Goal: Task Accomplishment & Management: Use online tool/utility

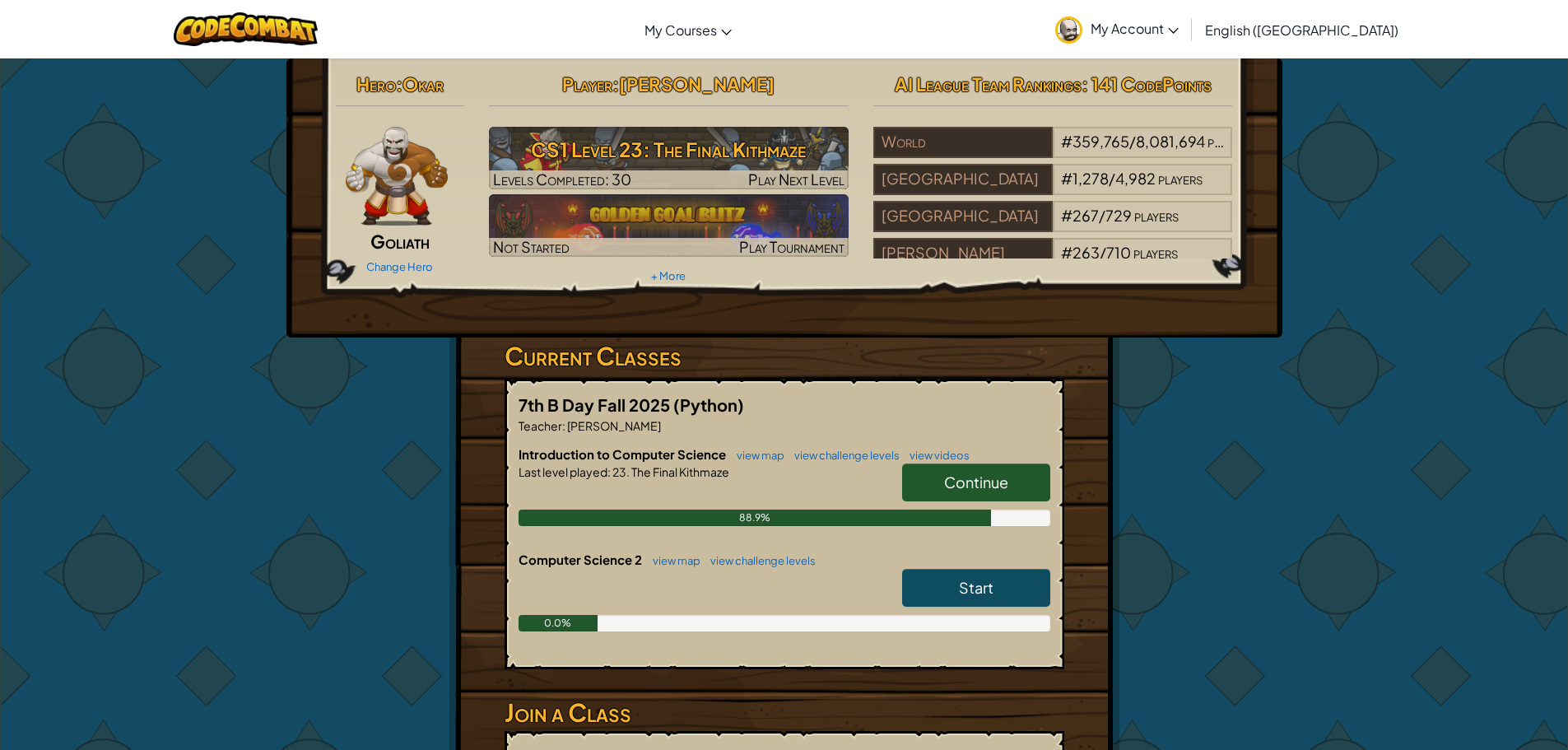
click at [991, 479] on span "Continue" at bounding box center [975, 482] width 64 height 19
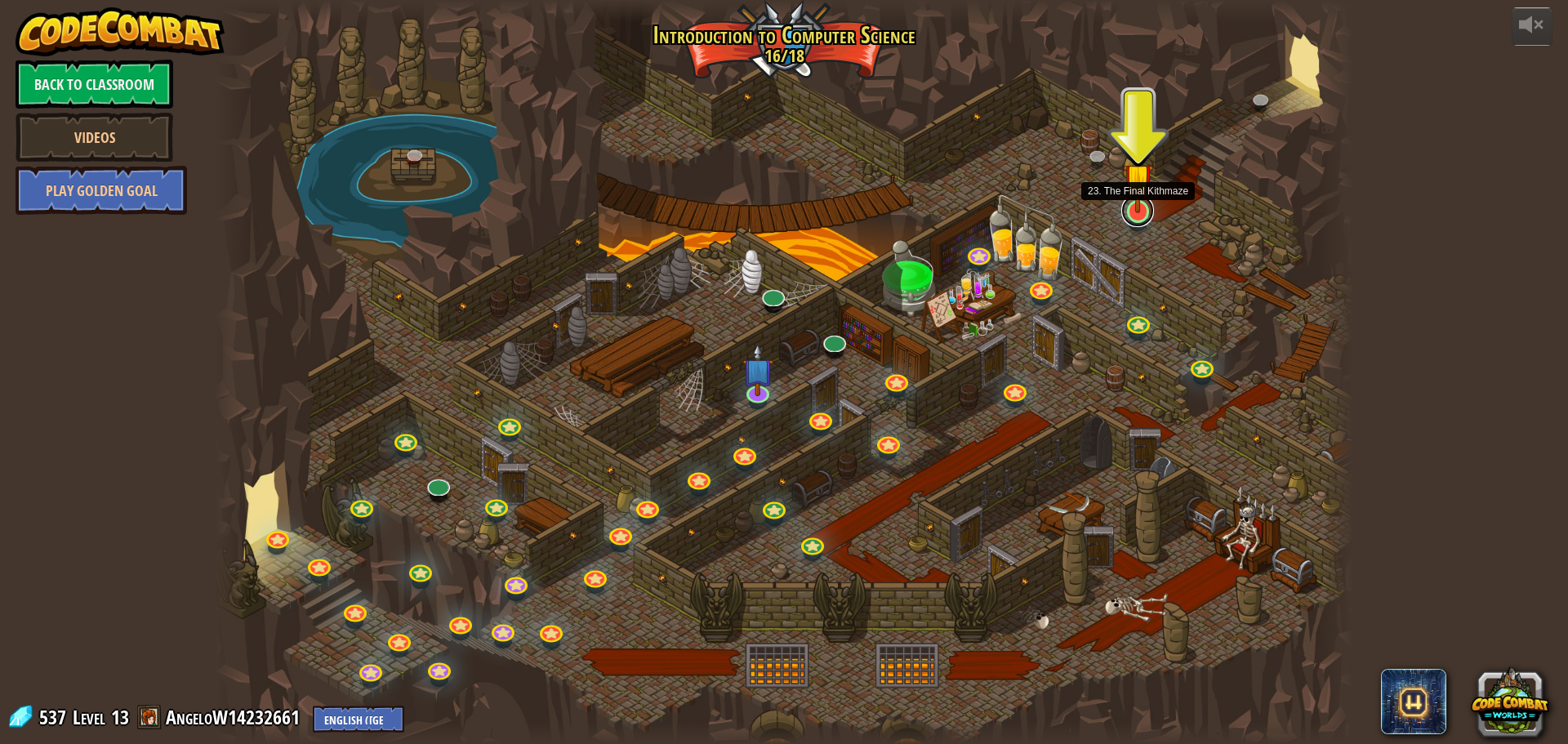
click at [1138, 214] on link at bounding box center [1137, 210] width 32 height 32
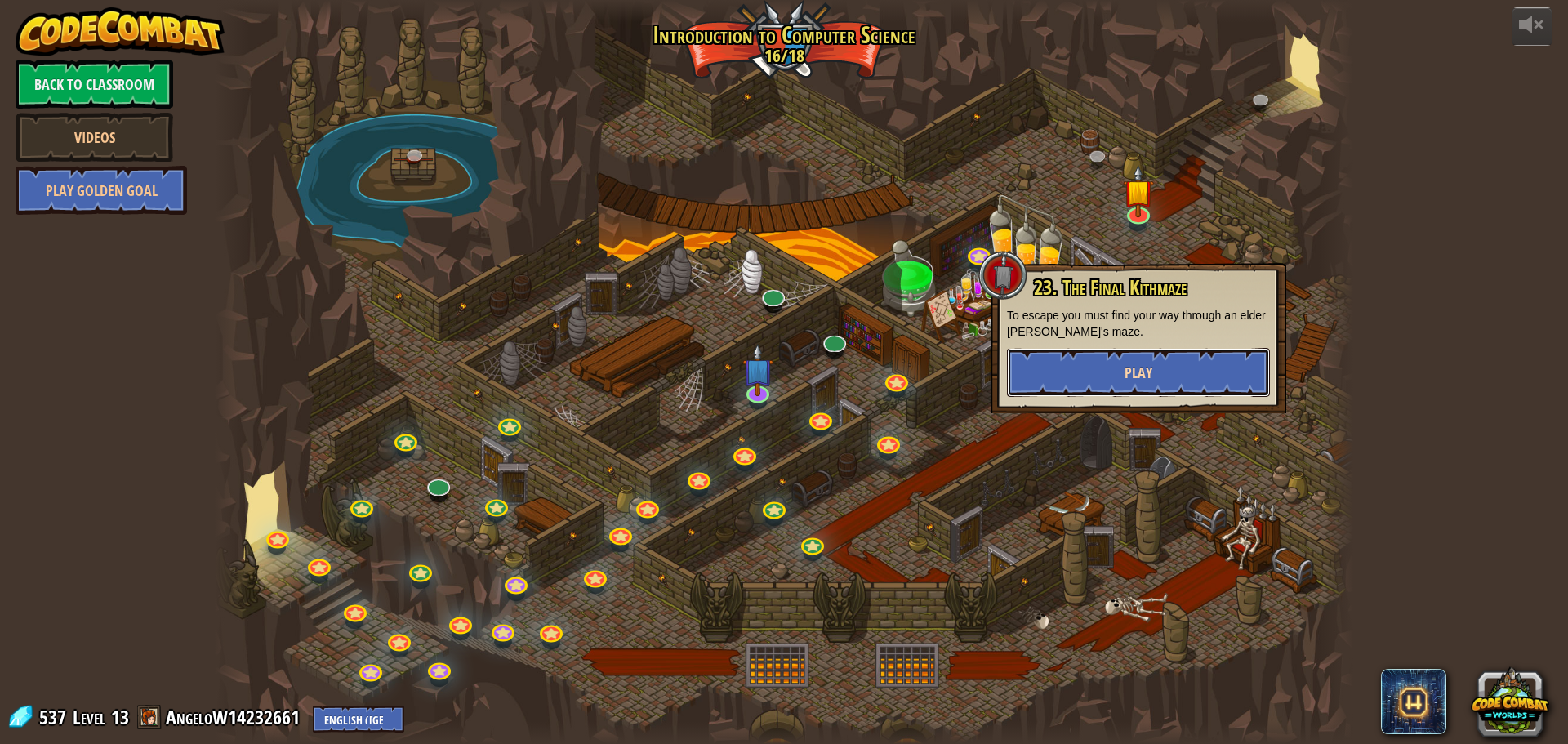
click at [1115, 374] on button "Play" at bounding box center [1139, 372] width 263 height 49
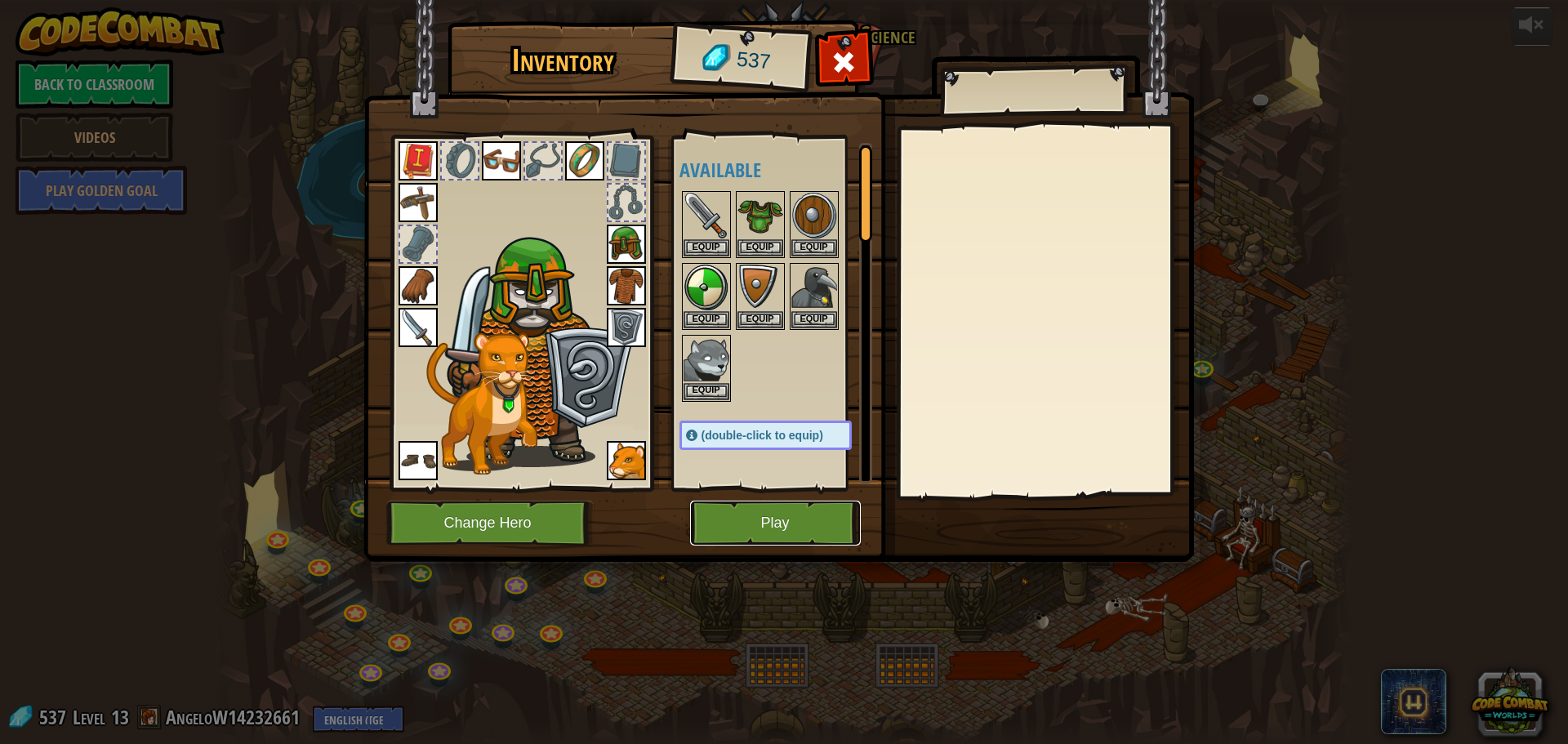
click at [767, 509] on button "Play" at bounding box center [775, 523] width 171 height 45
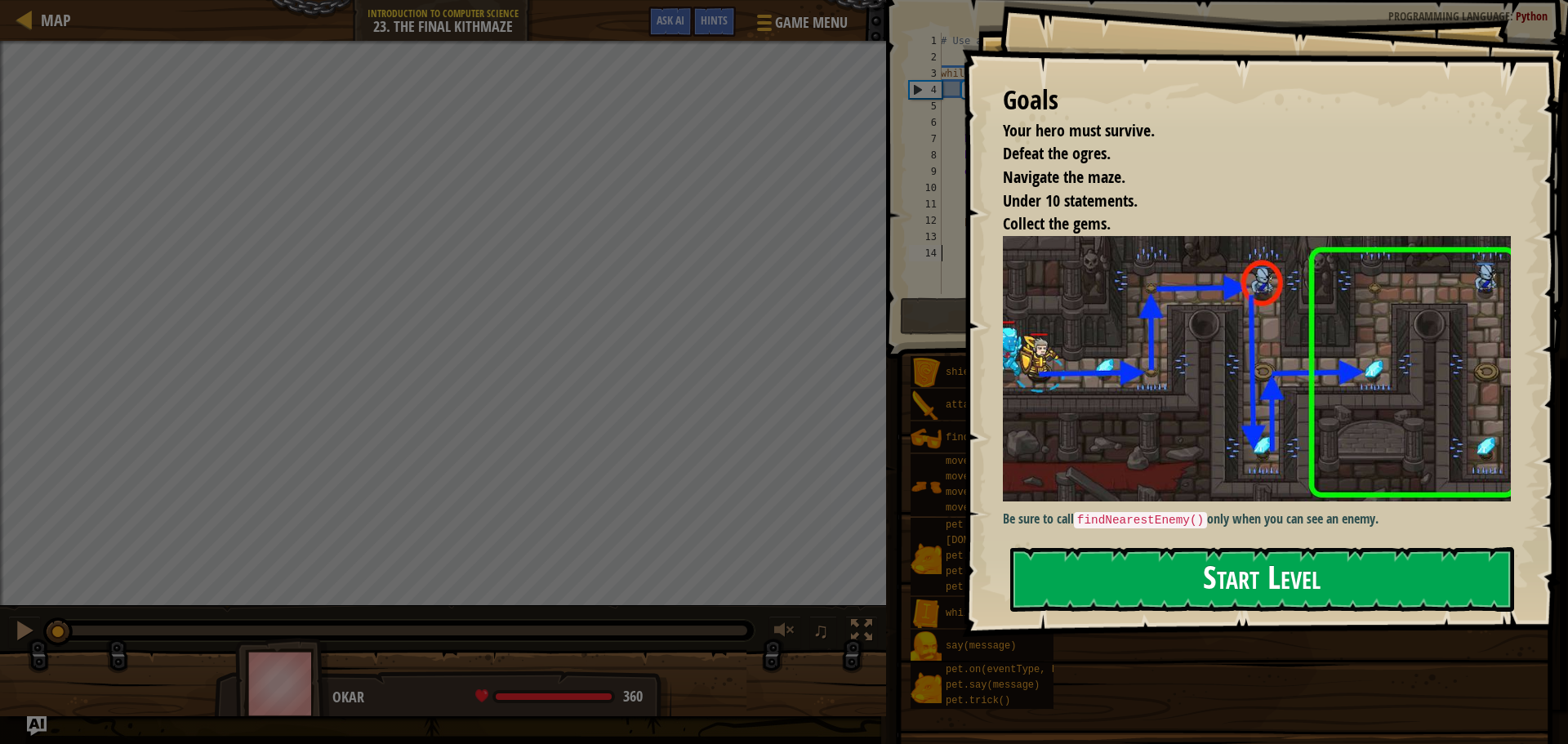
click at [1334, 568] on button "Start Level" at bounding box center [1262, 579] width 504 height 64
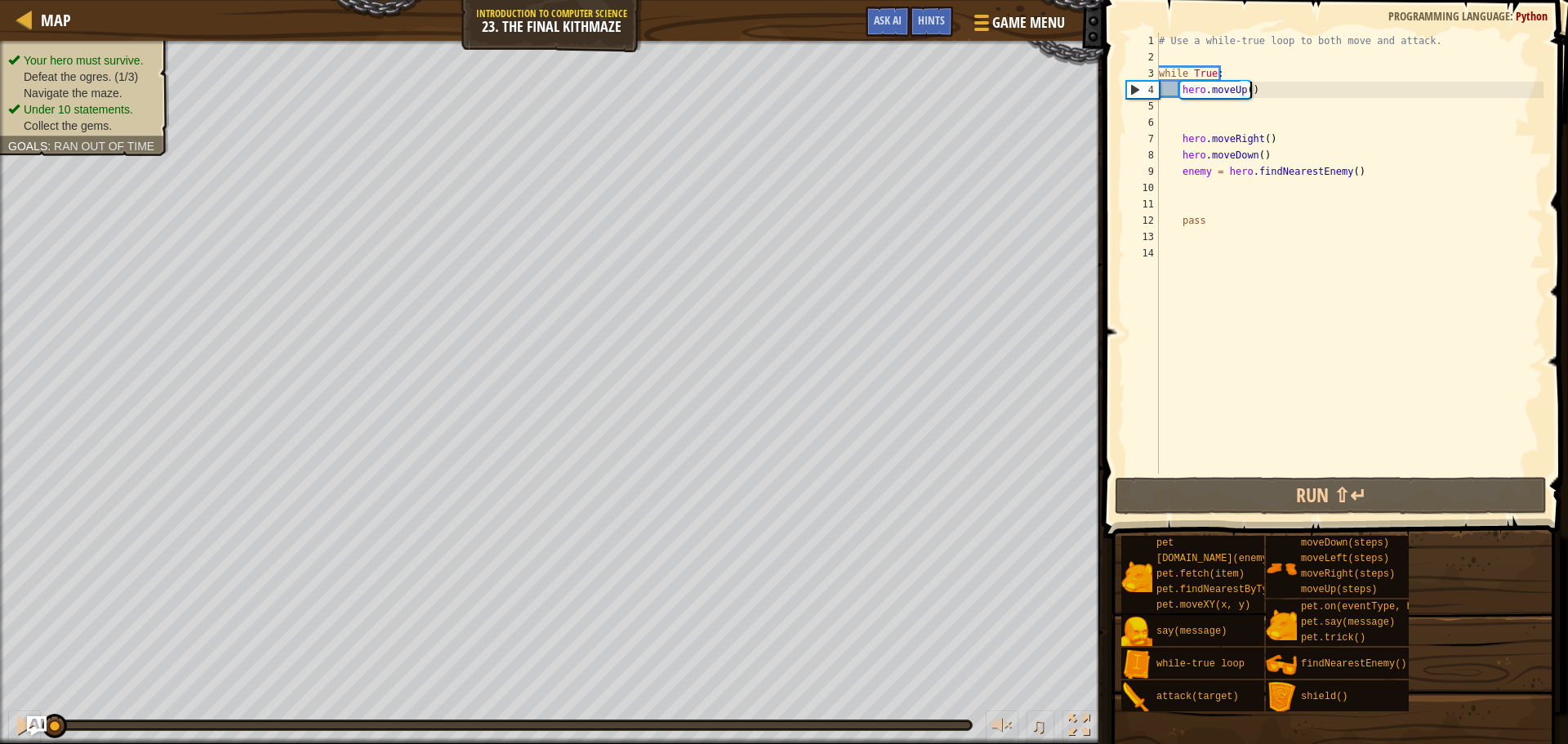
click at [1259, 83] on div "# Use a while-true loop to both move and attack. while True : hero . moveUp ( )…" at bounding box center [1350, 269] width 388 height 474
click at [1258, 75] on div "# Use a while-true loop to both move and attack. while True : hero . moveUp ( )…" at bounding box center [1350, 269] width 388 height 474
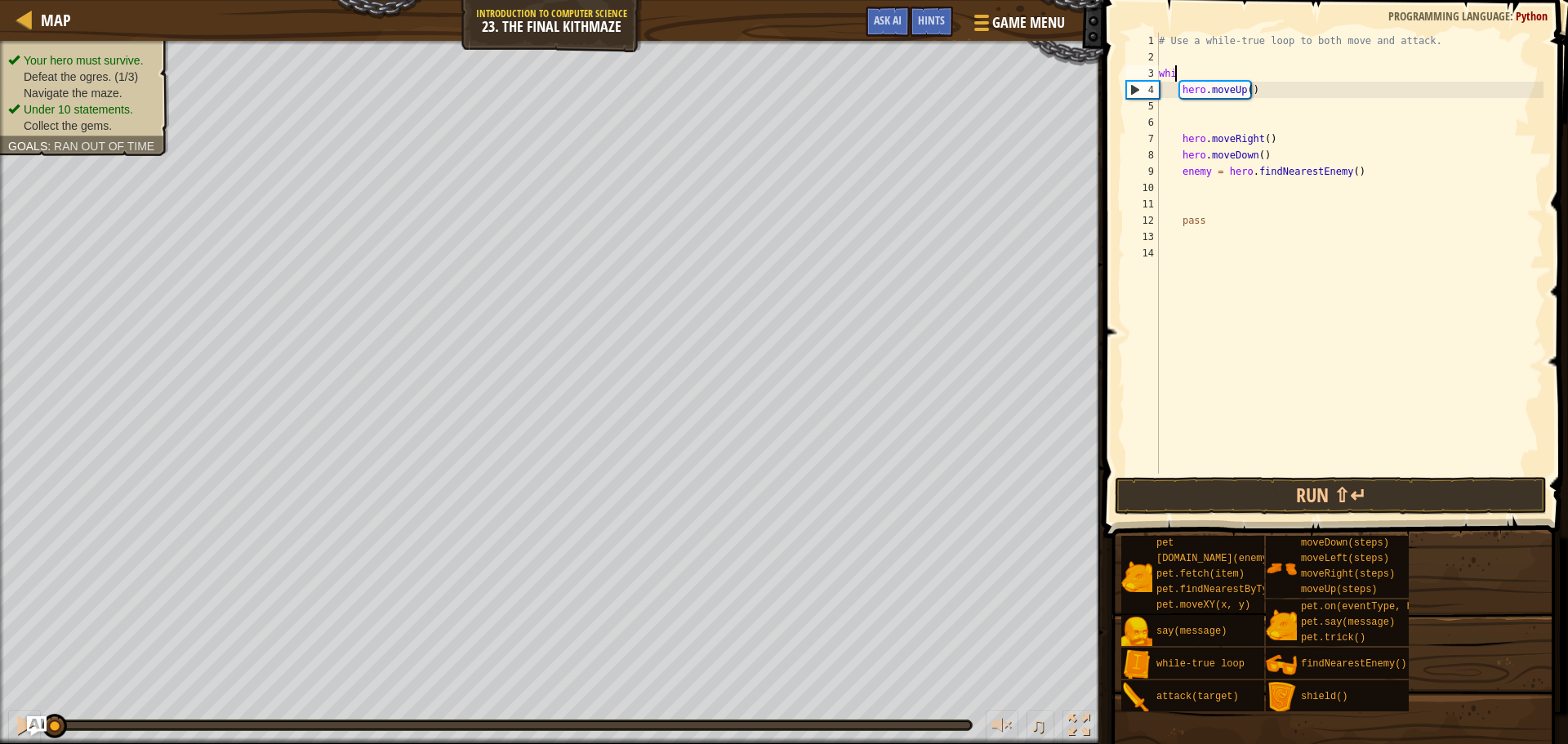
scroll to position [7, 0]
type textarea "w"
click at [1259, 89] on div "# Use a while-true loop to both move and attack. hero . moveUp ( ) hero . moveR…" at bounding box center [1350, 269] width 388 height 474
type textarea "h"
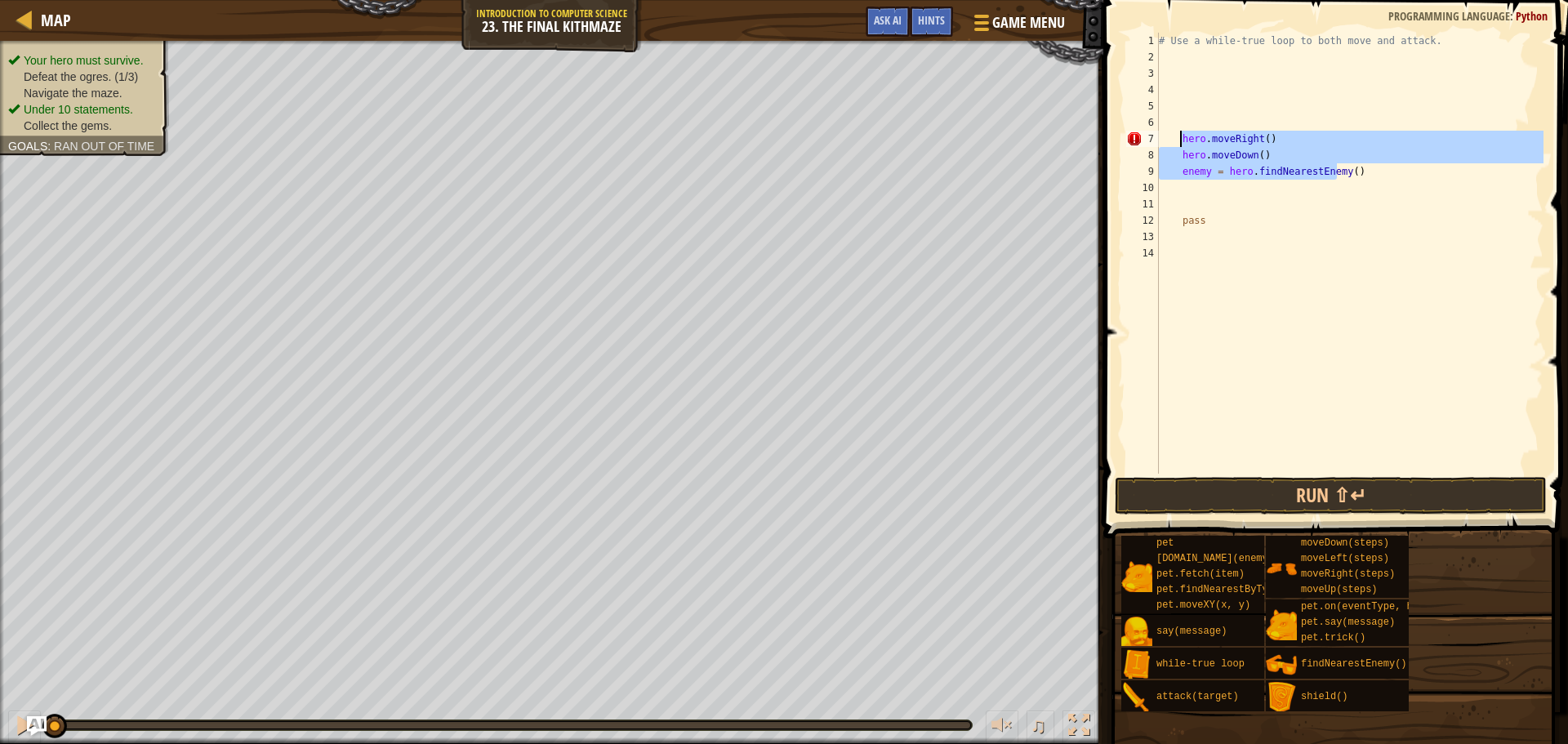
drag, startPoint x: 1335, startPoint y: 170, endPoint x: 1183, endPoint y: 141, distance: 154.7
click at [1183, 141] on div "# Use a while-true loop to both move and attack. hero . moveRight ( ) hero . mo…" at bounding box center [1350, 269] width 388 height 474
type textarea "()"
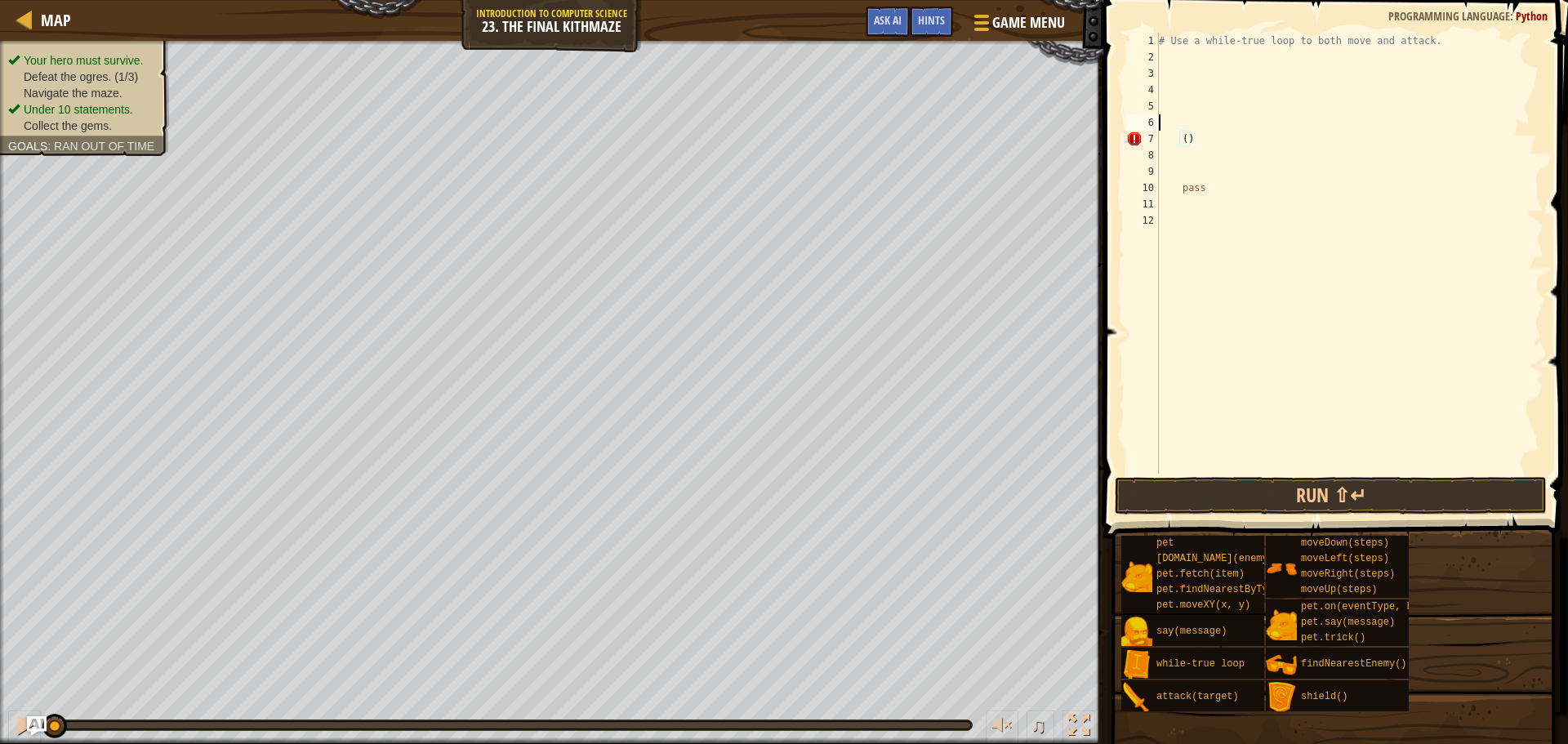
click at [1215, 129] on div "# Use a while-true loop to both move and attack. ( ) pass" at bounding box center [1350, 269] width 388 height 474
click at [1207, 141] on div "# Use a while-true loop to both move and attack. ( ) pass" at bounding box center [1350, 269] width 388 height 474
type textarea "("
drag, startPoint x: 1236, startPoint y: 180, endPoint x: 1233, endPoint y: 188, distance: 8.5
click at [1234, 187] on div "# Use a while-true loop to both move and attack. pass" at bounding box center [1350, 269] width 388 height 474
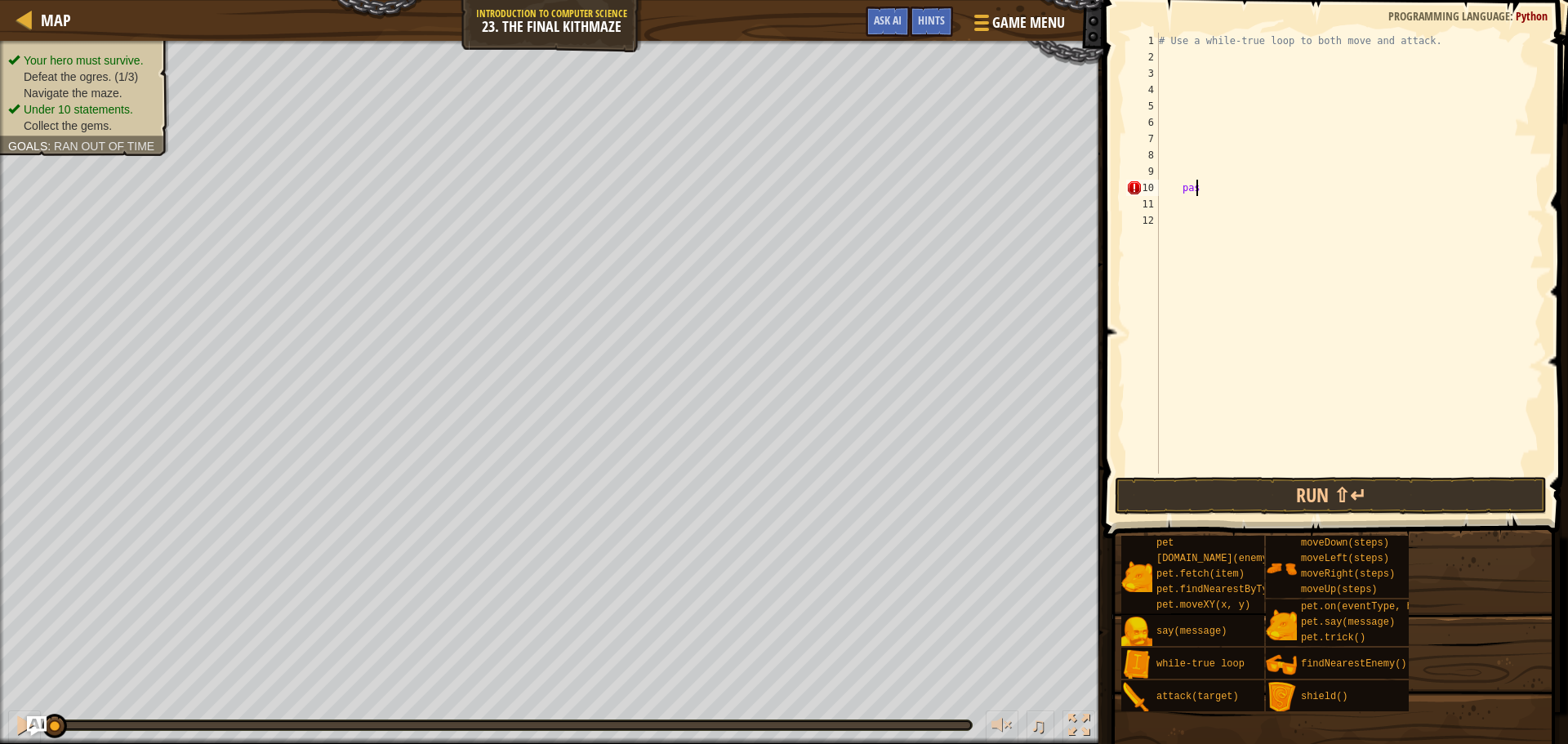
type textarea "p"
type textarea "]"
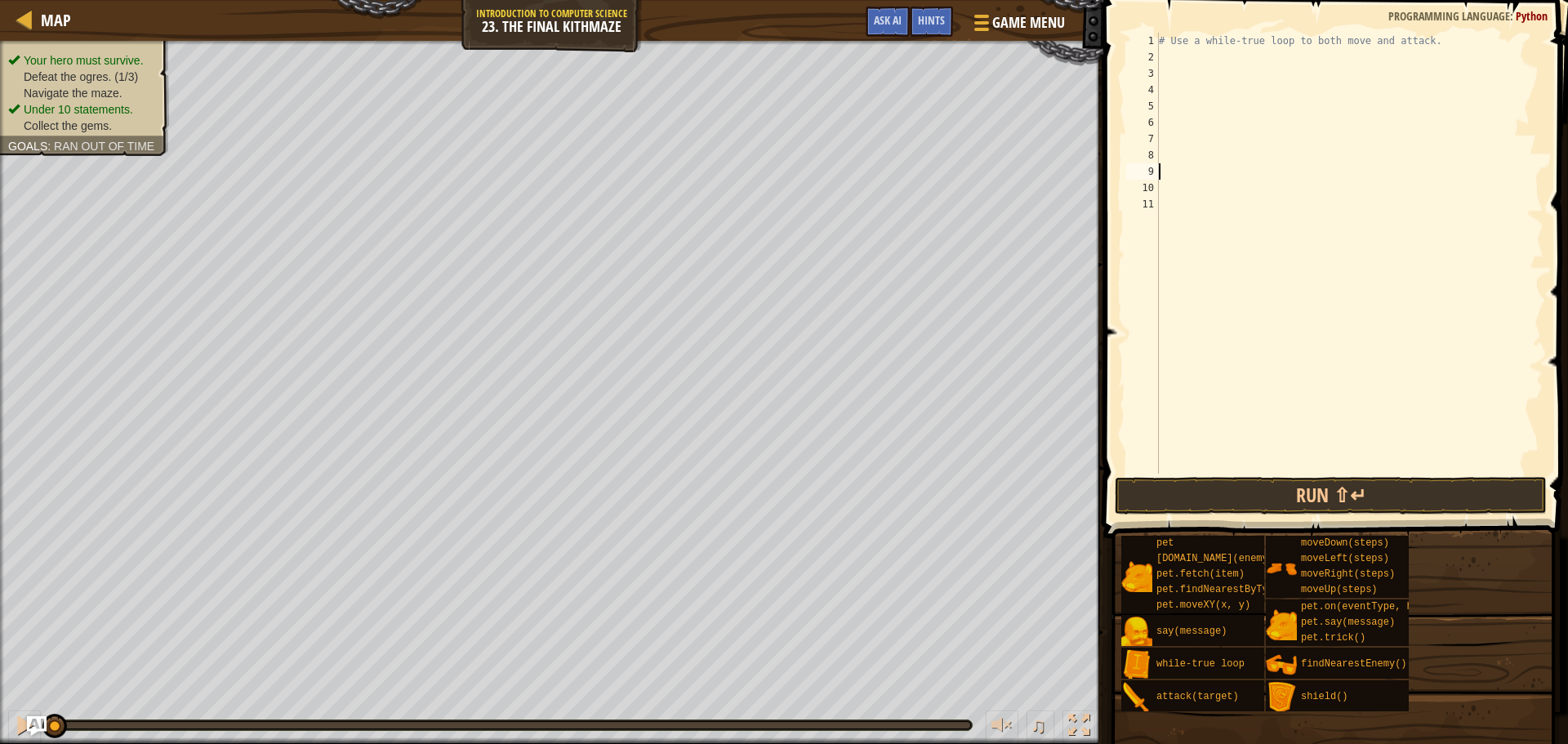
type textarea "]"
type textarea "# Use a while-true loop to both move and attack."
click at [1161, 64] on div "# Use a while-true loop to both move and attack." at bounding box center [1346, 269] width 395 height 474
type textarea "w"
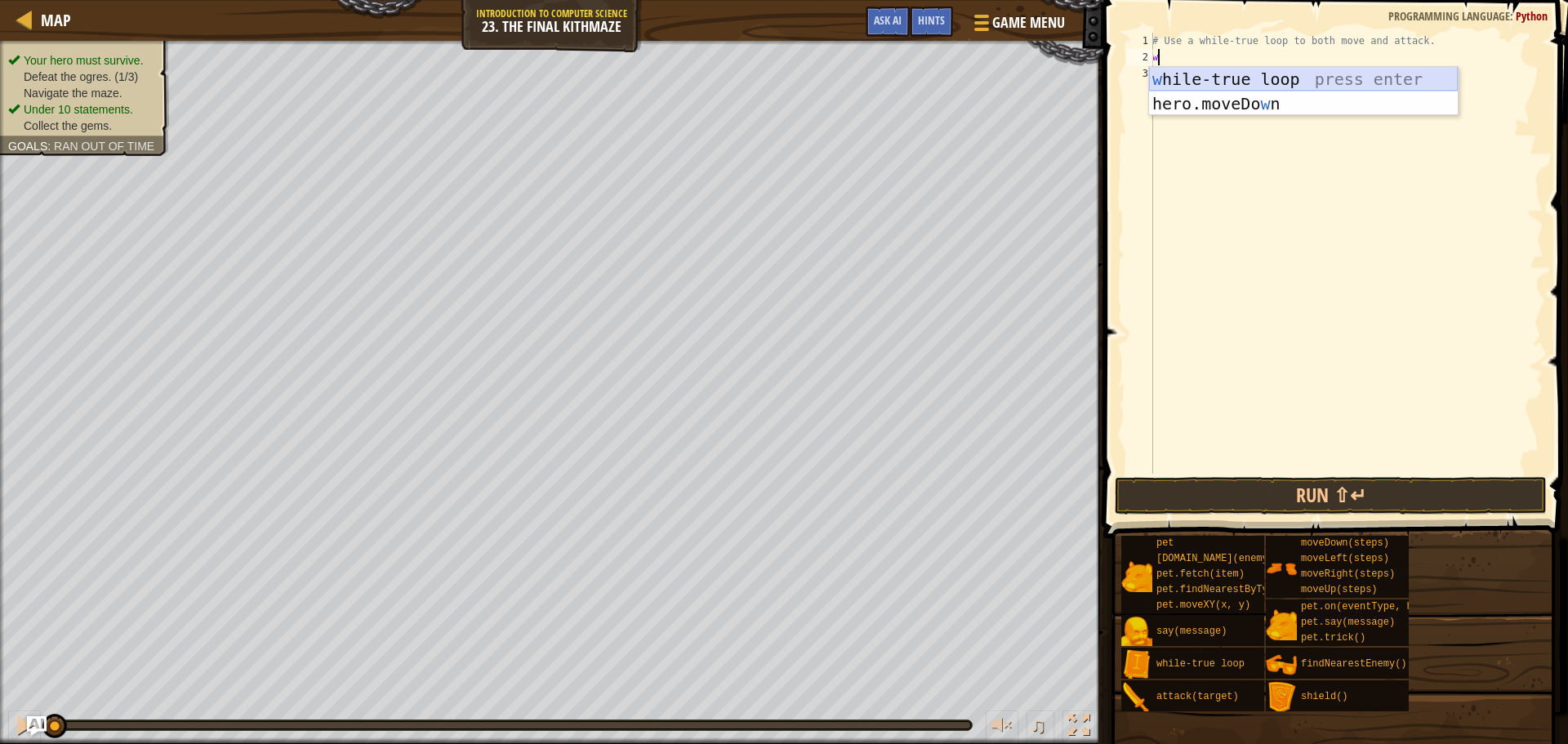
click at [1235, 73] on div "w hile-true loop press enter hero.moveDo w n press enter" at bounding box center [1303, 115] width 309 height 98
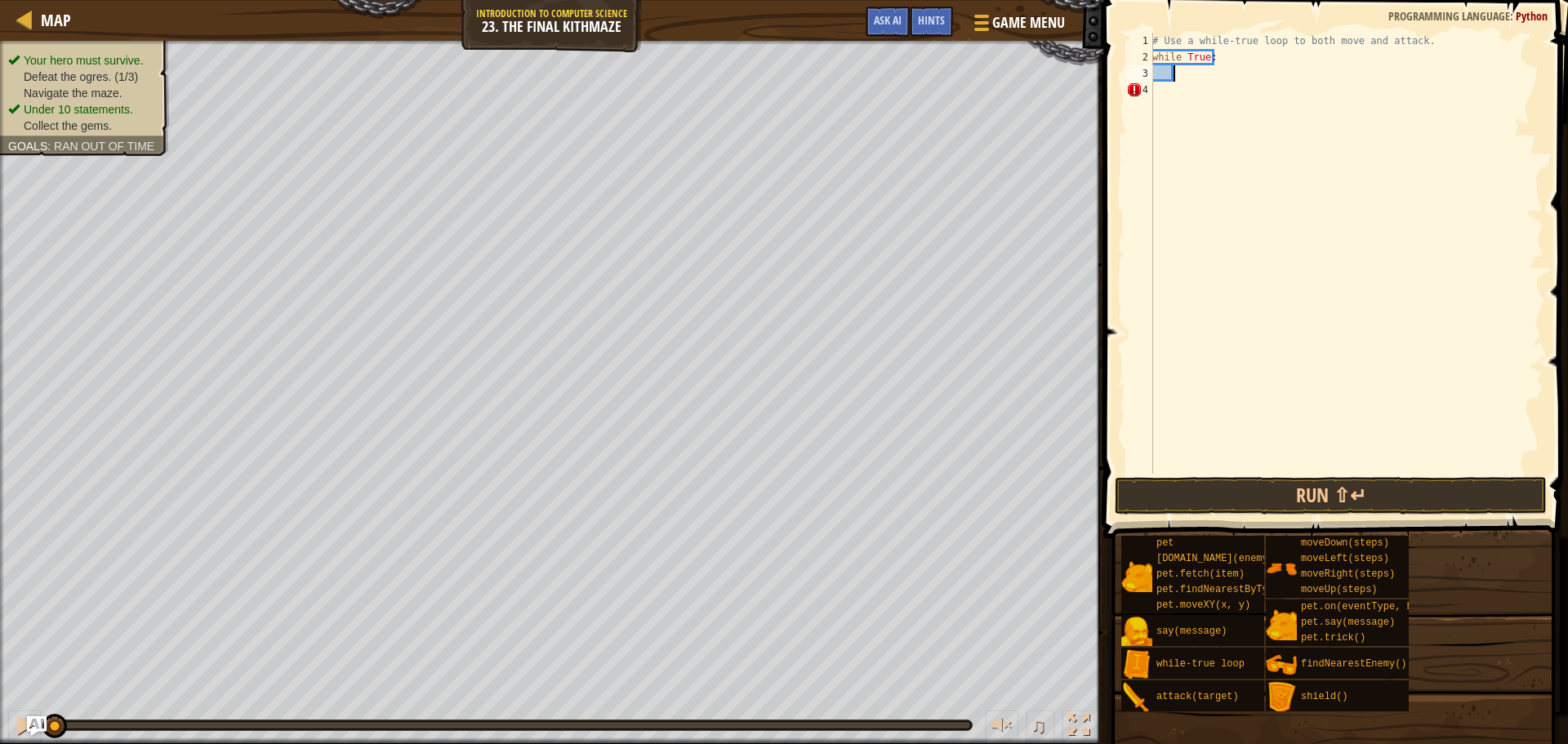
type textarea "r"
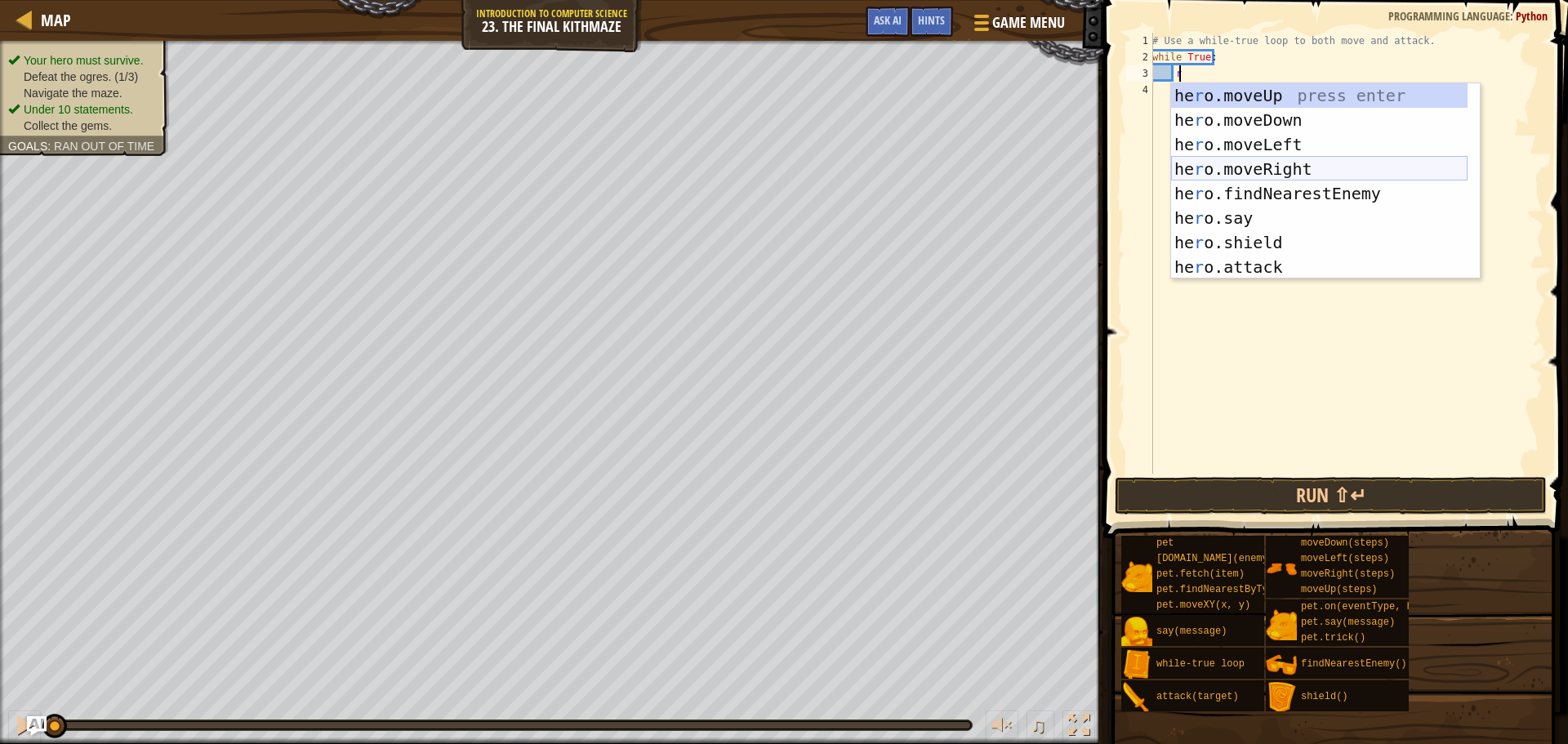
click at [1266, 172] on div "he r o.moveUp press enter he r o.moveDown press enter he r o.moveLeft press ent…" at bounding box center [1319, 206] width 296 height 245
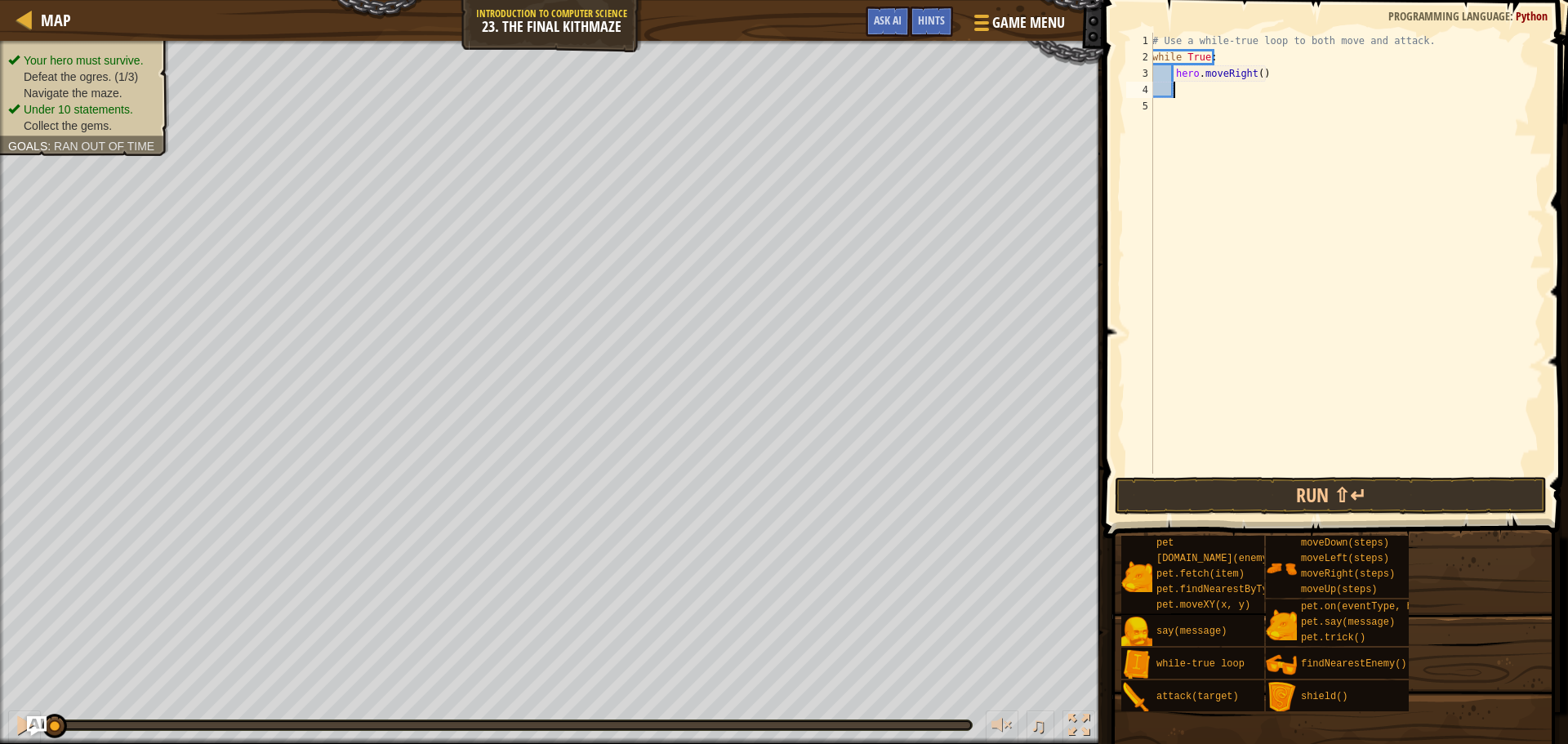
type textarea "u"
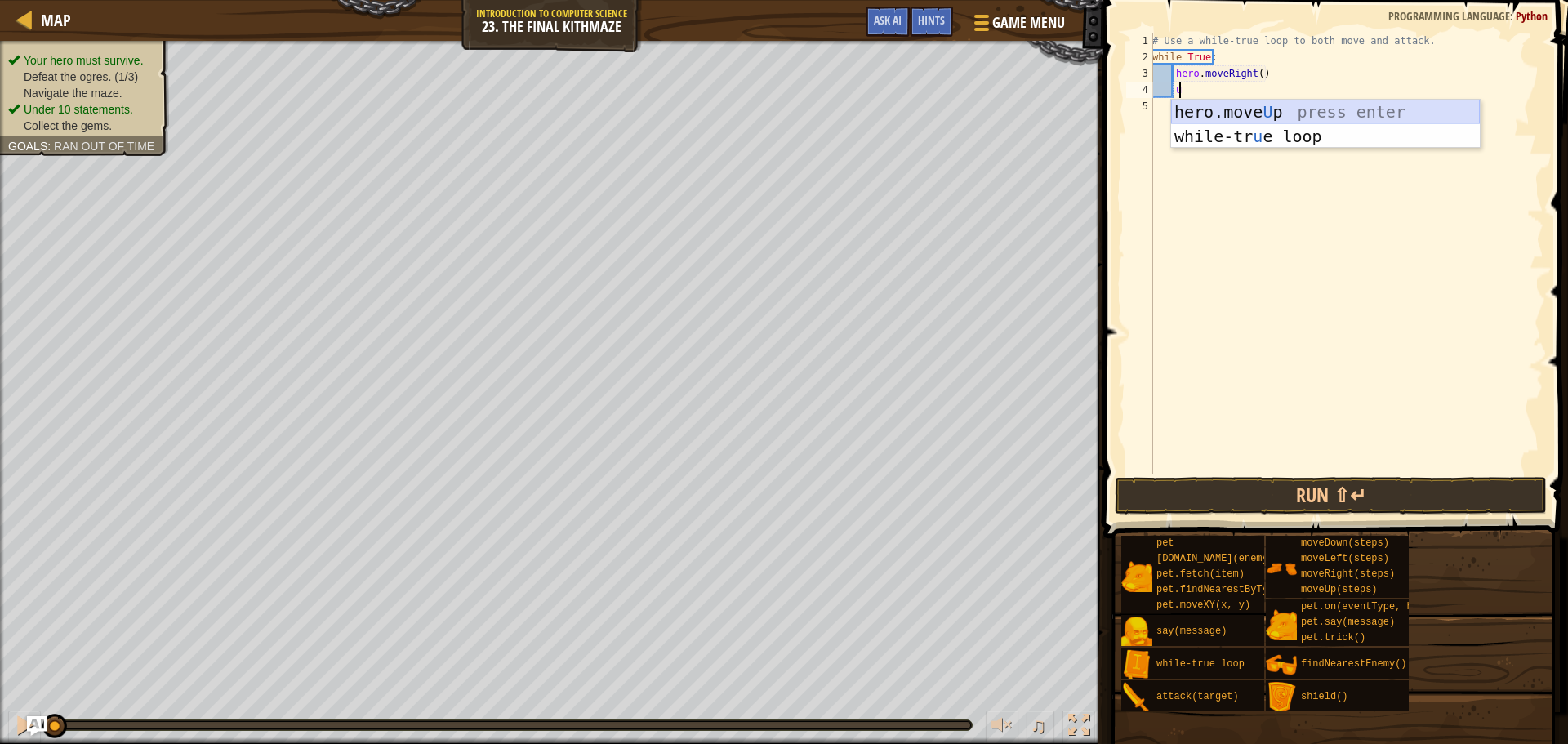
click at [1243, 114] on div "hero.move U p press enter while-tr u e loop press enter" at bounding box center [1325, 148] width 309 height 98
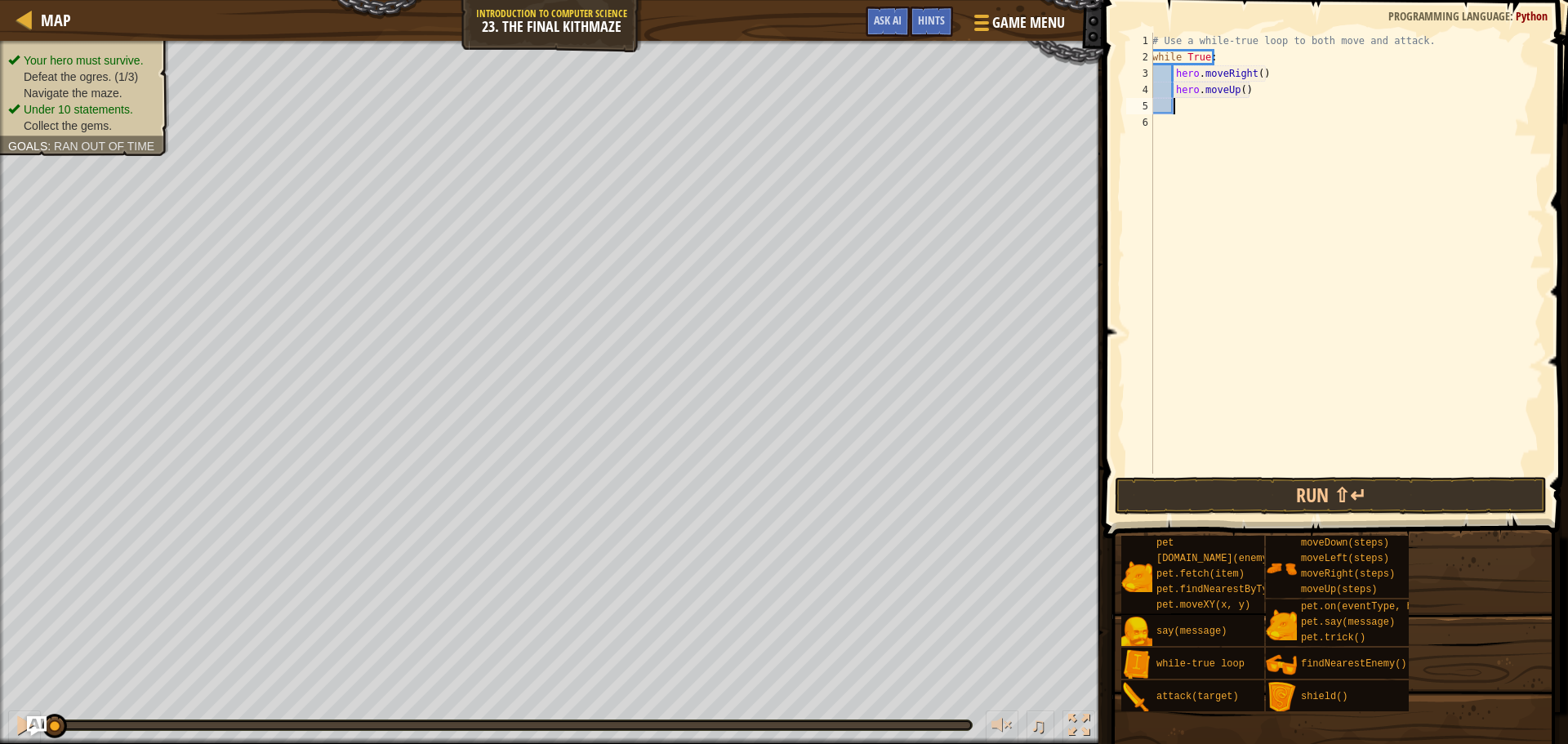
type textarea "r"
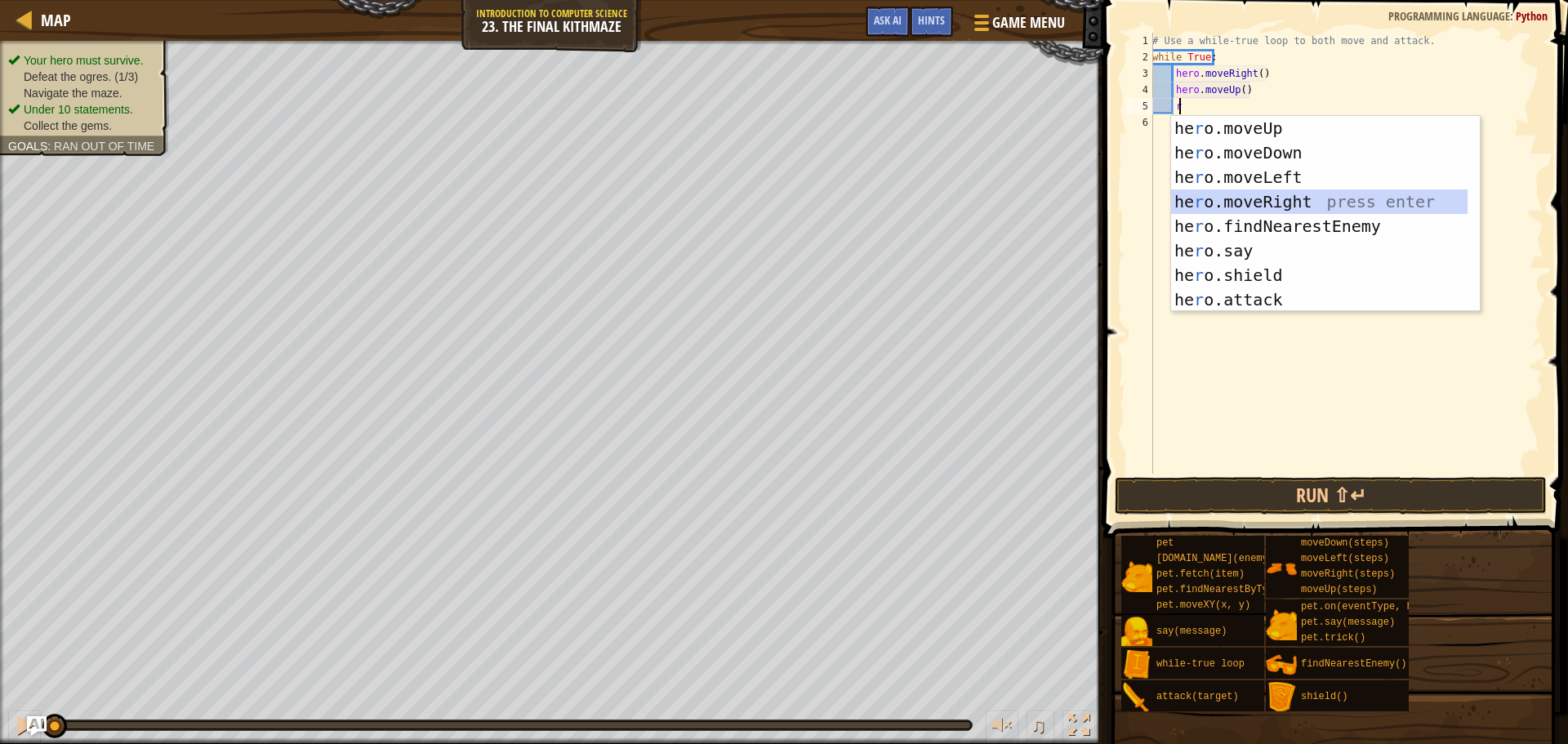
click at [1252, 191] on div "he r o.moveUp press enter he r o.moveDown press enter he r o.moveLeft press ent…" at bounding box center [1325, 239] width 309 height 245
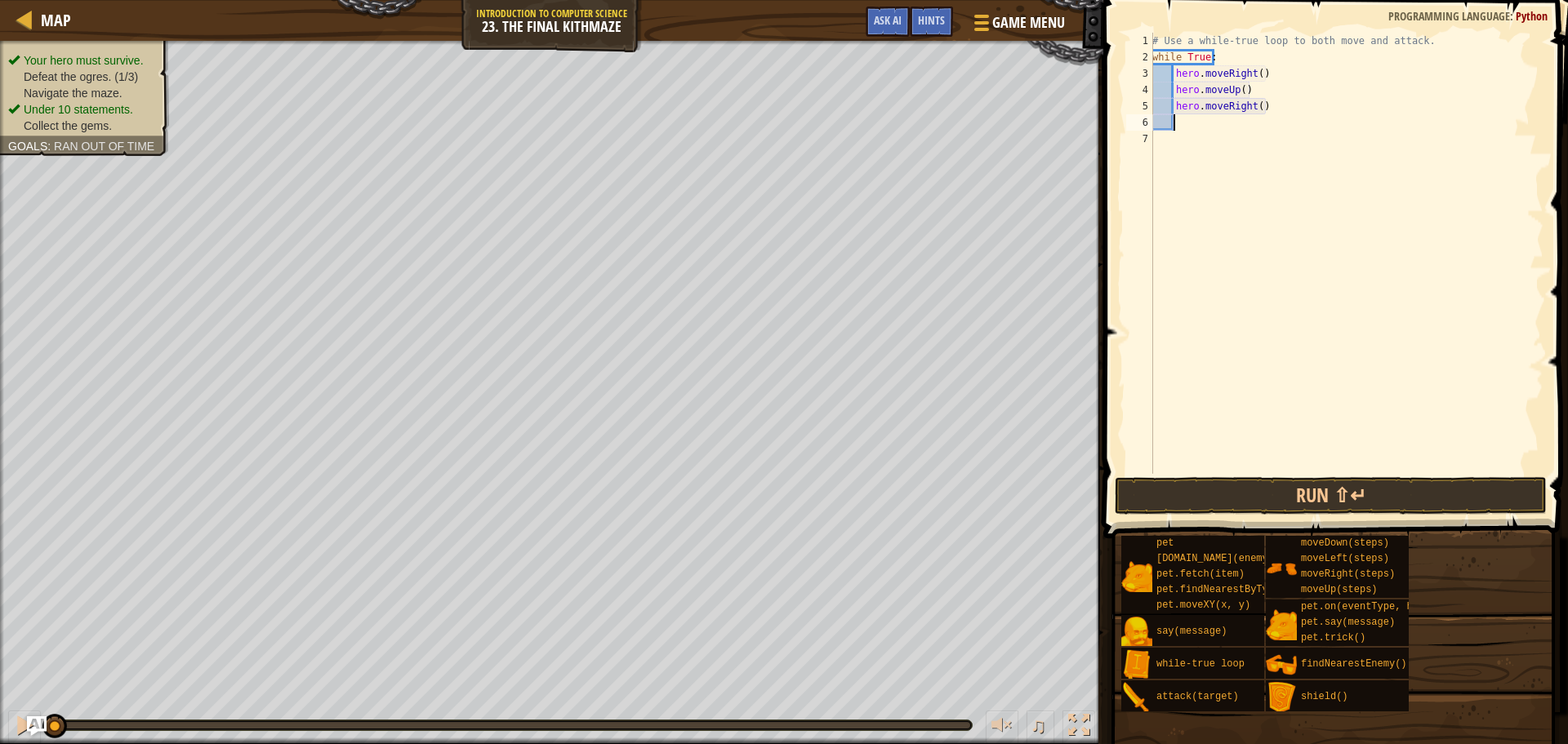
type textarea "d"
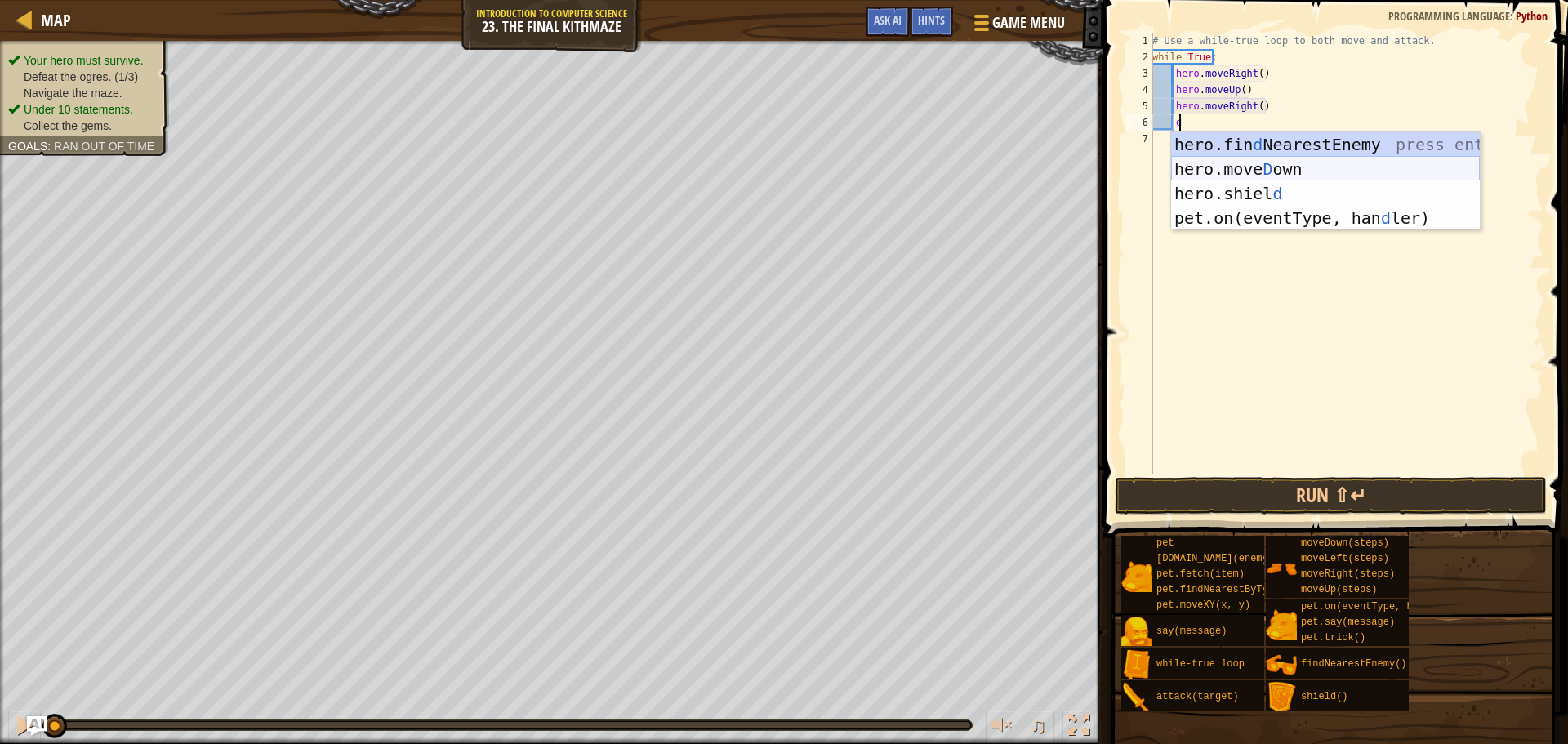
click at [1263, 170] on div "hero.fin d NearestEnemy press enter hero.move D own press enter hero.shiel d pr…" at bounding box center [1325, 206] width 309 height 147
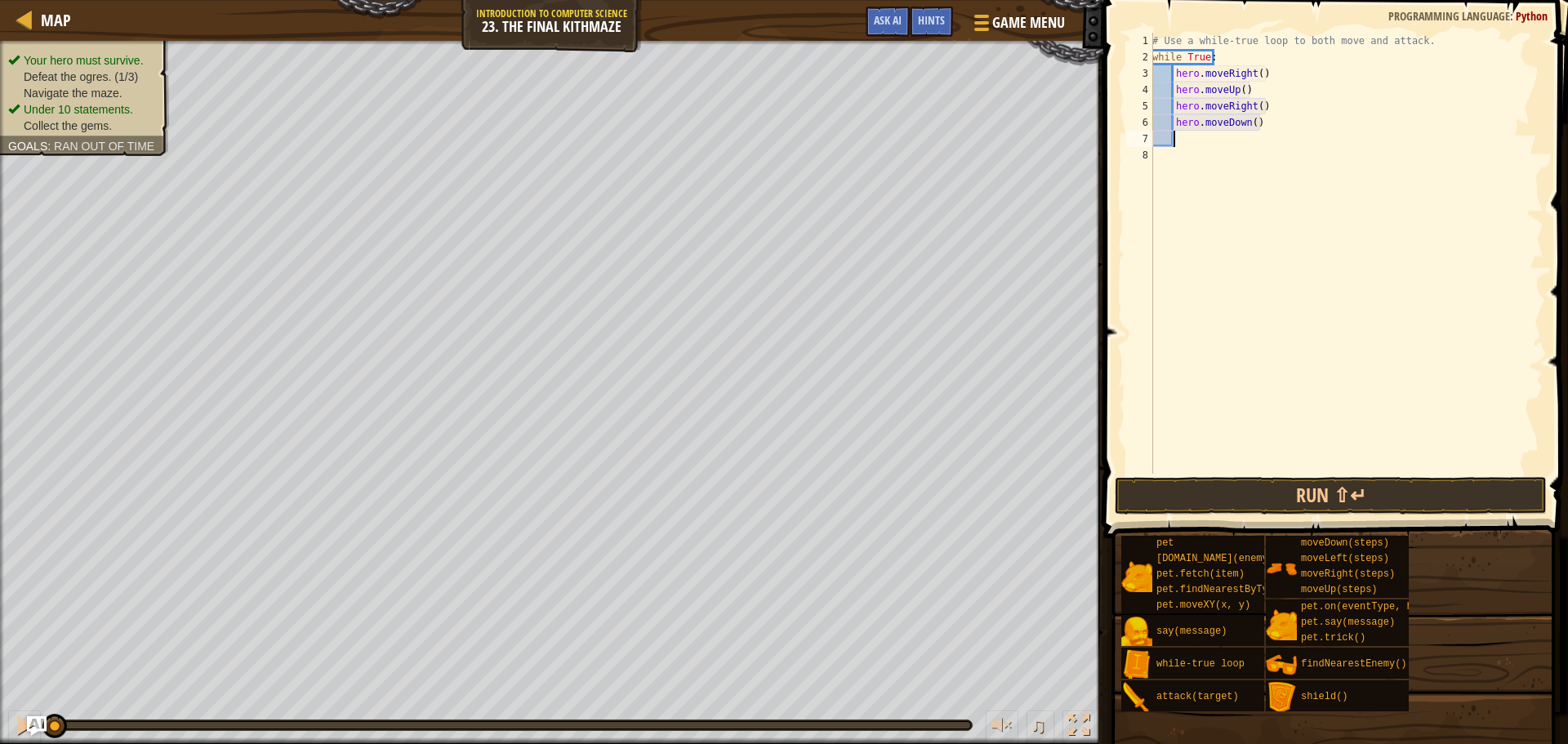
type textarea "r"
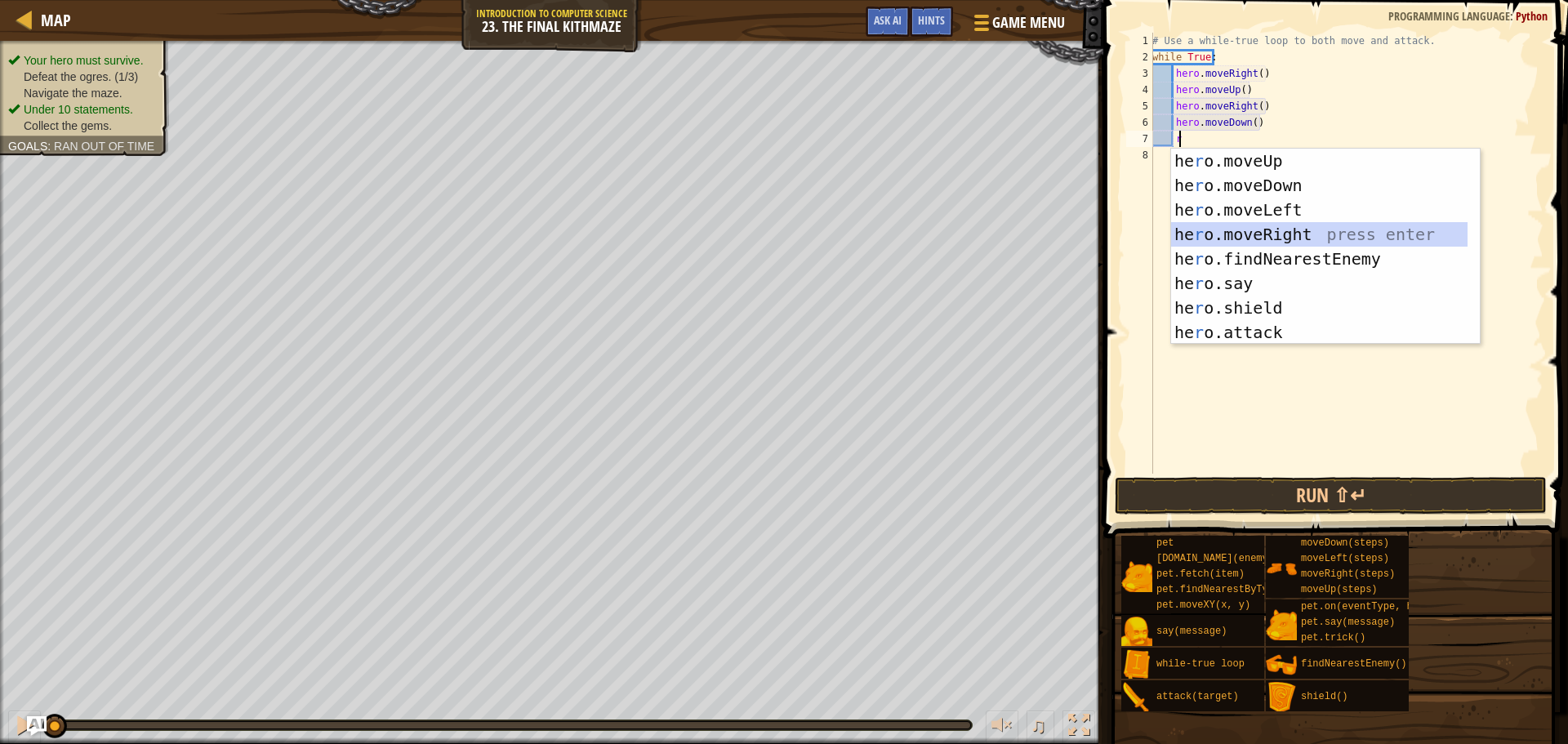
click at [1262, 227] on div "he r o.moveUp press enter he r o.moveDown press enter he r o.moveLeft press ent…" at bounding box center [1319, 271] width 296 height 245
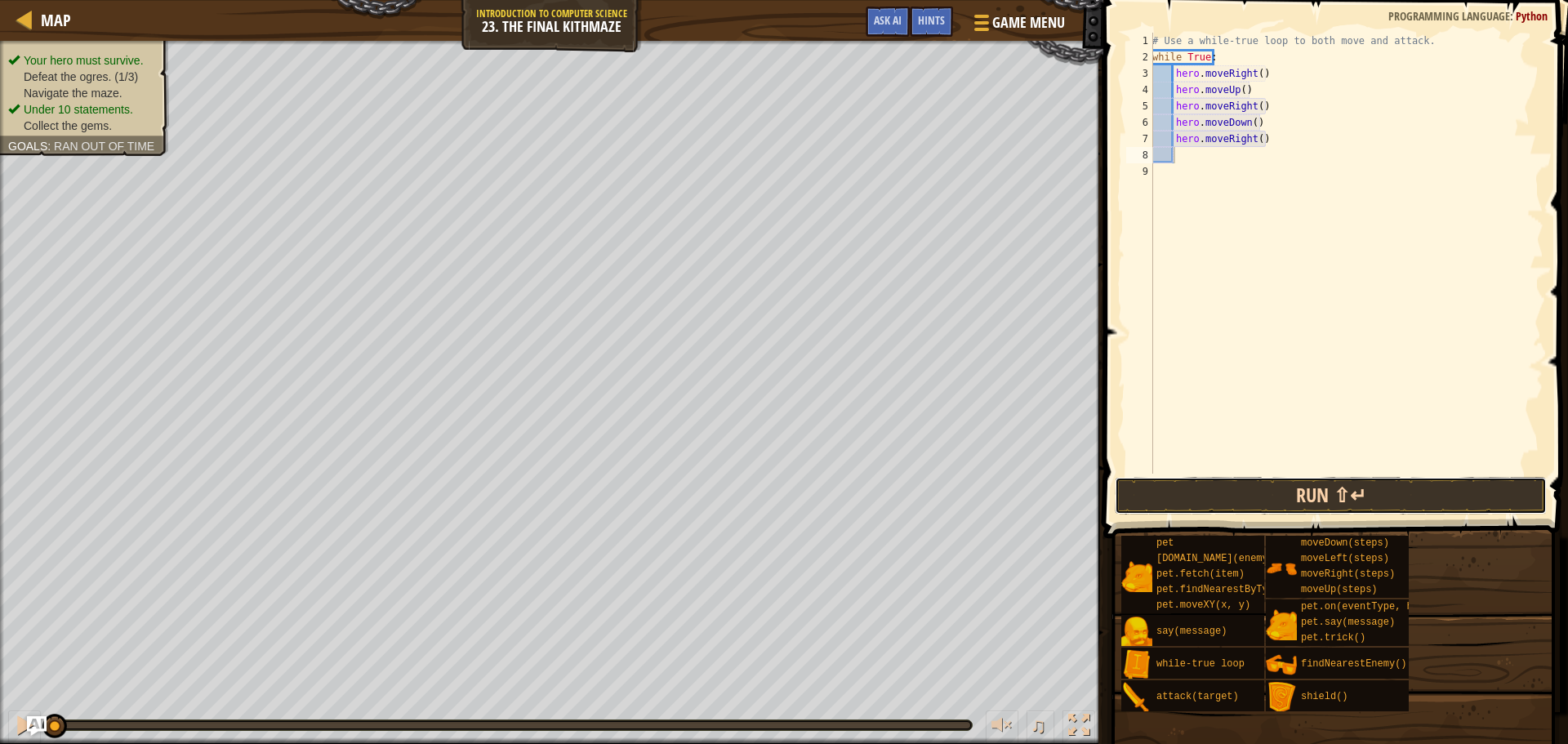
click at [1244, 492] on button "Run ⇧↵" at bounding box center [1331, 496] width 432 height 38
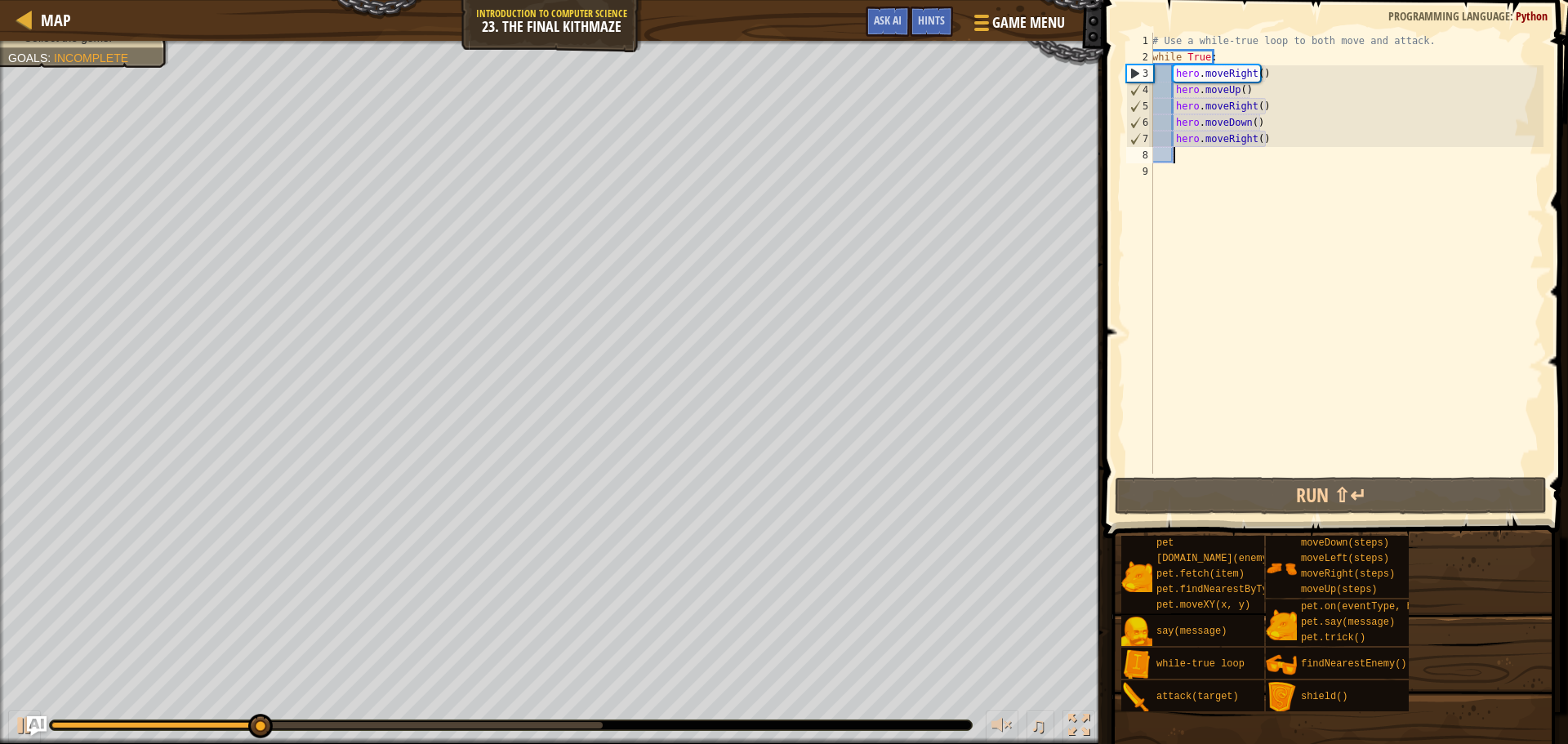
type textarea "u"
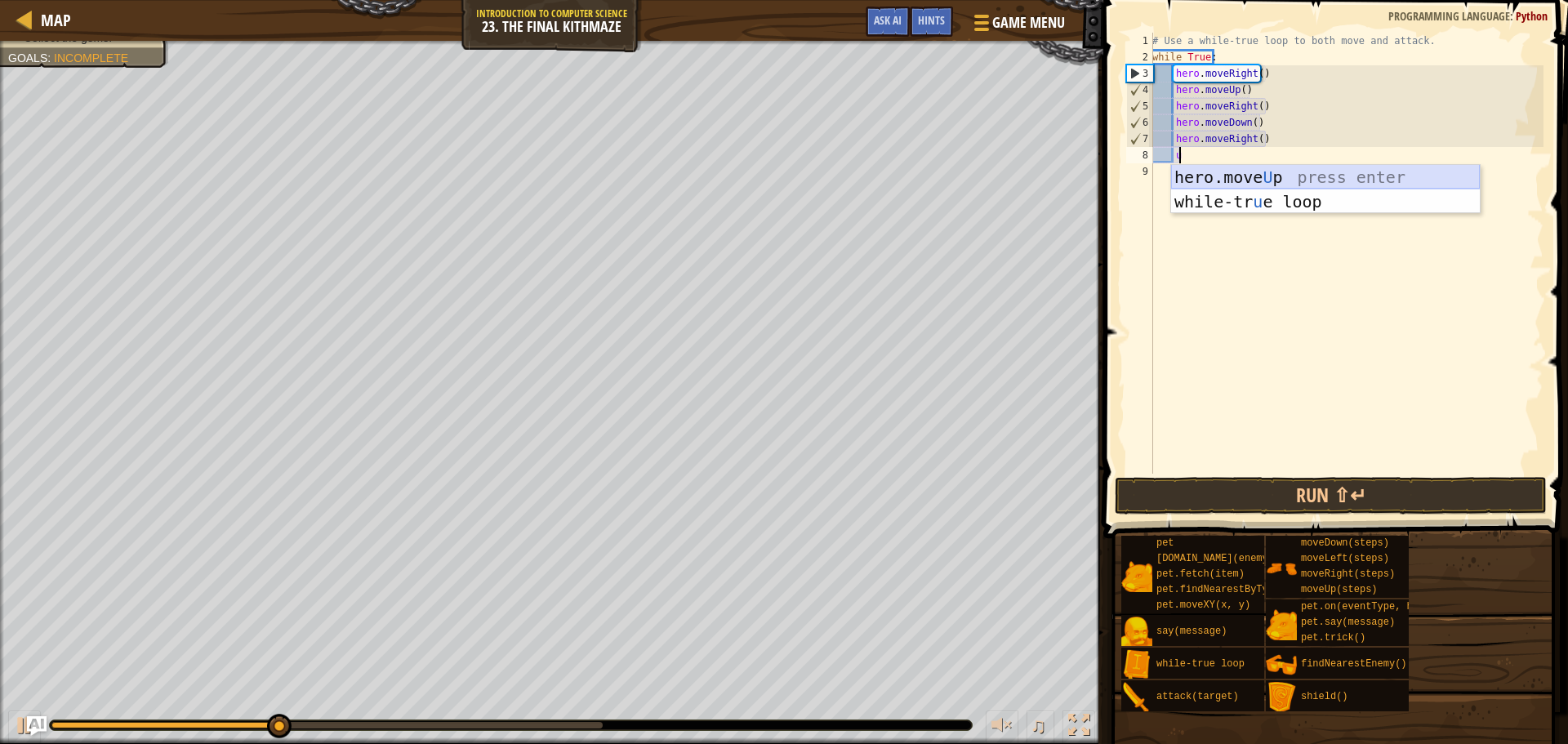
click at [1268, 181] on div "hero.move U p press enter while-tr u e loop press enter" at bounding box center [1325, 213] width 309 height 98
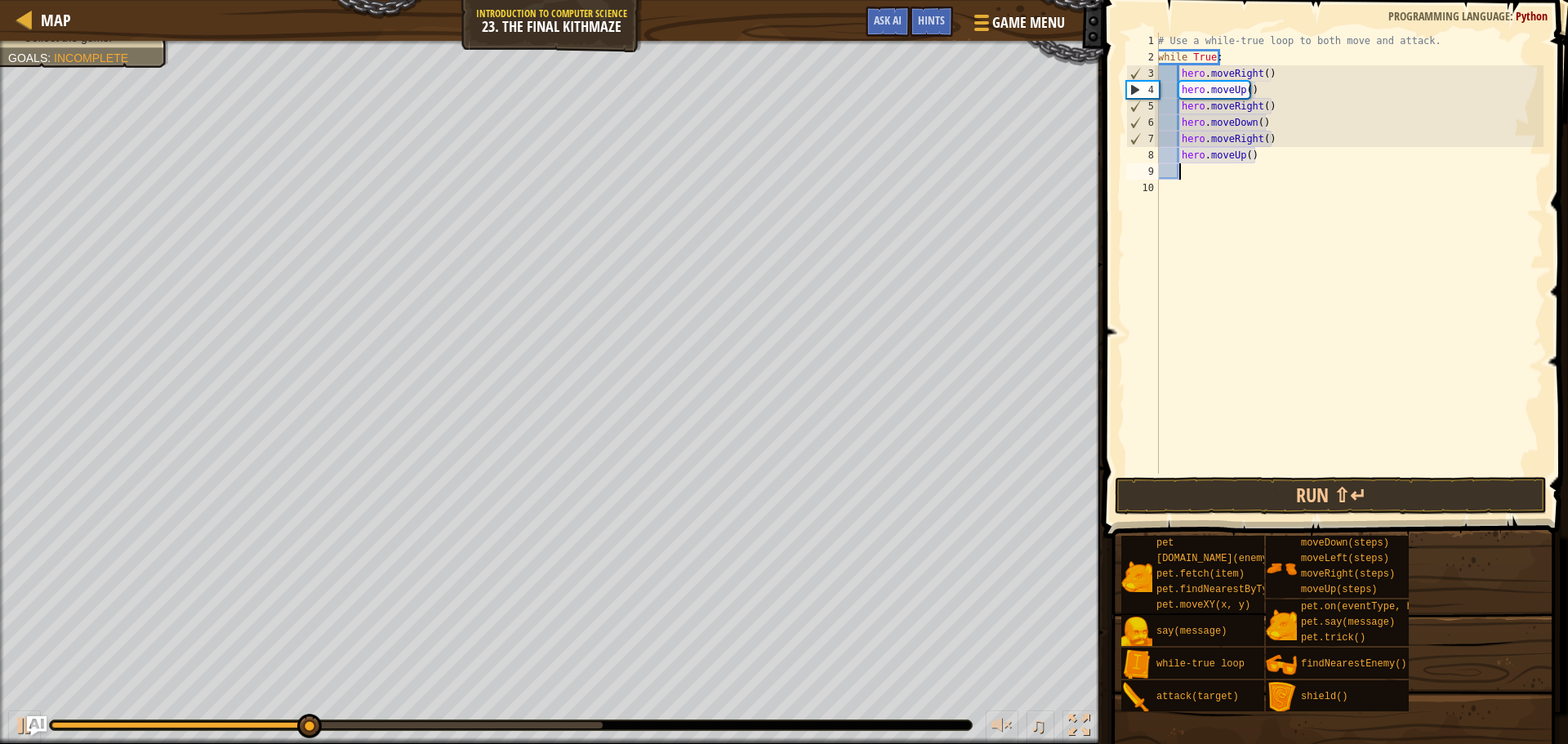
click at [1278, 162] on div "# Use a while-true loop to both move and attack. while True : hero . moveRight …" at bounding box center [1350, 269] width 389 height 474
type textarea "h"
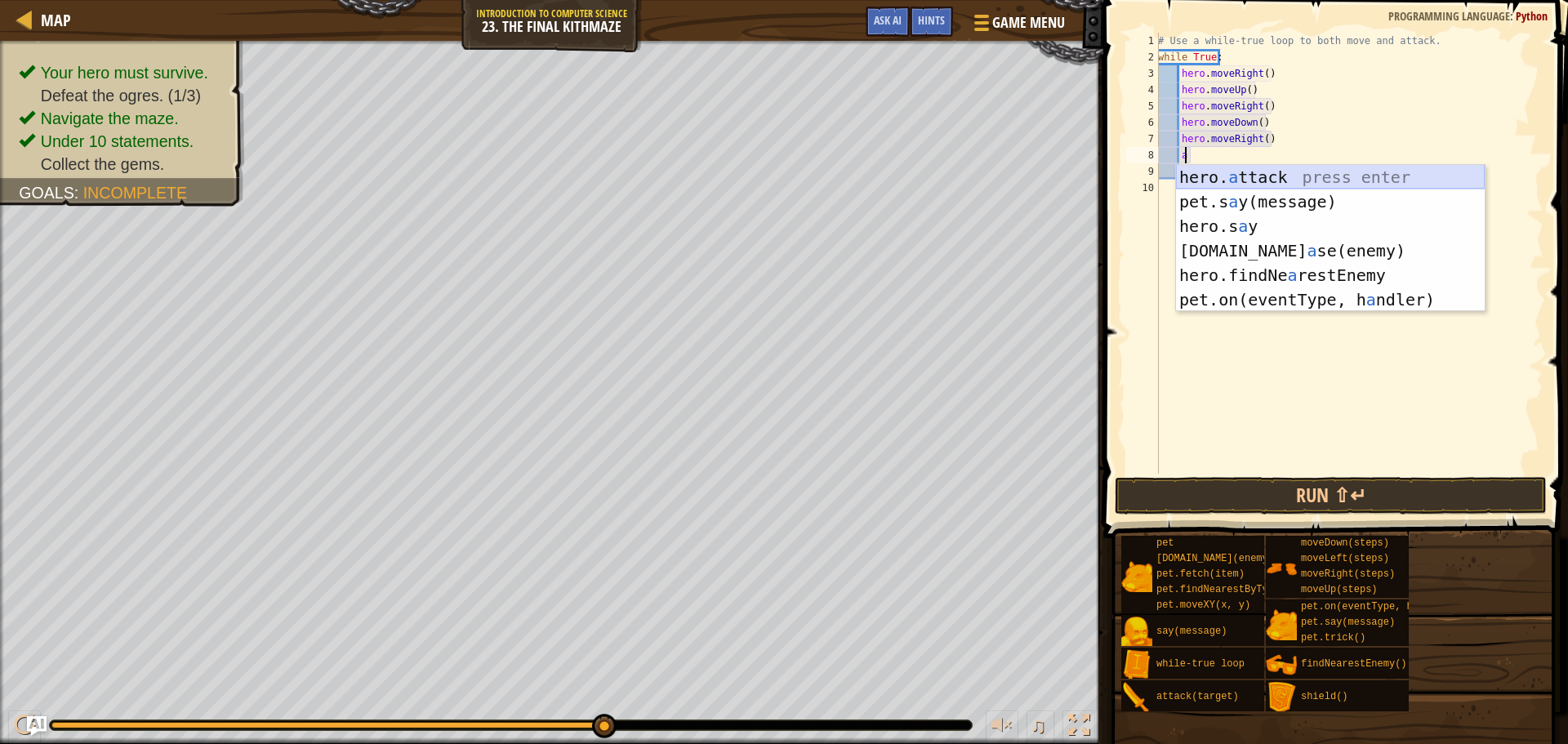
click at [1317, 178] on div "hero. a ttack press enter pet.s a y(message) press enter hero.s a y press enter…" at bounding box center [1330, 262] width 309 height 196
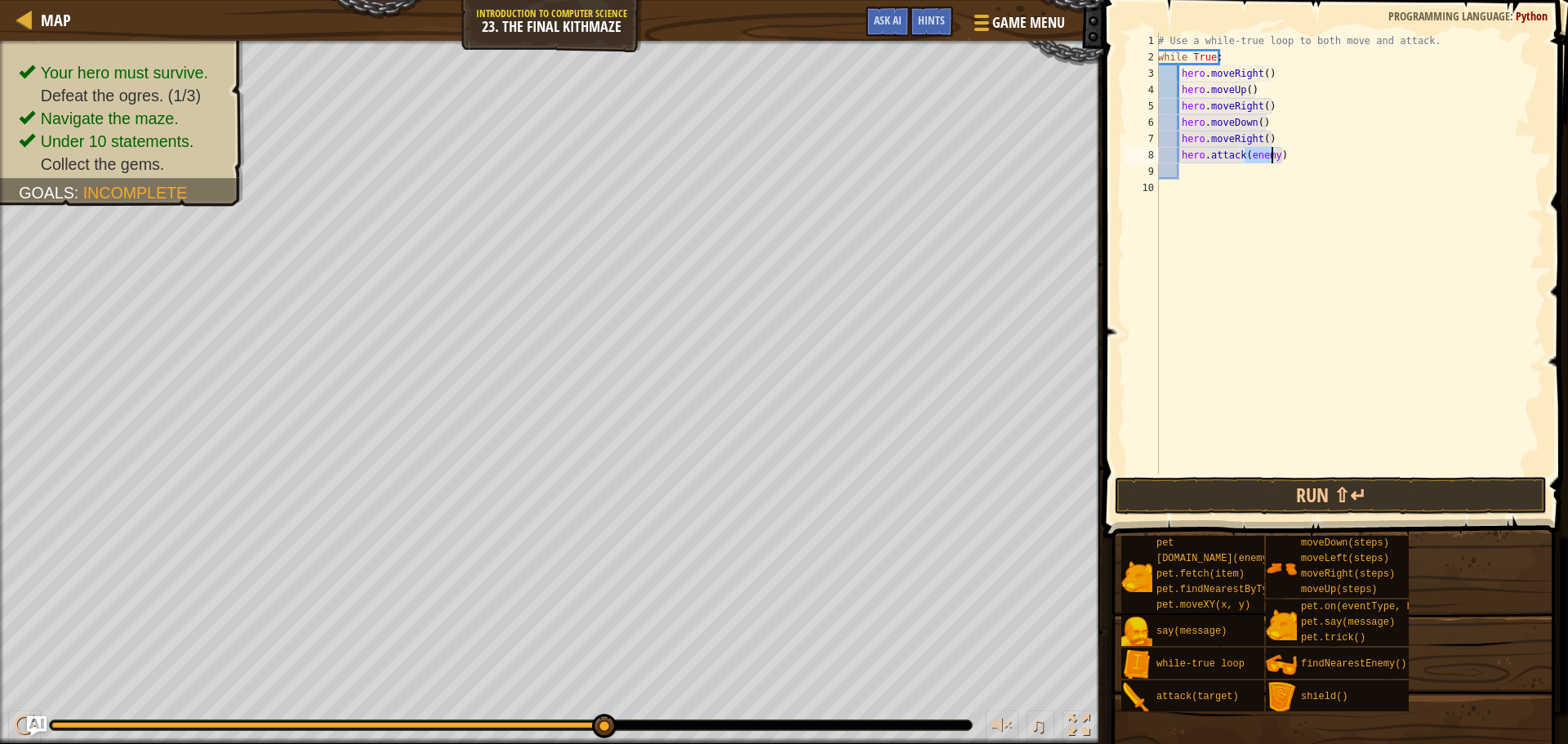
click at [1272, 150] on div "# Use a while-true loop to both move and attack. while True : hero . moveRight …" at bounding box center [1350, 252] width 389 height 441
type textarea "hero.attack(enemy1)"
click at [1221, 173] on div "# Use a while-true loop to both move and attack. while True : hero . moveRight …" at bounding box center [1350, 269] width 389 height 474
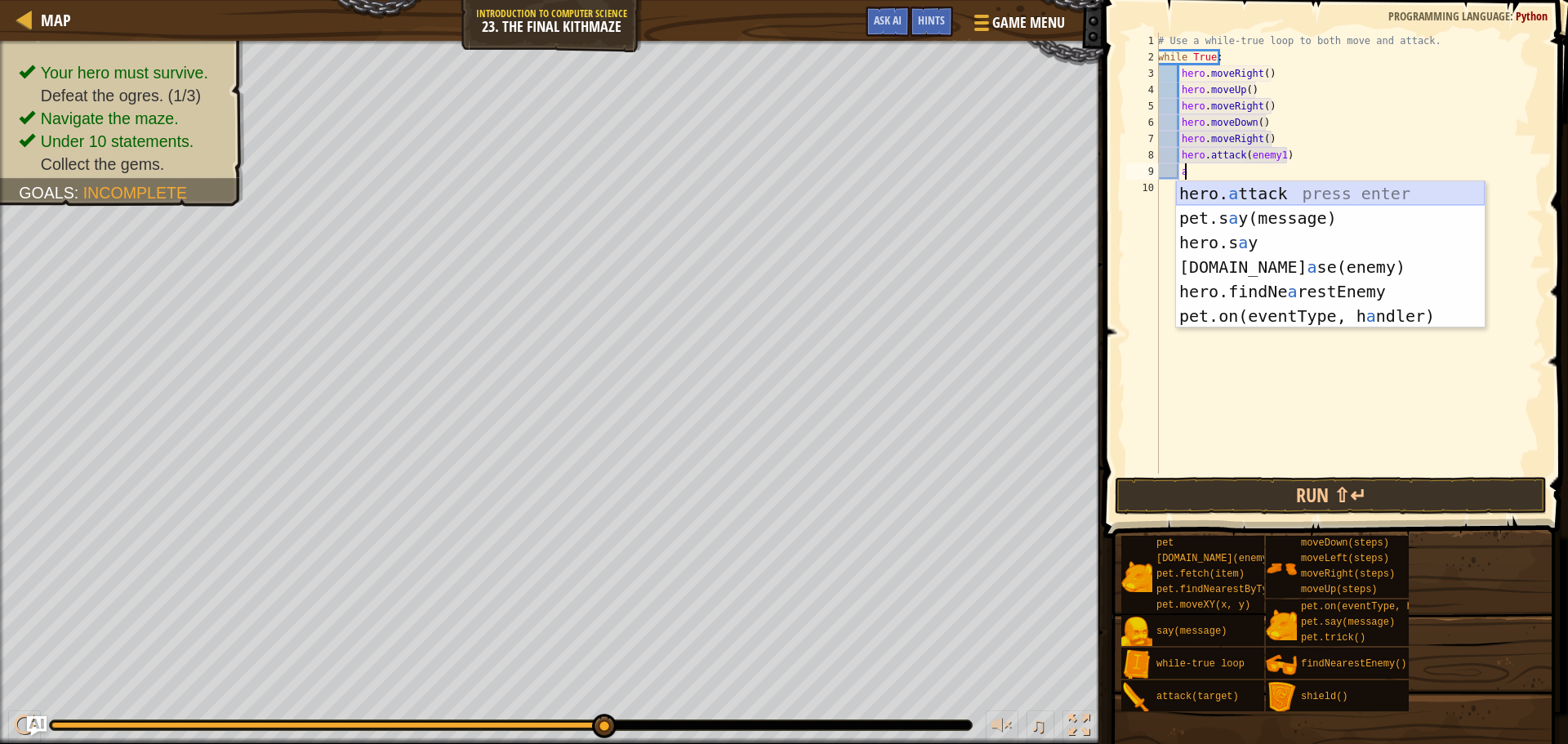
click at [1288, 191] on div "hero. a ttack press enter pet.s a y(message) press enter hero.s a y press enter…" at bounding box center [1330, 278] width 309 height 196
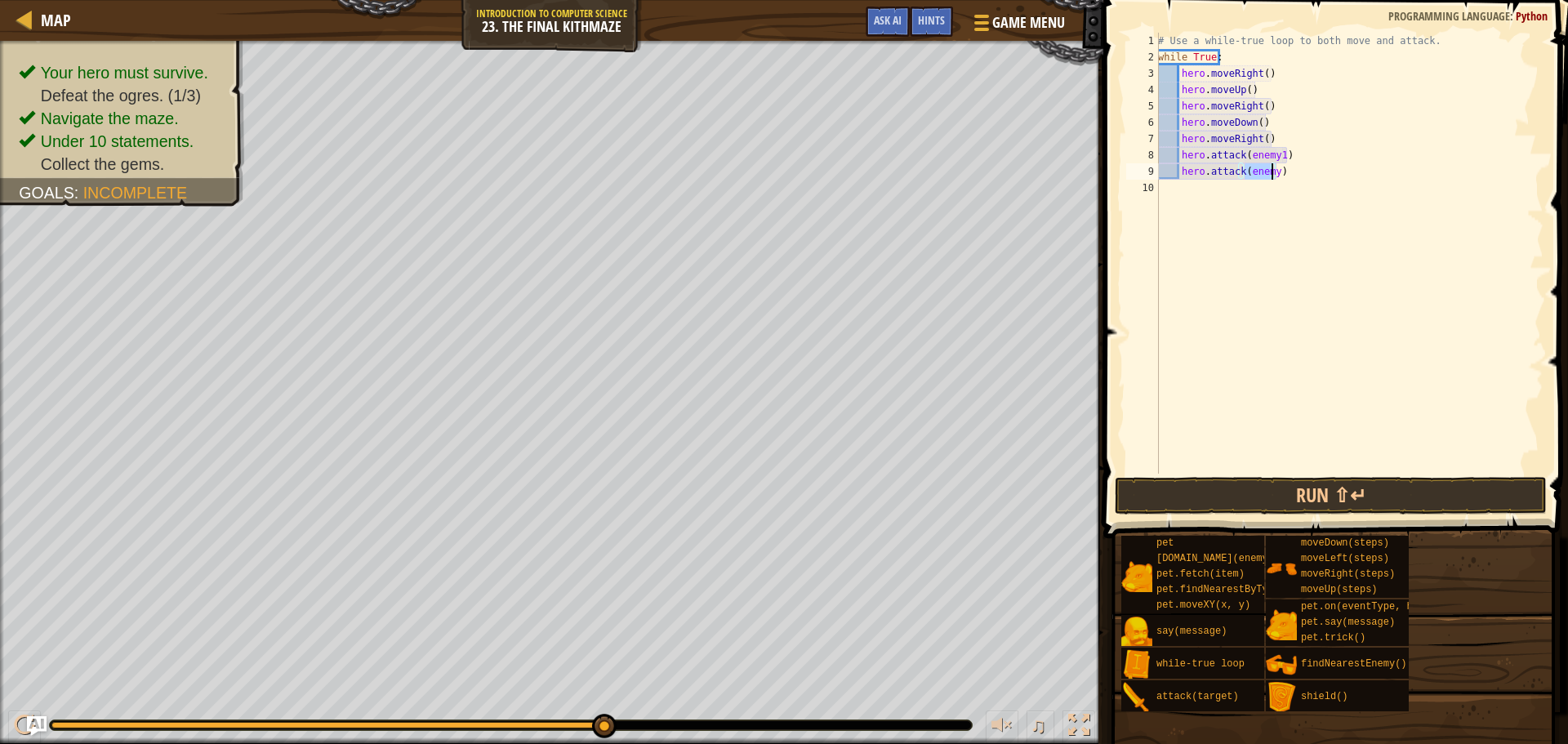
click at [1270, 167] on div "# Use a while-true loop to both move and attack. while True : hero . moveRight …" at bounding box center [1350, 252] width 389 height 441
type textarea "hero.attack(enemy2)"
click at [1260, 187] on div "# Use a while-true loop to both move and attack. while True : hero . moveRight …" at bounding box center [1350, 269] width 389 height 474
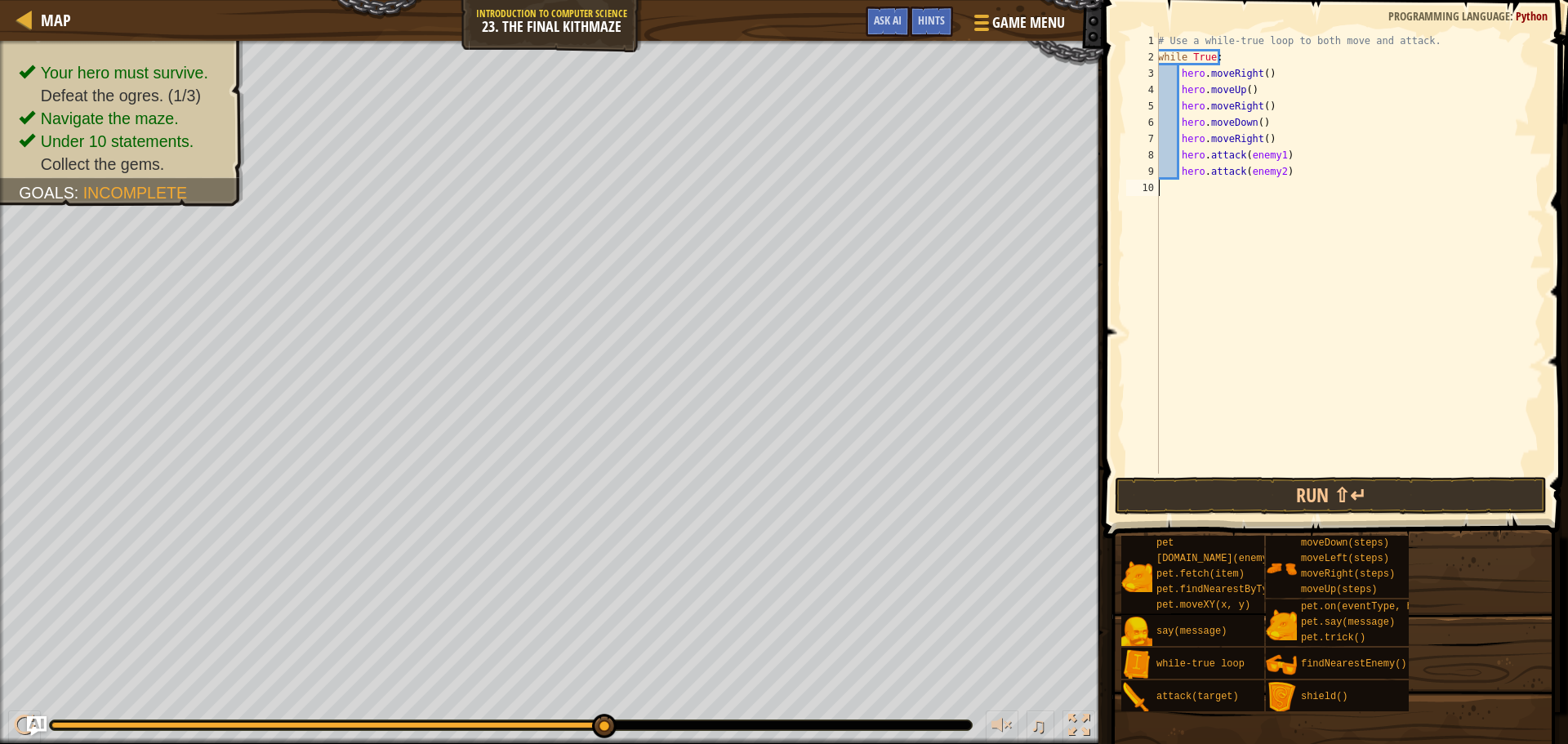
click at [1260, 182] on div "# Use a while-true loop to both move and attack. while True : hero . moveRight …" at bounding box center [1350, 269] width 389 height 474
click at [1280, 169] on div "# Use a while-true loop to both move and attack. while True : hero . moveRight …" at bounding box center [1350, 269] width 389 height 474
type textarea "hero.attack(enemy2)"
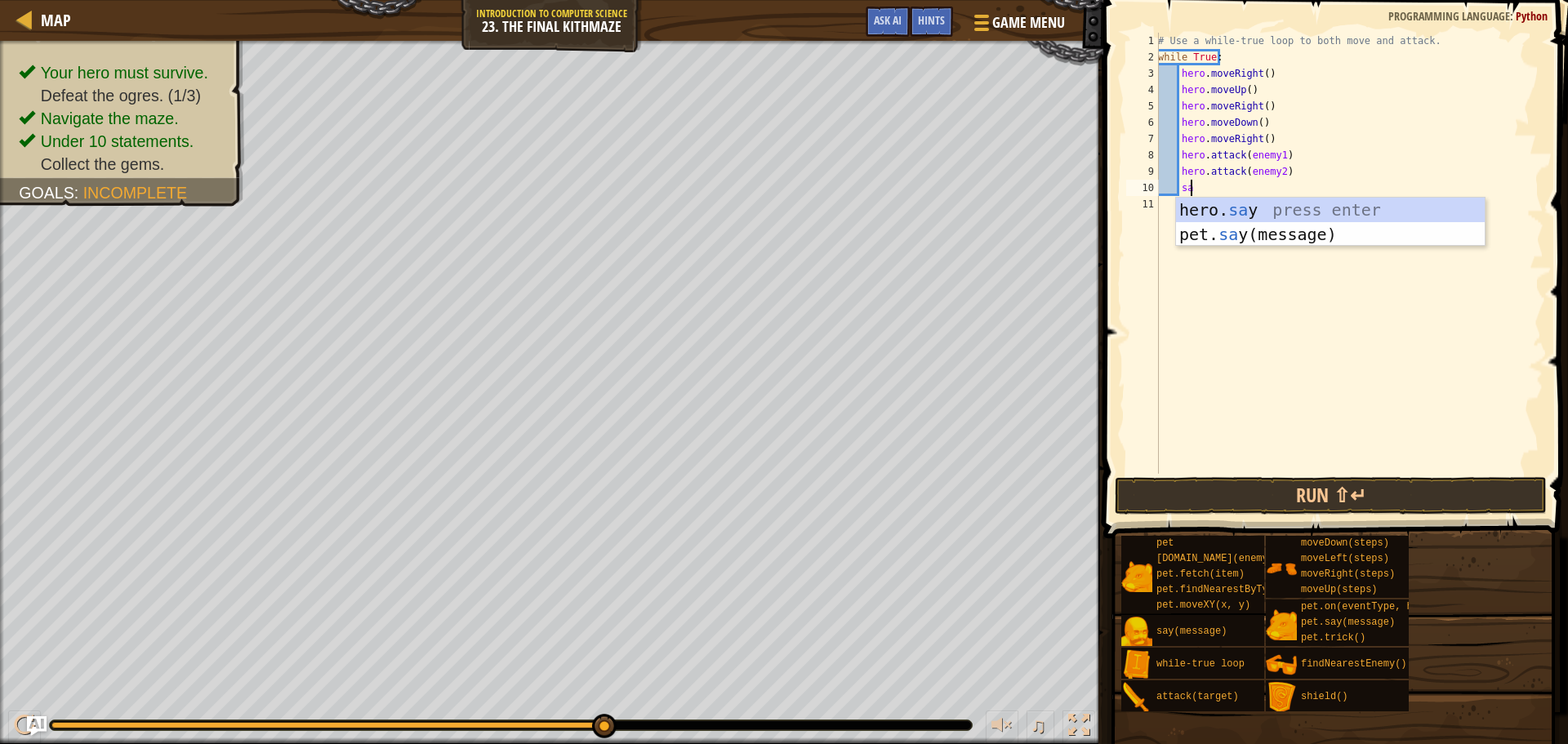
type textarea "s"
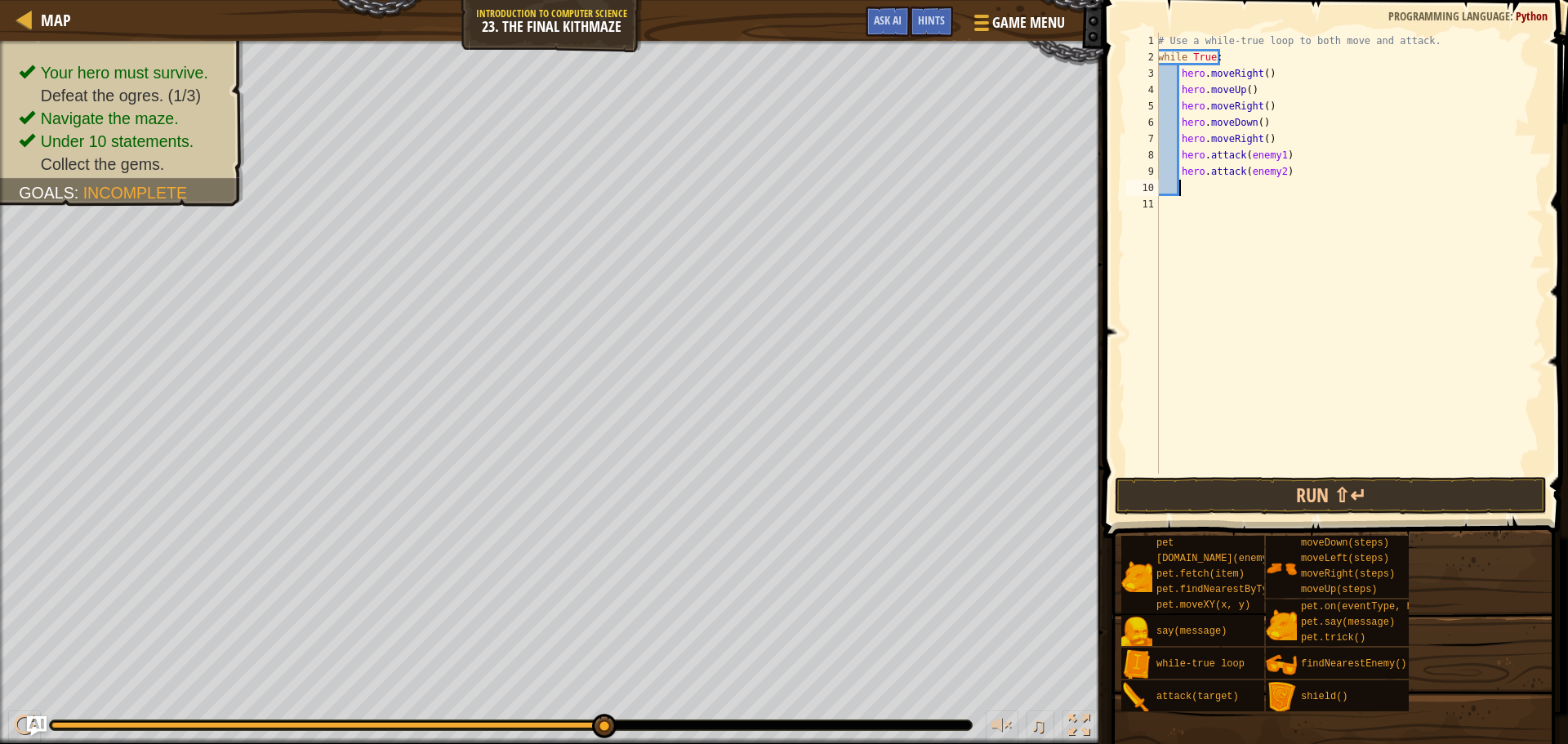
scroll to position [7, 1]
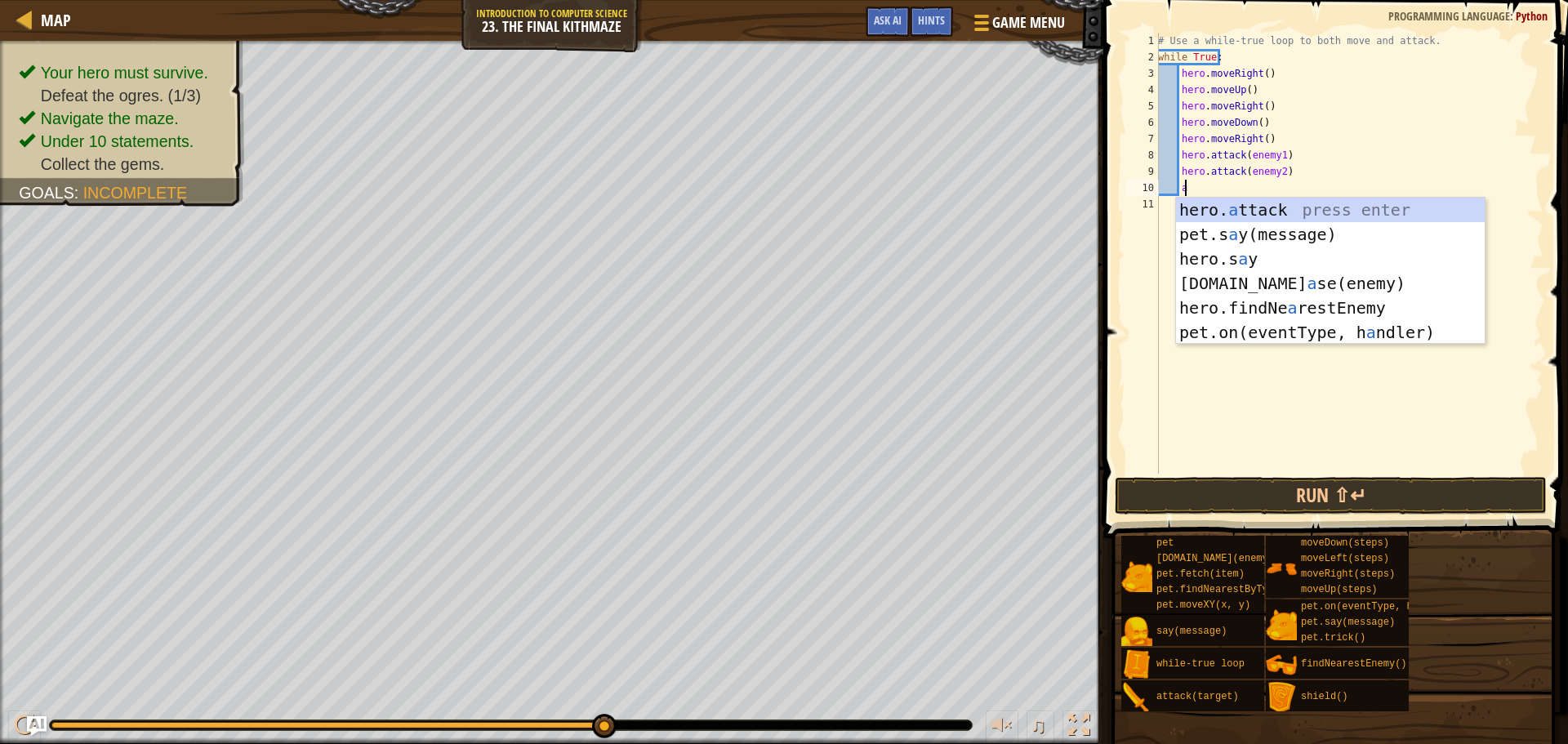
drag, startPoint x: 1294, startPoint y: 193, endPoint x: 1292, endPoint y: 201, distance: 8.2
click at [1292, 197] on div "# Use a while-true loop to both move and attack. while True : hero . moveRight …" at bounding box center [1350, 269] width 389 height 474
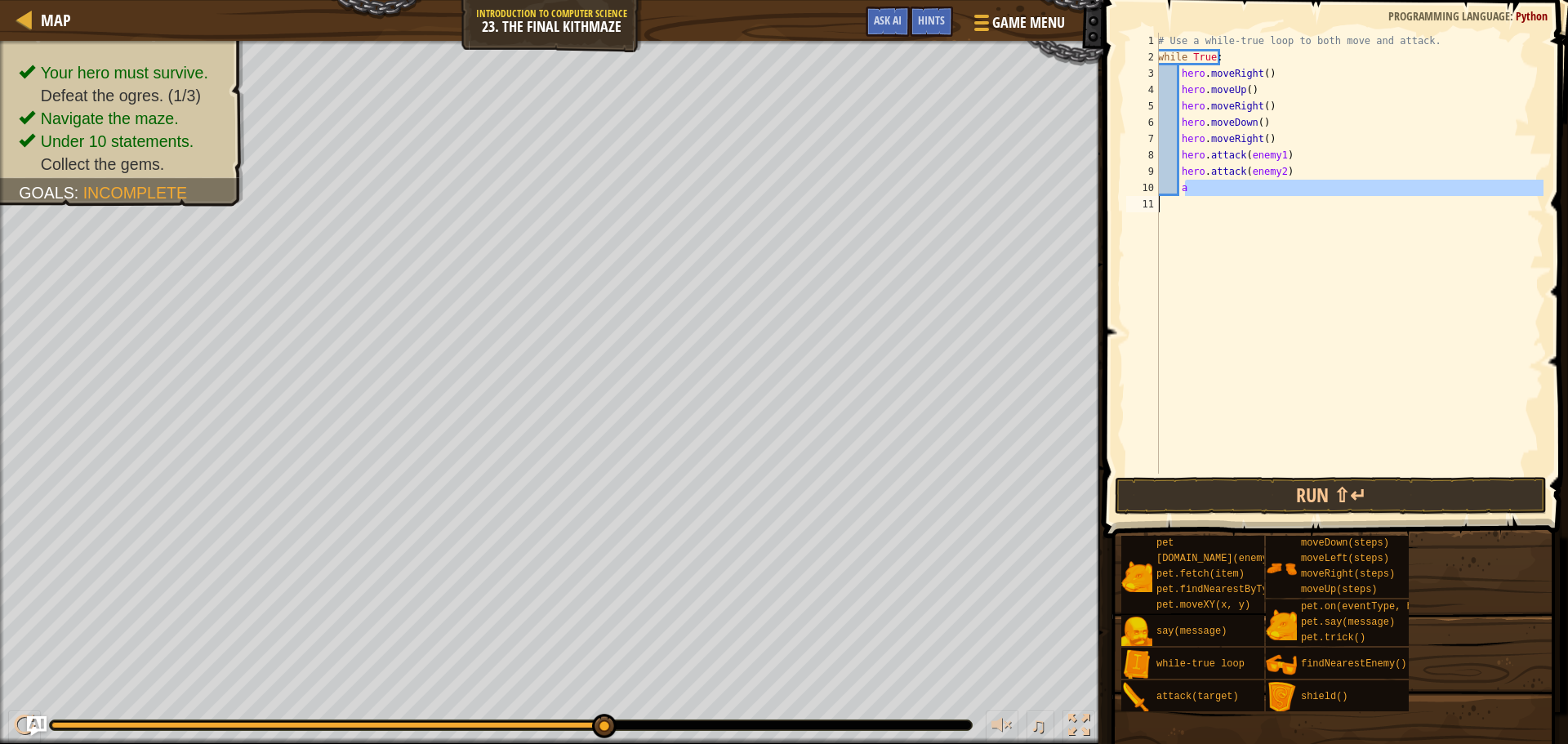
type textarea "a"
click at [1286, 202] on div "# Use a while-true loop to both move and attack. while True : hero . moveRight …" at bounding box center [1350, 252] width 389 height 441
click at [1282, 194] on div "# Use a while-true loop to both move and attack. while True : hero . moveRight …" at bounding box center [1350, 269] width 389 height 474
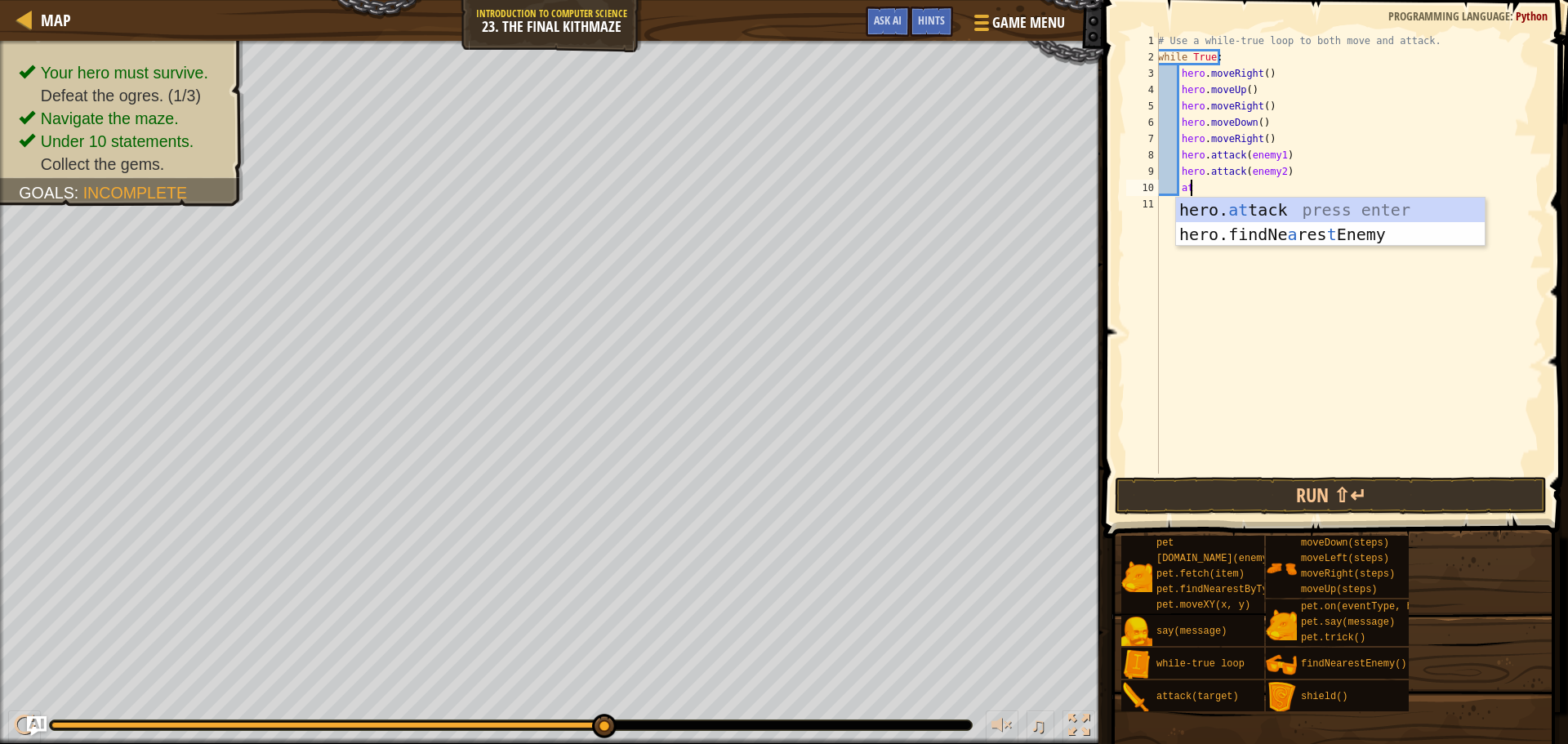
scroll to position [7, 2]
click at [1273, 206] on div "hero. at tack press enter hero.findNe a res t Enemy press enter" at bounding box center [1330, 246] width 309 height 98
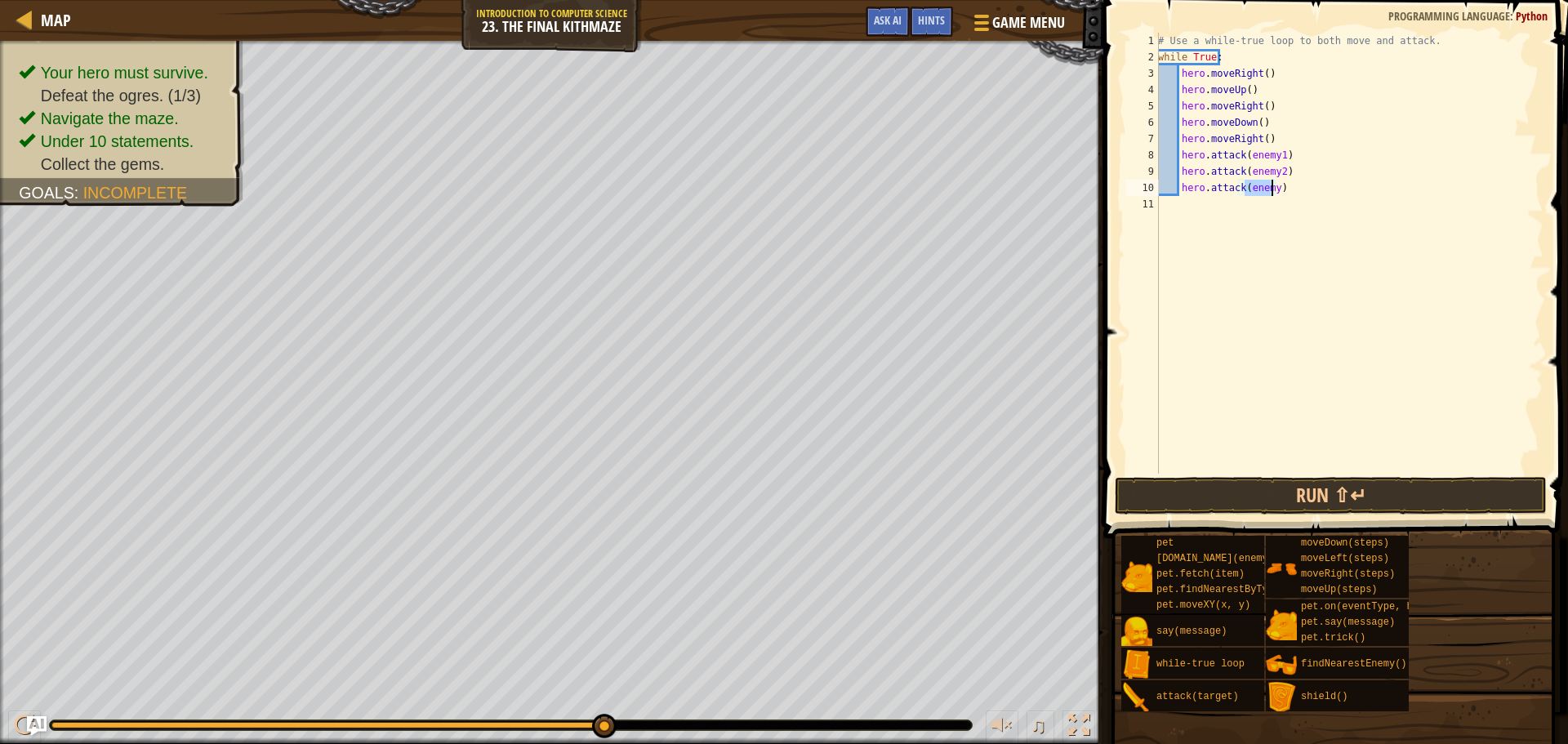
click at [1271, 190] on div "# Use a while-true loop to both move and attack. while True : hero . moveRight …" at bounding box center [1350, 252] width 389 height 441
click at [1374, 492] on button "Run ⇧↵" at bounding box center [1331, 496] width 432 height 38
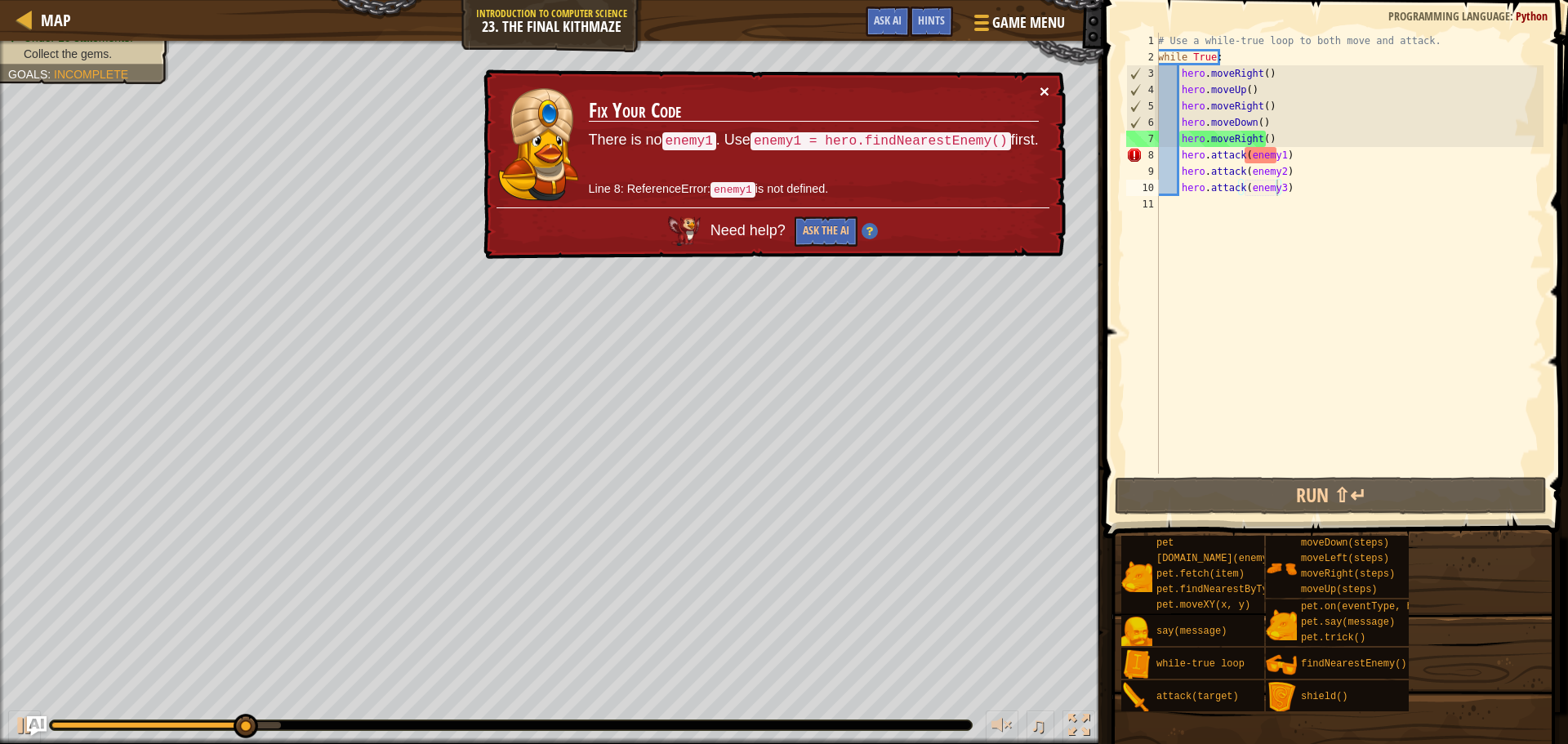
click at [1045, 90] on button "×" at bounding box center [1044, 90] width 10 height 17
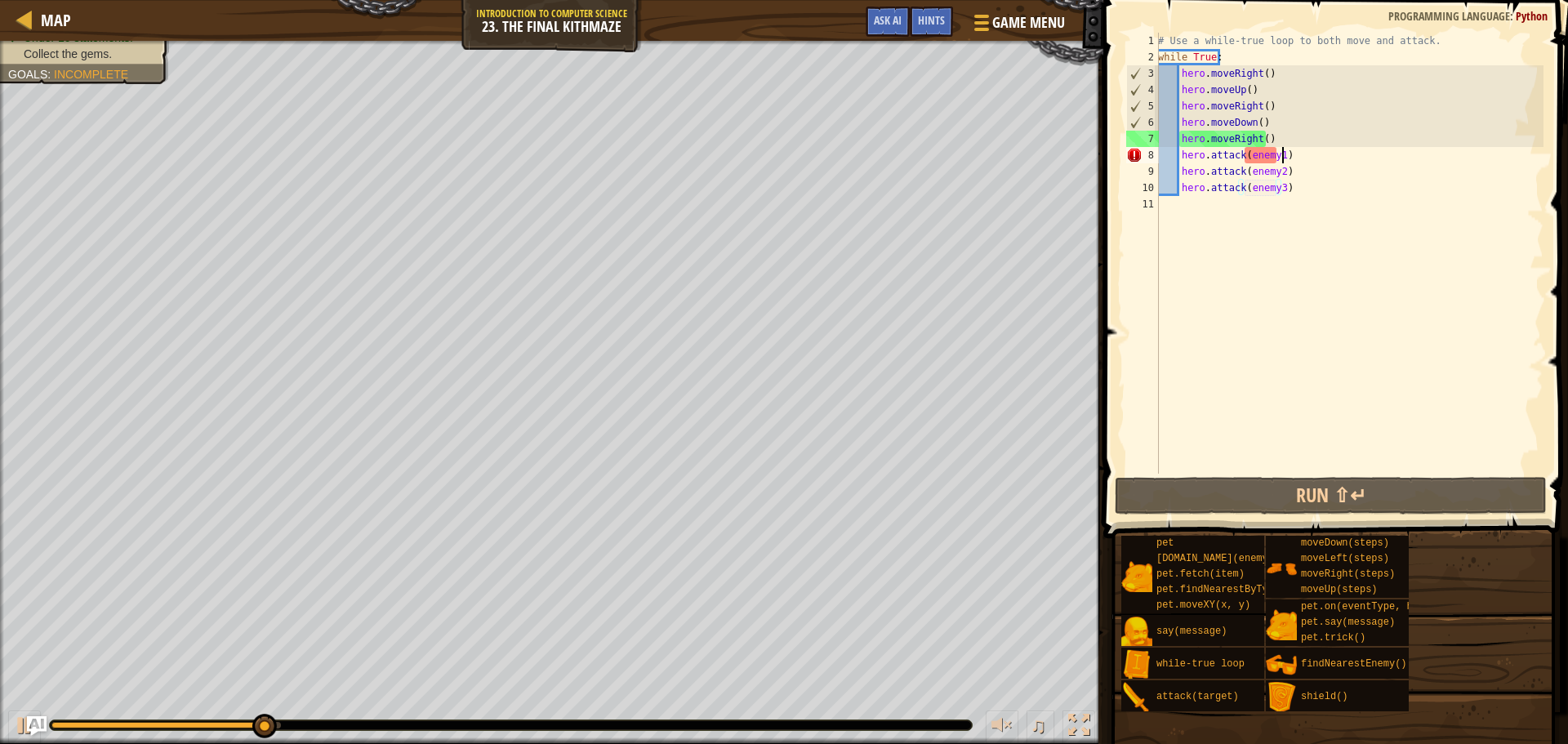
click at [1296, 162] on div "# Use a while-true loop to both move and attack. while True : hero . moveRight …" at bounding box center [1350, 269] width 389 height 474
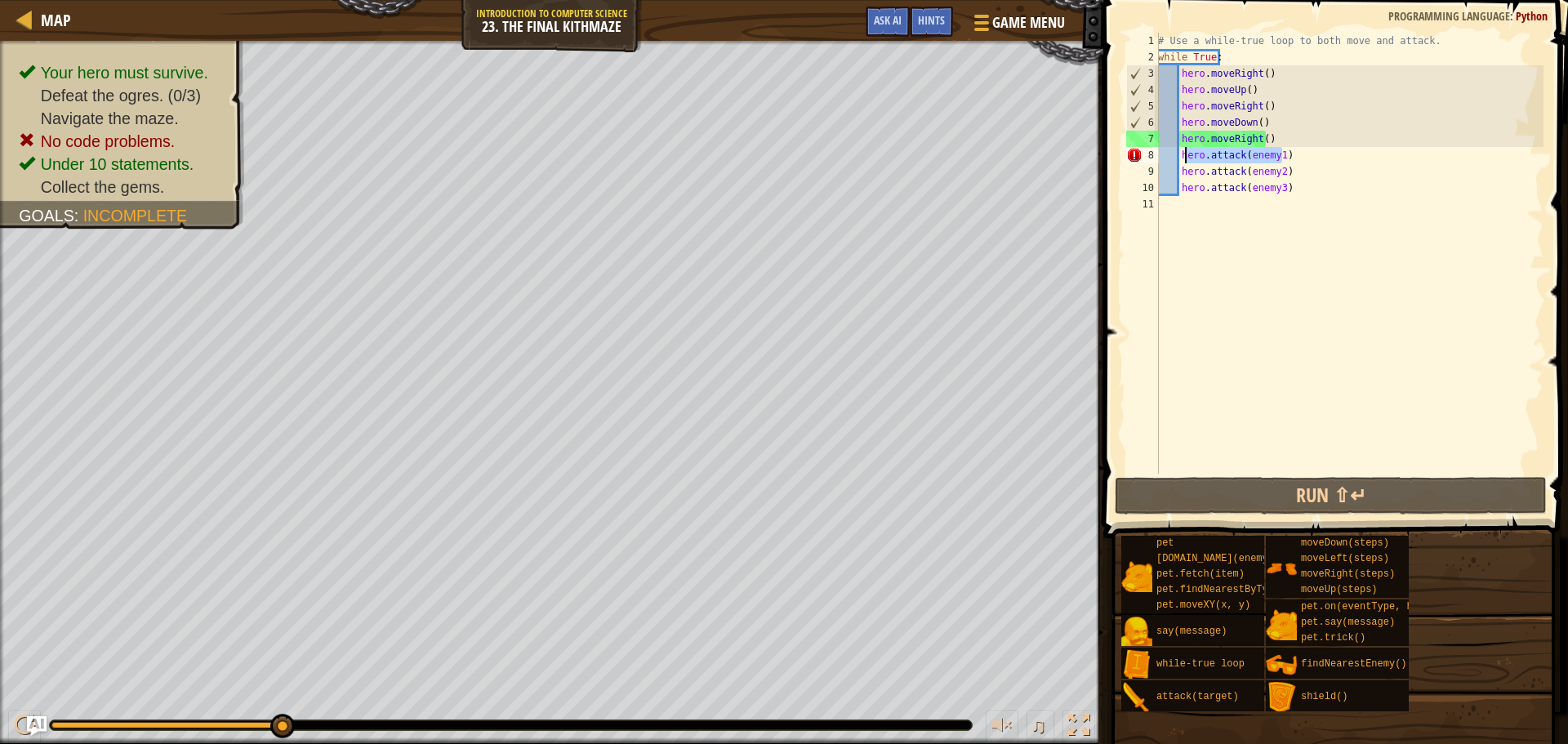
drag, startPoint x: 1296, startPoint y: 162, endPoint x: 1187, endPoint y: 156, distance: 109.2
click at [1187, 156] on div "# Use a while-true loop to both move and attack. while True : hero . moveRight …" at bounding box center [1350, 269] width 389 height 474
type textarea "h"
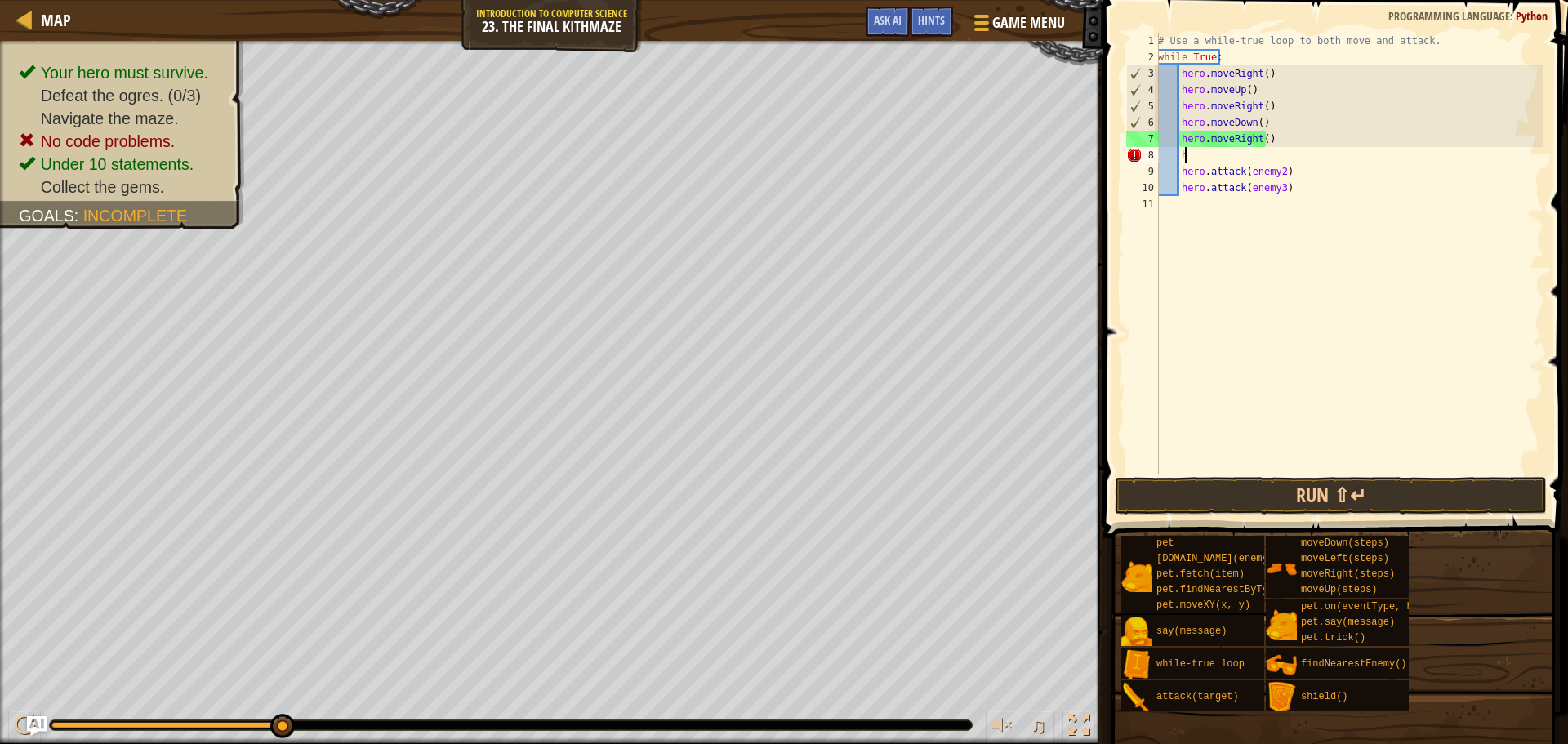
scroll to position [7, 1]
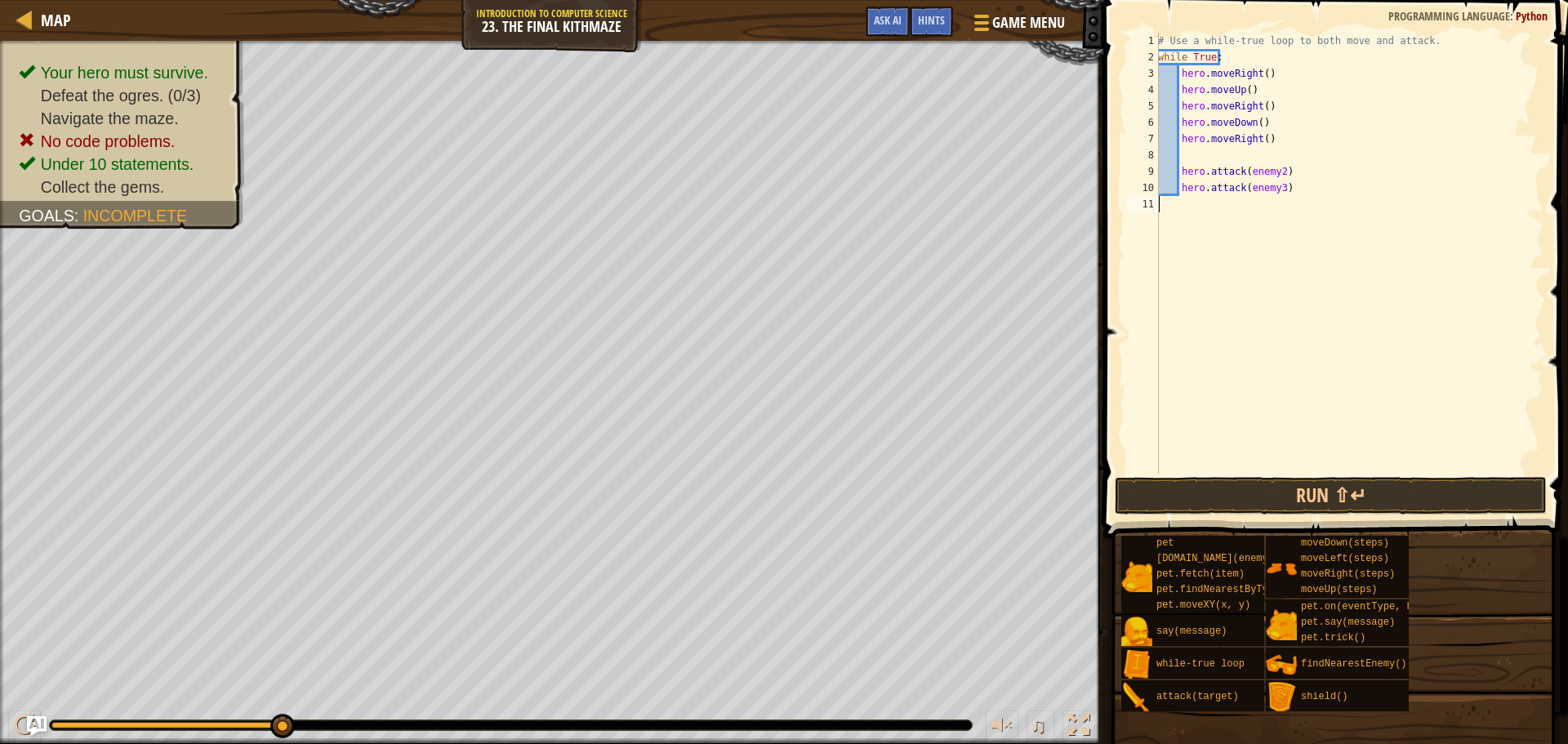
click at [1291, 201] on div "# Use a while-true loop to both move and attack. while True : hero . moveRight …" at bounding box center [1350, 269] width 389 height 474
type textarea "h"
click at [1287, 175] on div "# Use a while-true loop to both move and attack. while True : hero . moveRight …" at bounding box center [1350, 269] width 389 height 474
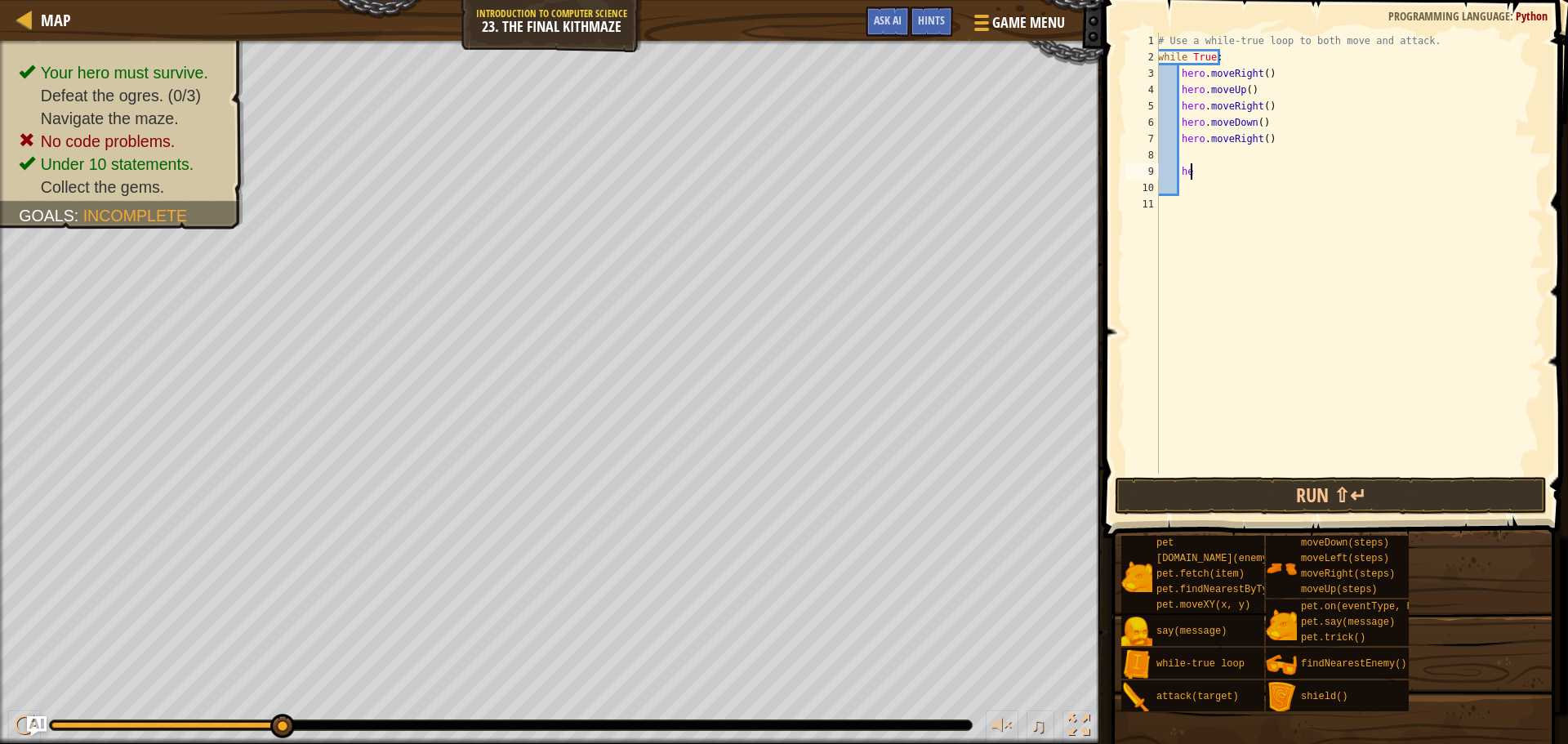
type textarea "h"
click at [1191, 148] on div "# Use a while-true loop to both move and attack. while True : hero . moveRight …" at bounding box center [1350, 269] width 389 height 474
type textarea "a"
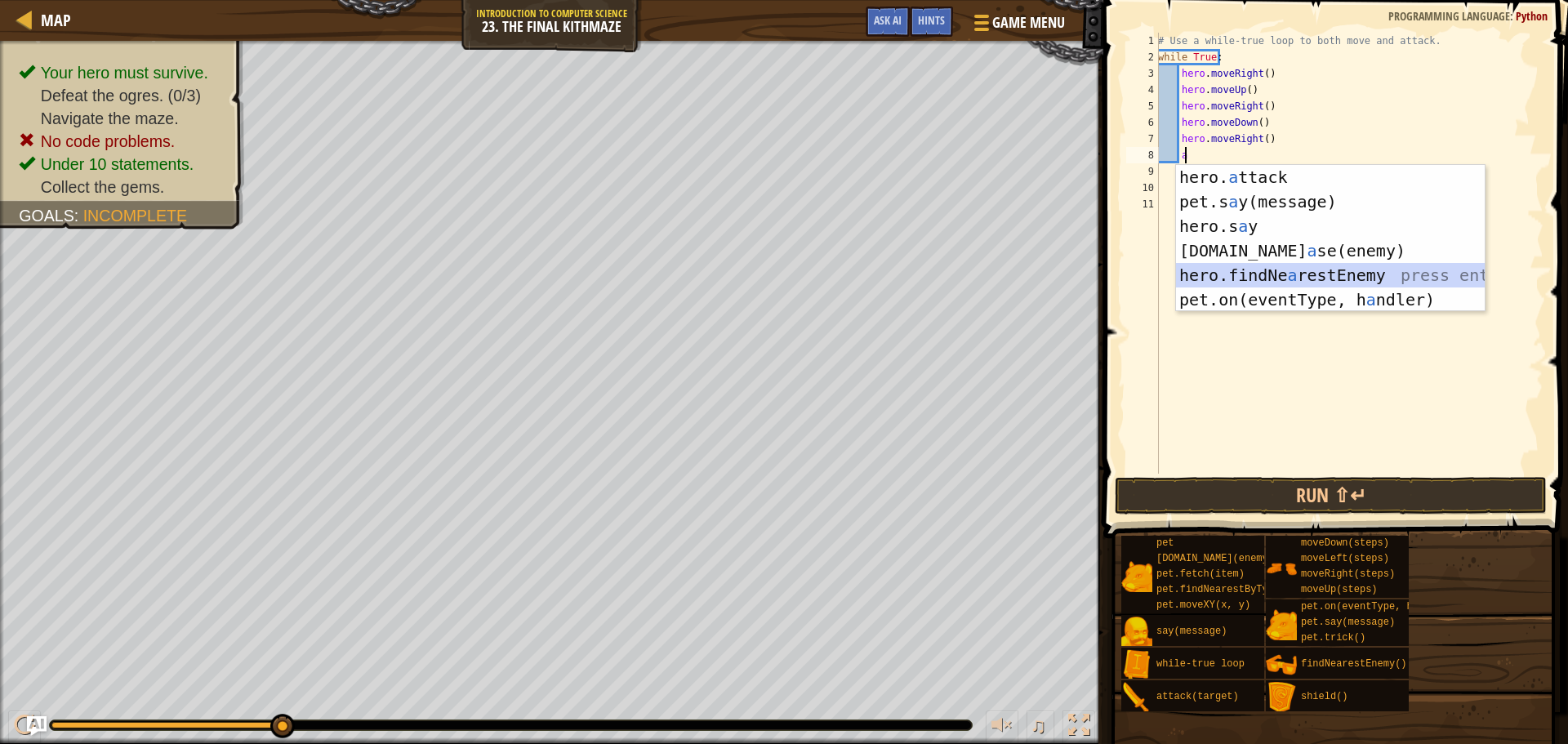
click at [1291, 275] on div "hero. a ttack press enter pet.s a y(message) press enter hero.s a y press enter…" at bounding box center [1330, 262] width 309 height 196
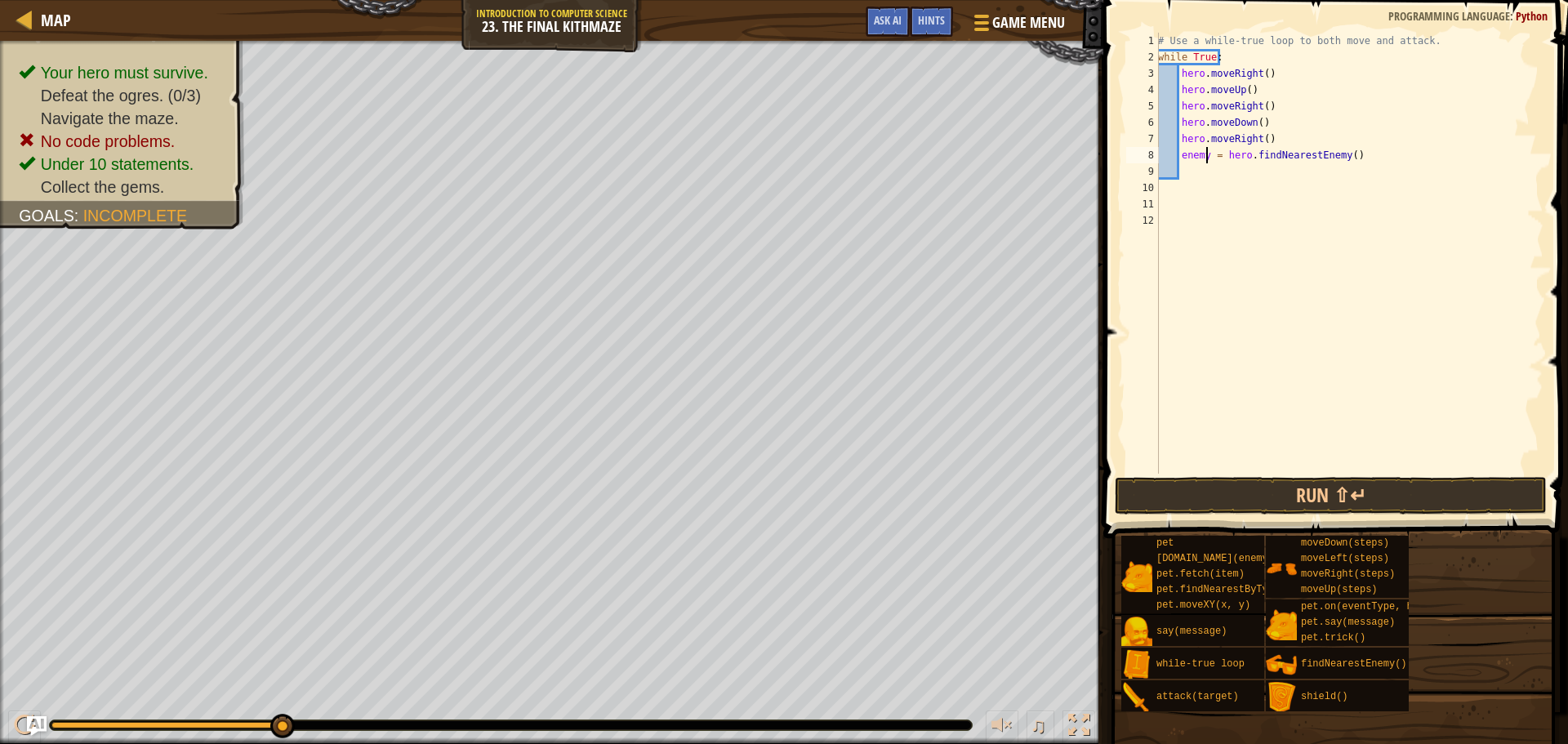
click at [1208, 153] on div "# Use a while-true loop to both move and attack. while True : hero . moveRight …" at bounding box center [1350, 269] width 389 height 474
type textarea "enemy1 = hero.findNearestEnemy()"
click at [1203, 171] on div "# Use a while-true loop to both move and attack. while True : hero . moveRight …" at bounding box center [1350, 269] width 389 height 474
type textarea "e"
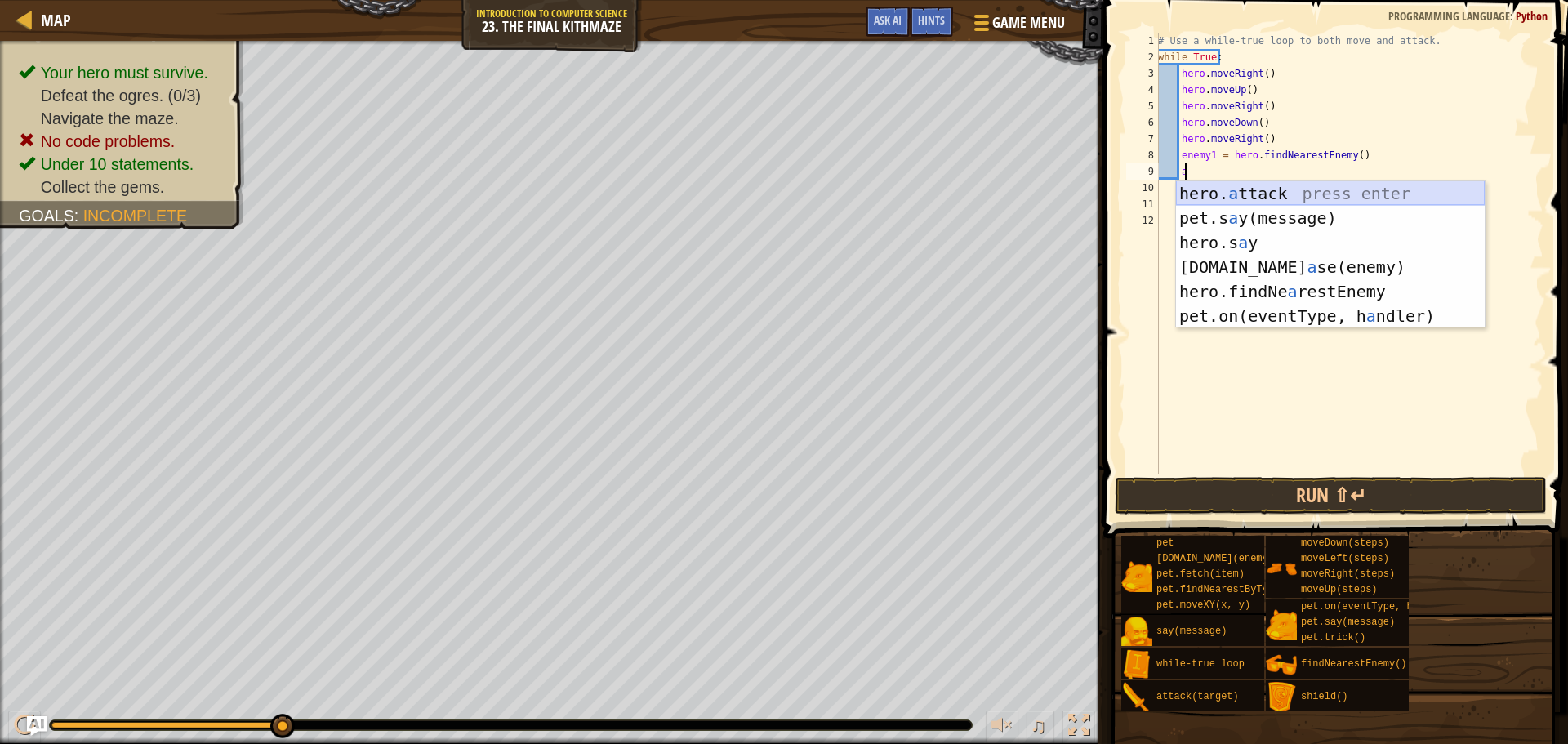
click at [1413, 192] on div "hero. a ttack press enter pet.s a y(message) press enter hero.s a y press enter…" at bounding box center [1330, 278] width 309 height 196
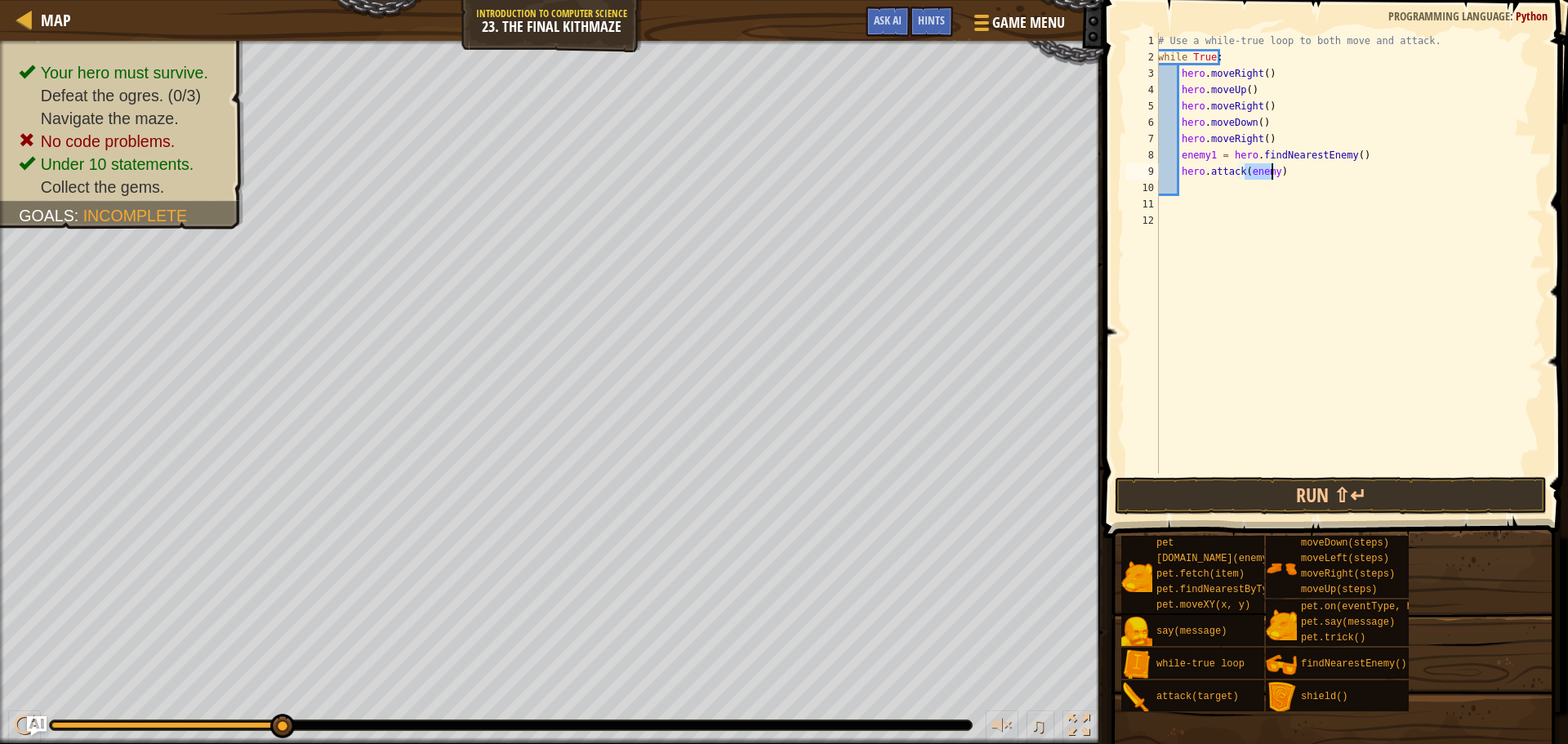
click at [1273, 168] on div "# Use a while-true loop to both move and attack. while True : hero . moveRight …" at bounding box center [1350, 252] width 389 height 441
type textarea "hero.attack(enemy1)"
click at [1236, 184] on div "# Use a while-true loop to both move and attack. while True : hero . moveRight …" at bounding box center [1350, 269] width 389 height 474
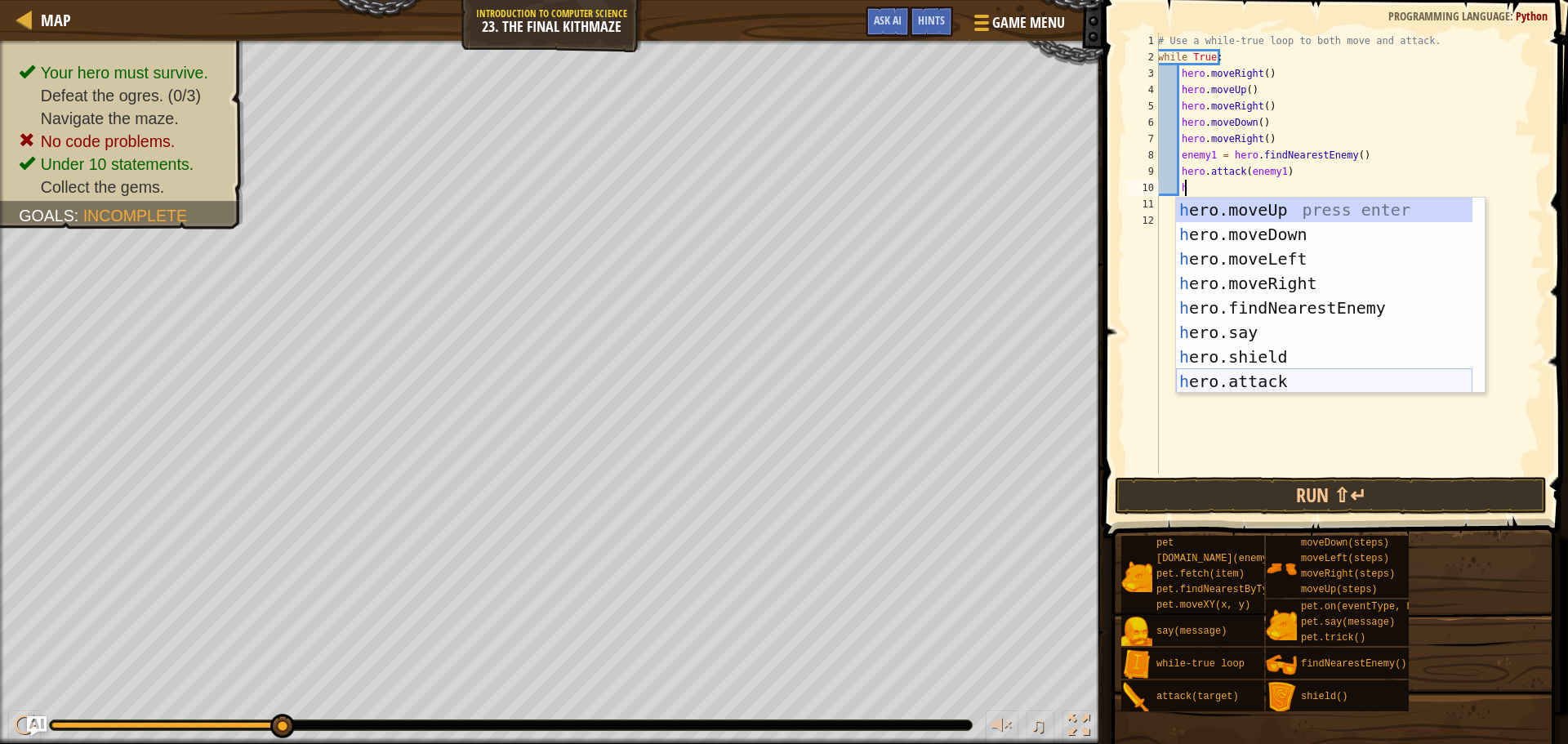
click at [1252, 375] on div "h ero.moveUp press enter h ero.moveDown press enter h ero.moveLeft press enter …" at bounding box center [1324, 321] width 296 height 245
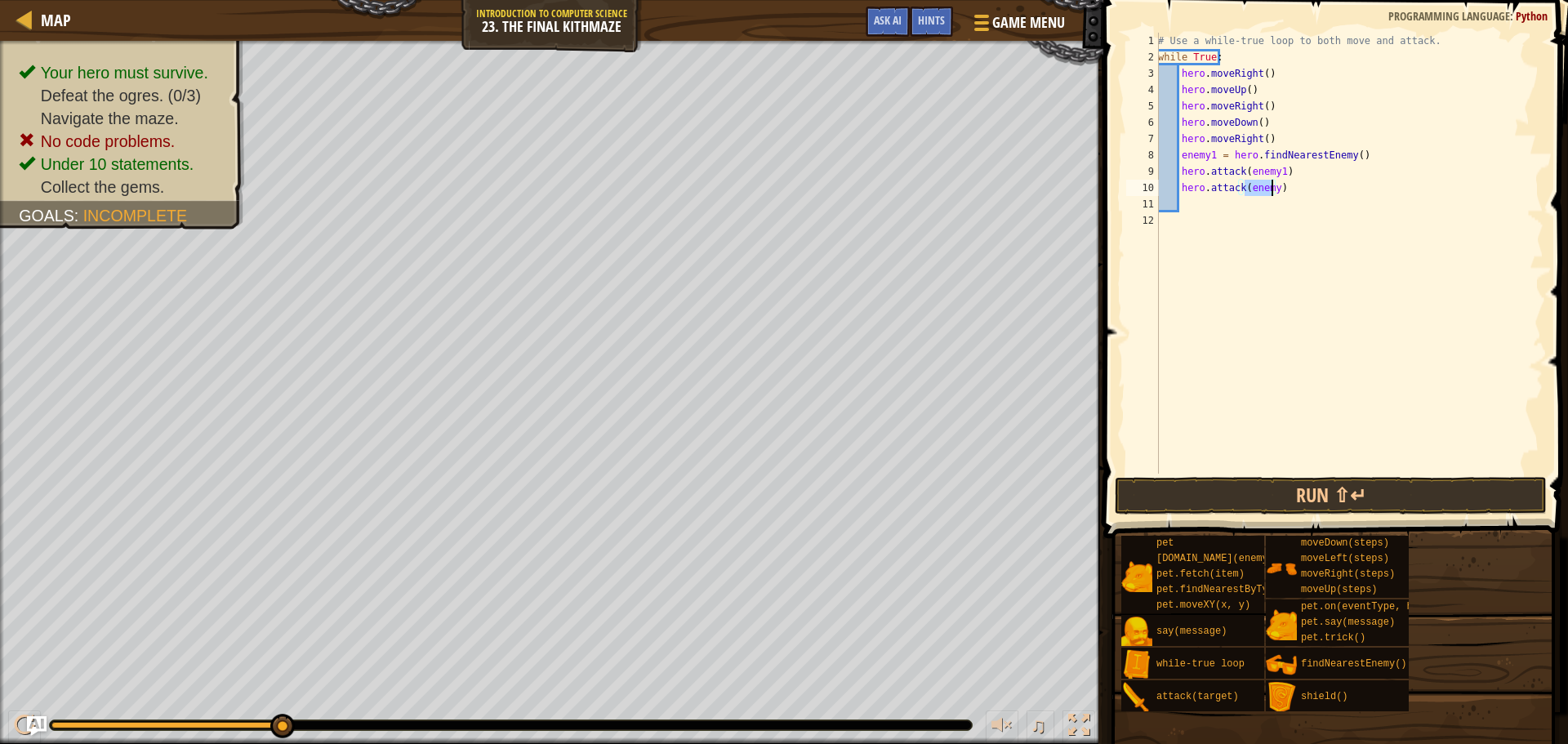
click at [1270, 190] on div "# Use a while-true loop to both move and attack. while True : hero . moveRight …" at bounding box center [1350, 252] width 389 height 441
type textarea "hero.attack(enemy1)"
click at [1248, 207] on div "# Use a while-true loop to both move and attack. while True : hero . moveRight …" at bounding box center [1350, 269] width 389 height 474
type textarea "f"
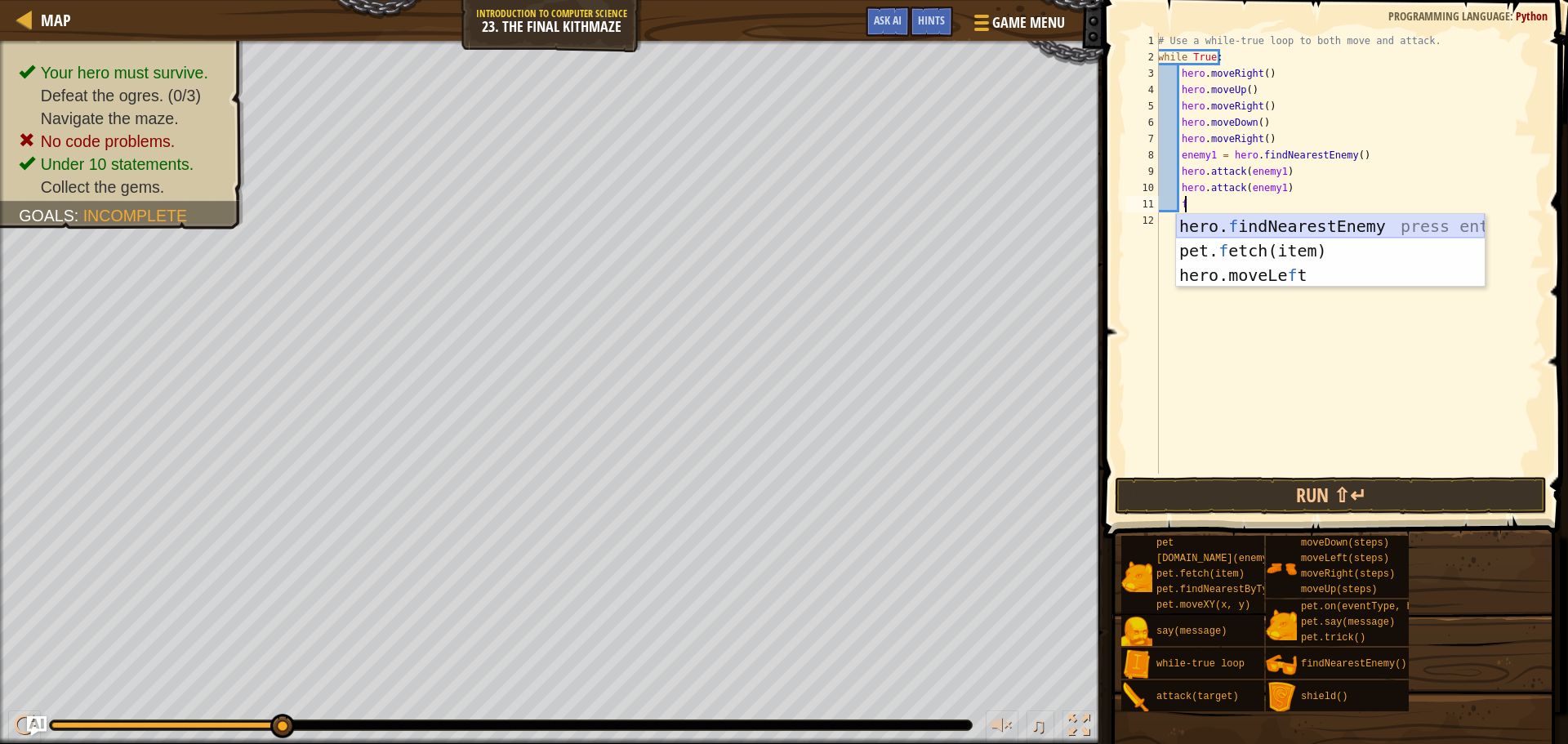
click at [1295, 222] on div "hero. f indNearestEnemy press enter pet. f etch(item) press enter hero.moveLe f…" at bounding box center [1330, 275] width 309 height 123
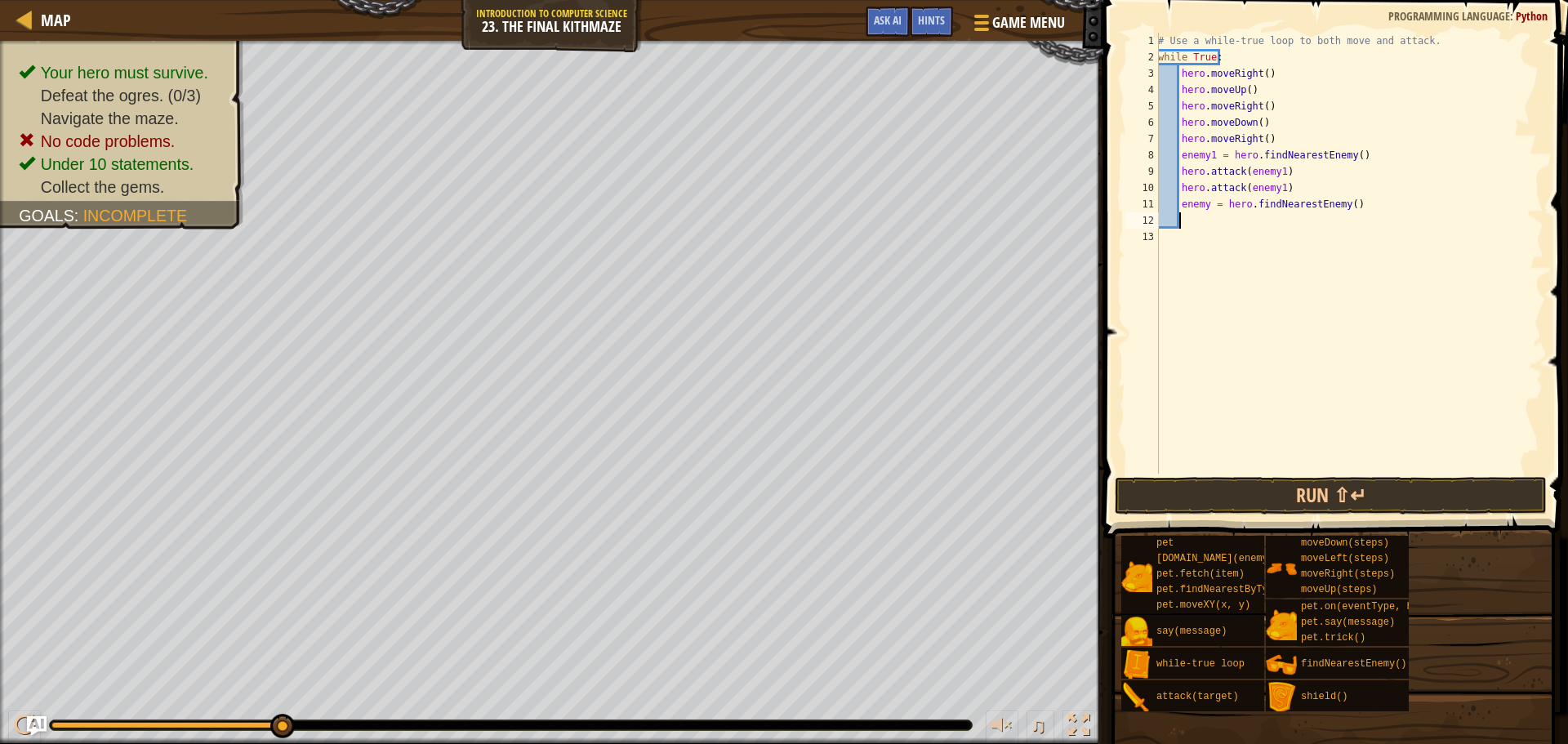
click at [1205, 201] on div "# Use a while-true loop to both move and attack. while True : hero . moveRight …" at bounding box center [1350, 269] width 389 height 474
type textarea "enemy2 = hero.findNearestEnemy()"
click at [1201, 222] on div "# Use a while-true loop to both move and attack. while True : hero . moveRight …" at bounding box center [1350, 269] width 389 height 474
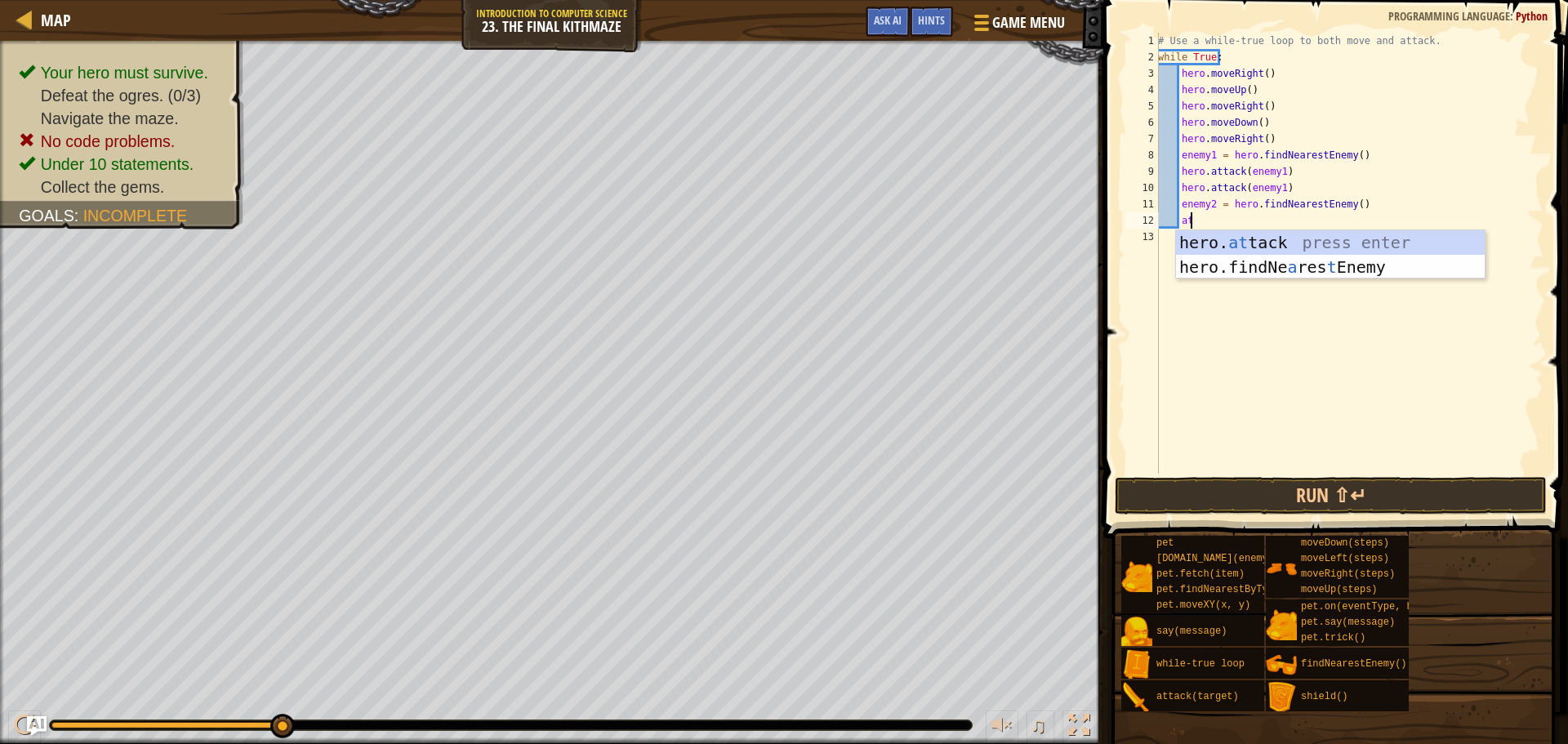
scroll to position [7, 2]
click at [1241, 242] on div "hero. at tack press enter hero.findNe a res t Enemy press enter" at bounding box center [1330, 278] width 309 height 98
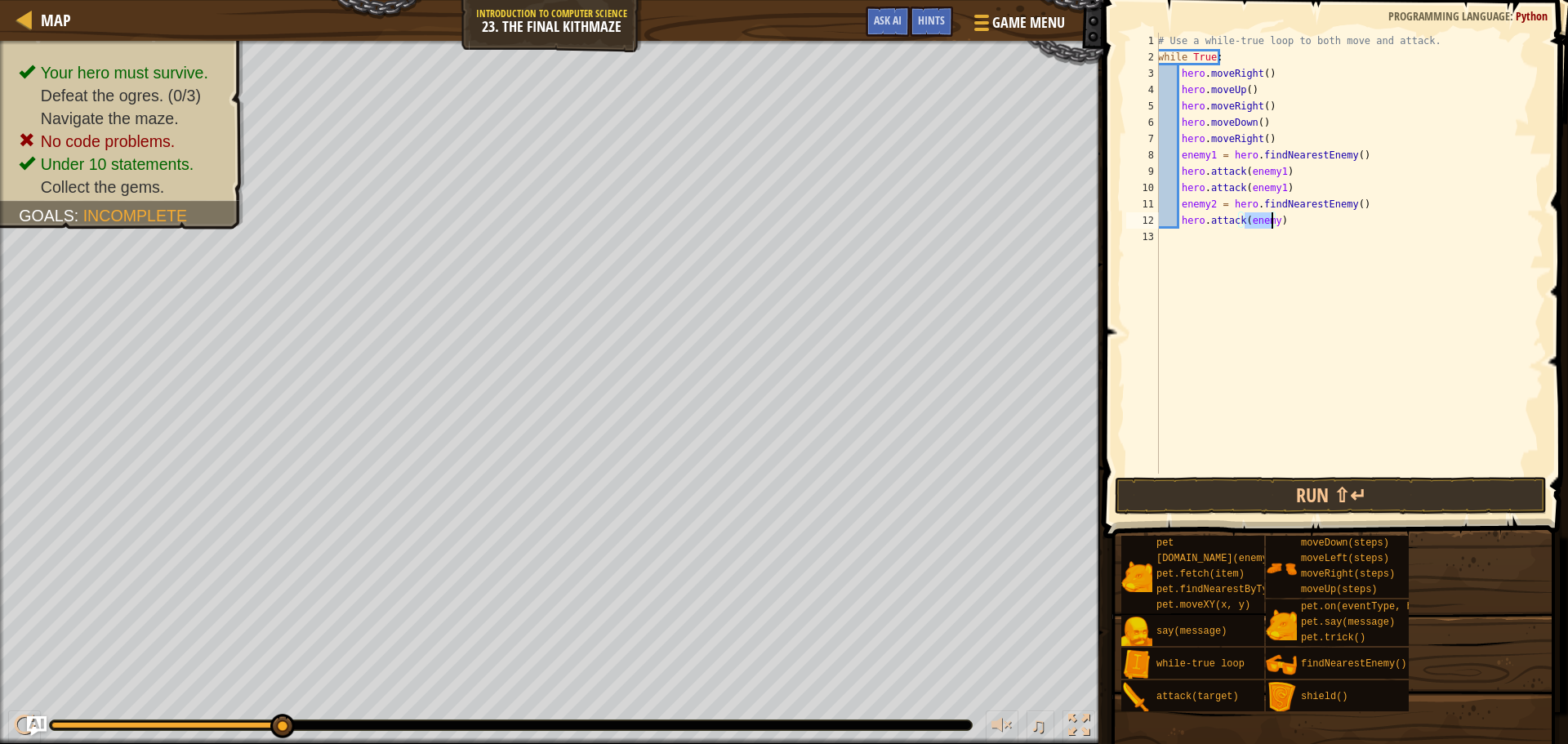
click at [1270, 218] on div "# Use a while-true loop to both move and attack. while True : hero . moveRight …" at bounding box center [1350, 252] width 389 height 441
type textarea "hero.attack(enemy2)"
click at [1307, 233] on div "# Use a while-true loop to both move and attack. while True : hero . moveRight …" at bounding box center [1350, 269] width 389 height 474
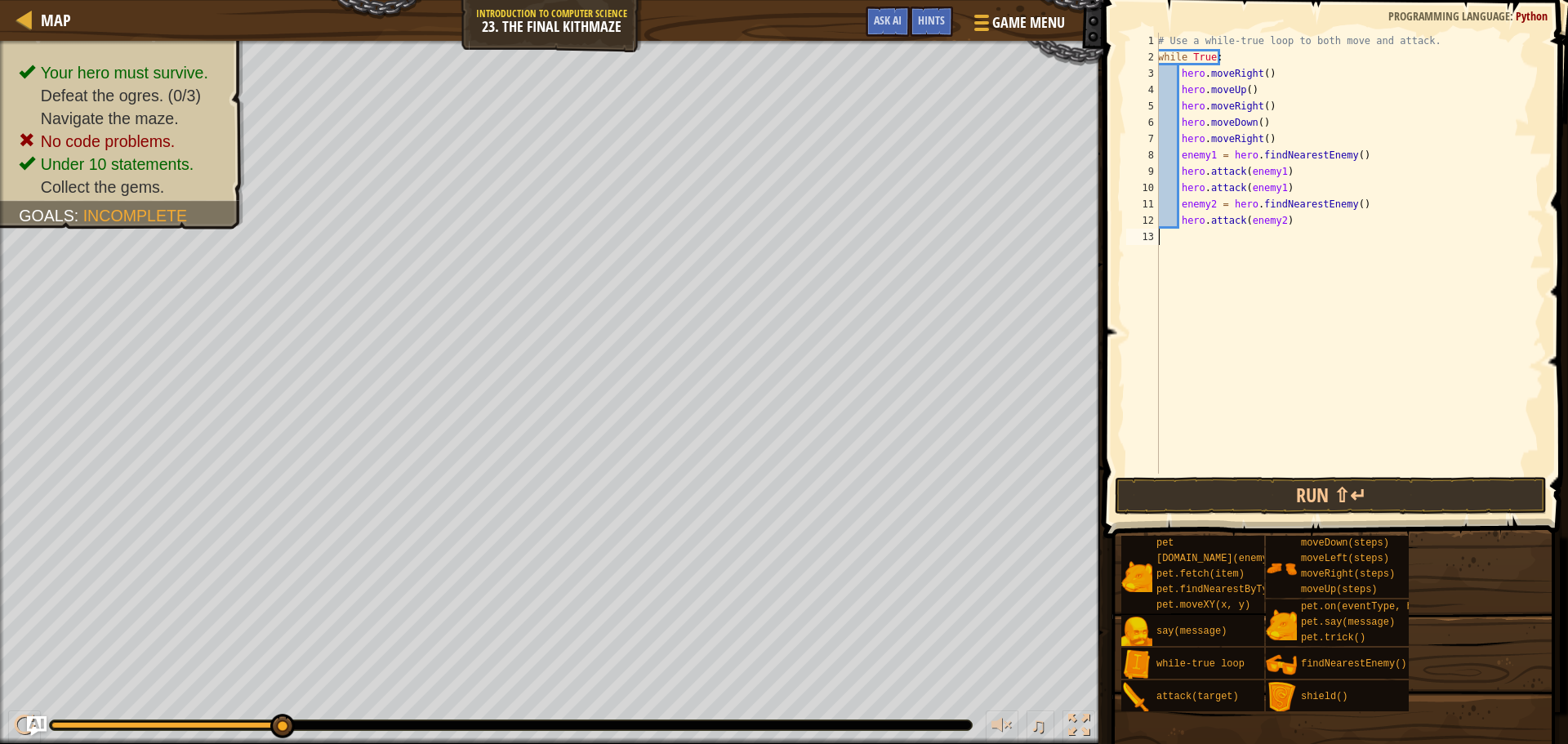
click at [1306, 224] on div "# Use a while-true loop to both move and attack. while True : hero . moveRight …" at bounding box center [1350, 269] width 389 height 474
type textarea "hero.attack(enemy2)"
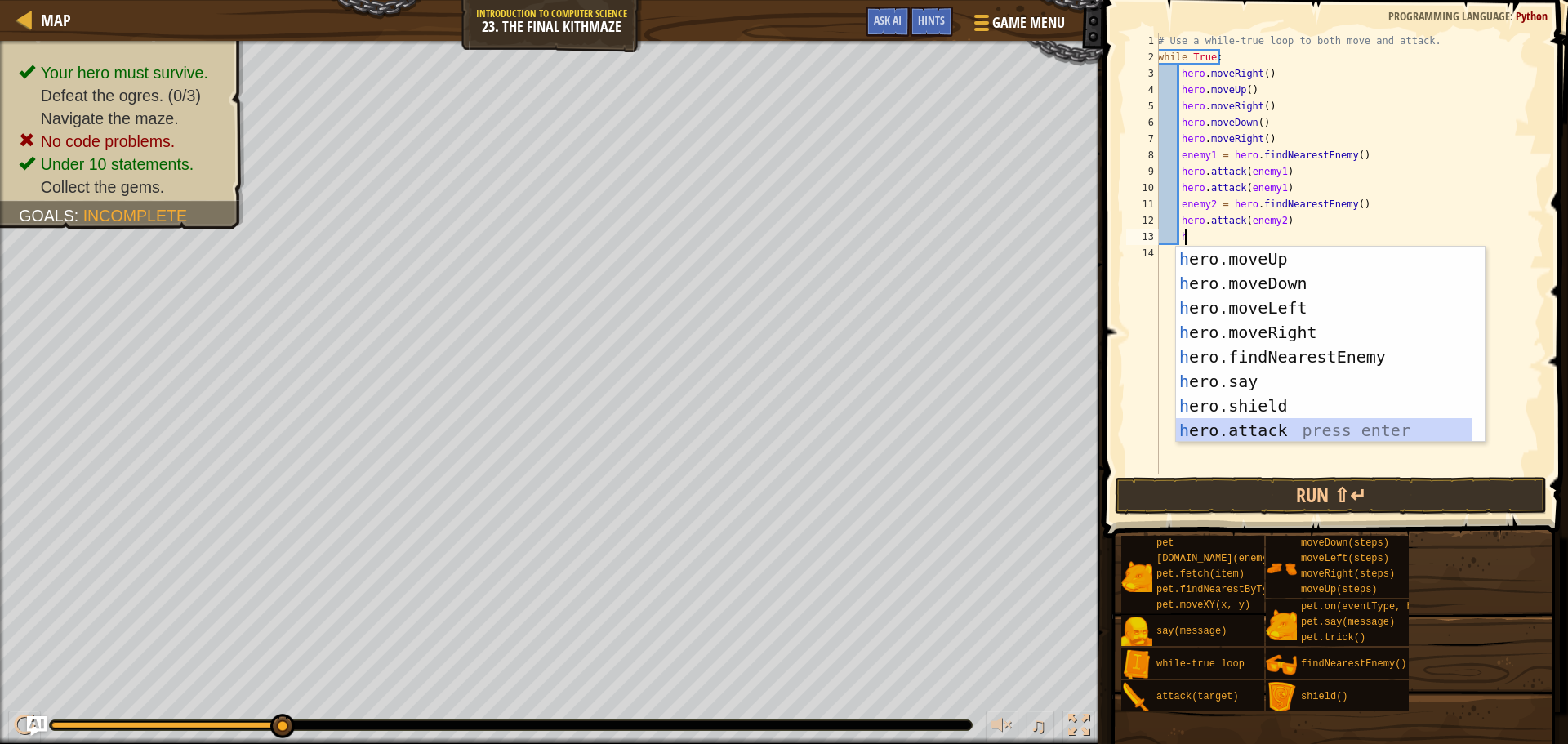
click at [1259, 421] on div "h ero.moveUp press enter h ero.moveDown press enter h ero.moveLeft press enter …" at bounding box center [1330, 369] width 309 height 245
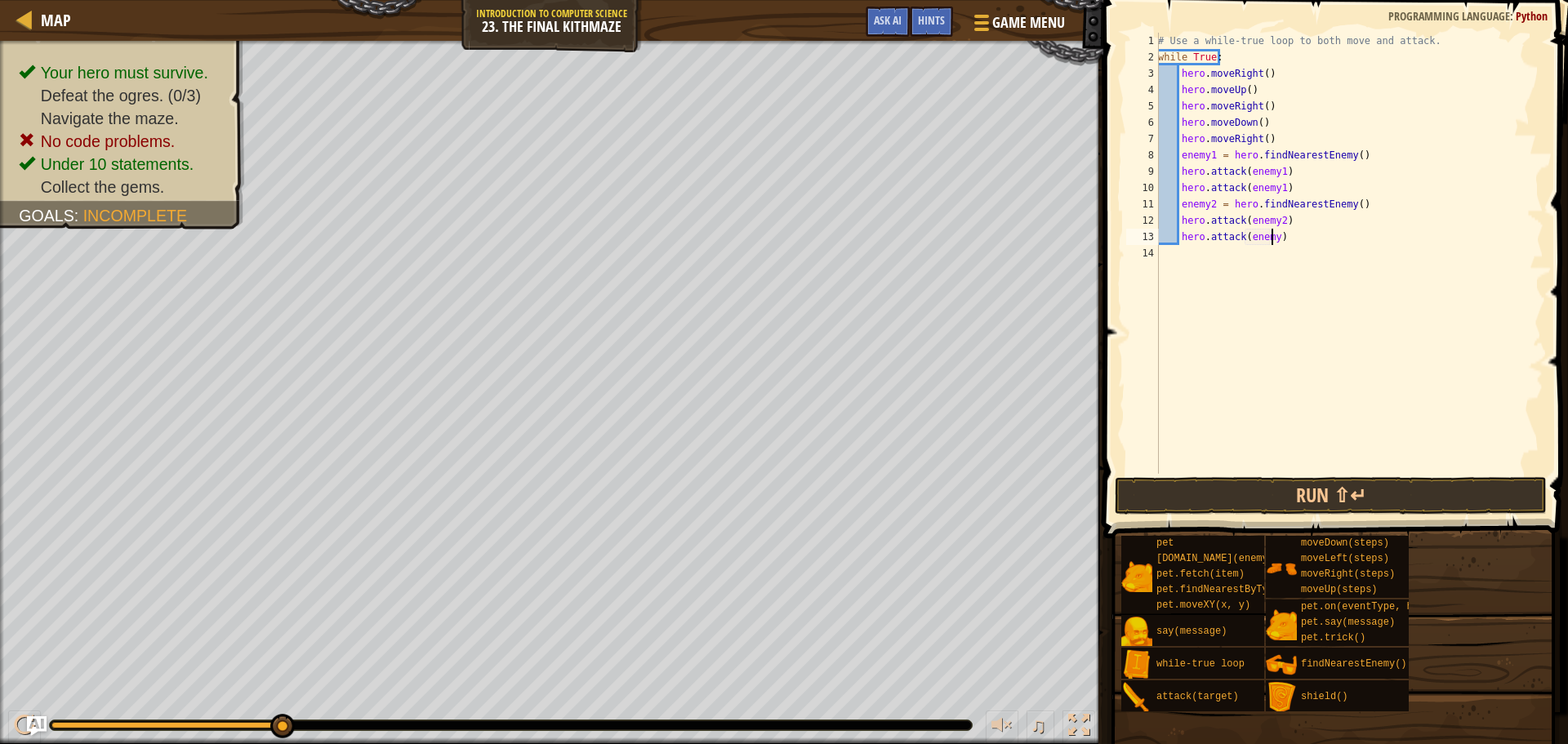
click at [1269, 233] on div "# Use a while-true loop to both move and attack. while True : hero . moveRight …" at bounding box center [1350, 269] width 389 height 474
type textarea "hero.attack(enemy2)"
click at [1358, 236] on div "# Use a while-true loop to both move and attack. while True : hero . moveRight …" at bounding box center [1350, 269] width 389 height 474
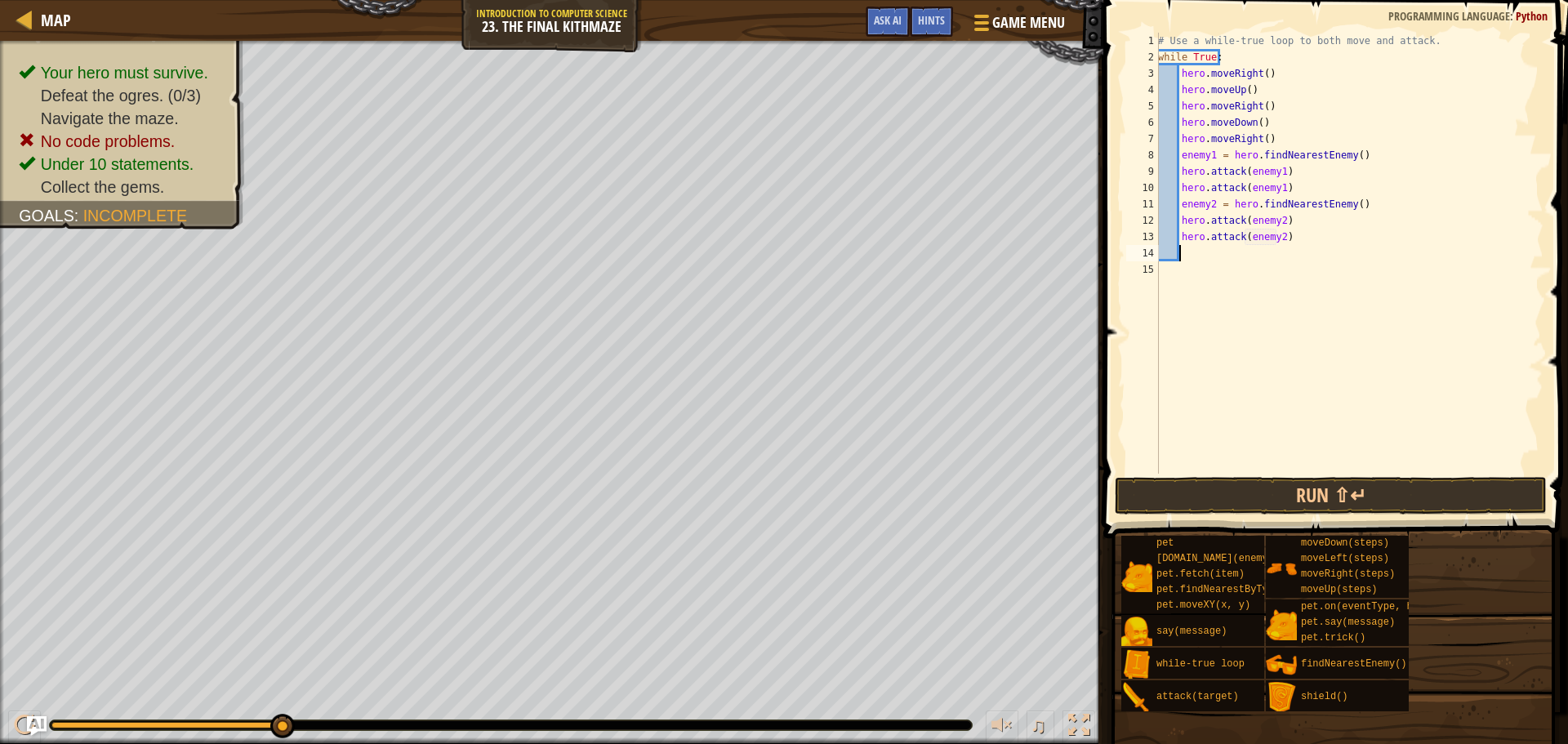
type textarea "f"
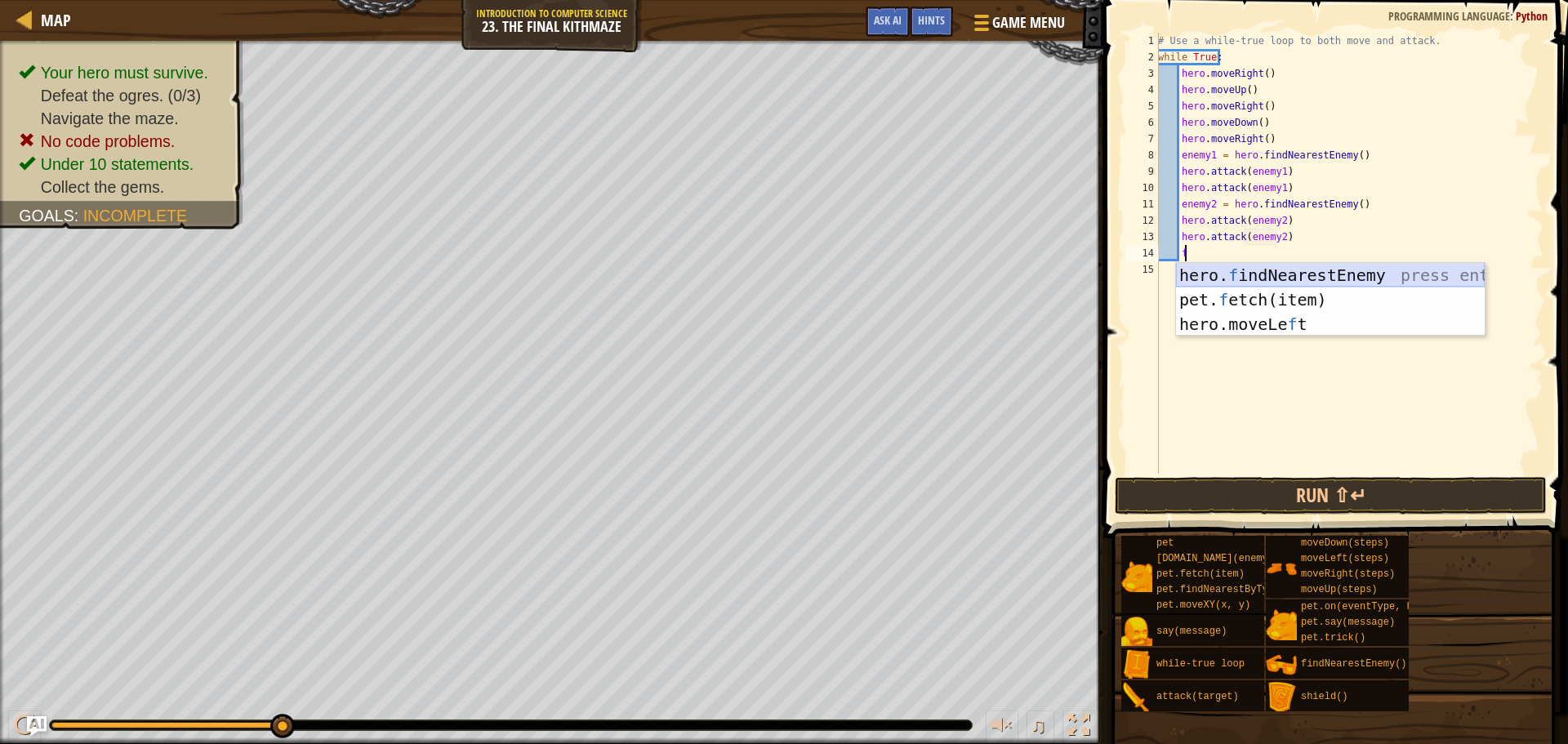
click at [1238, 281] on div "hero. f indNearestEnemy press enter pet. f etch(item) press enter hero.moveLe f…" at bounding box center [1330, 324] width 309 height 123
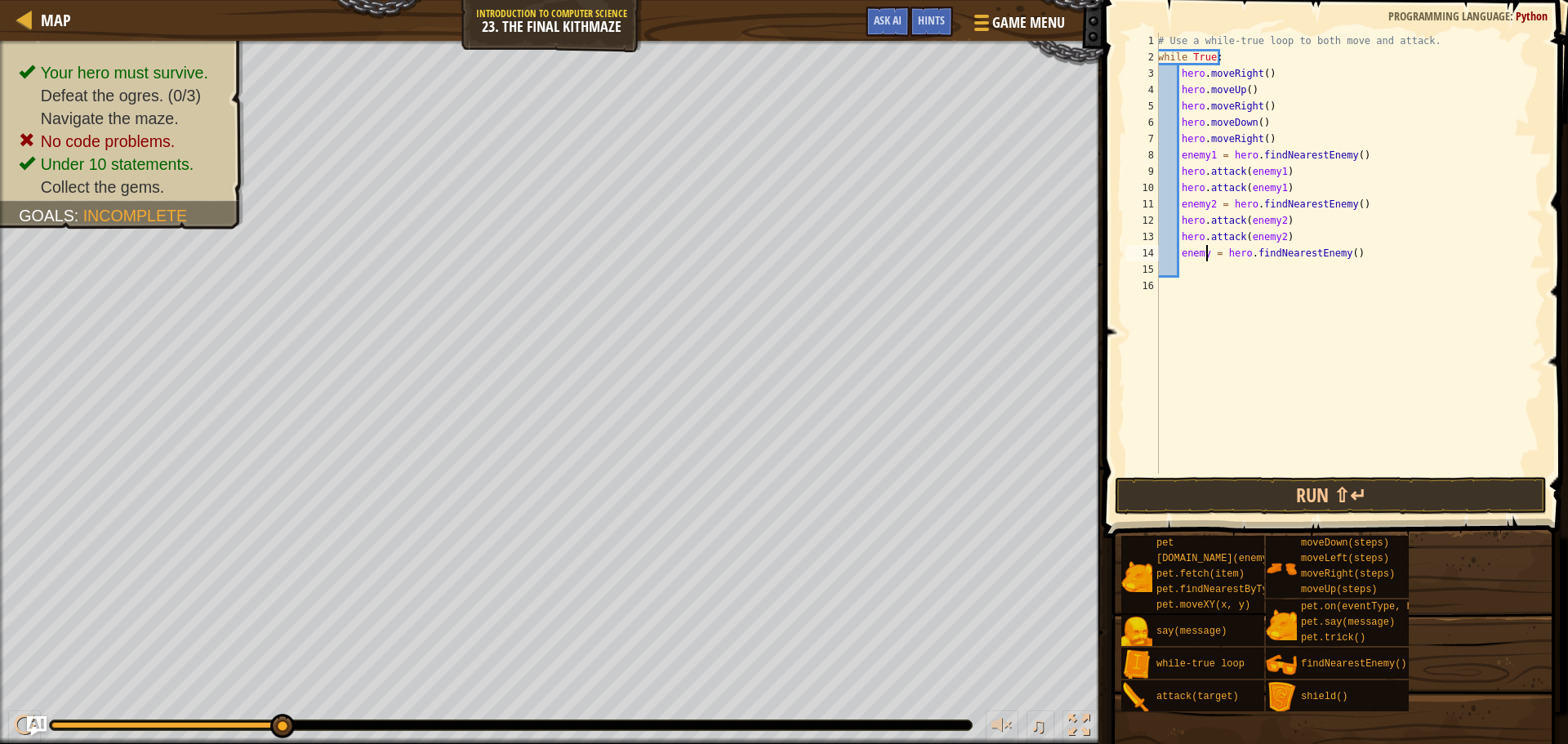
click at [1204, 252] on div "# Use a while-true loop to both move and attack. while True : hero . moveRight …" at bounding box center [1350, 269] width 389 height 474
type textarea "enemy3 = hero.findNearestEnemy()"
click at [1202, 261] on div "# Use a while-true loop to both move and attack. while True : hero . moveRight …" at bounding box center [1350, 269] width 389 height 474
click at [1198, 267] on div "# Use a while-true loop to both move and attack. while True : hero . moveRight …" at bounding box center [1350, 269] width 389 height 474
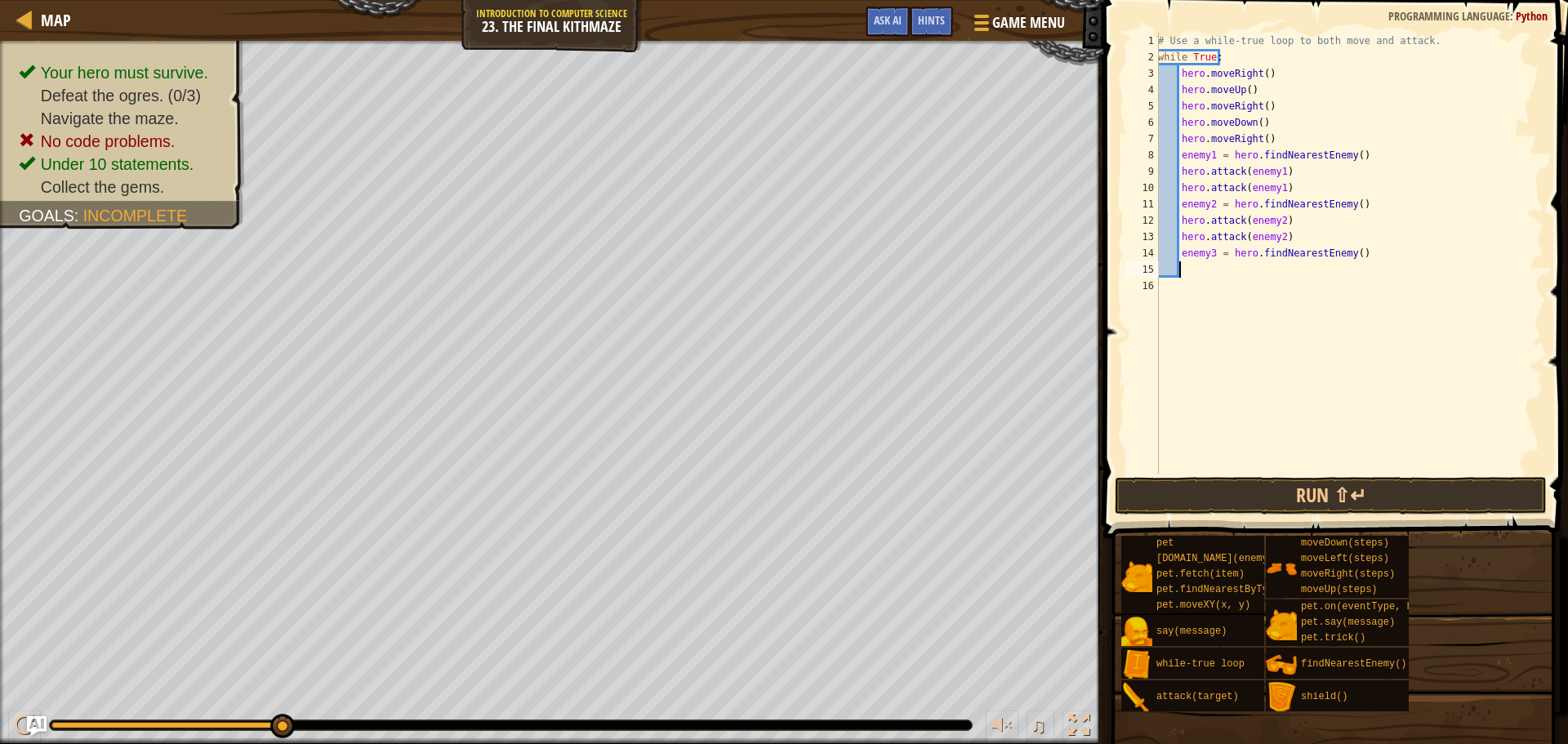
scroll to position [7, 1]
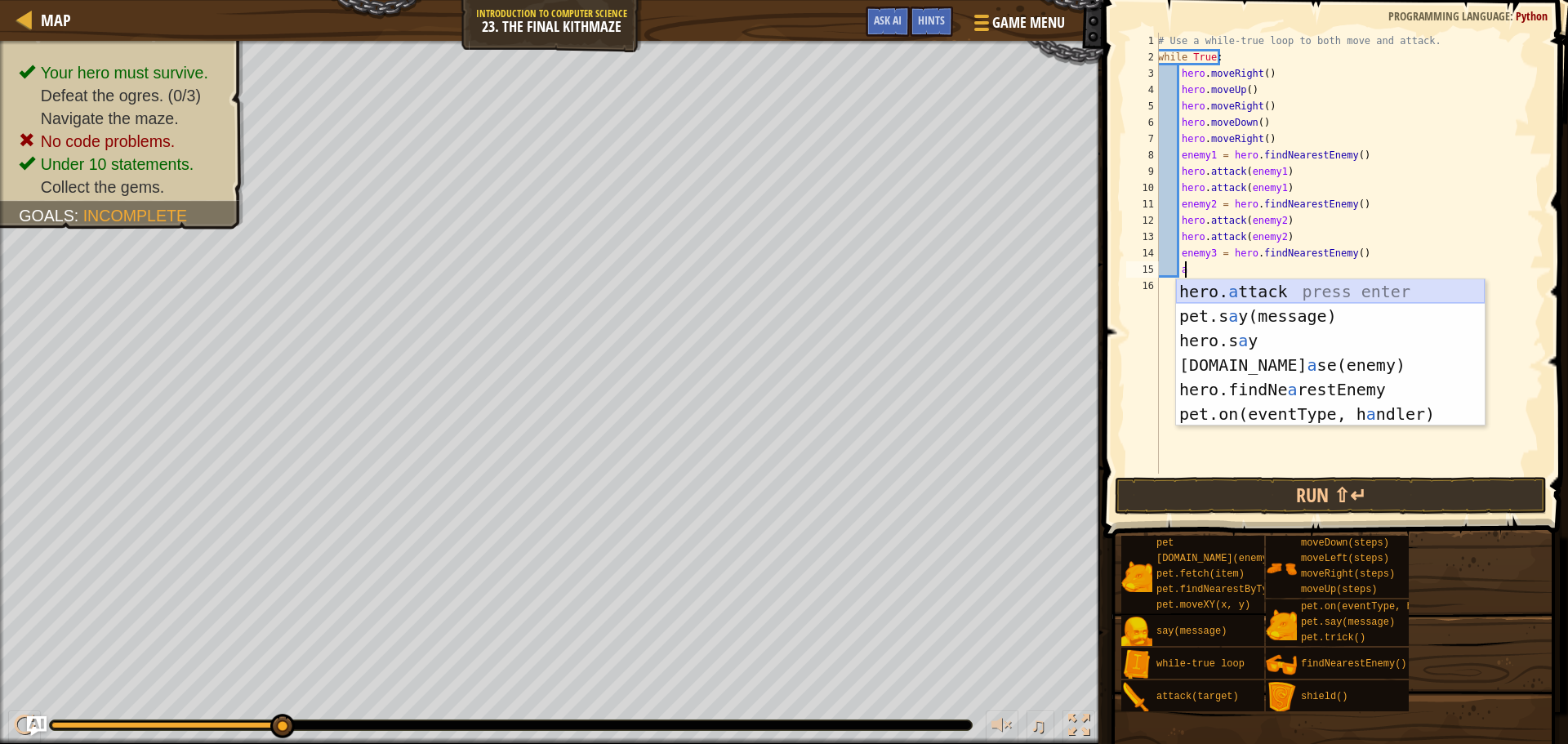
click at [1281, 286] on div "hero. a ttack press enter pet.s a y(message) press enter hero.s a y press enter…" at bounding box center [1330, 377] width 309 height 196
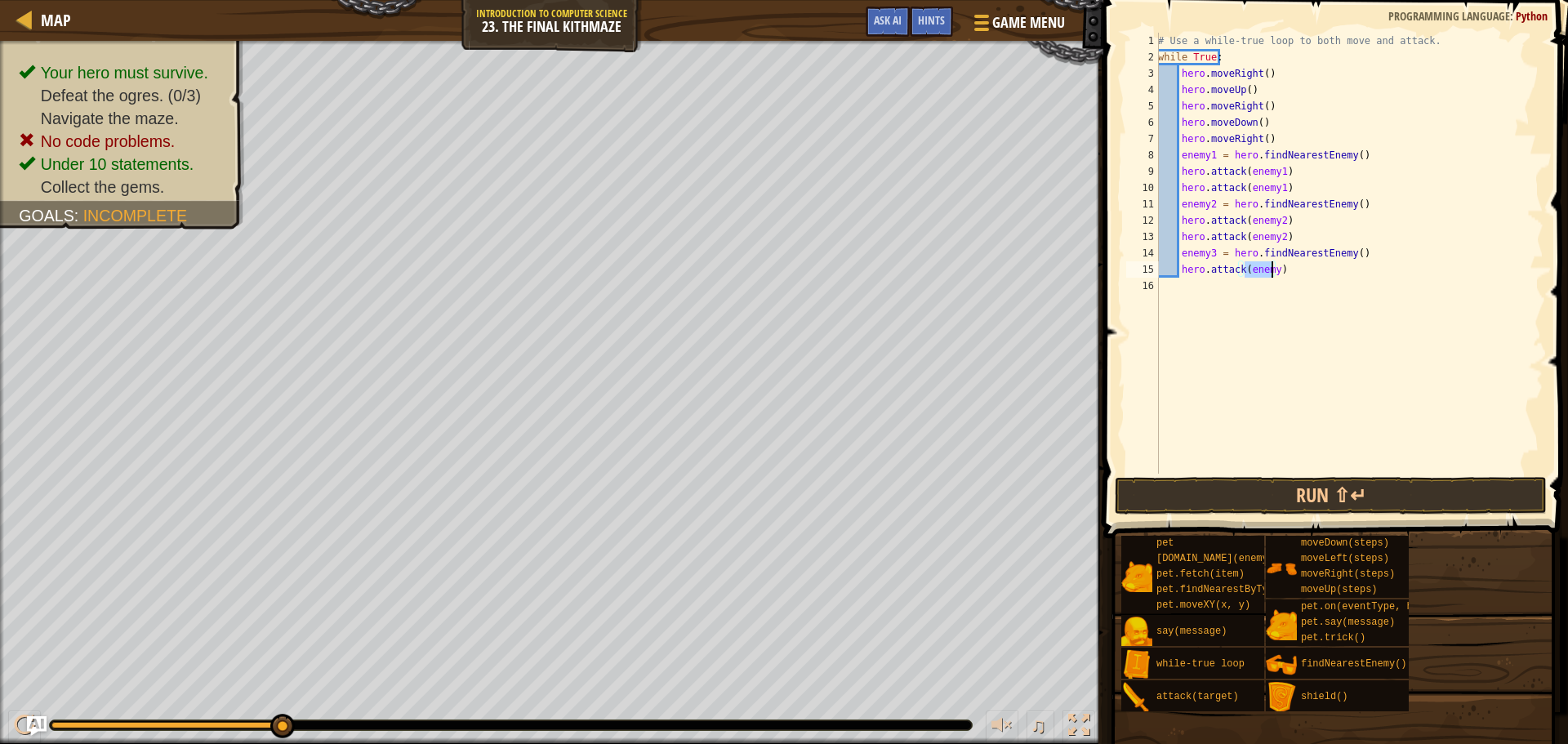
click at [1271, 267] on div "# Use a while-true loop to both move and attack. while True : hero . moveRight …" at bounding box center [1350, 252] width 389 height 441
click at [1285, 277] on div "# Use a while-true loop to both move and attack. while True : hero . moveRight …" at bounding box center [1350, 269] width 389 height 474
click at [1287, 262] on div "# Use a while-true loop to both move and attack. while True : hero . moveRight …" at bounding box center [1350, 252] width 389 height 441
type textarea "hero.attack(enemy3)"
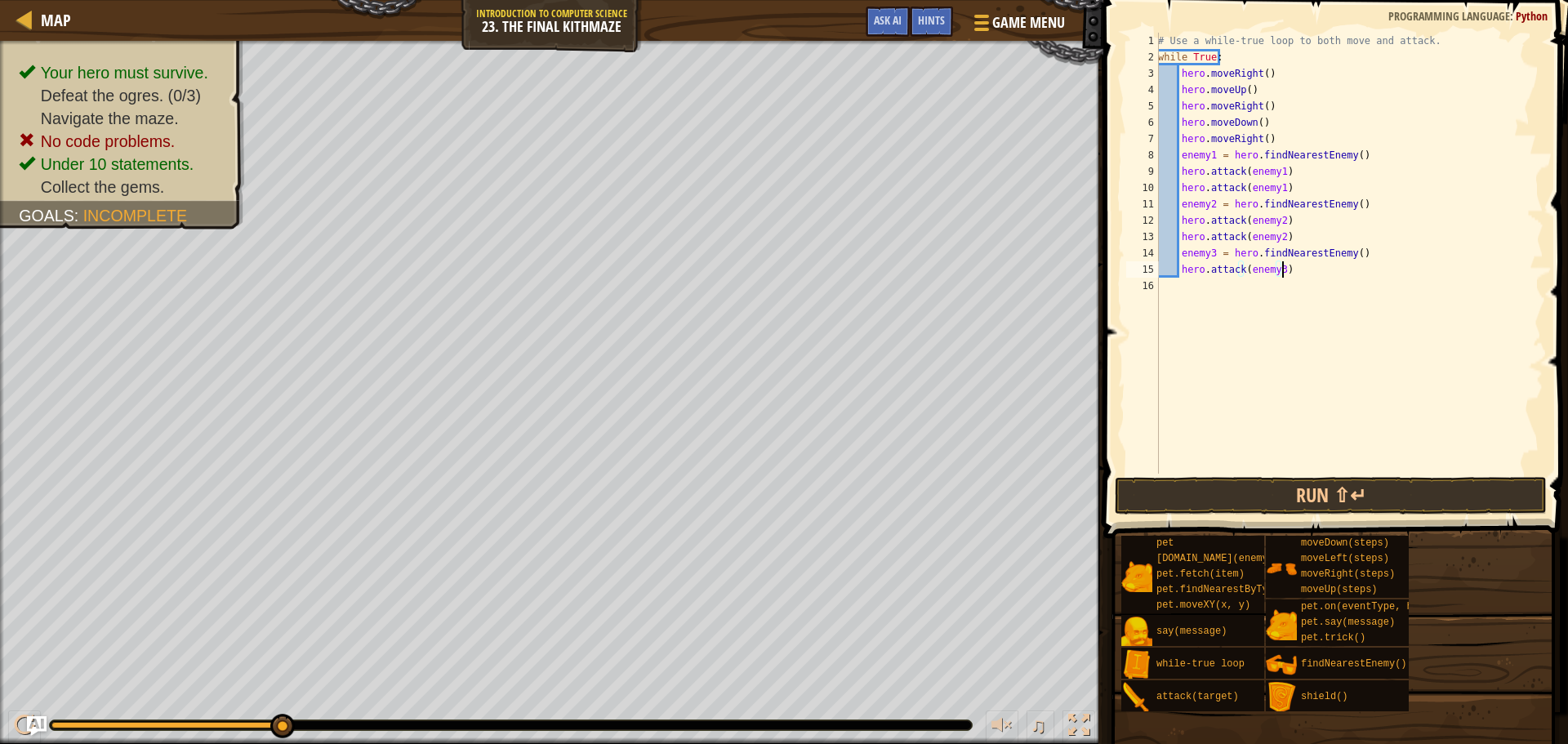
scroll to position [7, 1]
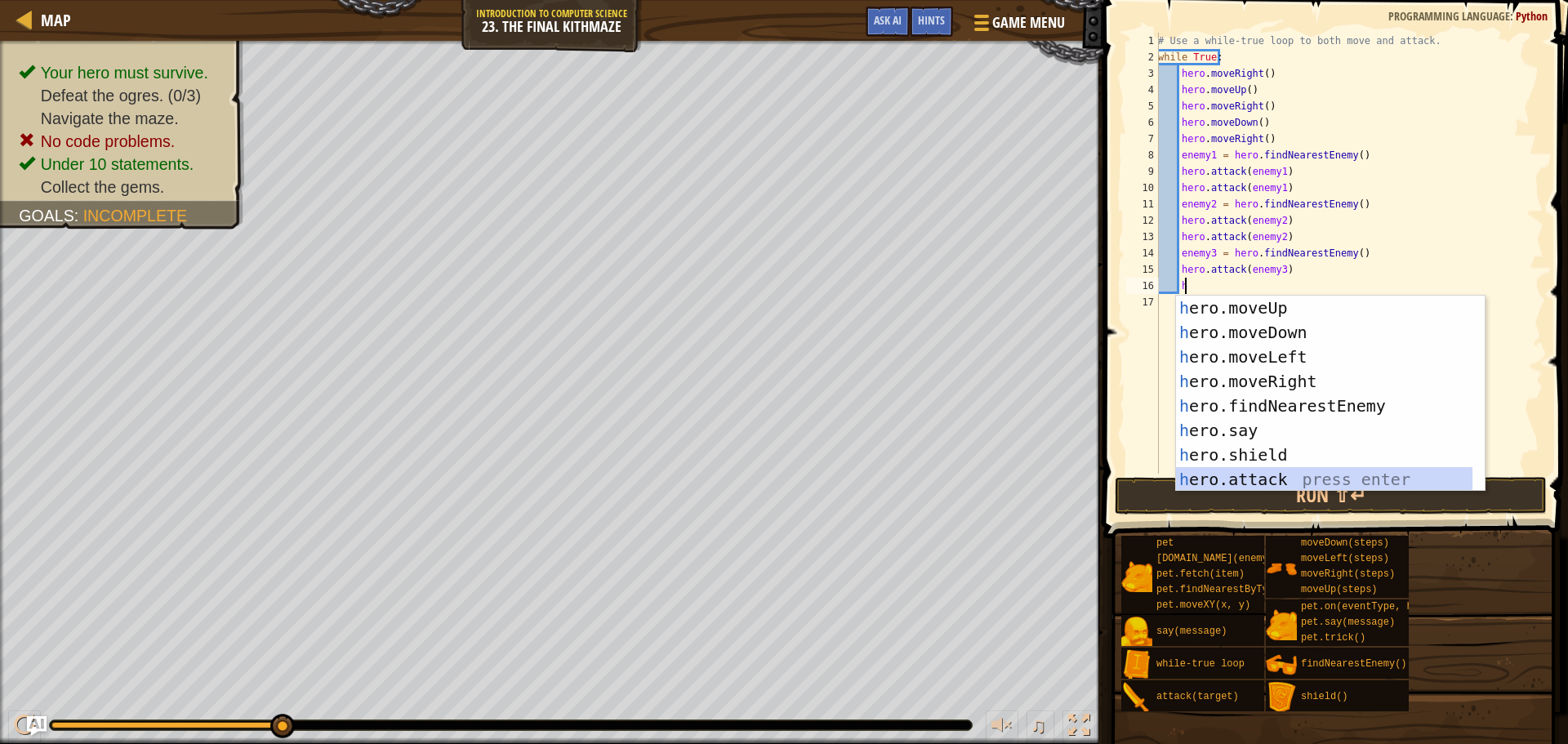
click at [1277, 470] on div "h ero.moveUp press enter h ero.moveDown press enter h ero.moveLeft press enter …" at bounding box center [1324, 418] width 296 height 245
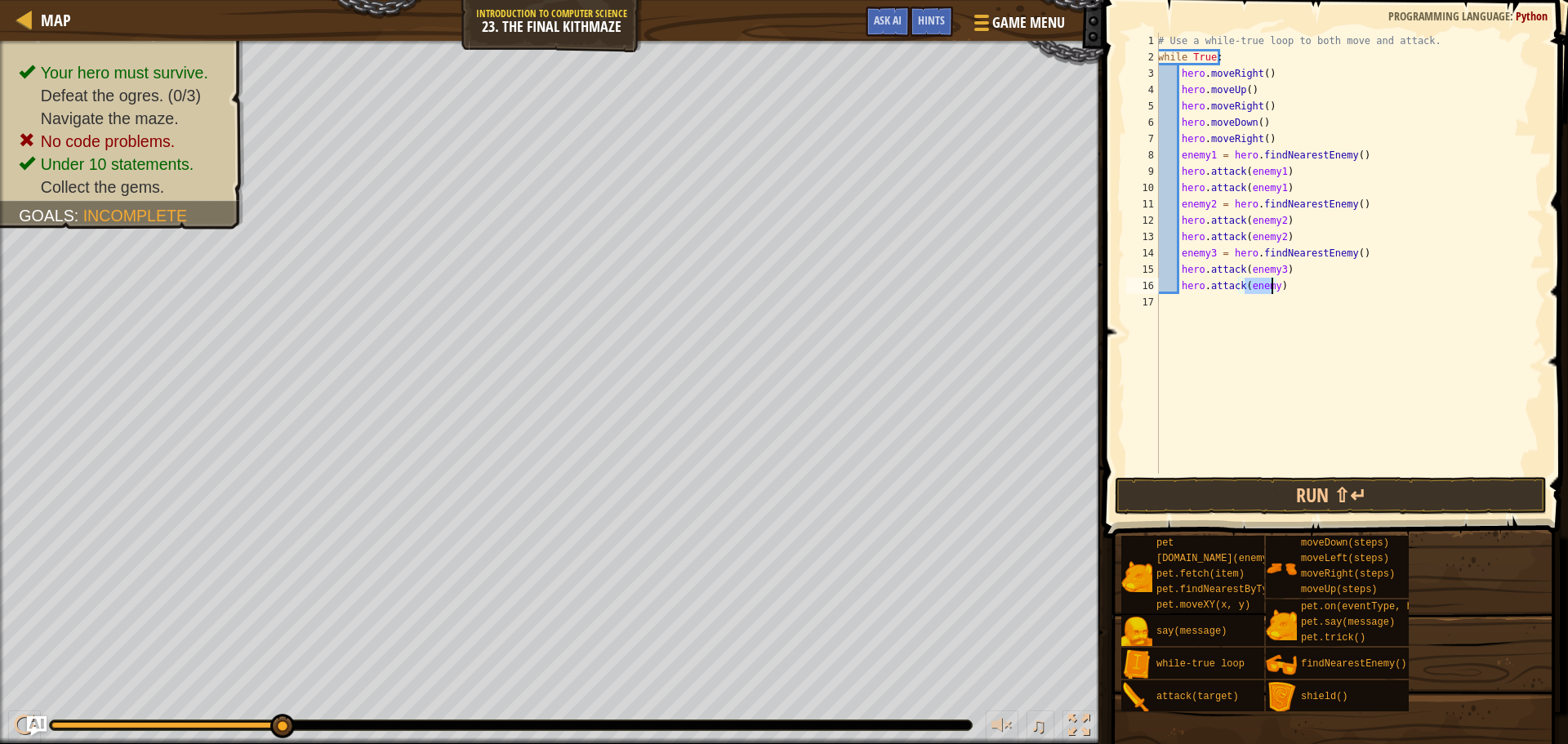
click at [1274, 289] on div "# Use a while-true loop to both move and attack. while True : hero . moveRight …" at bounding box center [1350, 252] width 389 height 441
click at [1268, 287] on div "# Use a while-true loop to both move and attack. while True : hero . moveRight …" at bounding box center [1350, 269] width 389 height 474
click at [1270, 286] on div "# Use a while-true loop to both move and attack. while True : hero . moveRight …" at bounding box center [1350, 269] width 389 height 474
click at [1300, 496] on button "Run ⇧↵" at bounding box center [1331, 496] width 432 height 38
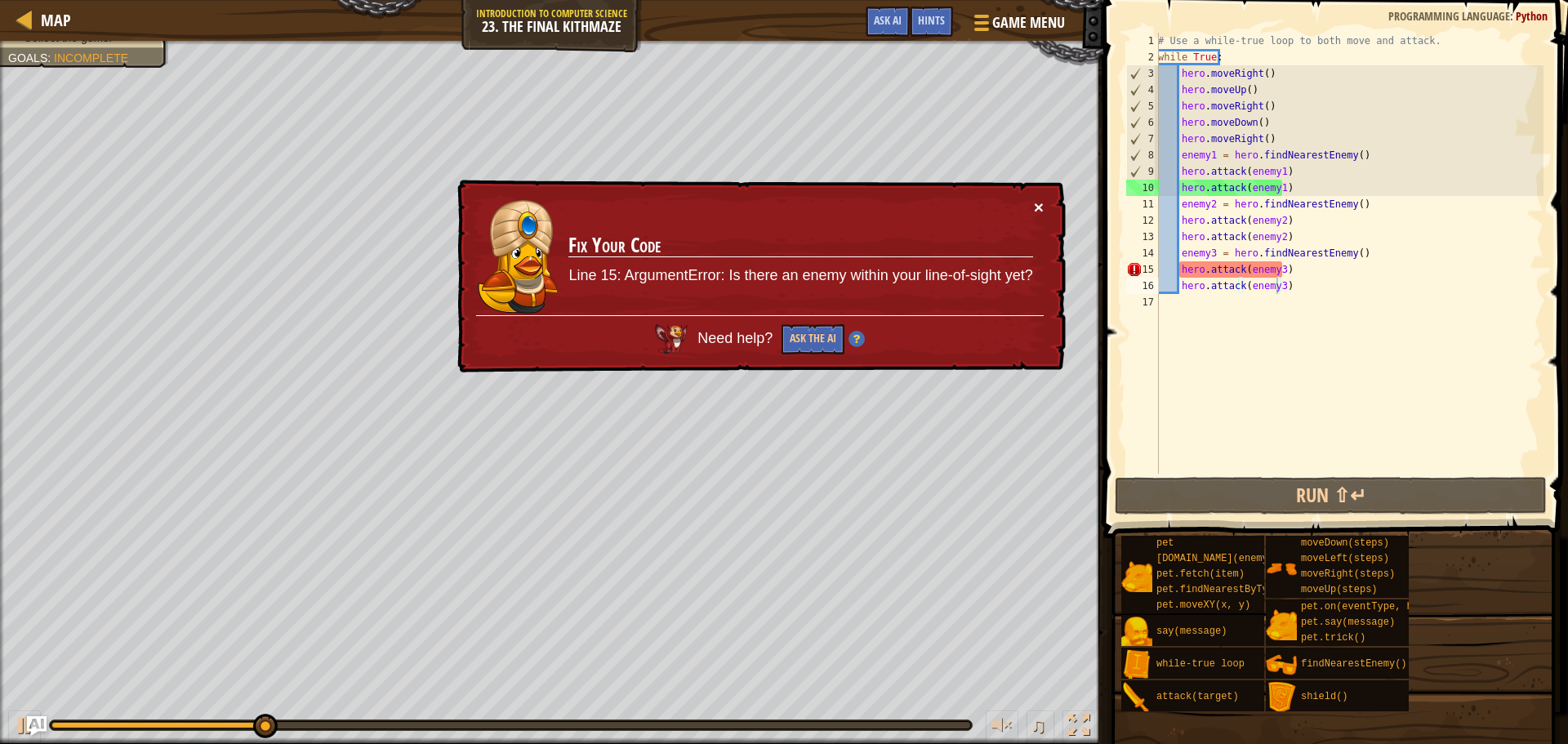
click at [1040, 209] on button "×" at bounding box center [1039, 207] width 10 height 17
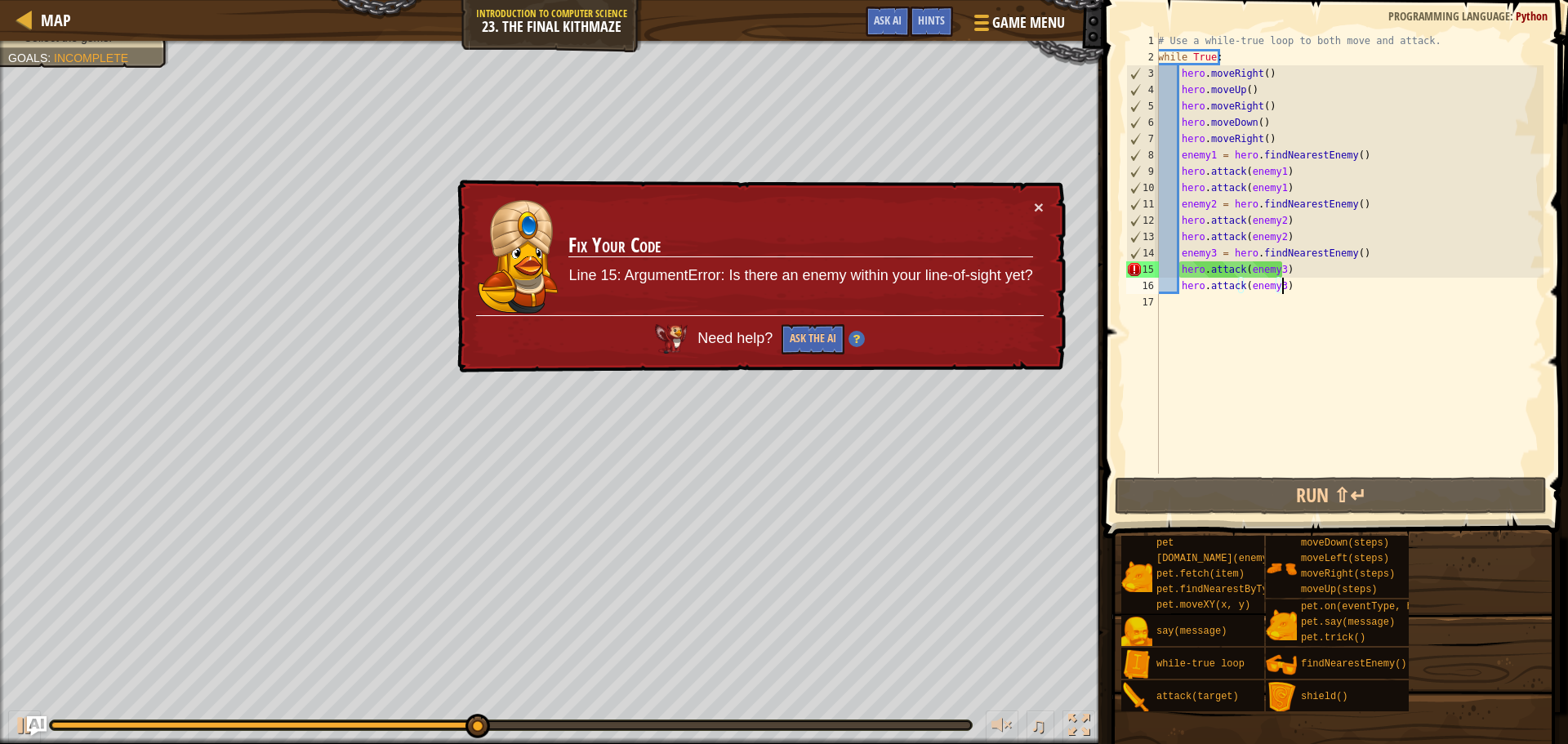
drag, startPoint x: 1283, startPoint y: 292, endPoint x: 1281, endPoint y: 282, distance: 10.2
click at [1283, 288] on div "# Use a while-true loop to both move and attack. while True : hero . moveRight …" at bounding box center [1350, 269] width 389 height 474
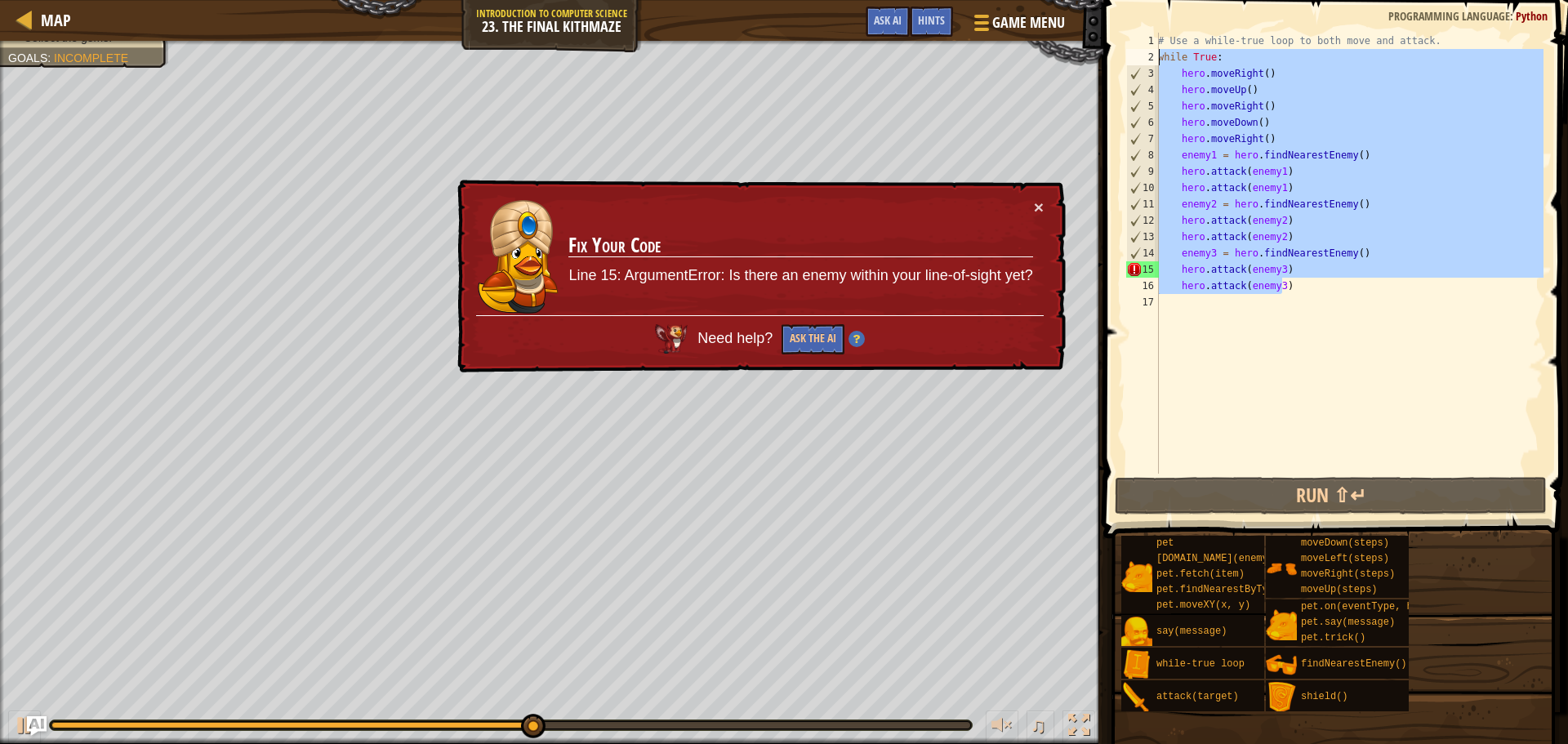
drag, startPoint x: 1281, startPoint y: 282, endPoint x: 1159, endPoint y: 64, distance: 249.8
click at [1159, 64] on div "# Use a while-true loop to both move and attack. while True : hero . moveRight …" at bounding box center [1350, 269] width 389 height 474
type textarea "while True: hero.moveRight()"
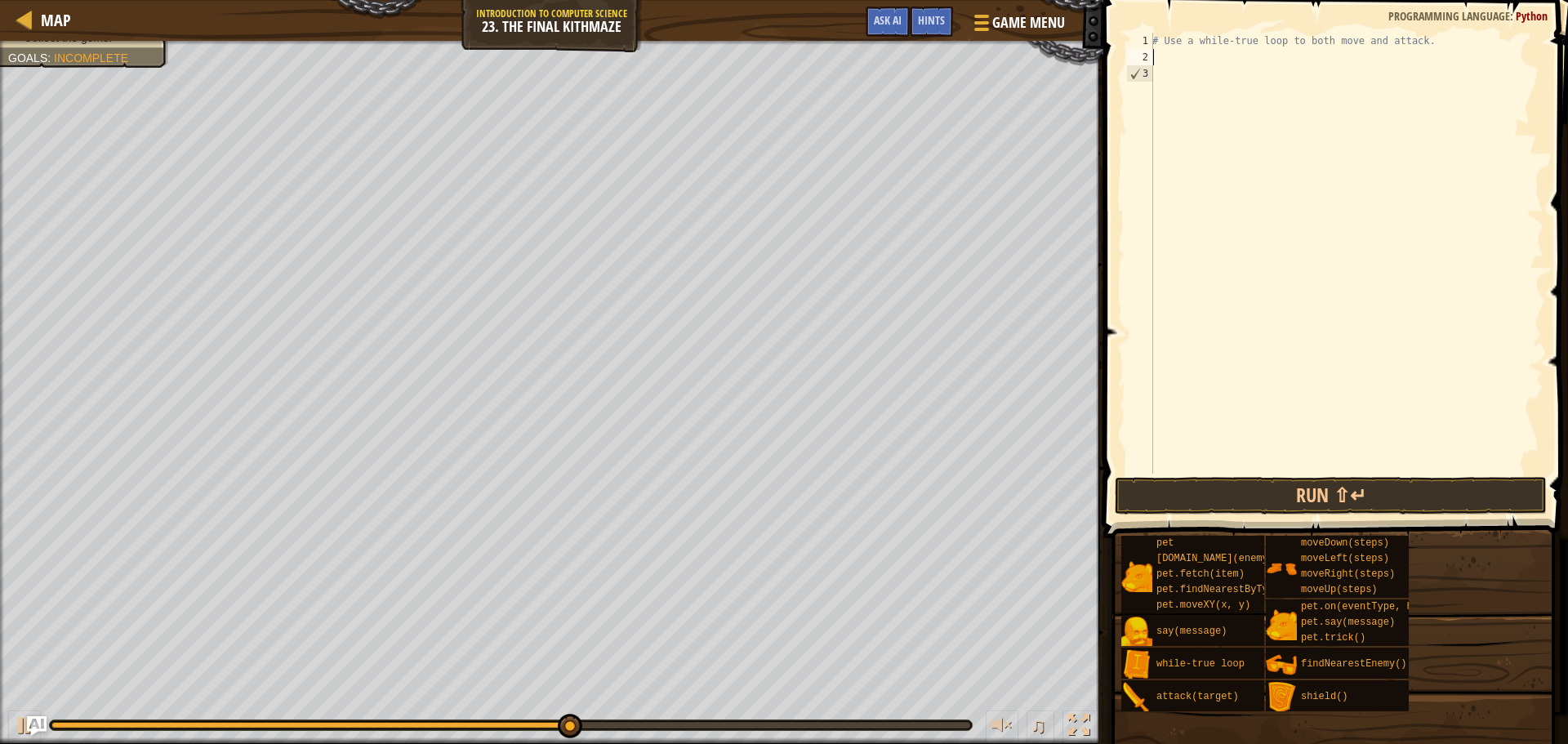
scroll to position [7, 0]
click at [1275, 483] on button "Run ⇧↵" at bounding box center [1331, 496] width 432 height 38
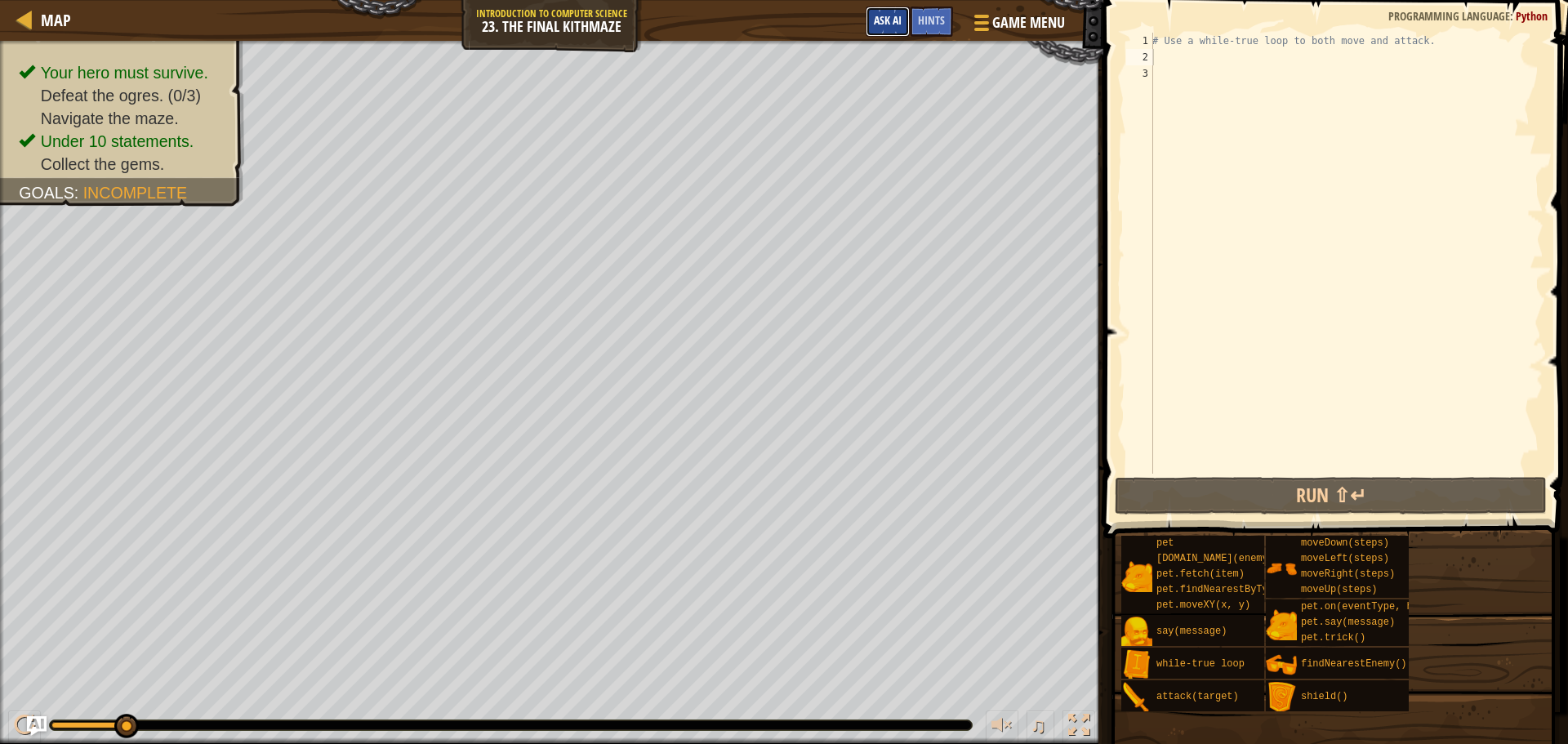
click at [905, 24] on button "Ask AI" at bounding box center [887, 21] width 44 height 30
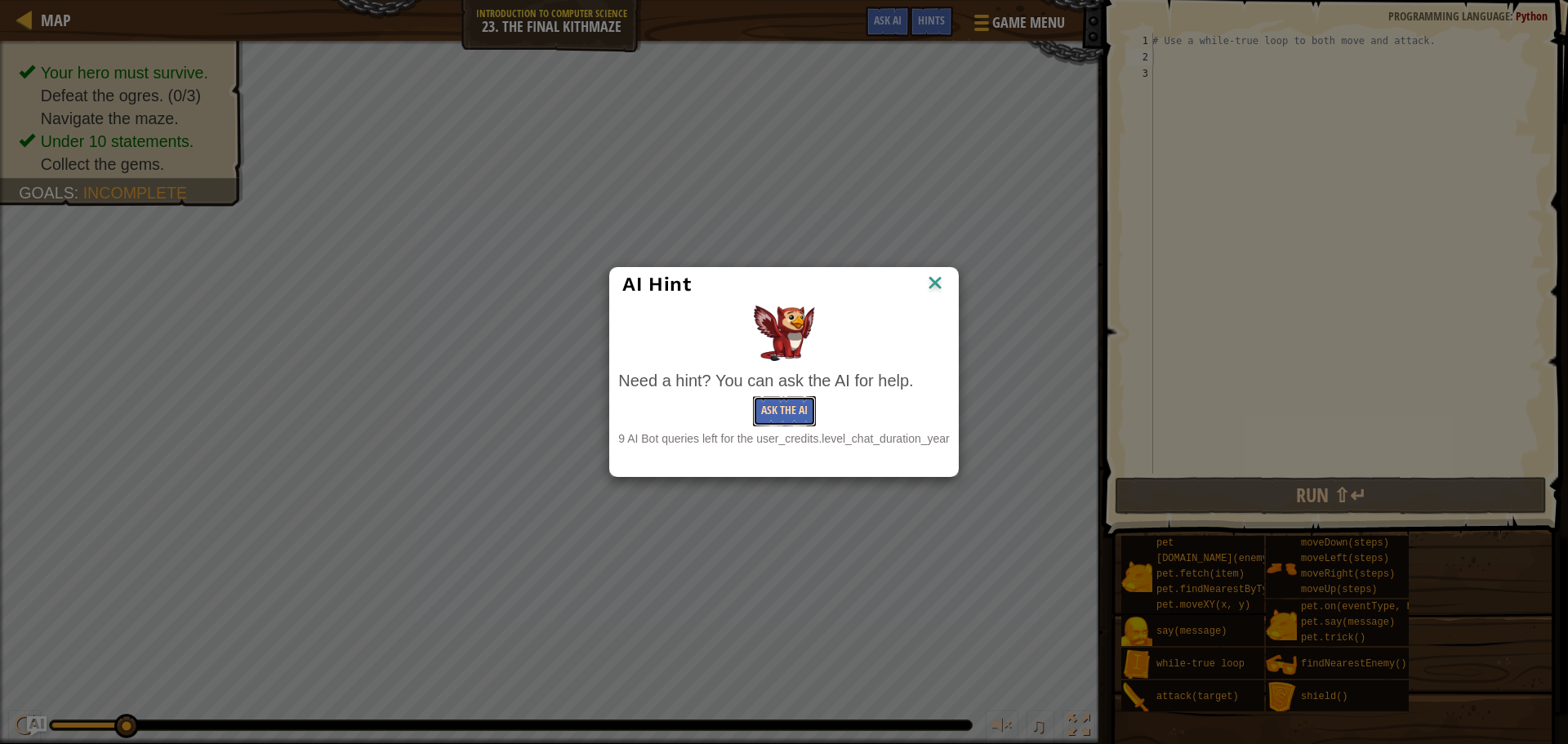
click at [791, 414] on button "Ask the AI" at bounding box center [784, 411] width 63 height 30
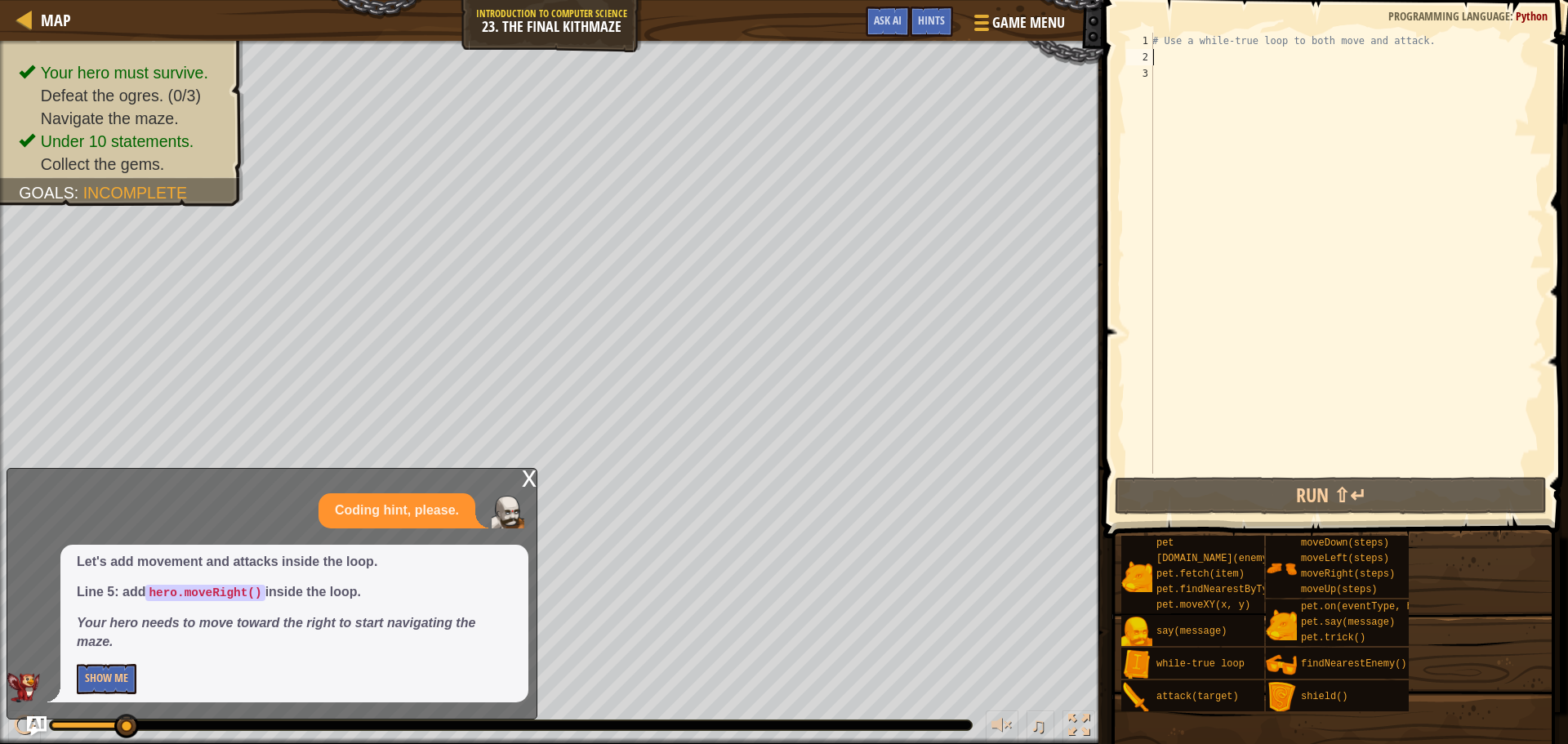
type textarea "w"
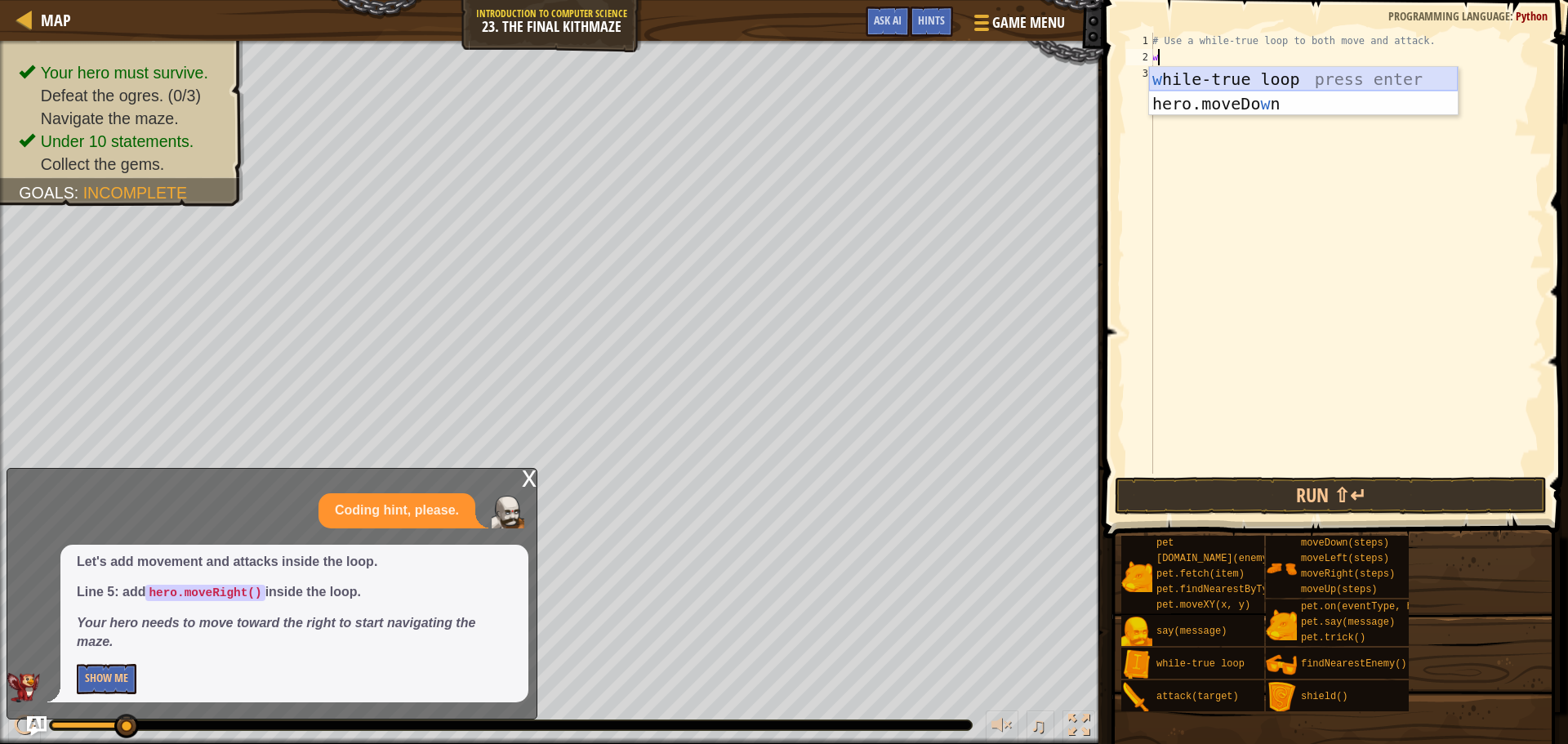
click at [1271, 74] on div "w hile-true loop press enter hero.moveDo w n press enter" at bounding box center [1303, 115] width 309 height 98
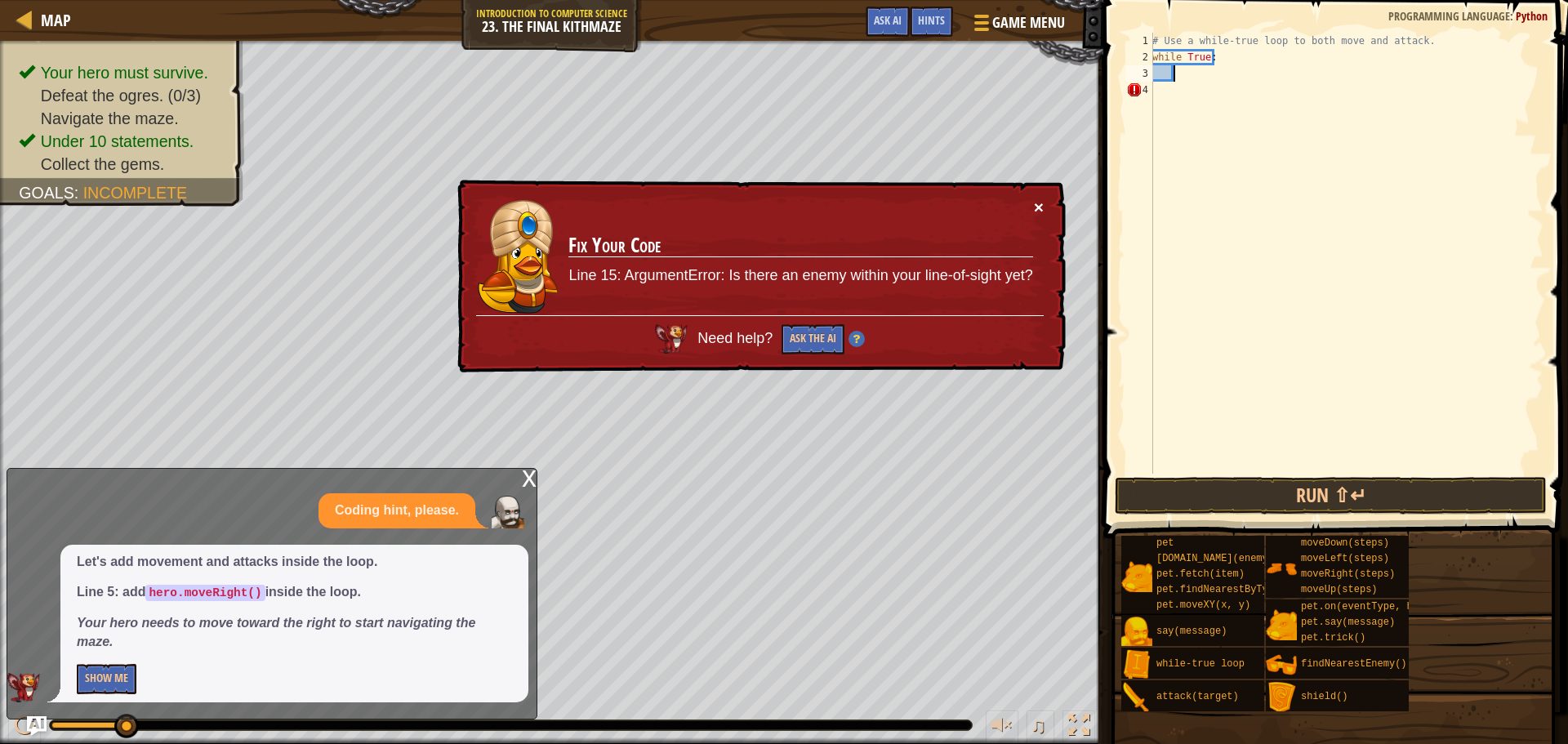
click at [1036, 199] on button "×" at bounding box center [1039, 207] width 10 height 17
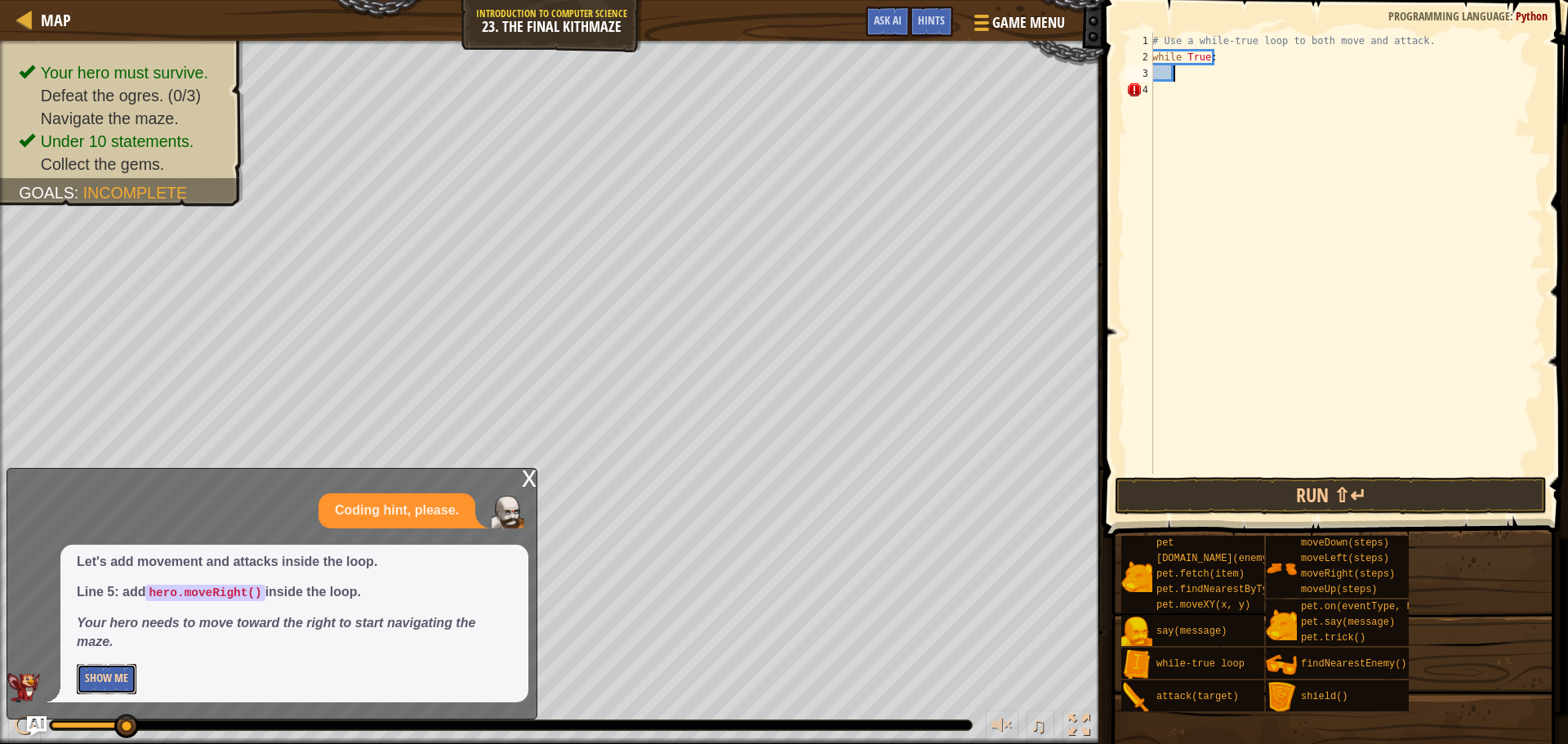
click at [103, 681] on button "Show Me" at bounding box center [107, 680] width 60 height 30
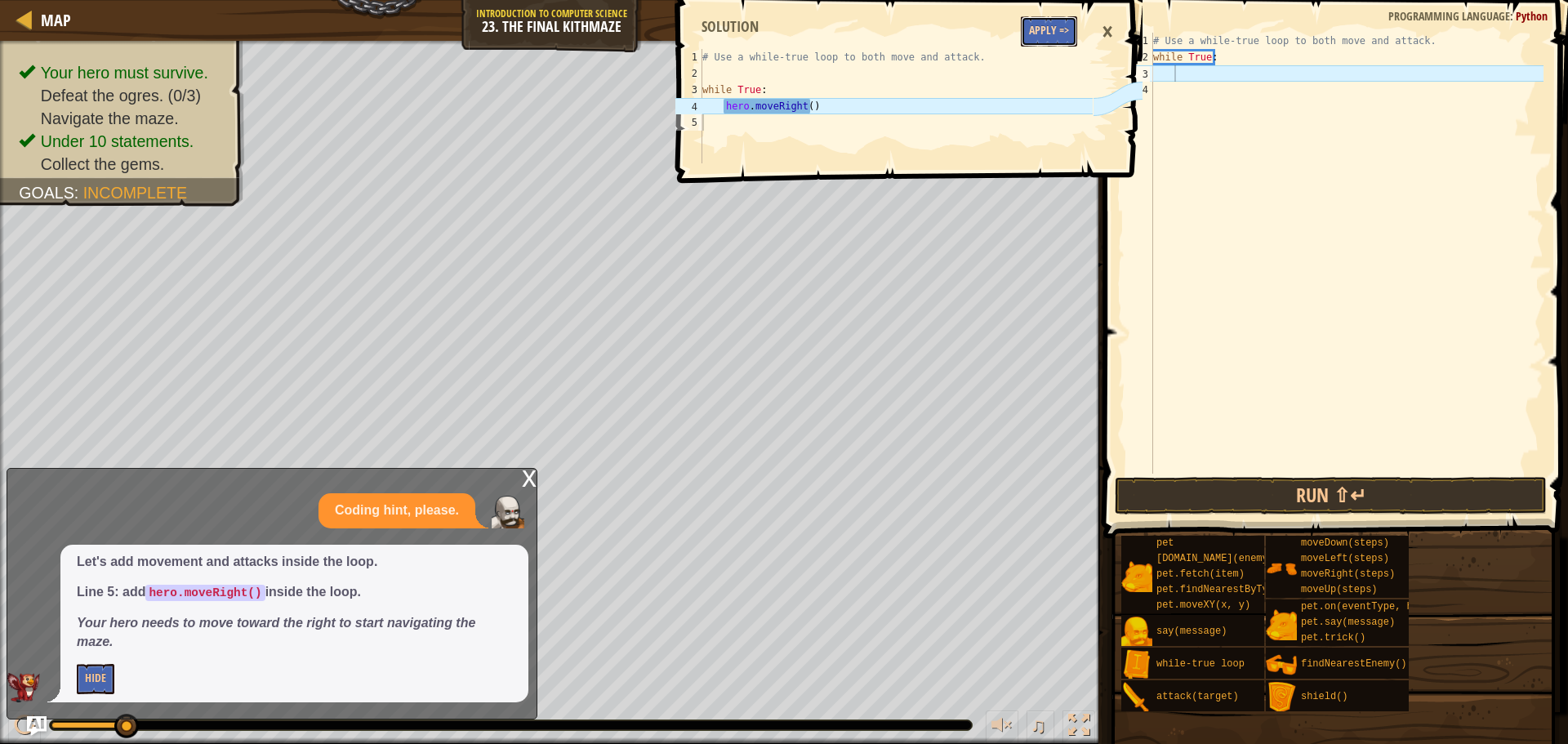
click at [1076, 32] on button "Apply =>" at bounding box center [1049, 31] width 56 height 30
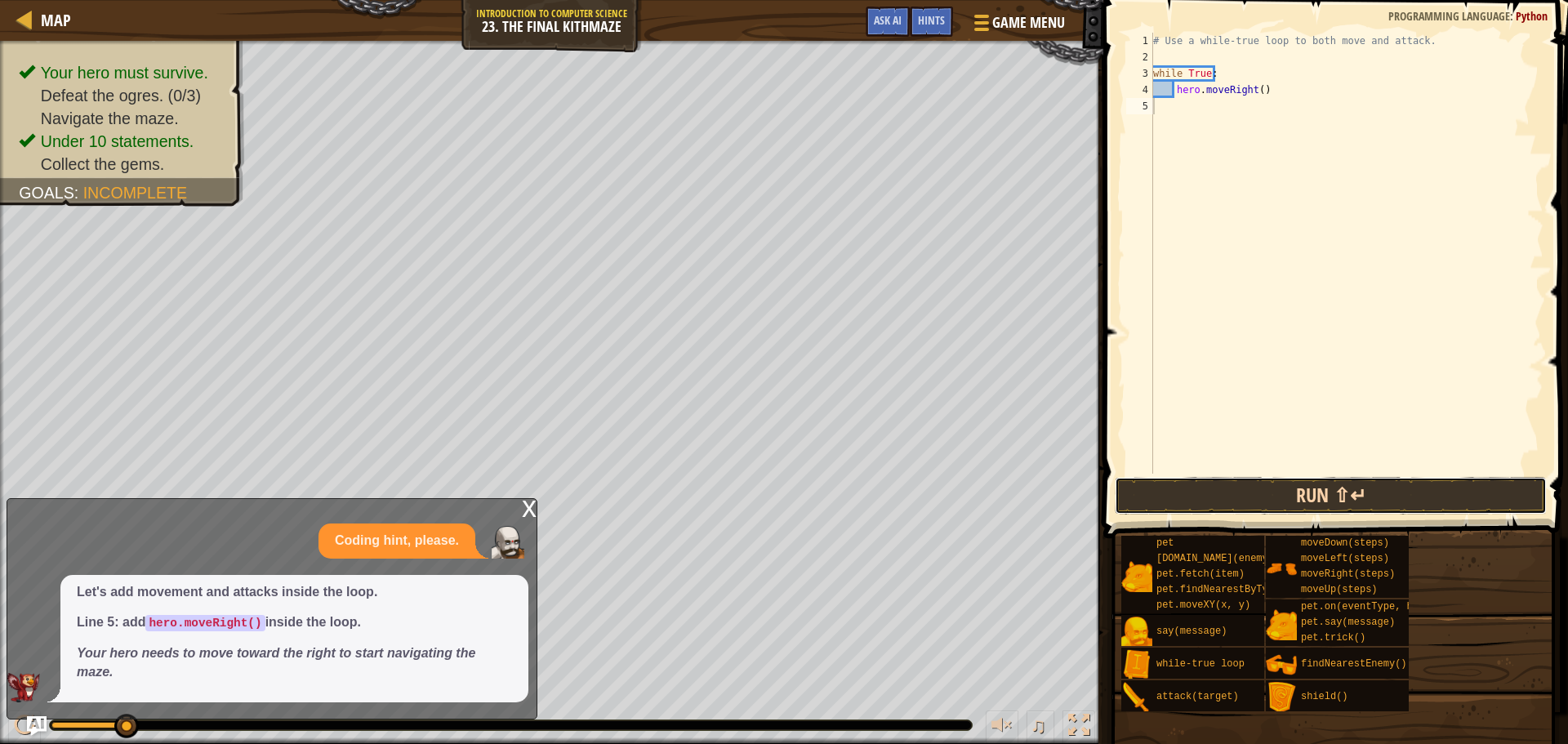
click at [1226, 495] on button "Run ⇧↵" at bounding box center [1331, 496] width 432 height 38
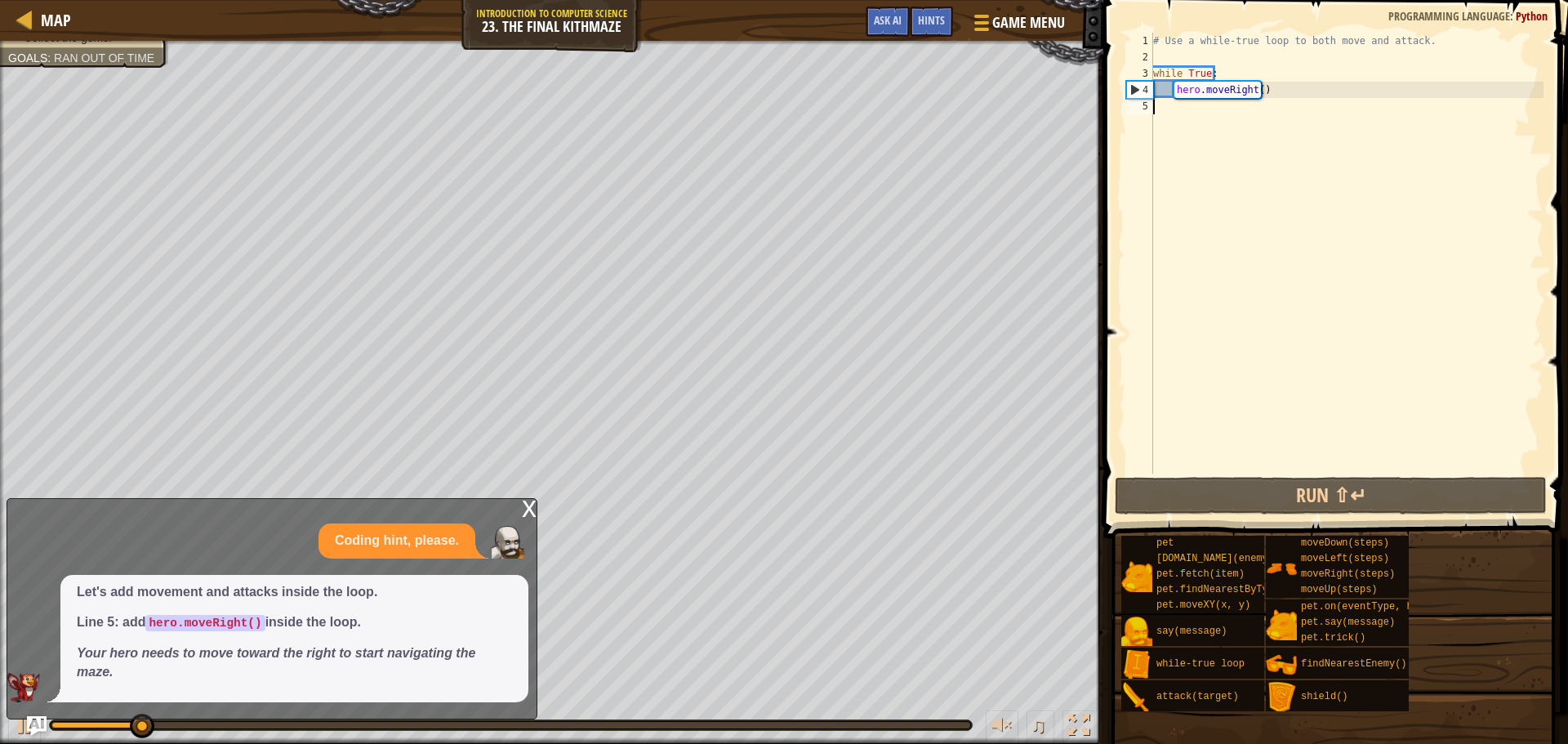
click at [1268, 90] on div "# Use a while-true loop to both move and attack. while True : hero . moveRight …" at bounding box center [1347, 269] width 394 height 474
type textarea "hero.moveRight()"
click at [1297, 87] on div "# Use a while-true loop to both move and attack. while True : hero . moveRight …" at bounding box center [1347, 269] width 394 height 474
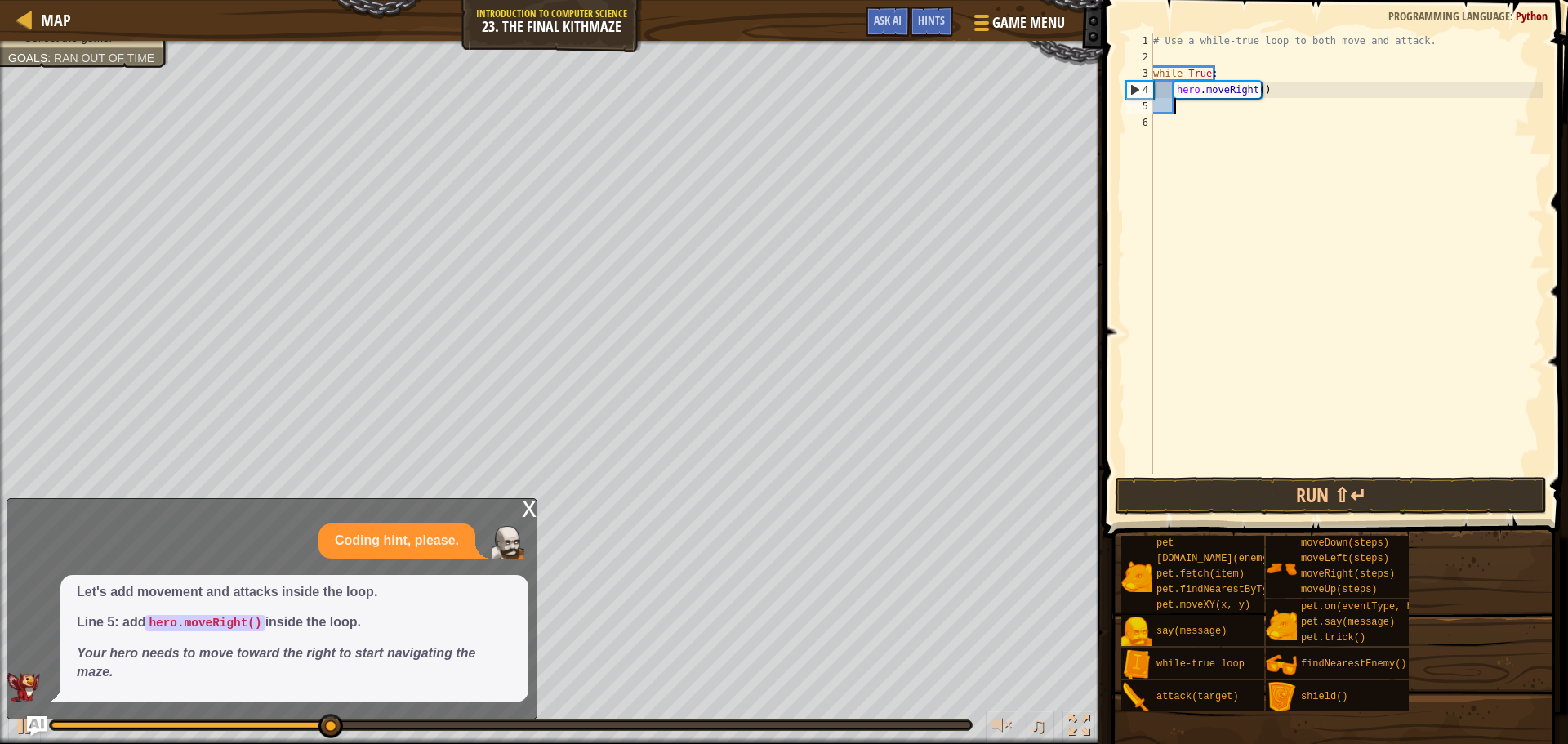
type textarea "u"
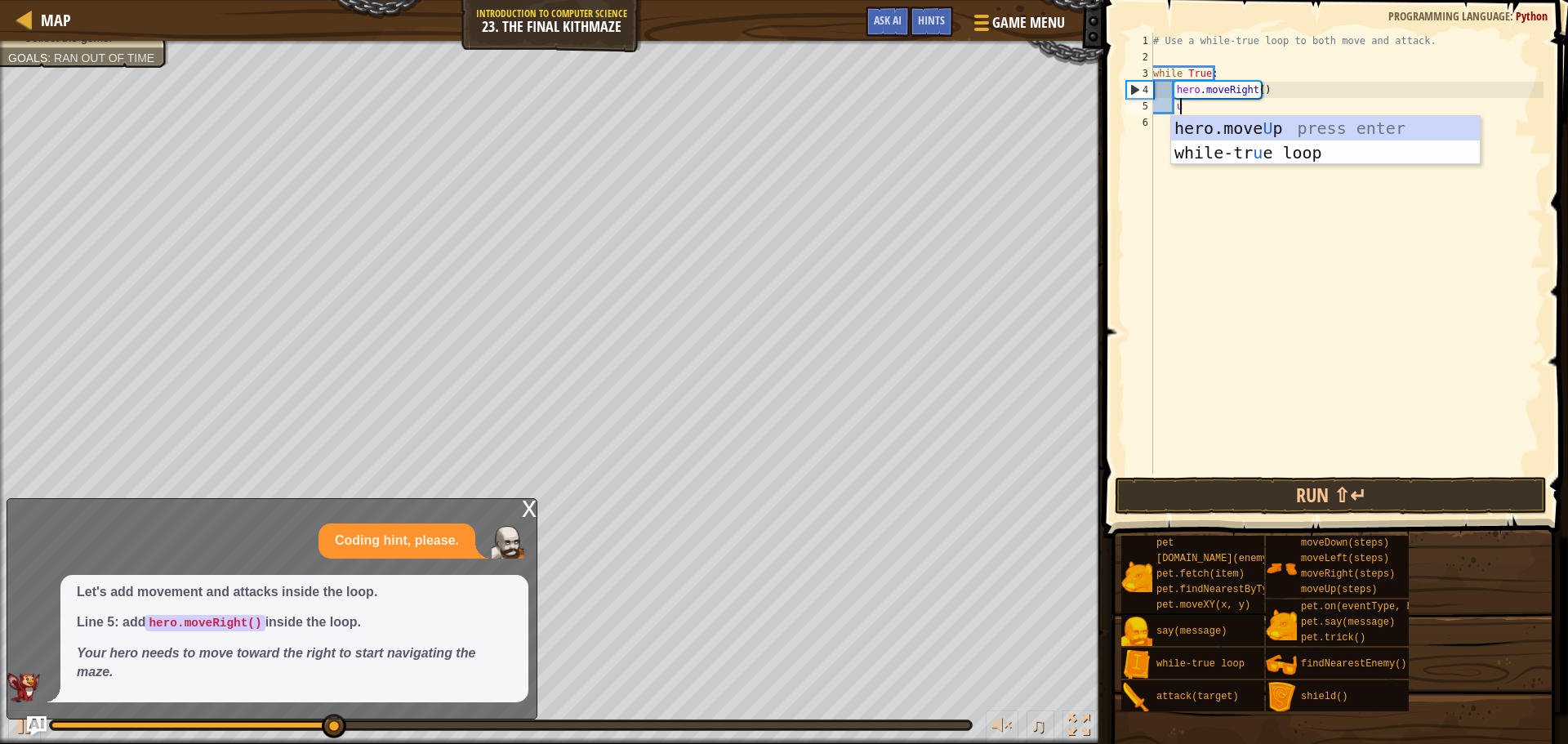
scroll to position [7, 1]
click at [1235, 134] on div "hero.move U p press enter while-tr u e loop press enter" at bounding box center [1325, 165] width 309 height 98
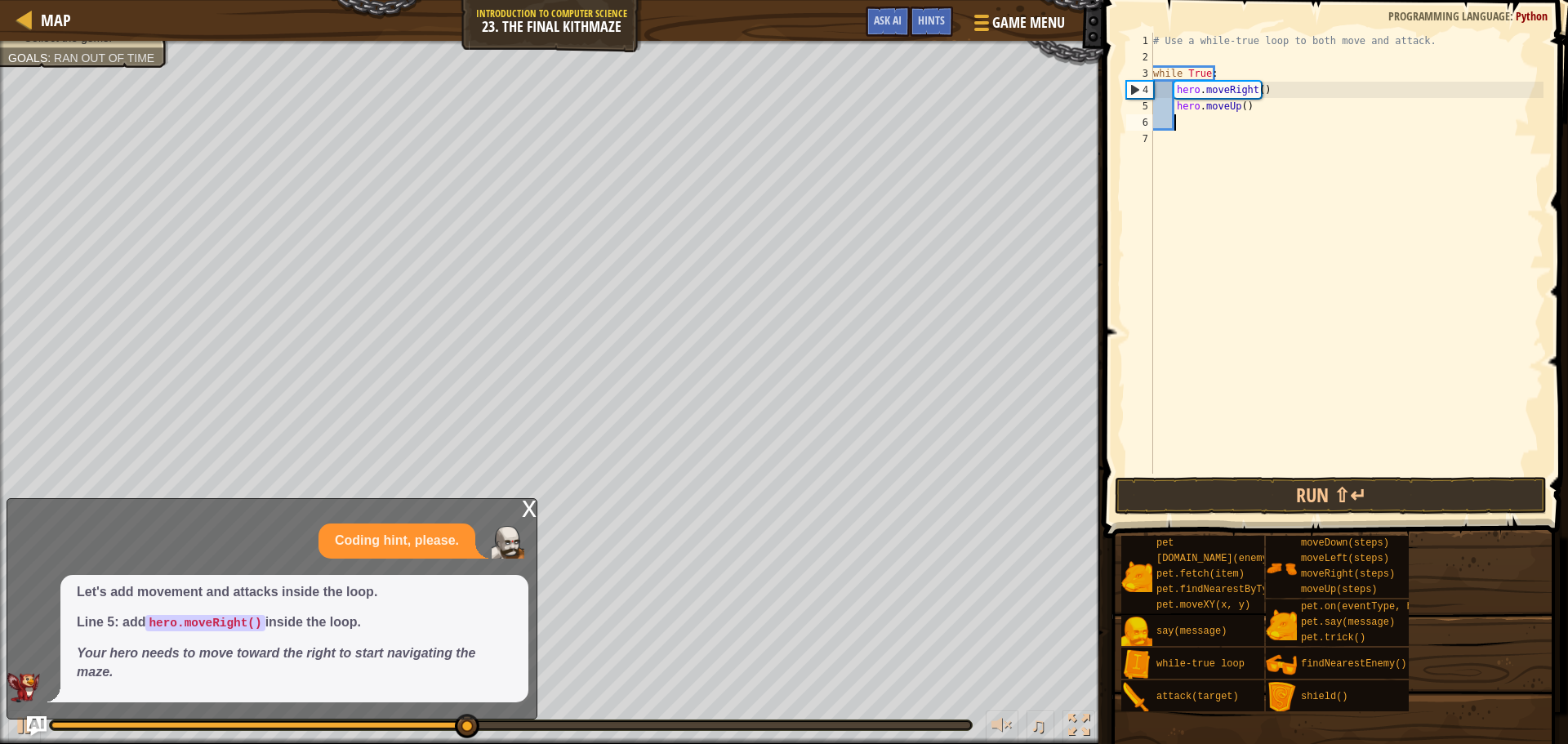
type textarea "r"
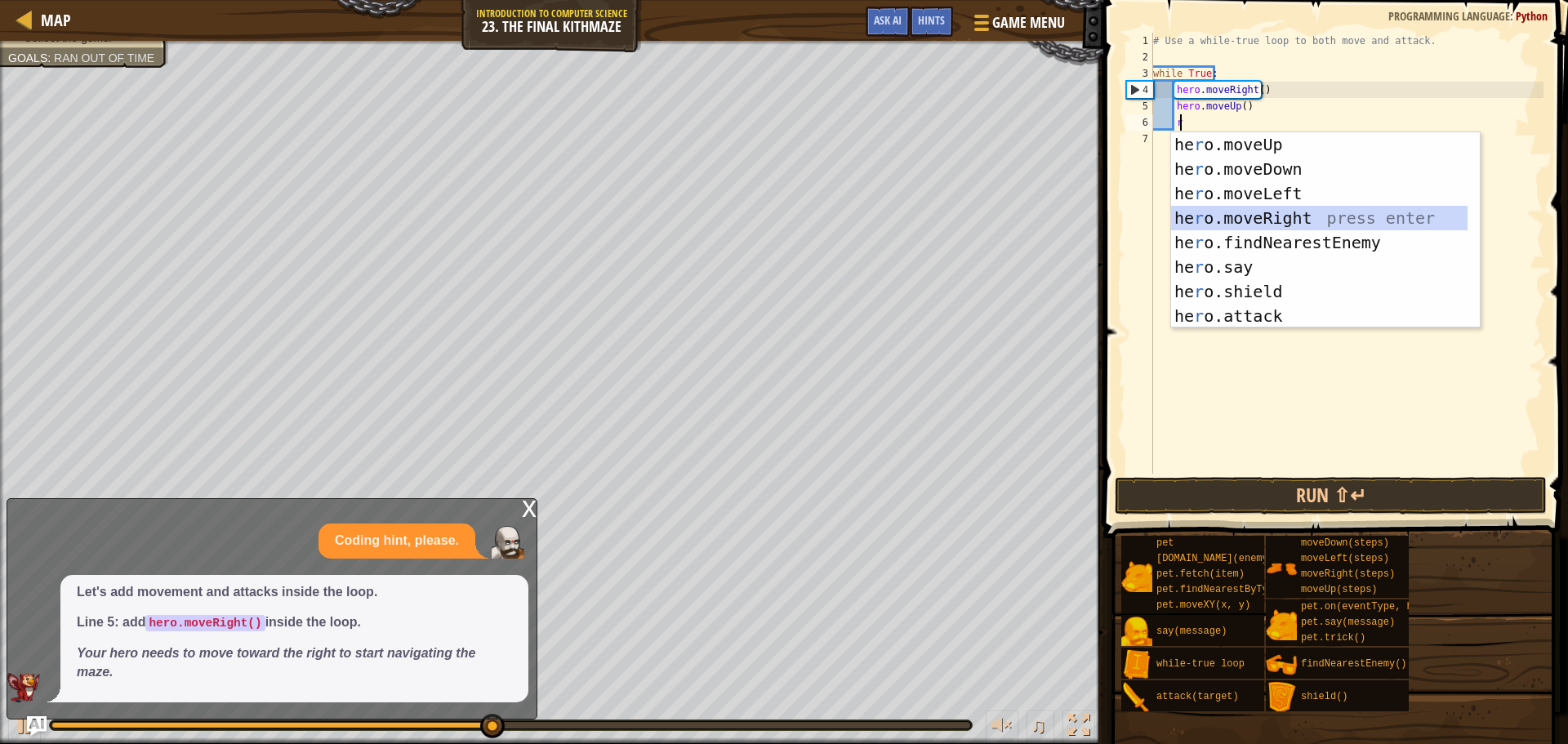
click at [1220, 211] on div "he r o.moveUp press enter he r o.moveDown press enter he r o.moveLeft press ent…" at bounding box center [1325, 255] width 309 height 245
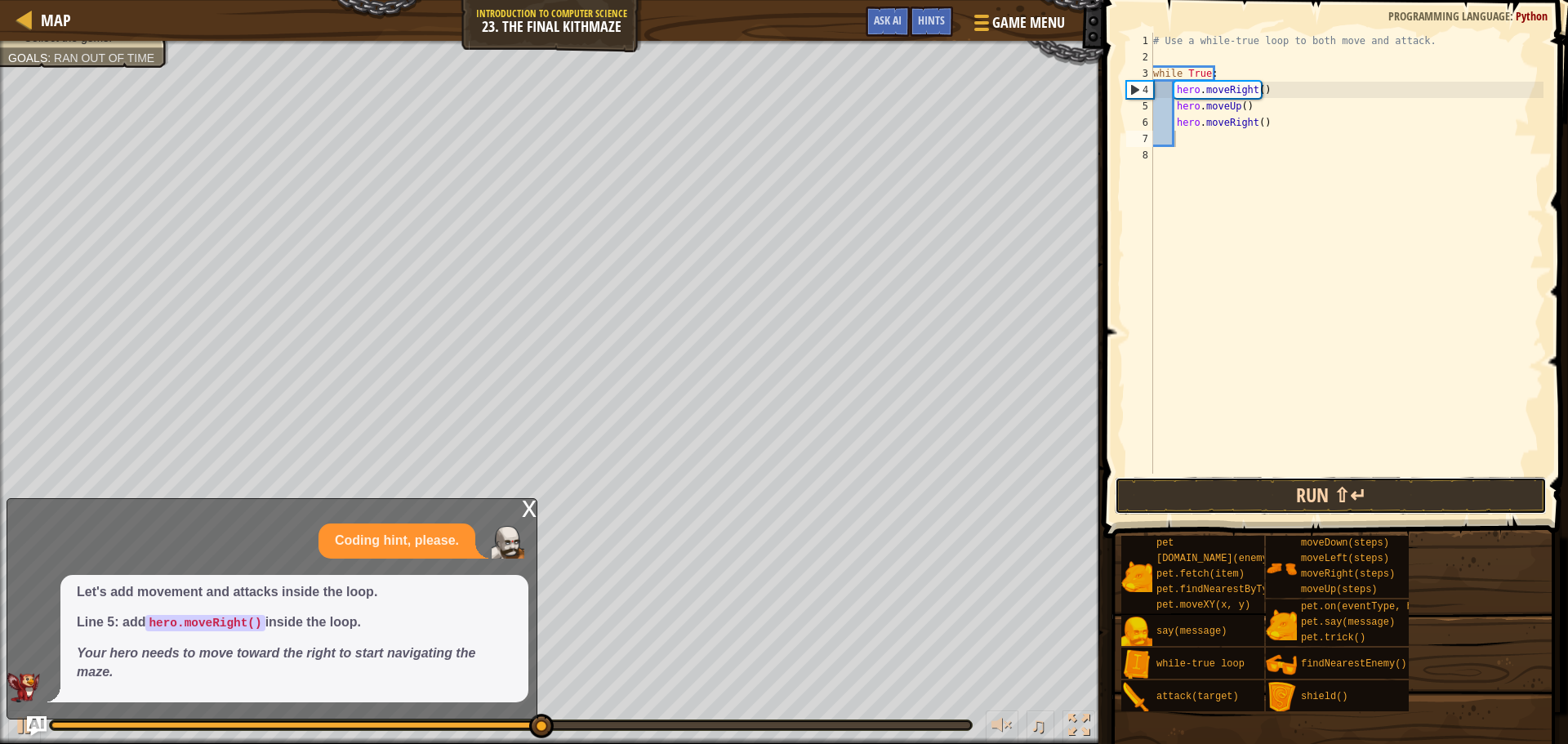
click at [1306, 496] on button "Run ⇧↵" at bounding box center [1331, 496] width 432 height 38
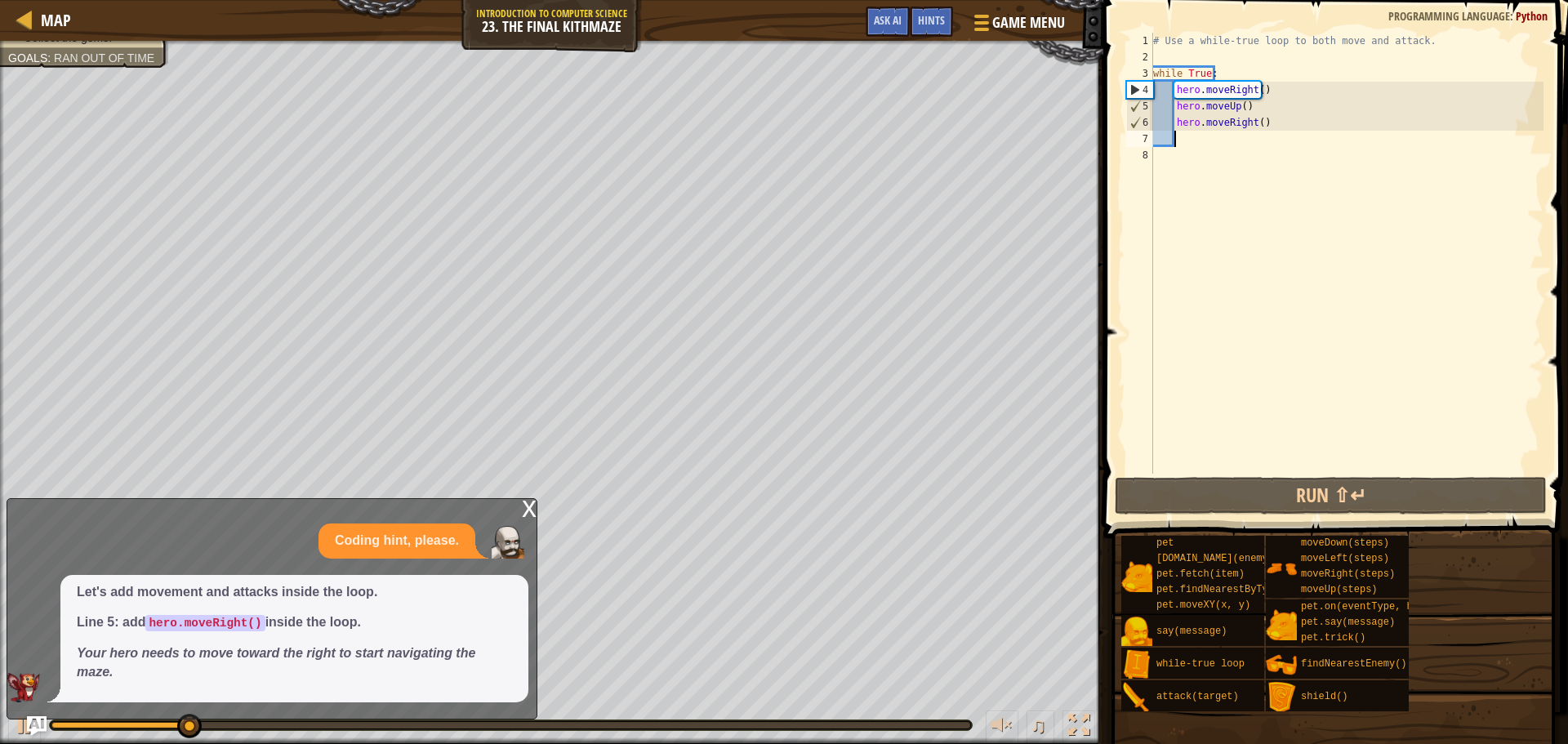
type textarea "a"
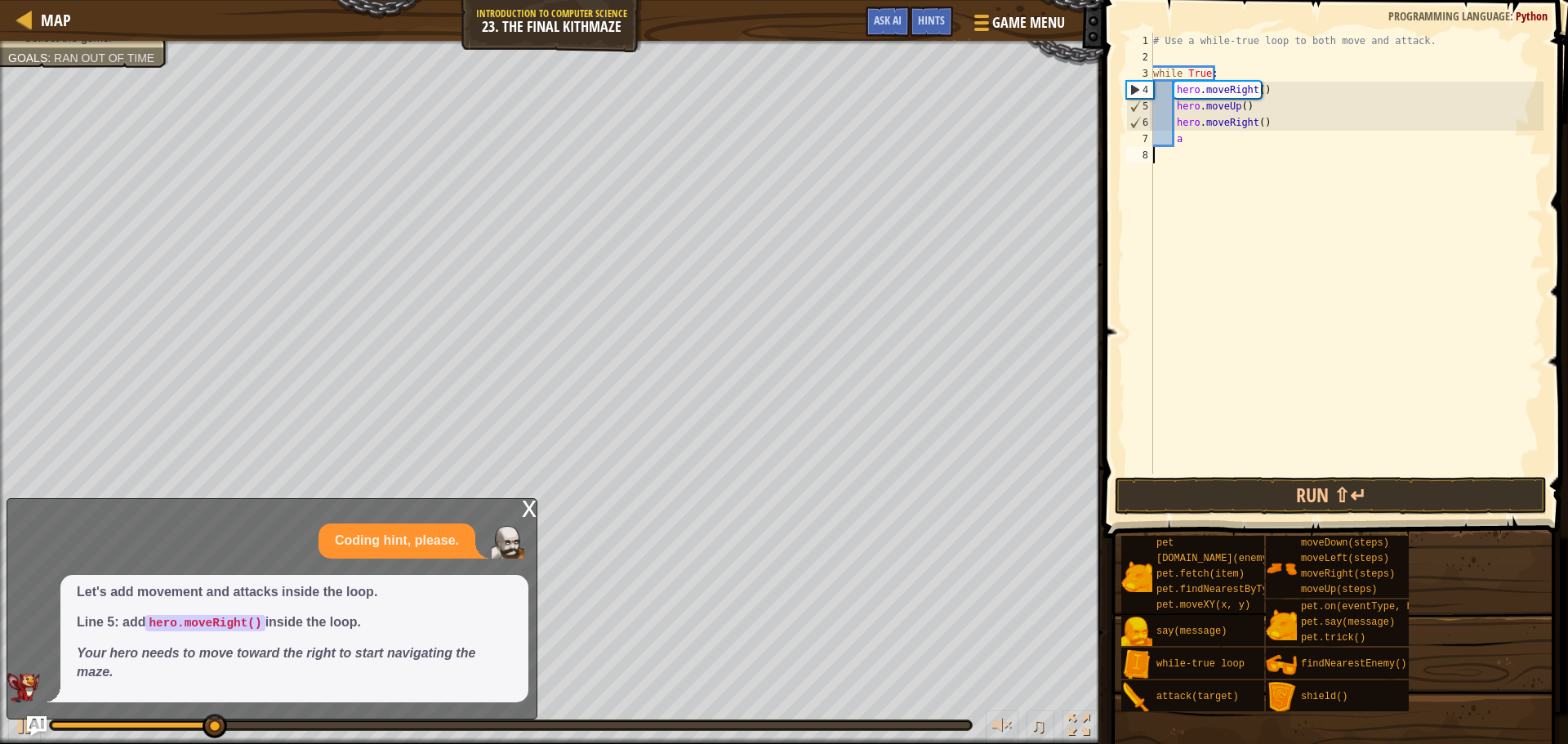
click at [1275, 147] on div "# Use a while-true loop to both move and attack. while True : hero . moveRight …" at bounding box center [1347, 269] width 394 height 474
click at [1204, 138] on div "# Use a while-true loop to both move and attack. while True : hero . moveRight …" at bounding box center [1347, 269] width 394 height 474
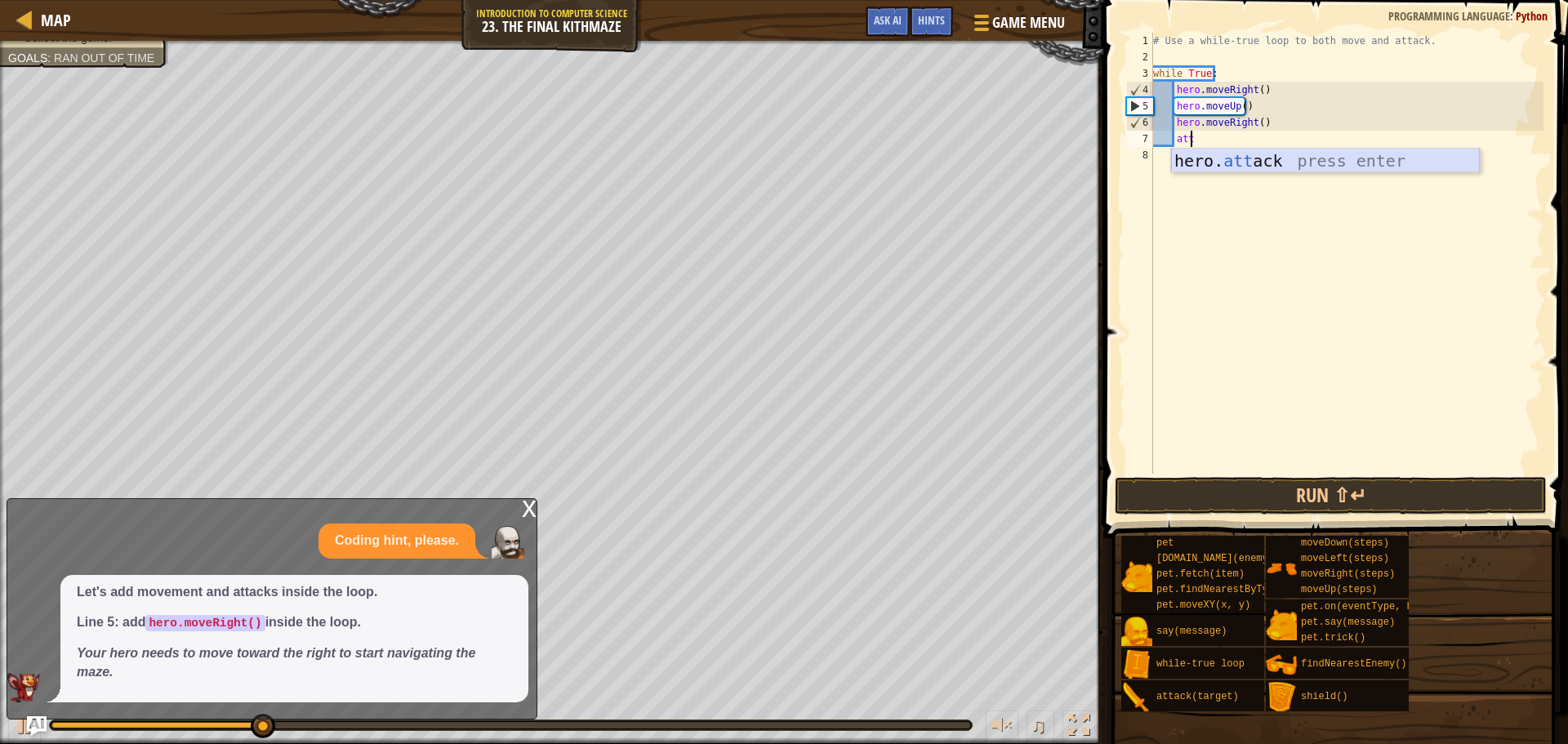
drag, startPoint x: 1212, startPoint y: 164, endPoint x: 1212, endPoint y: 173, distance: 9.0
click at [1212, 170] on div "hero. att ack press enter" at bounding box center [1325, 185] width 309 height 73
click at [1264, 140] on div "# Use a while-true loop to both move and attack. while True : hero . moveRight …" at bounding box center [1347, 252] width 394 height 441
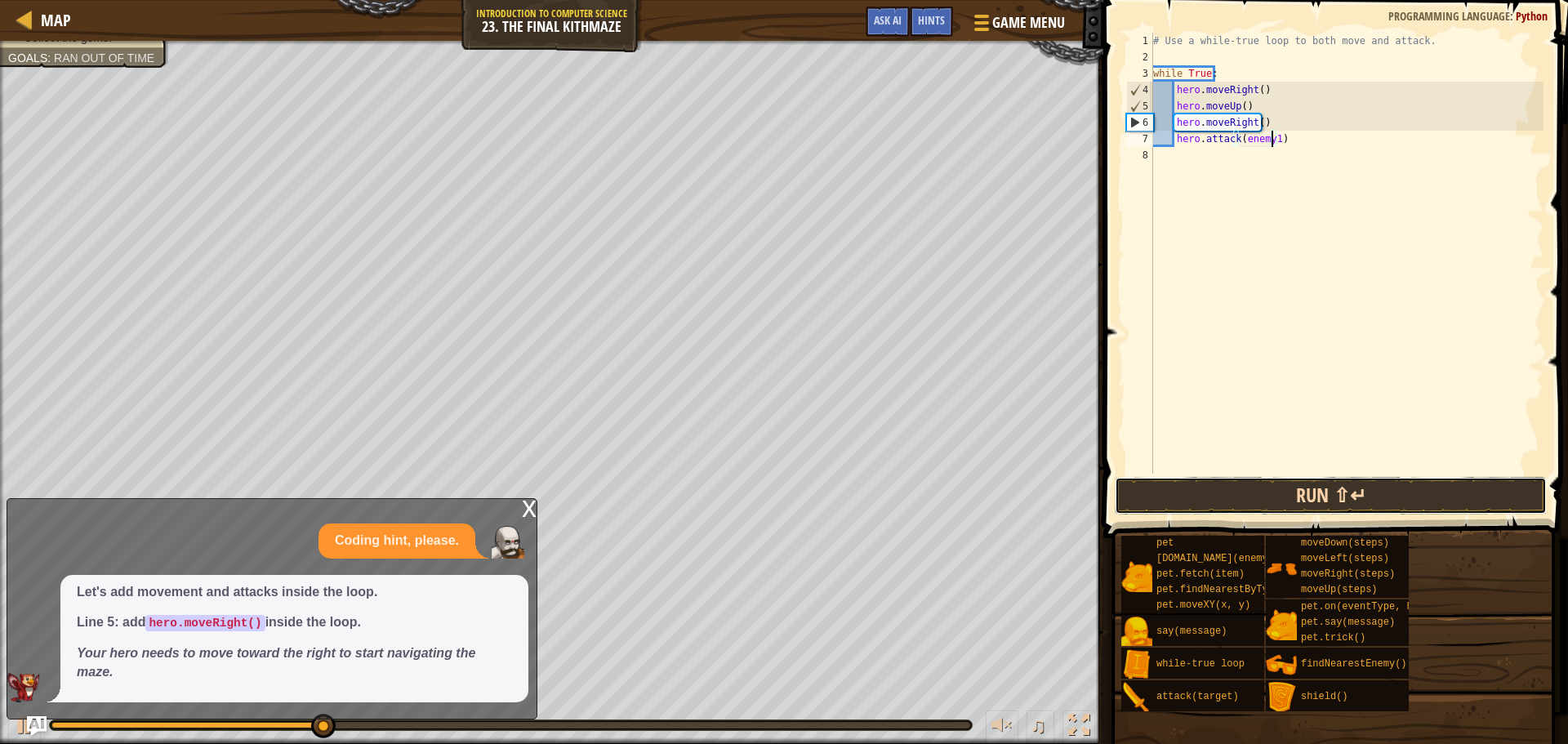
click at [1189, 503] on button "Run ⇧↵" at bounding box center [1331, 496] width 432 height 38
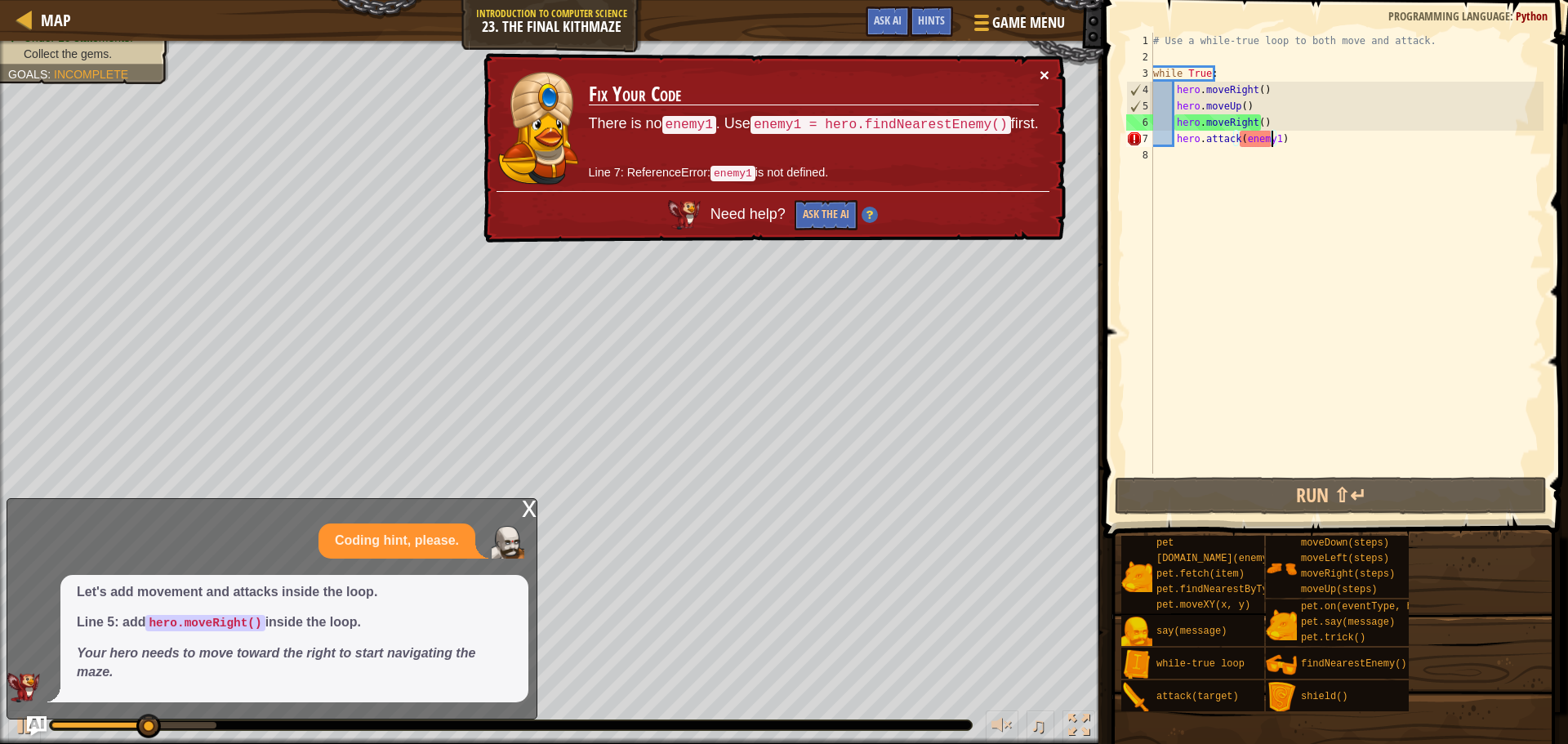
click at [1045, 80] on button "×" at bounding box center [1044, 74] width 10 height 17
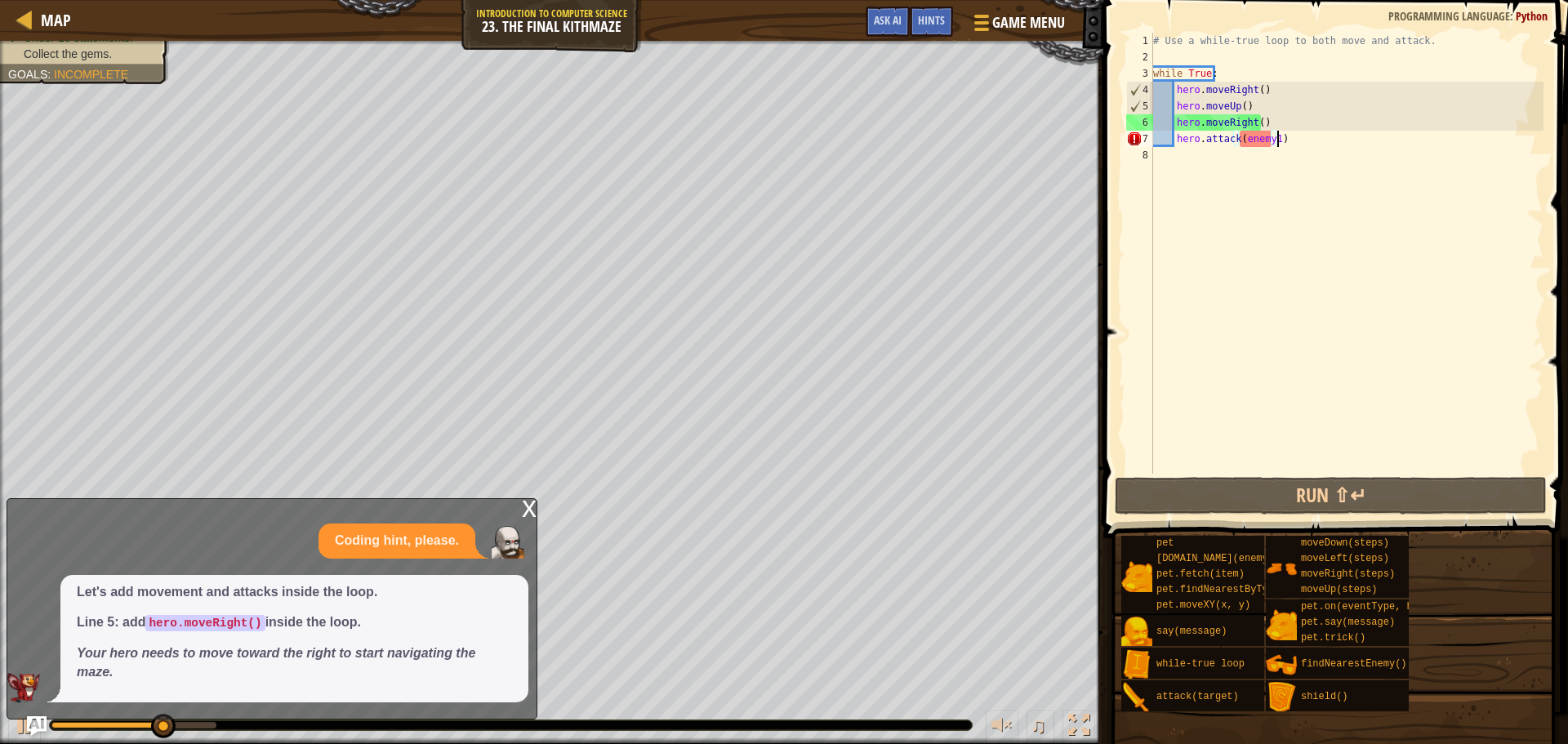
click at [1332, 134] on div "# Use a while-true loop to both move and attack. while True : hero . moveRight …" at bounding box center [1347, 269] width 394 height 474
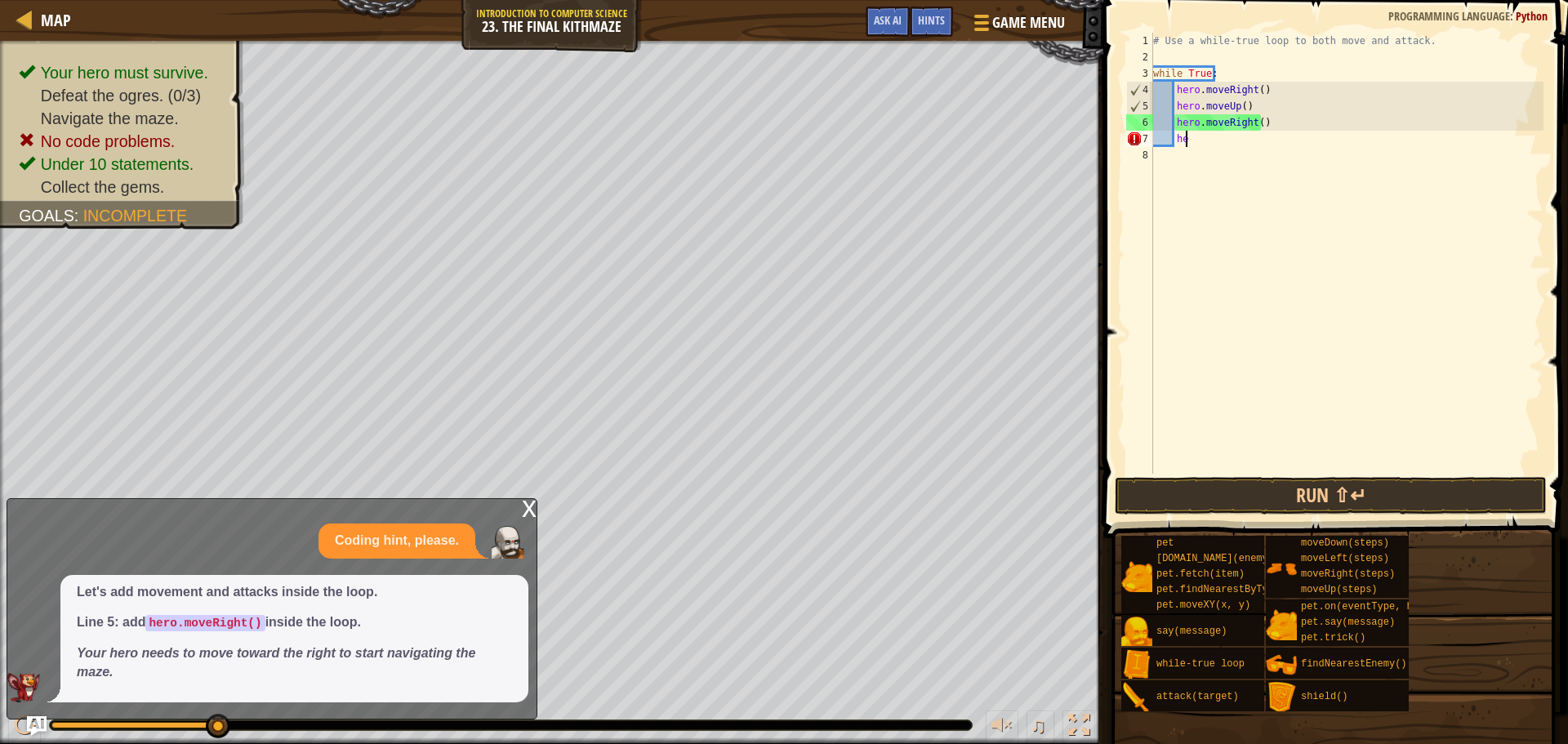
type textarea "h"
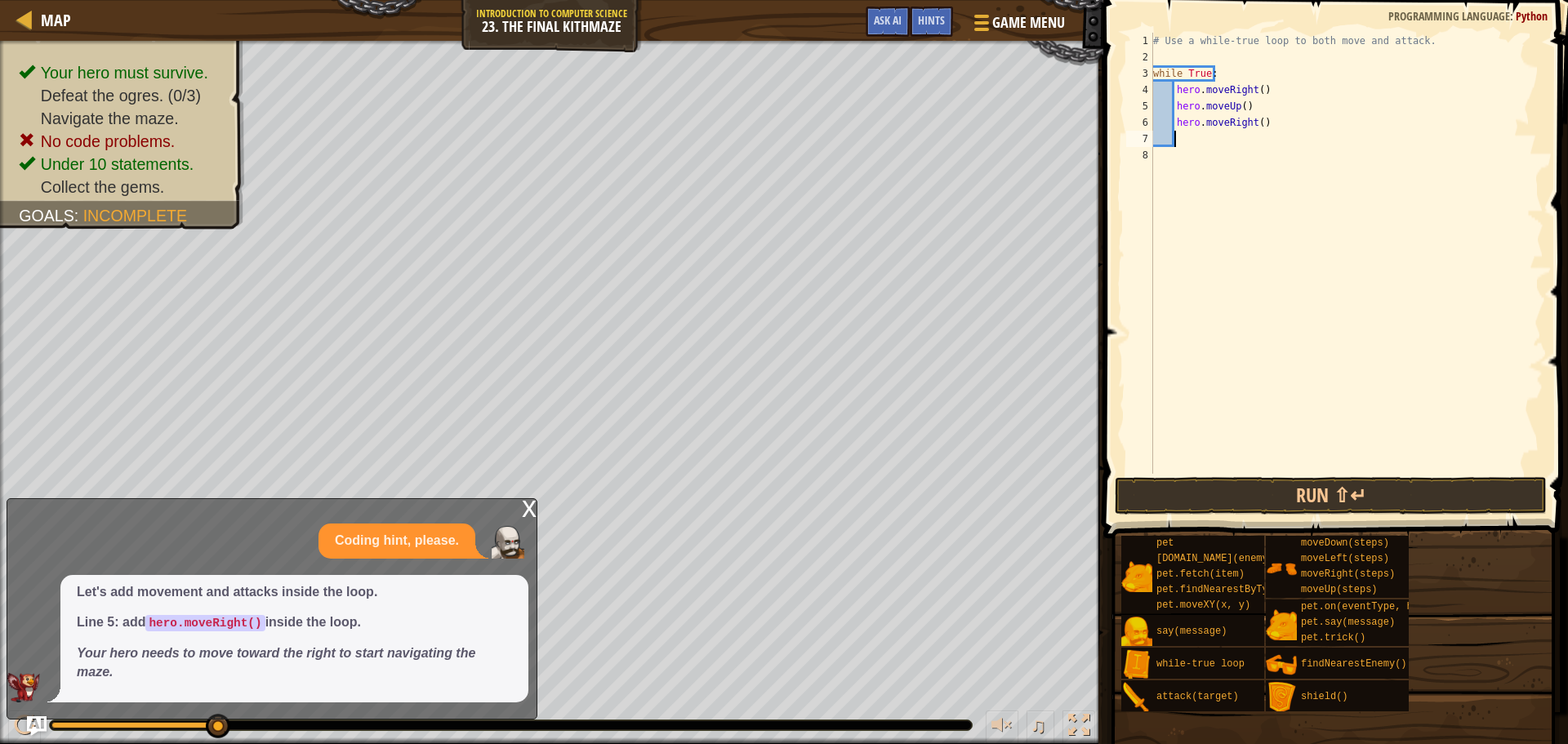
type textarea "f"
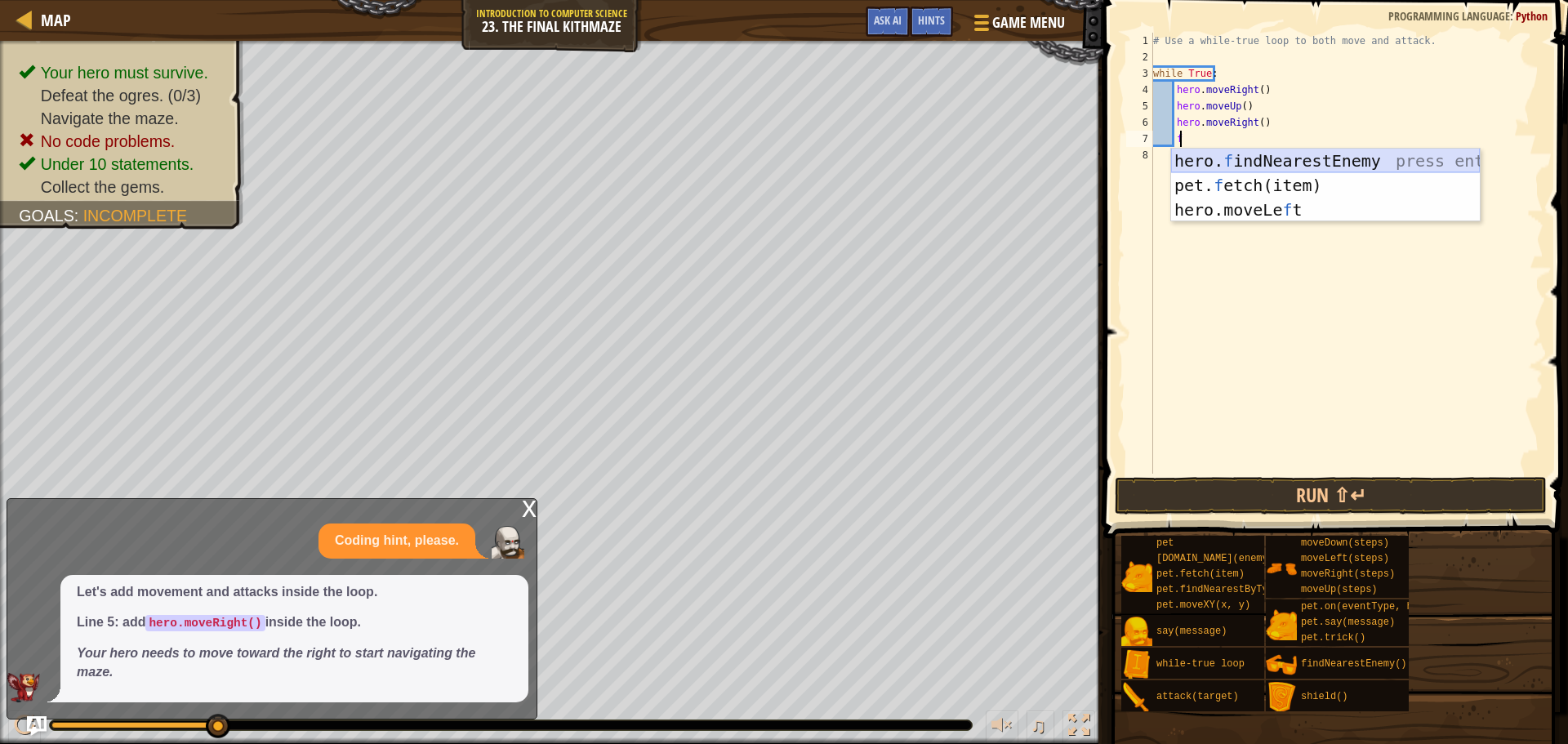
click at [1272, 161] on div "hero. f indNearestEnemy press enter pet. f etch(item) press enter hero.moveLe f…" at bounding box center [1325, 210] width 309 height 123
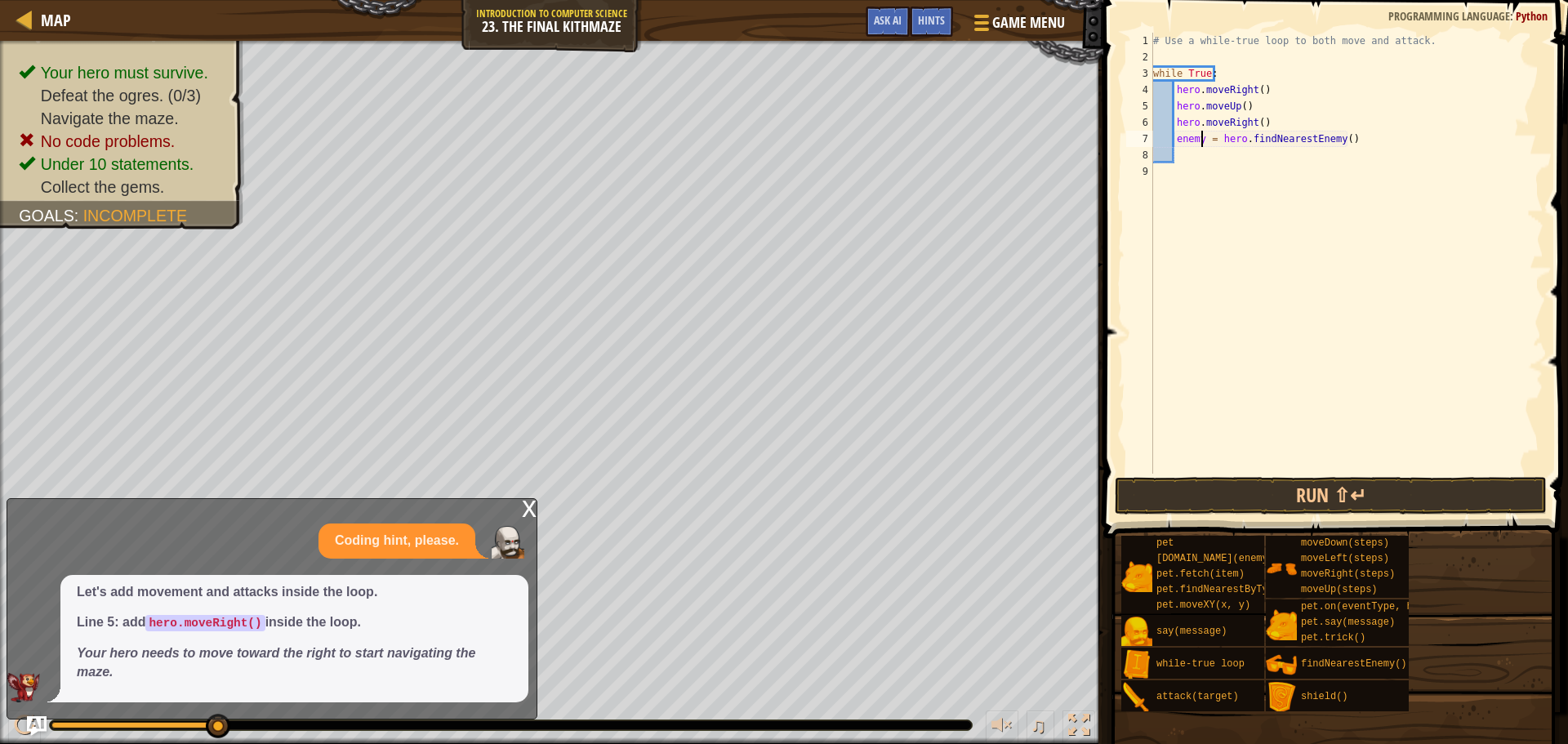
click at [1204, 139] on div "# Use a while-true loop to both move and attack. while True : hero . moveRight …" at bounding box center [1347, 269] width 394 height 474
type textarea "enemy1 = hero.findNearestEnemy()"
click at [1197, 158] on div "# Use a while-true loop to both move and attack. while True : hero . moveRight …" at bounding box center [1347, 269] width 394 height 474
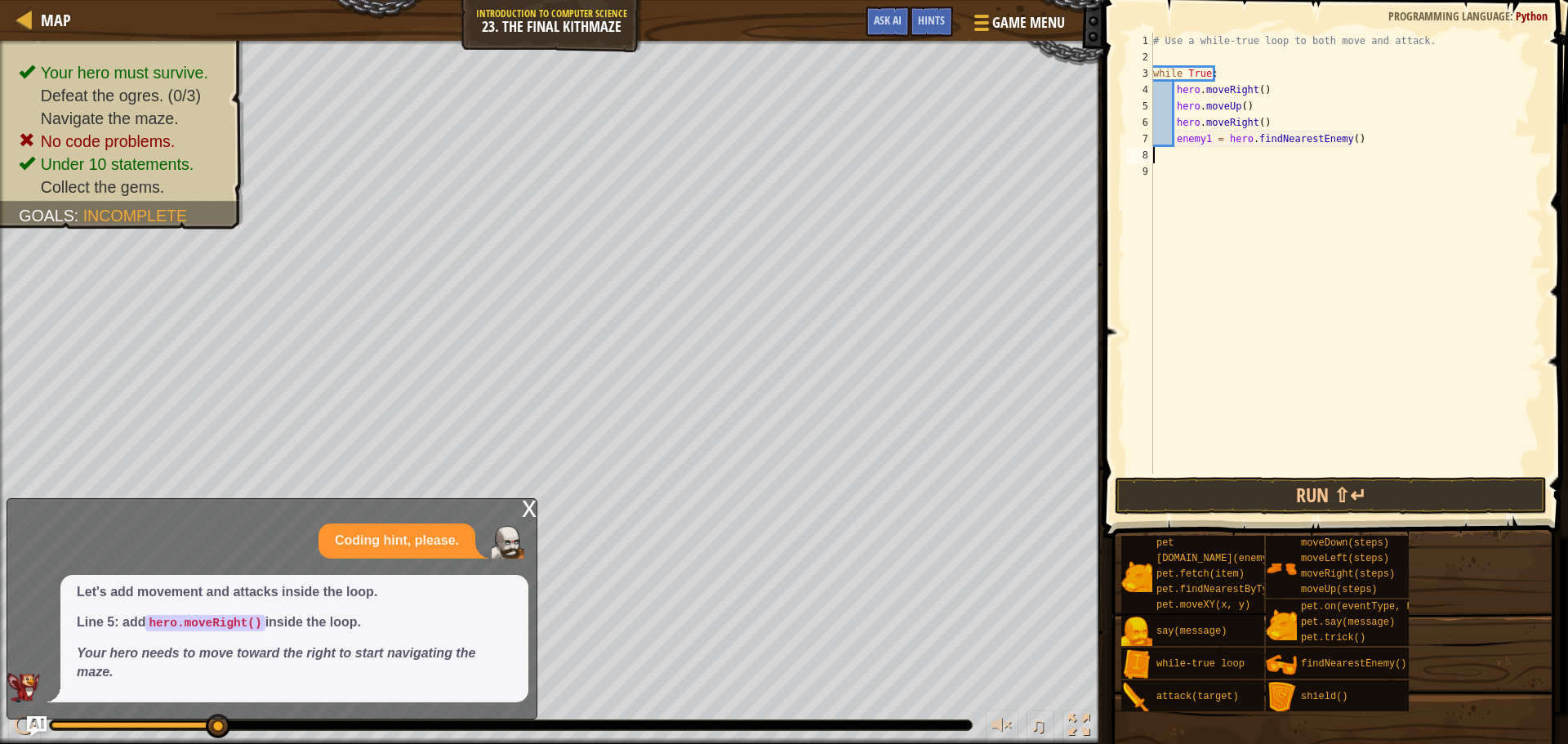
click at [1369, 144] on div "# Use a while-true loop to both move and attack. while True : hero . moveRight …" at bounding box center [1347, 269] width 394 height 474
type textarea "enemy1 = hero.findNearestEnemy()"
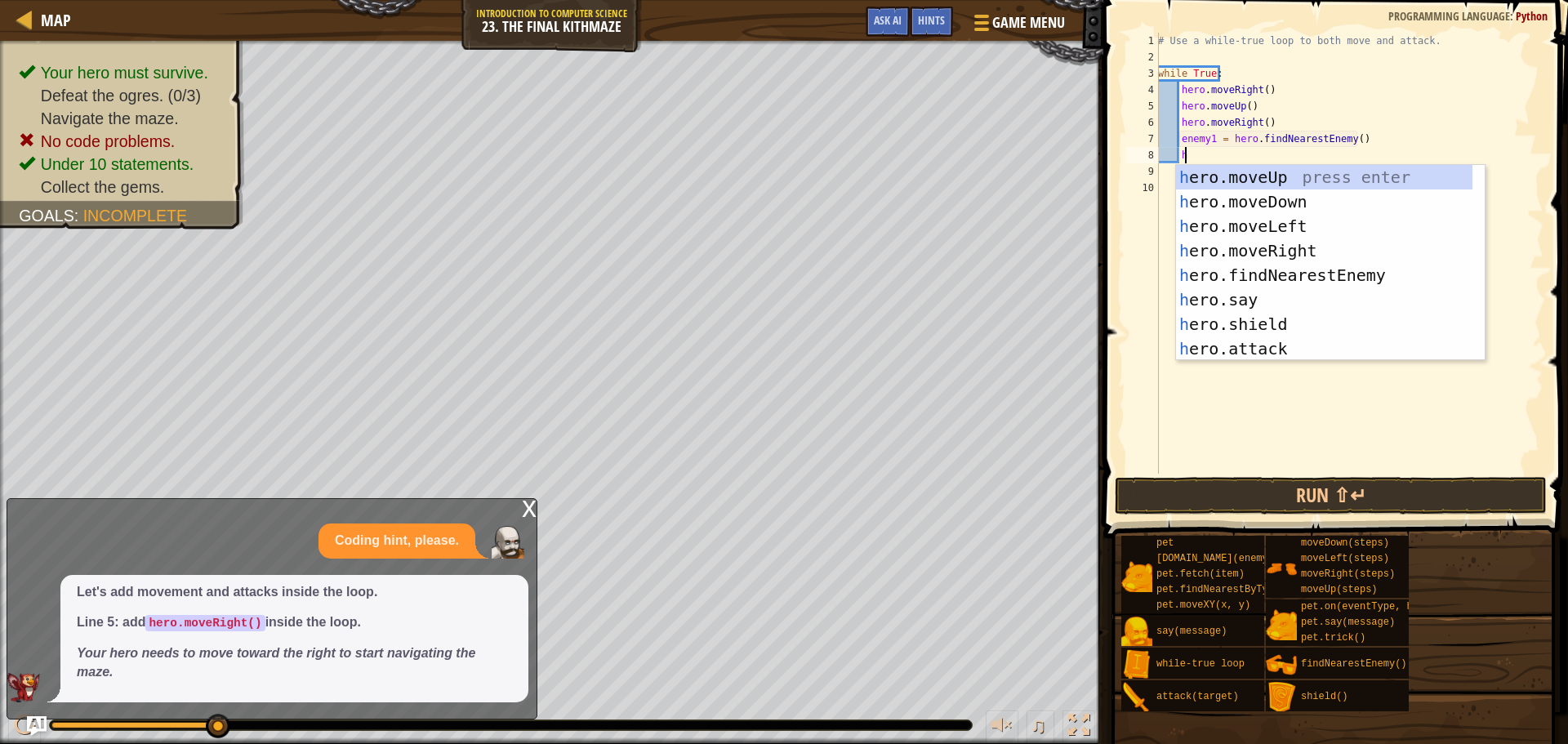
scroll to position [7, 2]
click at [1250, 346] on div "her o.moveUp press enter her o.moveDown press enter her o.moveLeft press enter …" at bounding box center [1324, 287] width 296 height 245
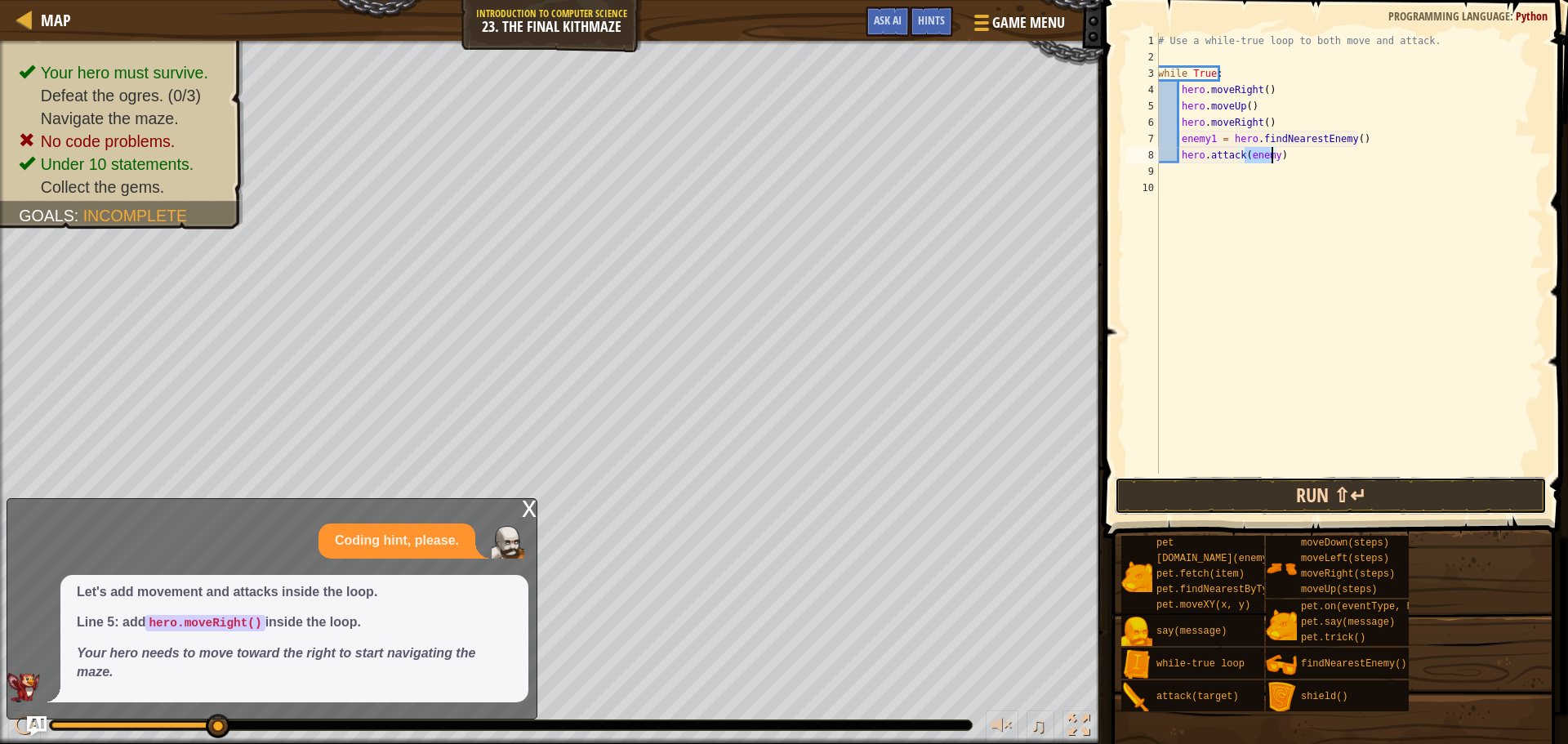
click at [1318, 499] on button "Run ⇧↵" at bounding box center [1331, 496] width 432 height 38
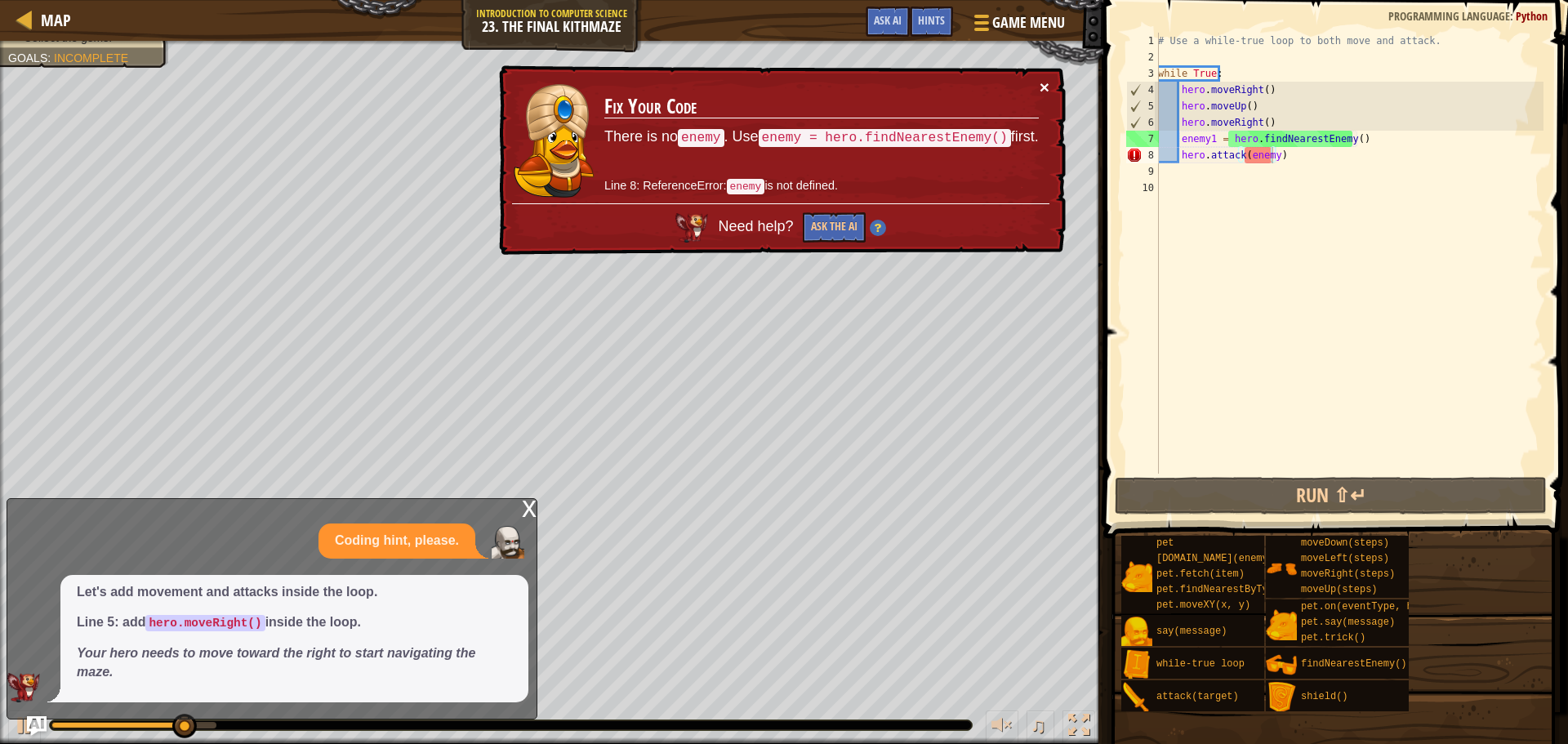
click at [1045, 82] on button "×" at bounding box center [1044, 87] width 10 height 17
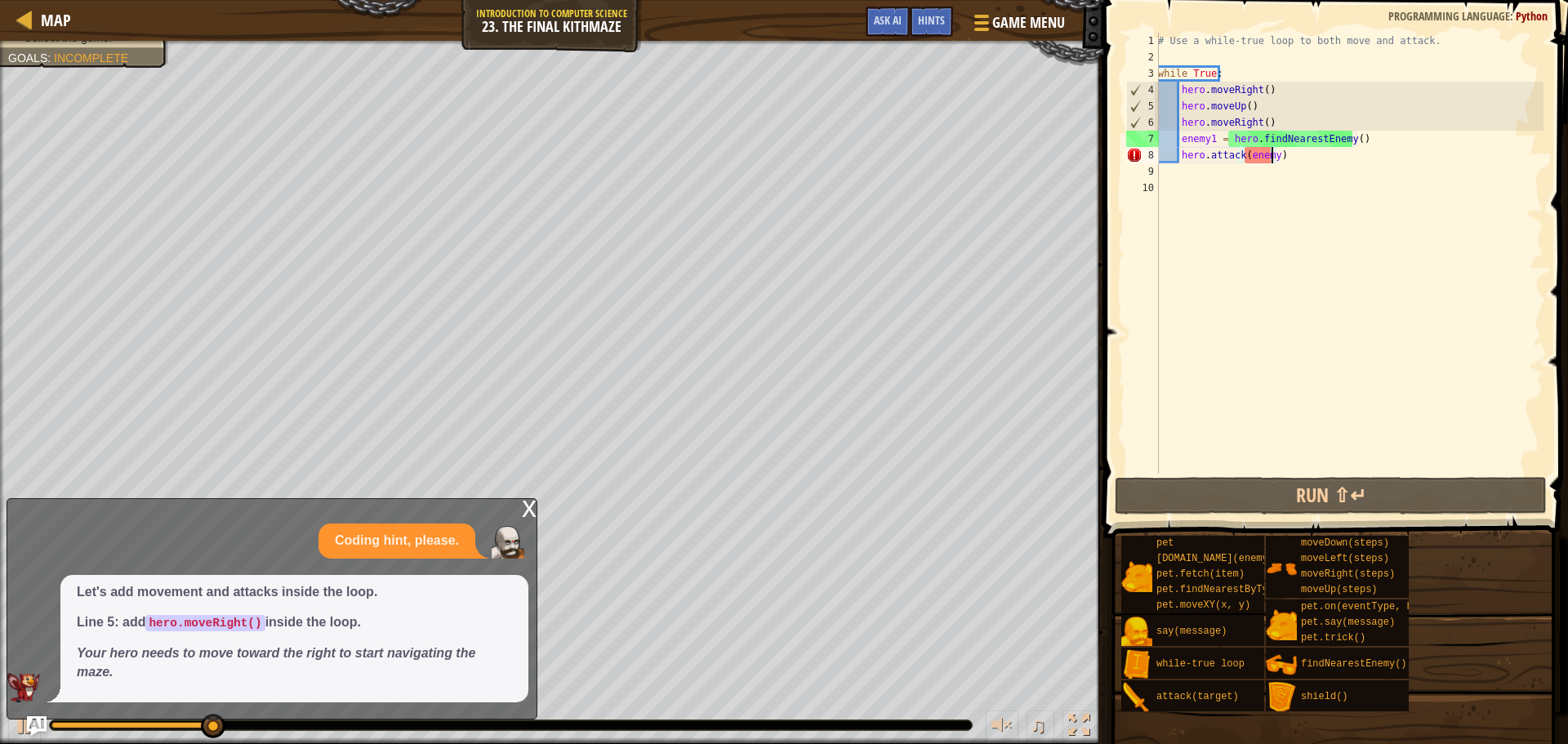
click at [1269, 158] on div "# Use a while-true loop to both move and attack. while True : hero . moveRight …" at bounding box center [1350, 269] width 389 height 474
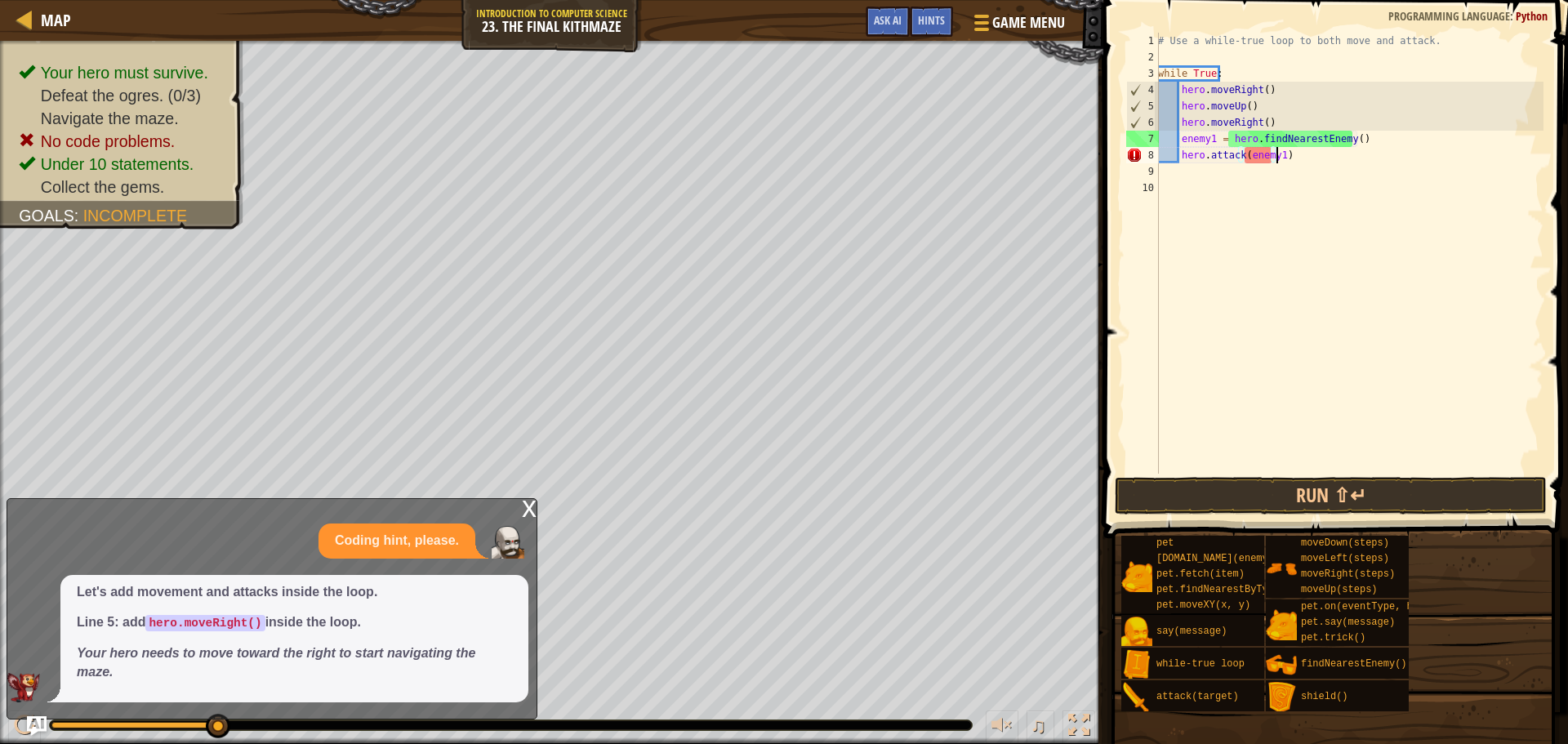
scroll to position [7, 9]
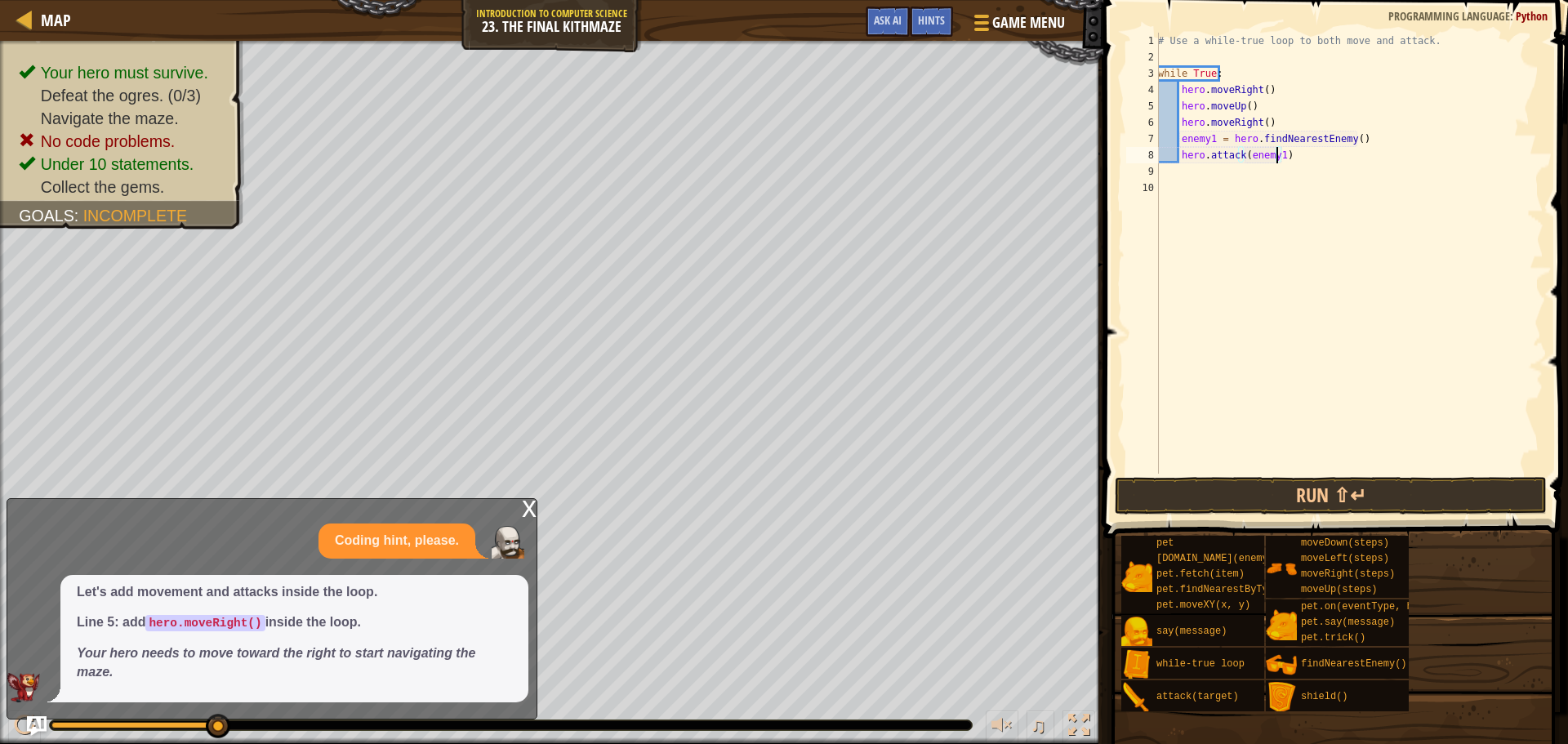
type textarea "hero.attack(enemy1)"
click at [1140, 490] on button "Run ⇧↵" at bounding box center [1331, 496] width 432 height 38
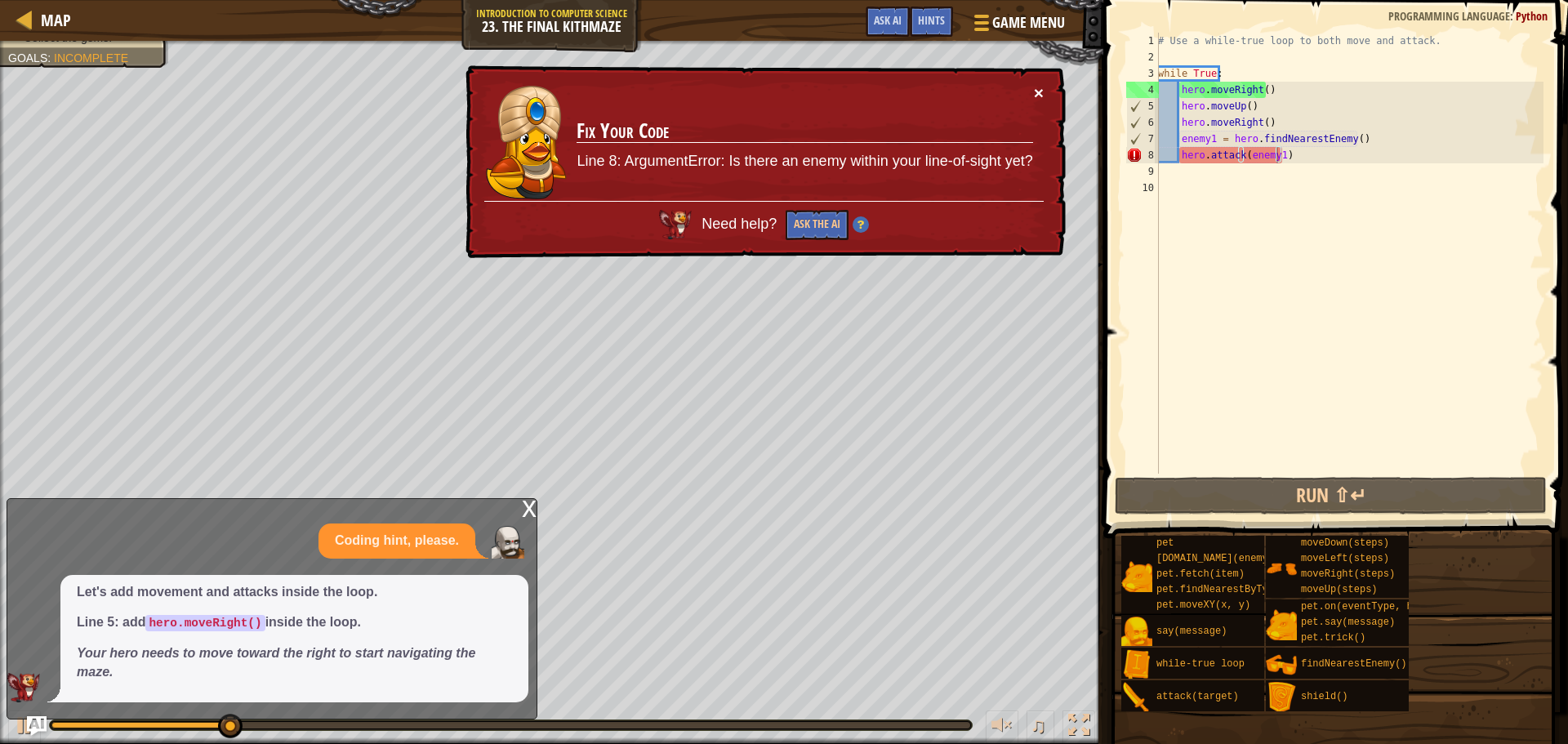
click at [1039, 90] on button "×" at bounding box center [1039, 92] width 10 height 17
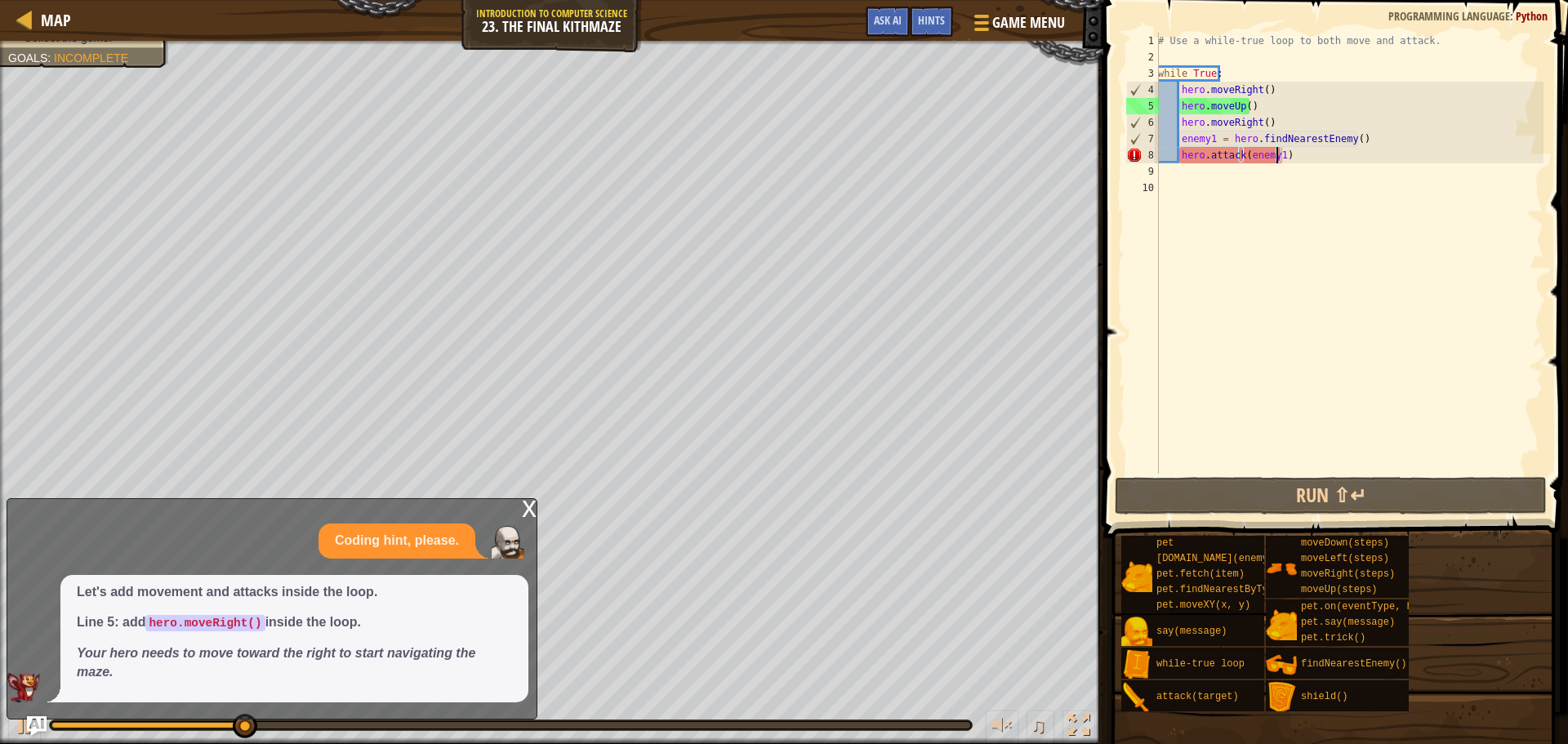
click at [1328, 163] on div "# Use a while-true loop to both move and attack. while True : hero . moveRight …" at bounding box center [1350, 269] width 389 height 474
click at [1296, 155] on div "# Use a while-true loop to both move and attack. while True : hero . moveRight …" at bounding box center [1350, 269] width 389 height 474
type textarea "hero.attack(enemy1)"
click at [1278, 150] on div "# Use a while-true loop to both move and attack. while True : hero . moveRight …" at bounding box center [1350, 269] width 389 height 474
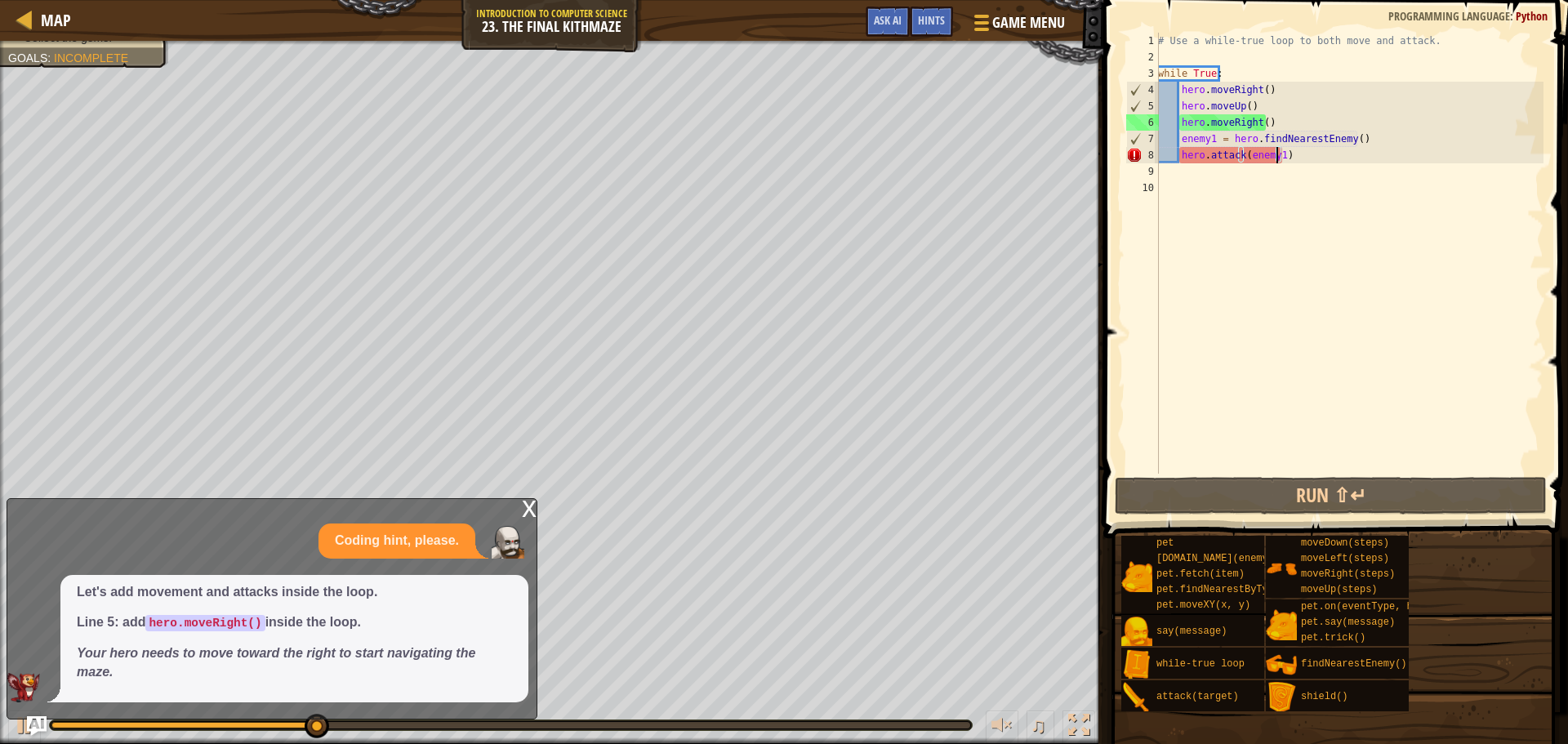
click at [1299, 153] on div "# Use a while-true loop to both move and attack. while True : hero . moveRight …" at bounding box center [1350, 269] width 389 height 474
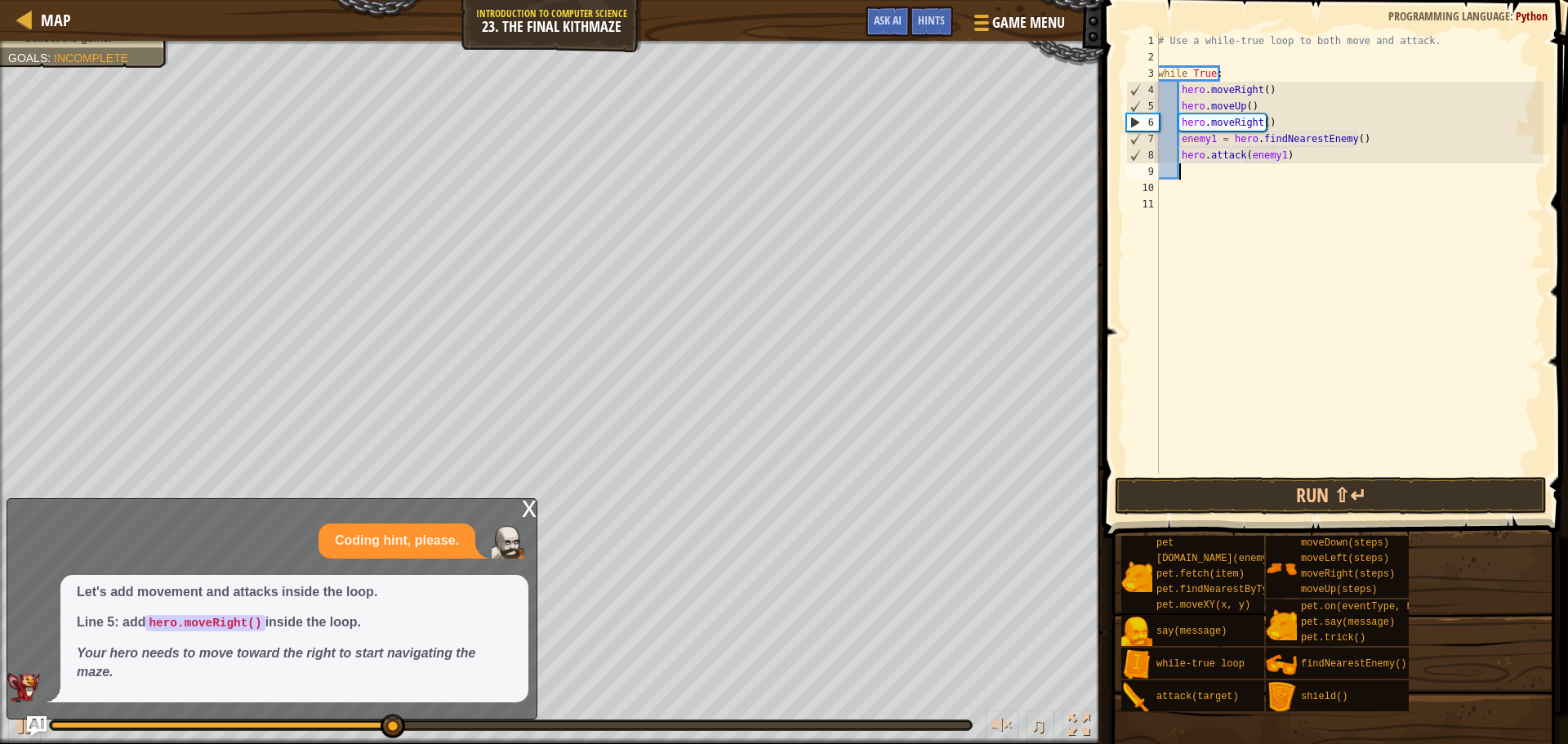
type textarea "d"
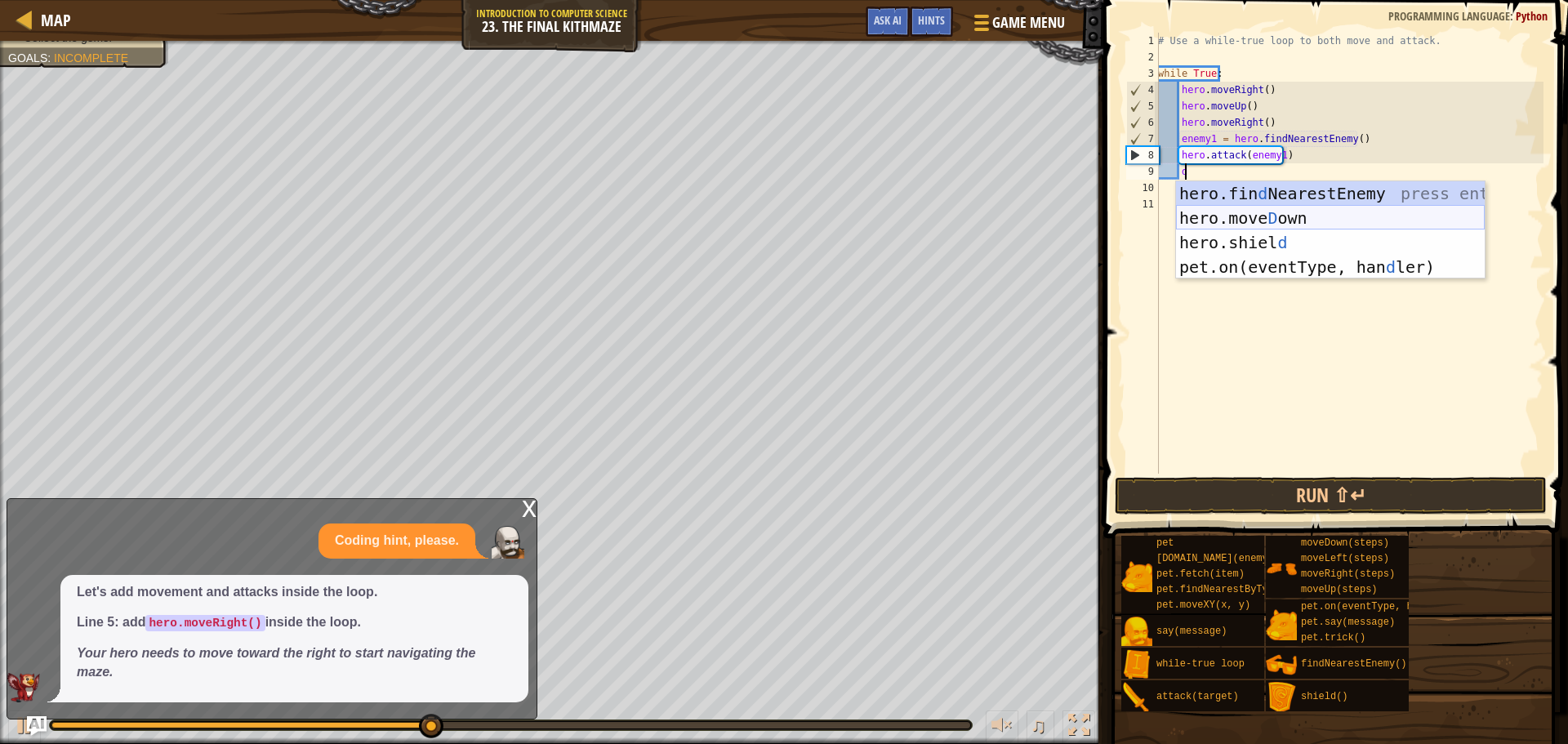
click at [1296, 208] on div "hero.fin d NearestEnemy press enter hero.move D own press enter hero.shiel d pr…" at bounding box center [1330, 254] width 309 height 147
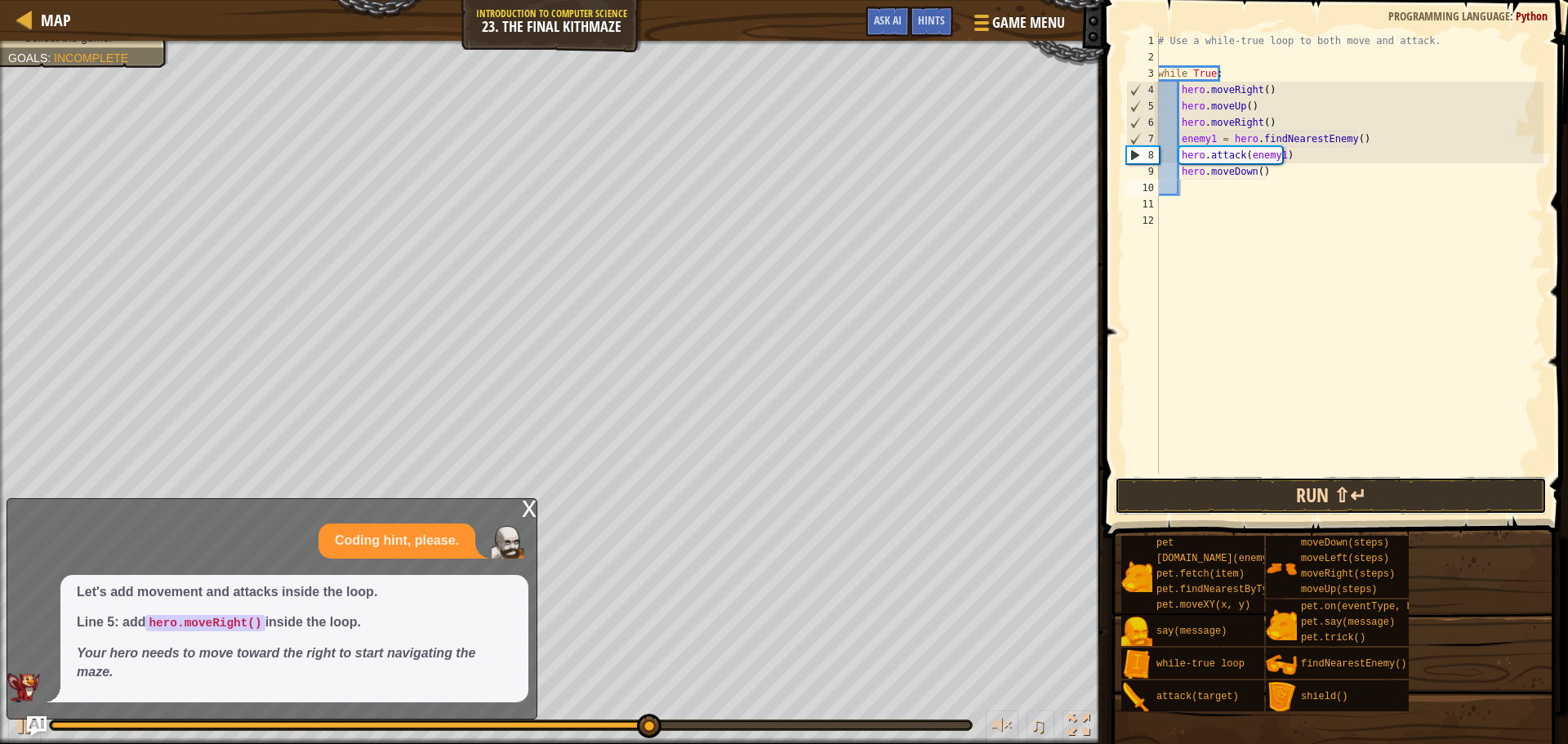
click at [1268, 500] on button "Run ⇧↵" at bounding box center [1331, 496] width 432 height 38
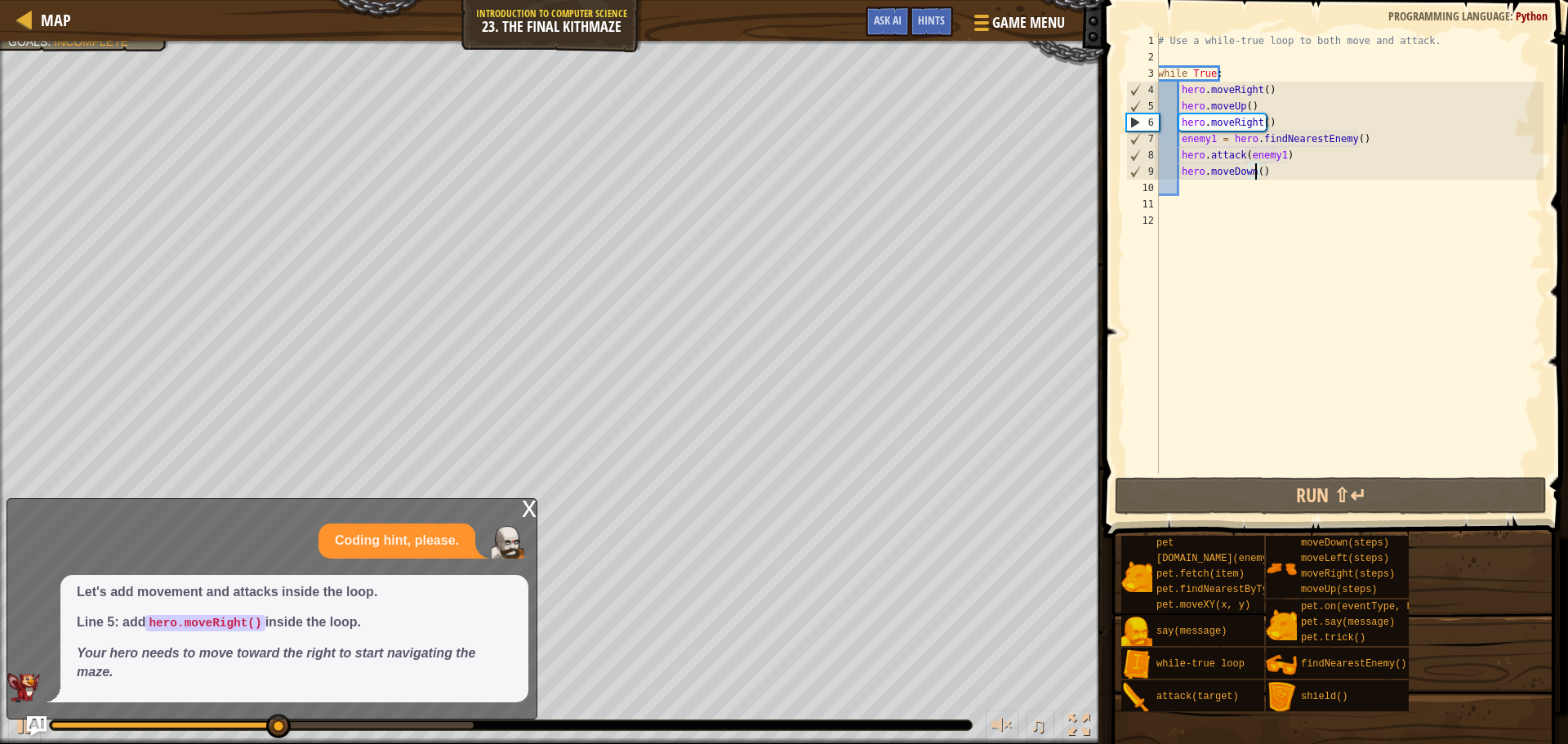
click at [1254, 175] on div "# Use a while-true loop to both move and attack. while True : hero . moveRight …" at bounding box center [1350, 269] width 389 height 474
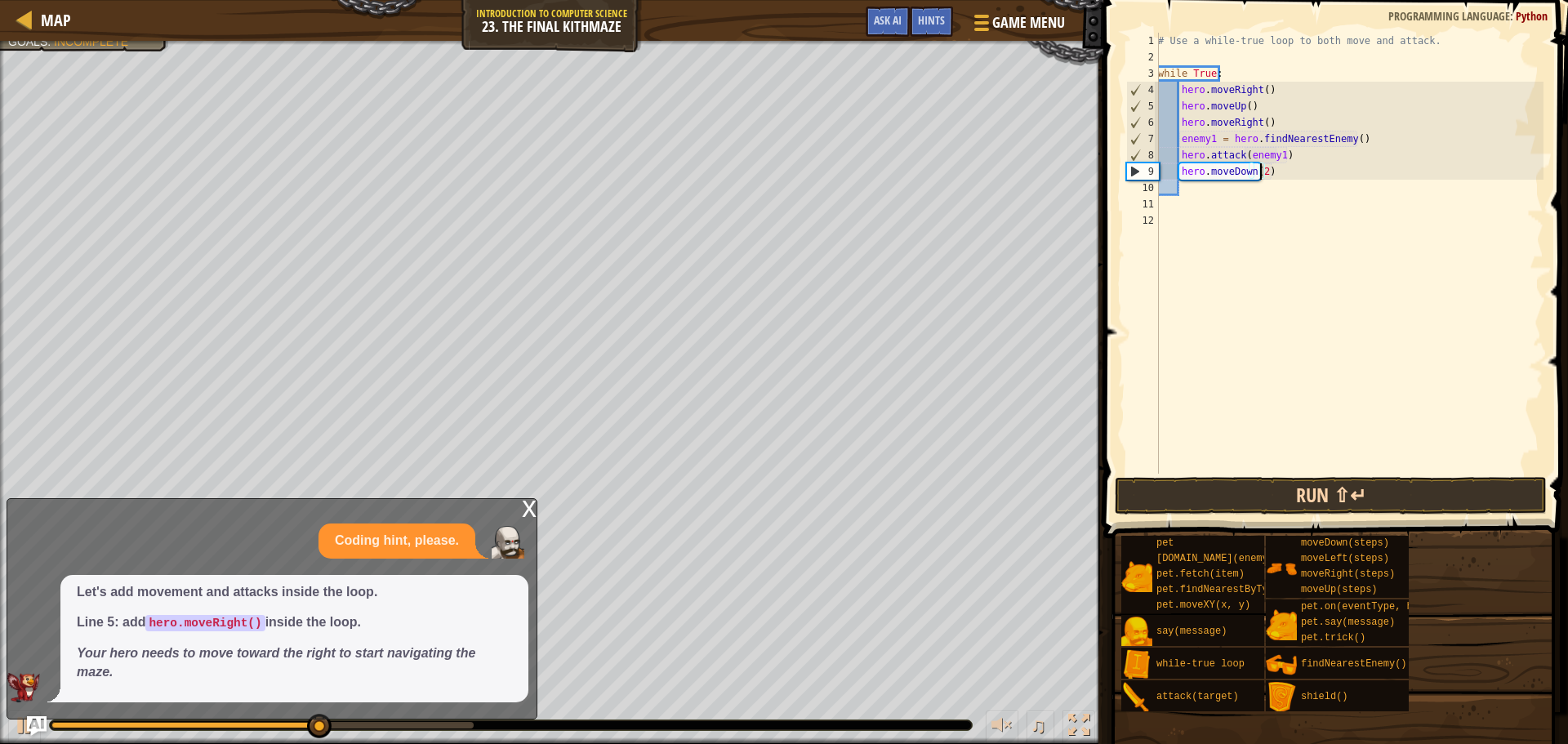
type textarea "hero.moveDown(2)"
click at [1202, 503] on button "Run ⇧↵" at bounding box center [1331, 496] width 432 height 38
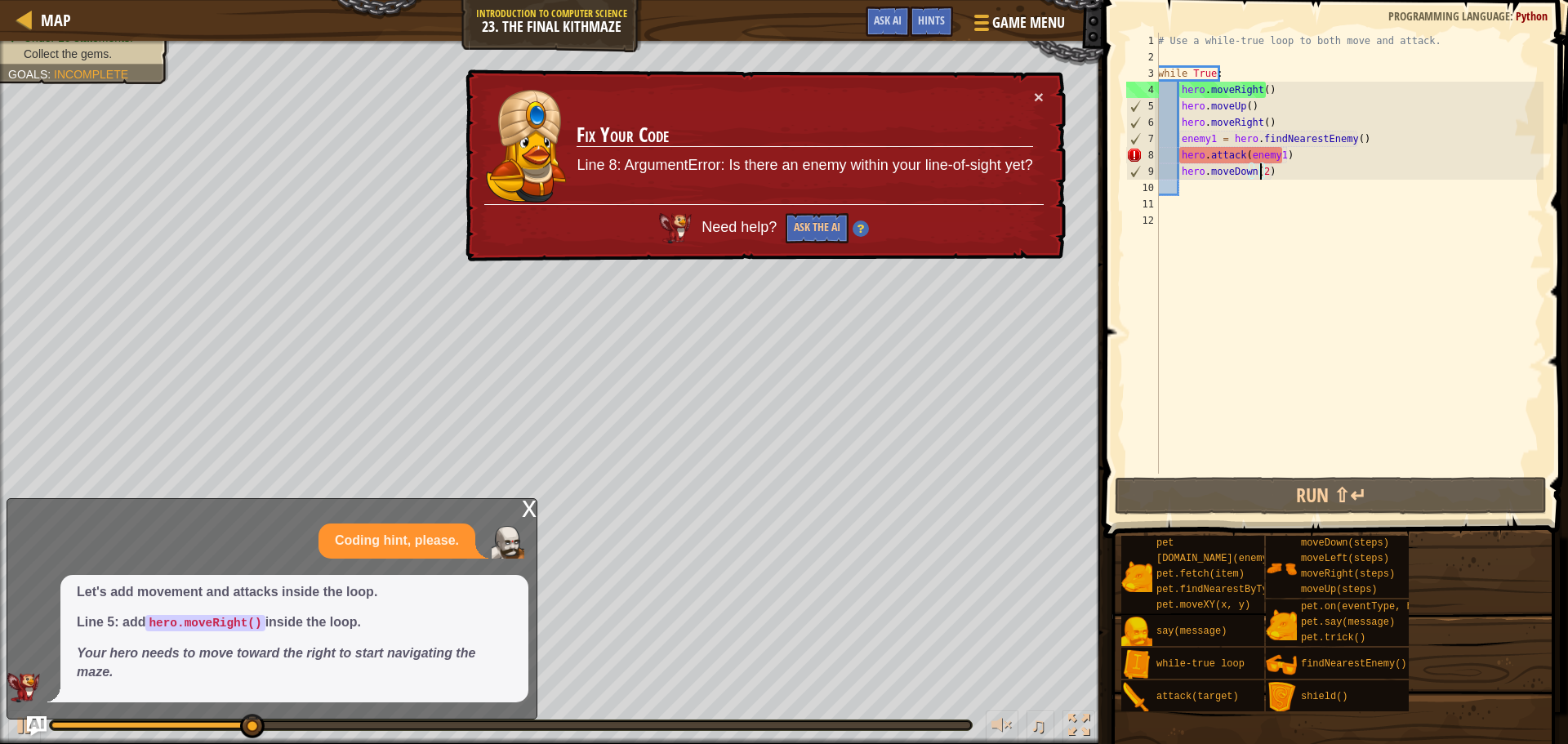
click at [1269, 165] on div "# Use a while-true loop to both move and attack. while True : hero . moveRight …" at bounding box center [1350, 269] width 389 height 474
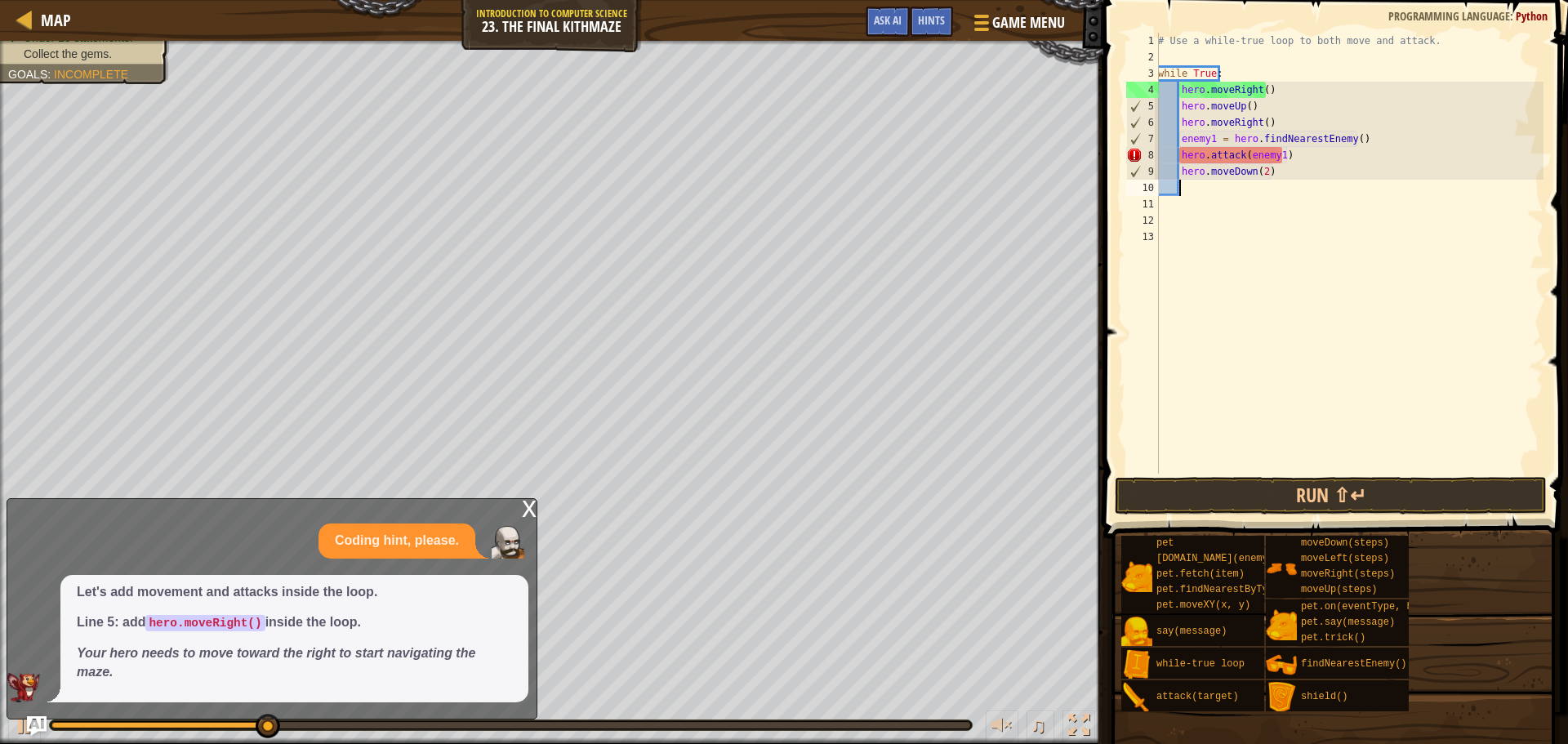
scroll to position [7, 1]
type textarea "h"
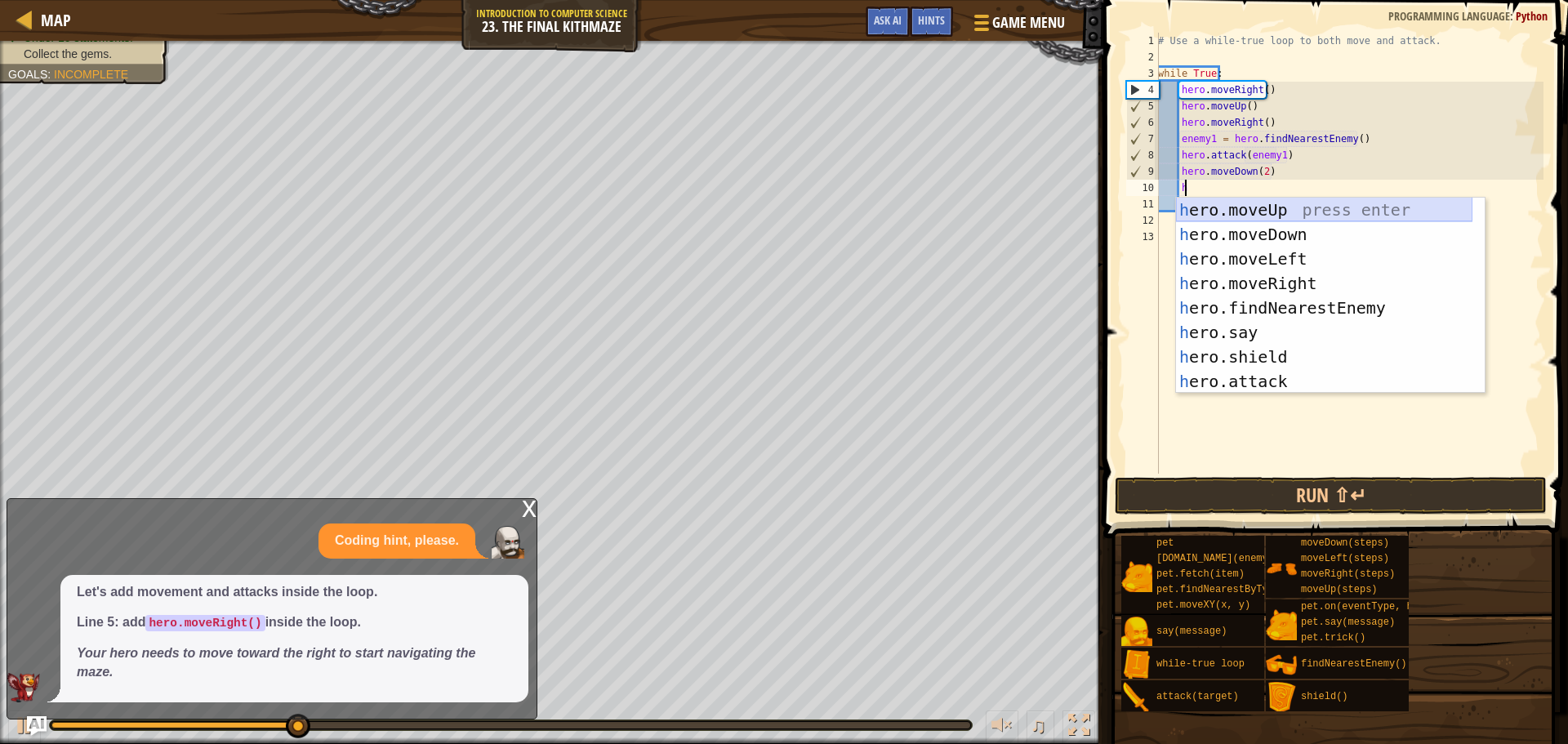
click at [1318, 215] on div "h ero.moveUp press enter h ero.moveDown press enter h ero.moveLeft press enter …" at bounding box center [1324, 321] width 296 height 245
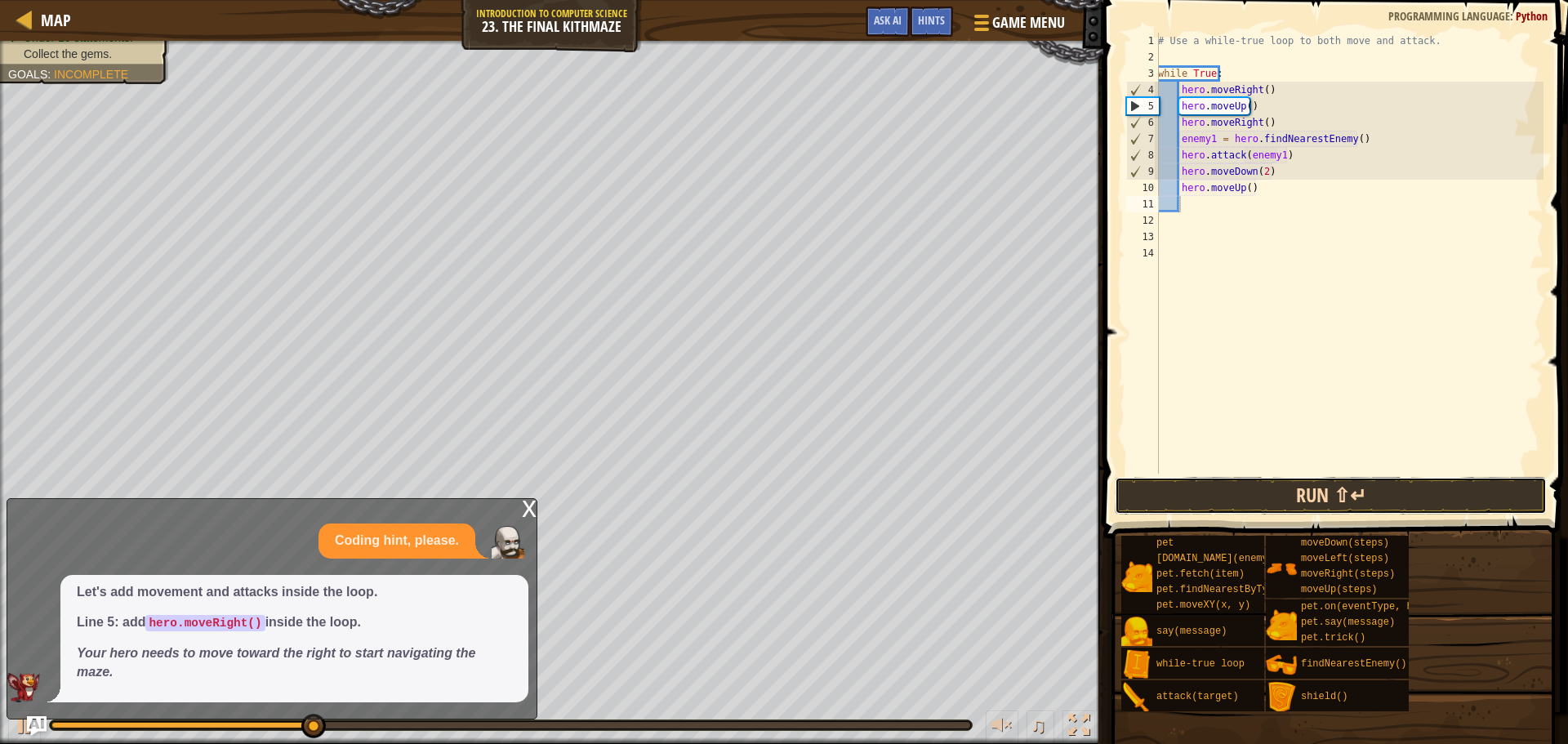
click at [1410, 478] on button "Run ⇧↵" at bounding box center [1331, 496] width 432 height 38
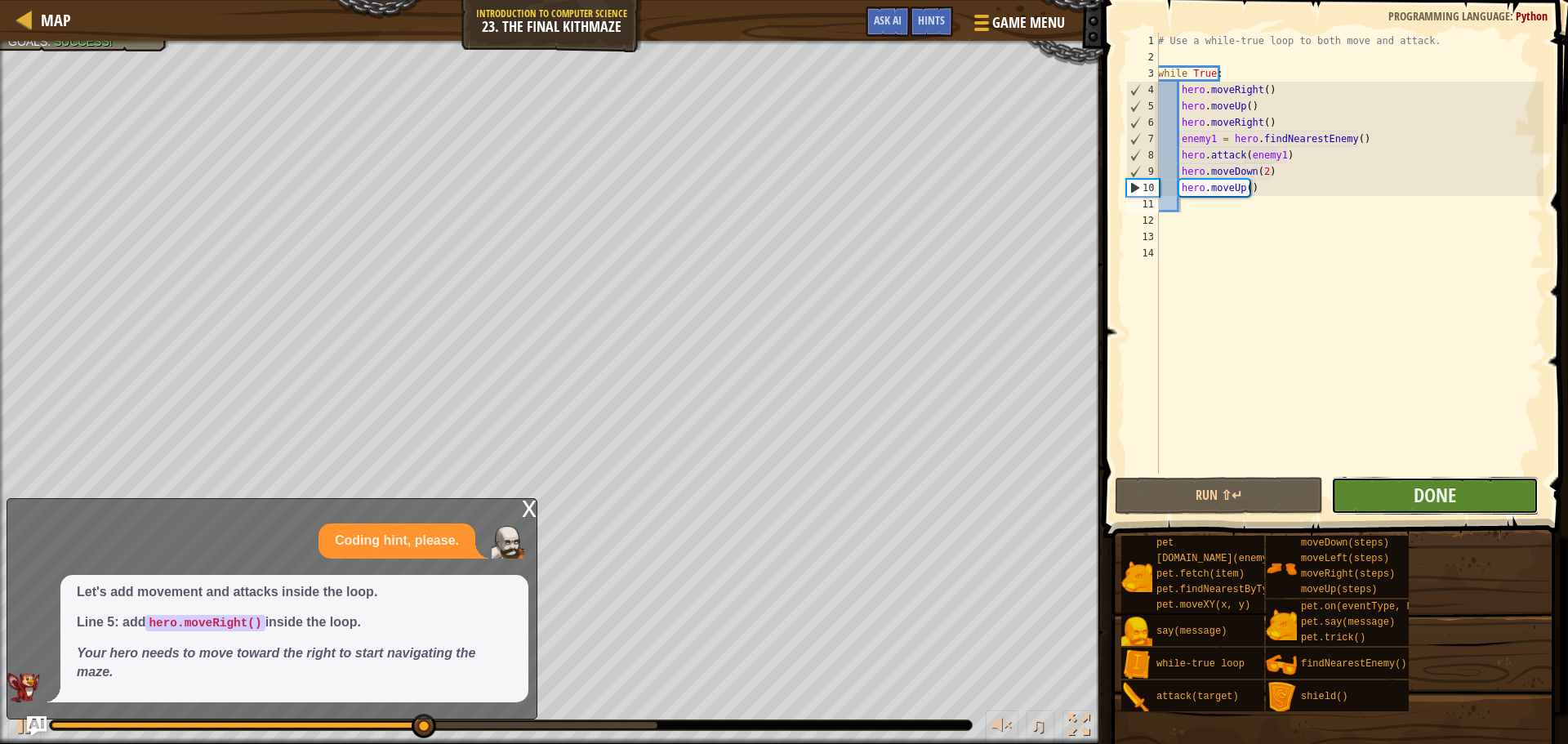
click at [1491, 497] on button "Done" at bounding box center [1435, 496] width 208 height 38
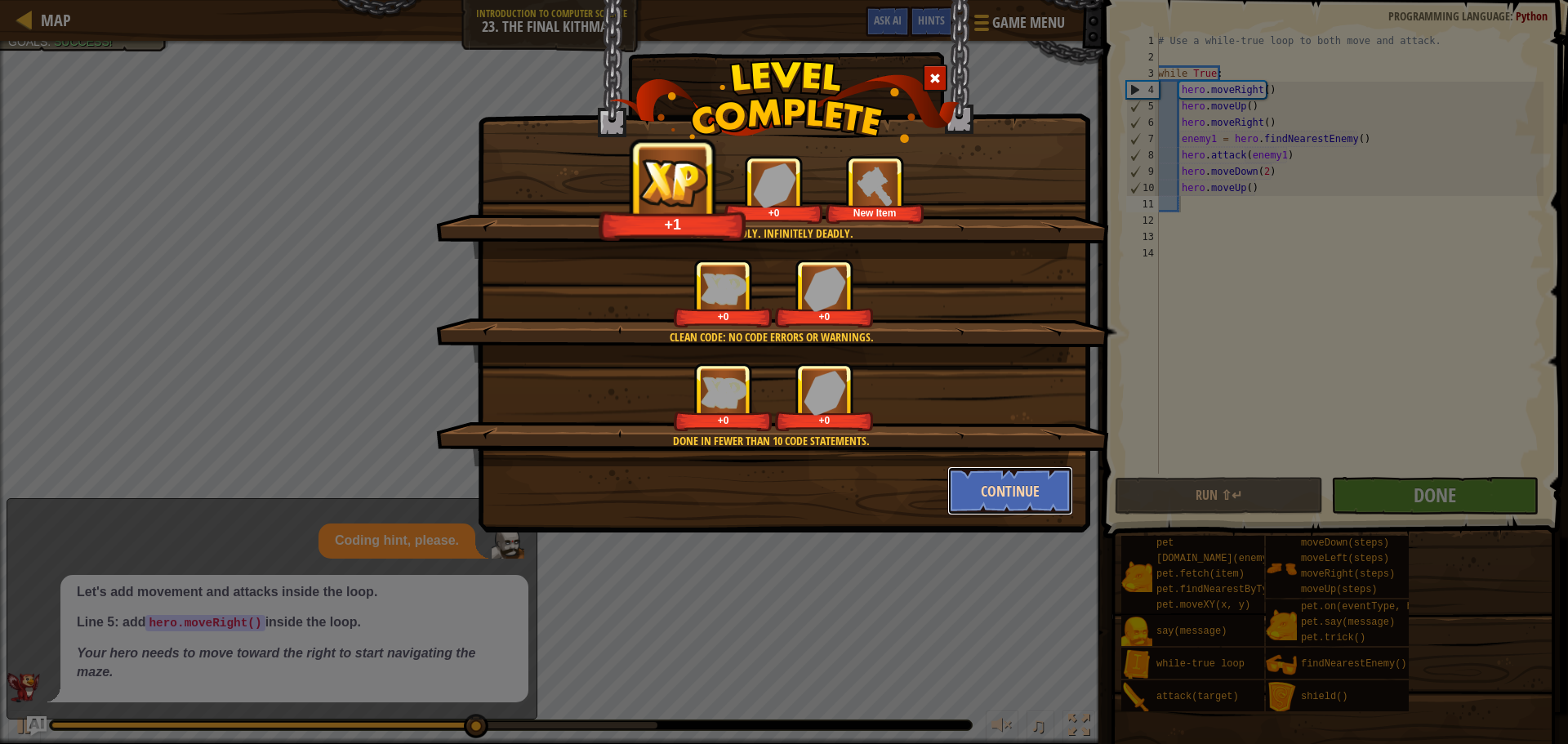
click at [986, 483] on button "Continue" at bounding box center [1010, 491] width 126 height 49
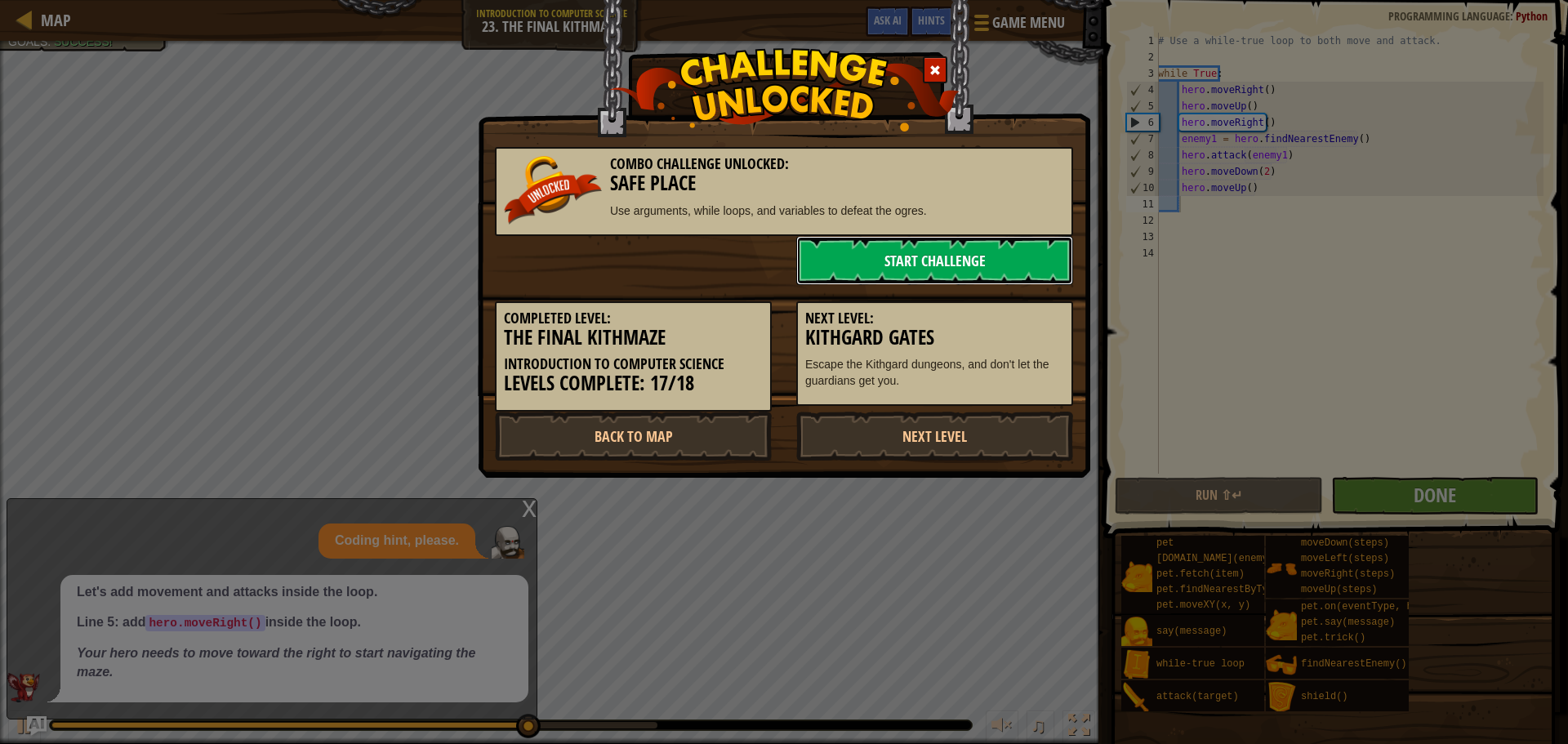
click at [925, 258] on link "Start Challenge" at bounding box center [934, 261] width 277 height 49
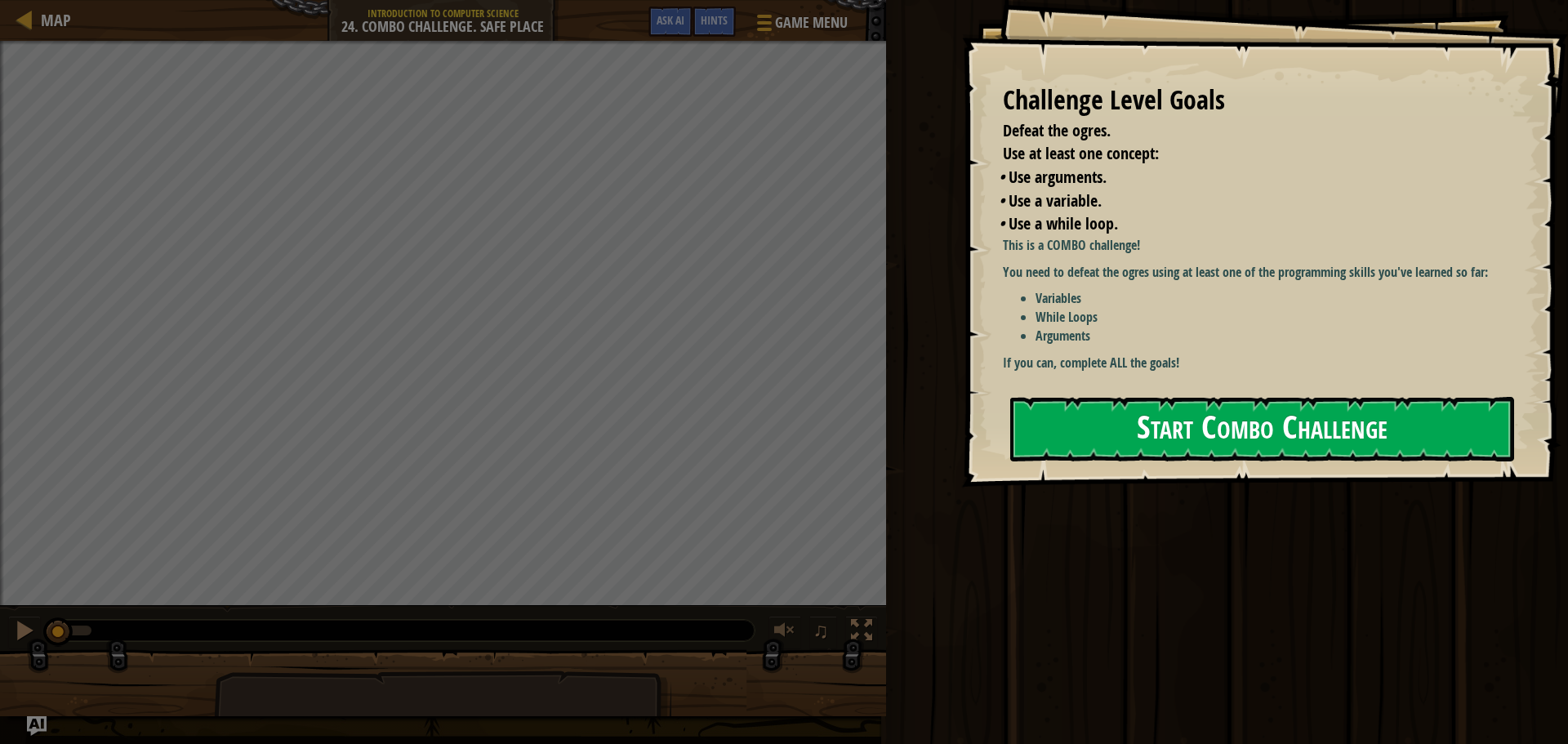
click at [1443, 453] on button "Start Combo Challenge" at bounding box center [1262, 429] width 504 height 64
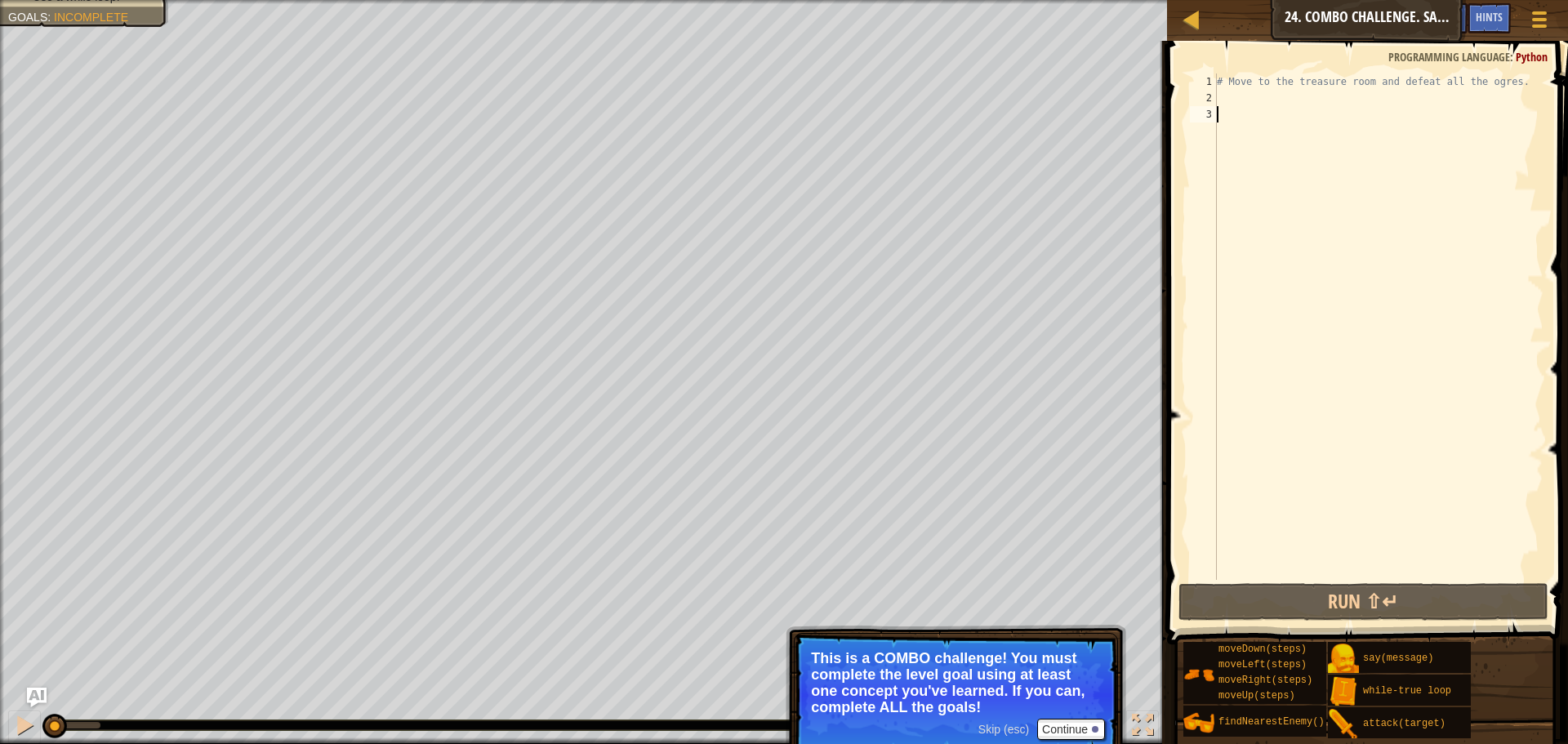
type textarea "u"
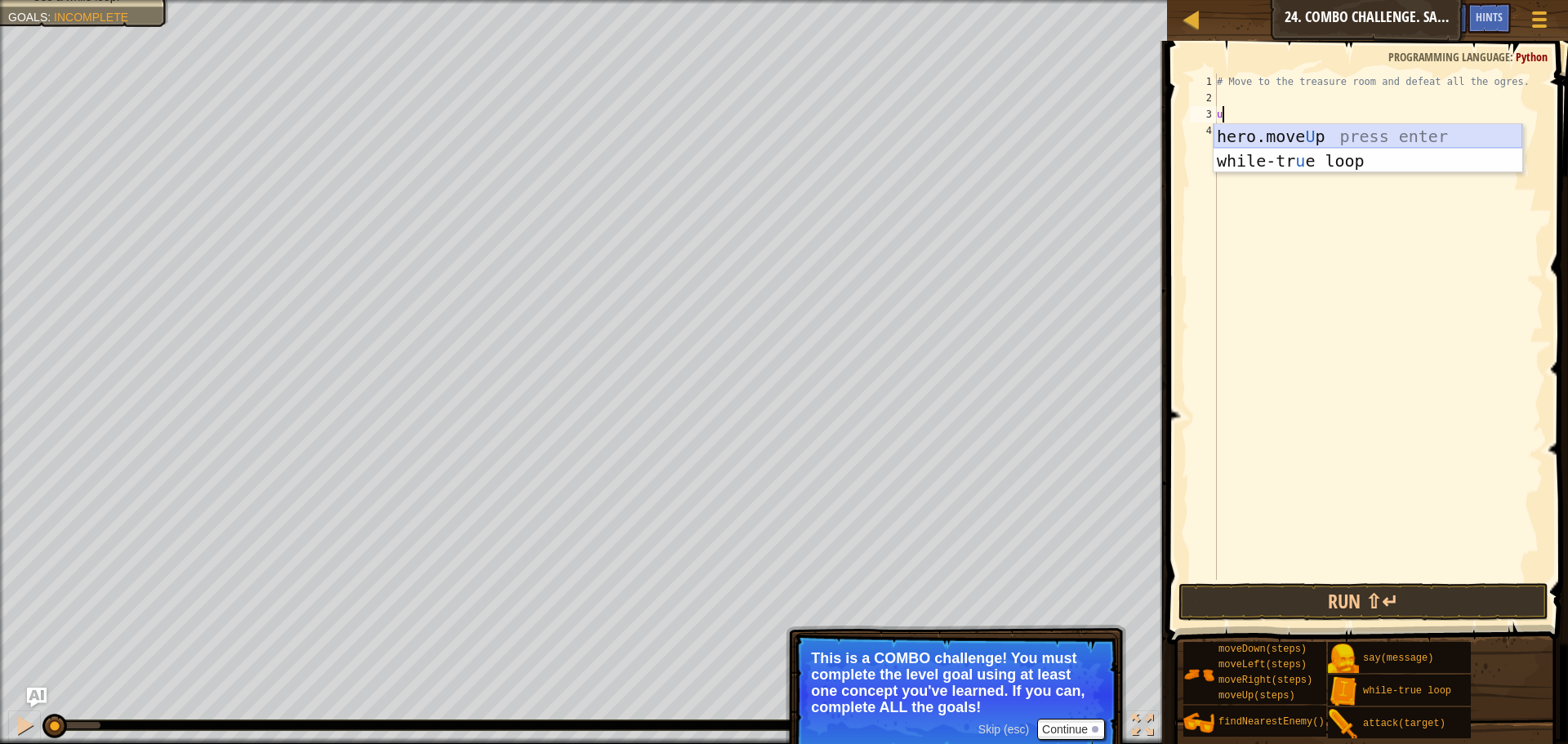
click at [1253, 135] on div "hero.move U p press enter while-tr u e loop press enter" at bounding box center [1367, 173] width 309 height 98
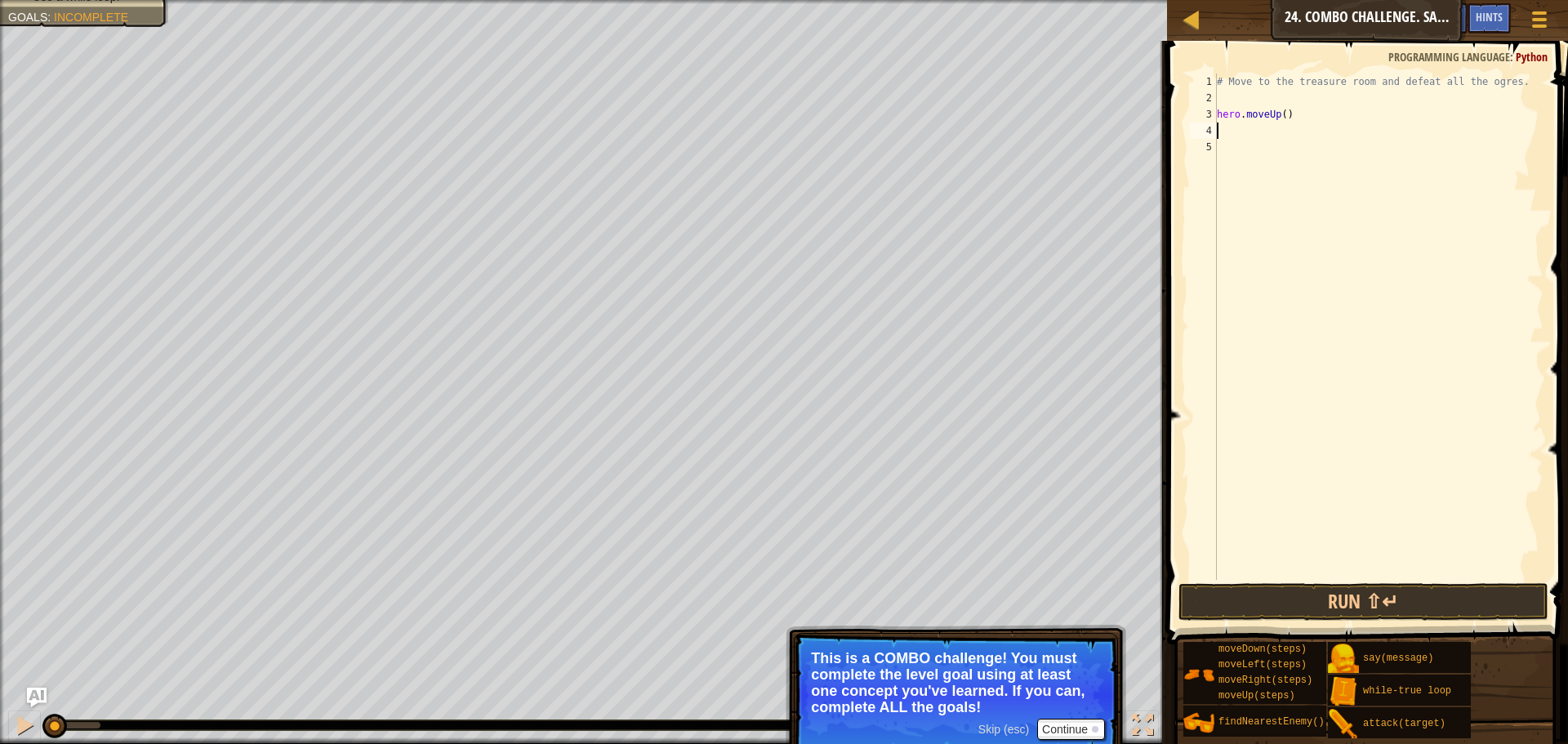
click at [1278, 116] on div "# Move to the treasure room and defeat all the ogres. hero . moveUp ( )" at bounding box center [1378, 343] width 330 height 539
click at [1280, 113] on div "# Move to the treasure room and defeat all the ogres. hero . moveUp ( )" at bounding box center [1378, 343] width 330 height 539
type textarea "hero.moveUp(3)"
click at [1268, 133] on div "# Move to the treasure room and defeat all the ogres. hero . moveUp ( 3 )" at bounding box center [1378, 343] width 330 height 539
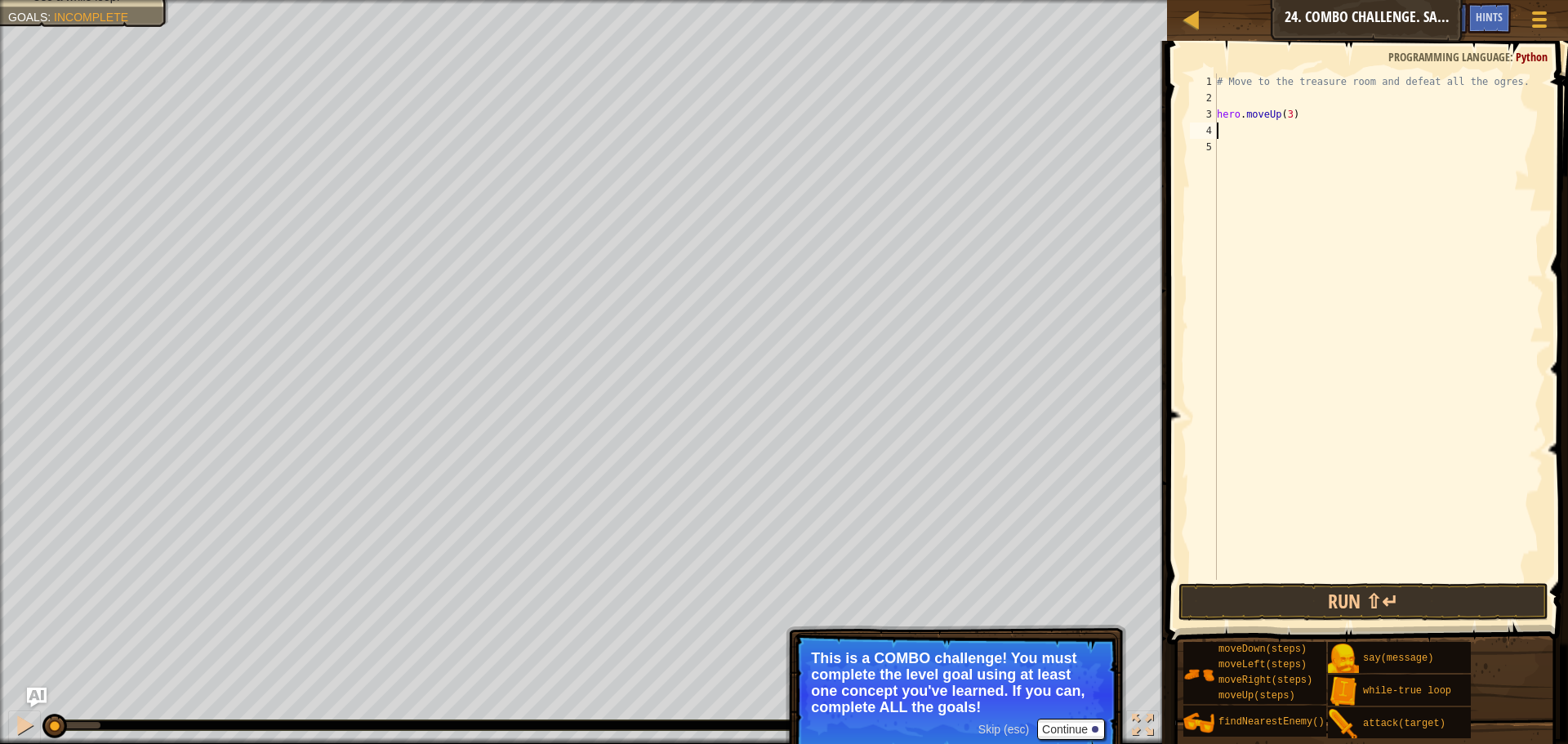
scroll to position [7, 0]
type textarea "r"
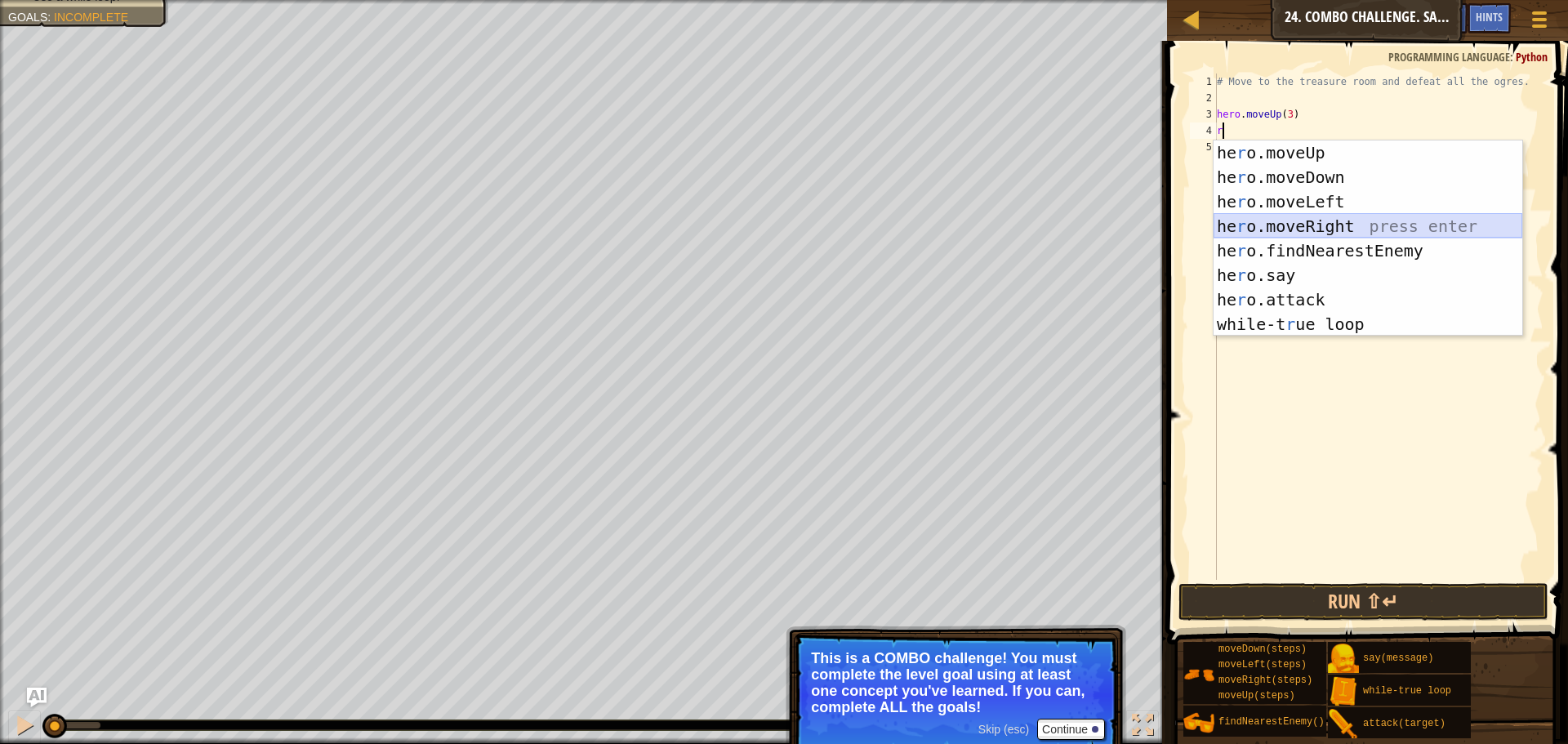
click at [1309, 228] on div "he r o.moveUp press enter he r o.moveDown press enter he r o.moveLeft press ent…" at bounding box center [1367, 263] width 309 height 245
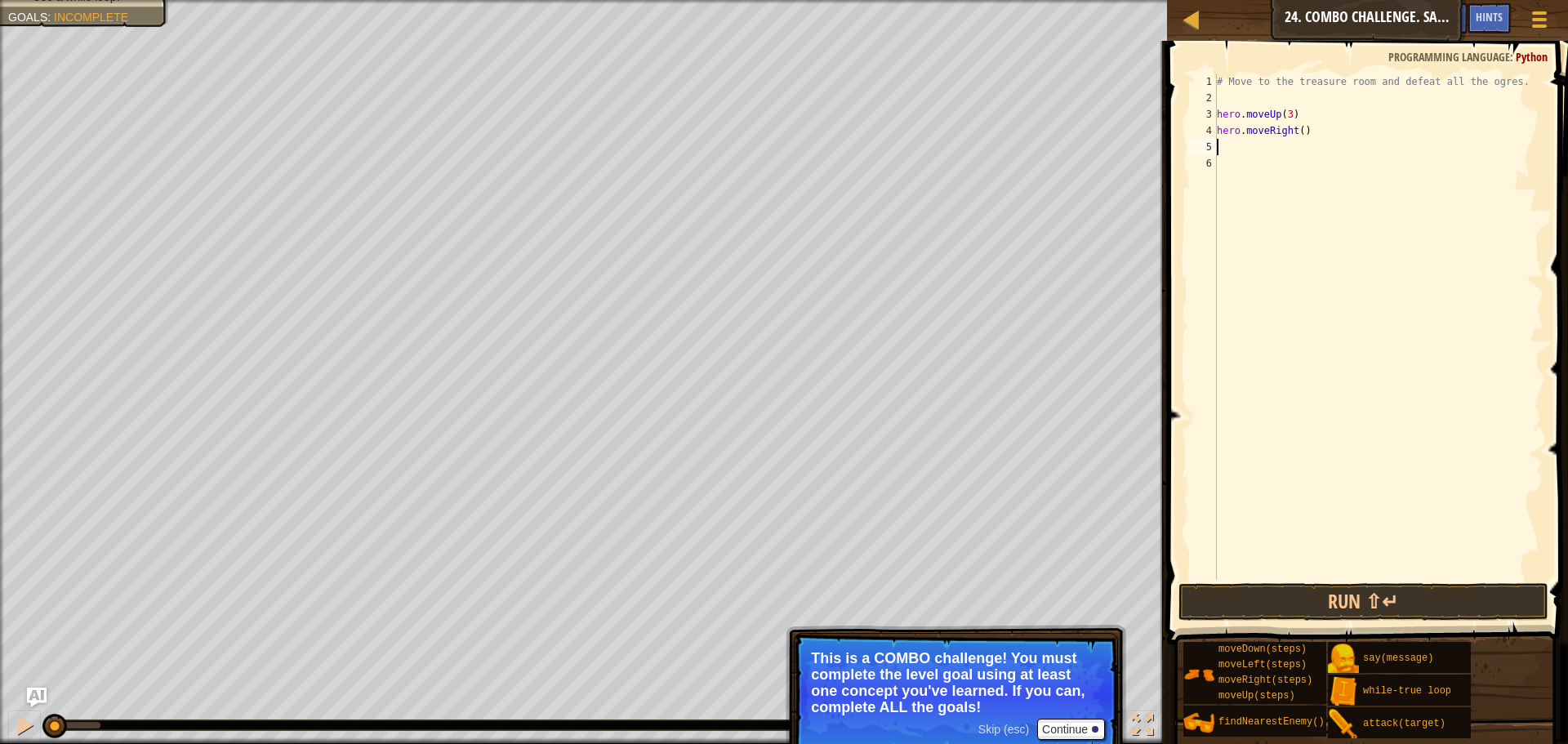
click at [1296, 135] on div "# Move to the treasure room and defeat all the ogres. hero . moveUp ( 3 ) hero …" at bounding box center [1378, 343] width 330 height 539
type textarea "hero.moveRight(3)"
click at [1259, 153] on div "# Move to the treasure room and defeat all the ogres. hero . moveUp ( 3 ) hero …" at bounding box center [1378, 343] width 330 height 539
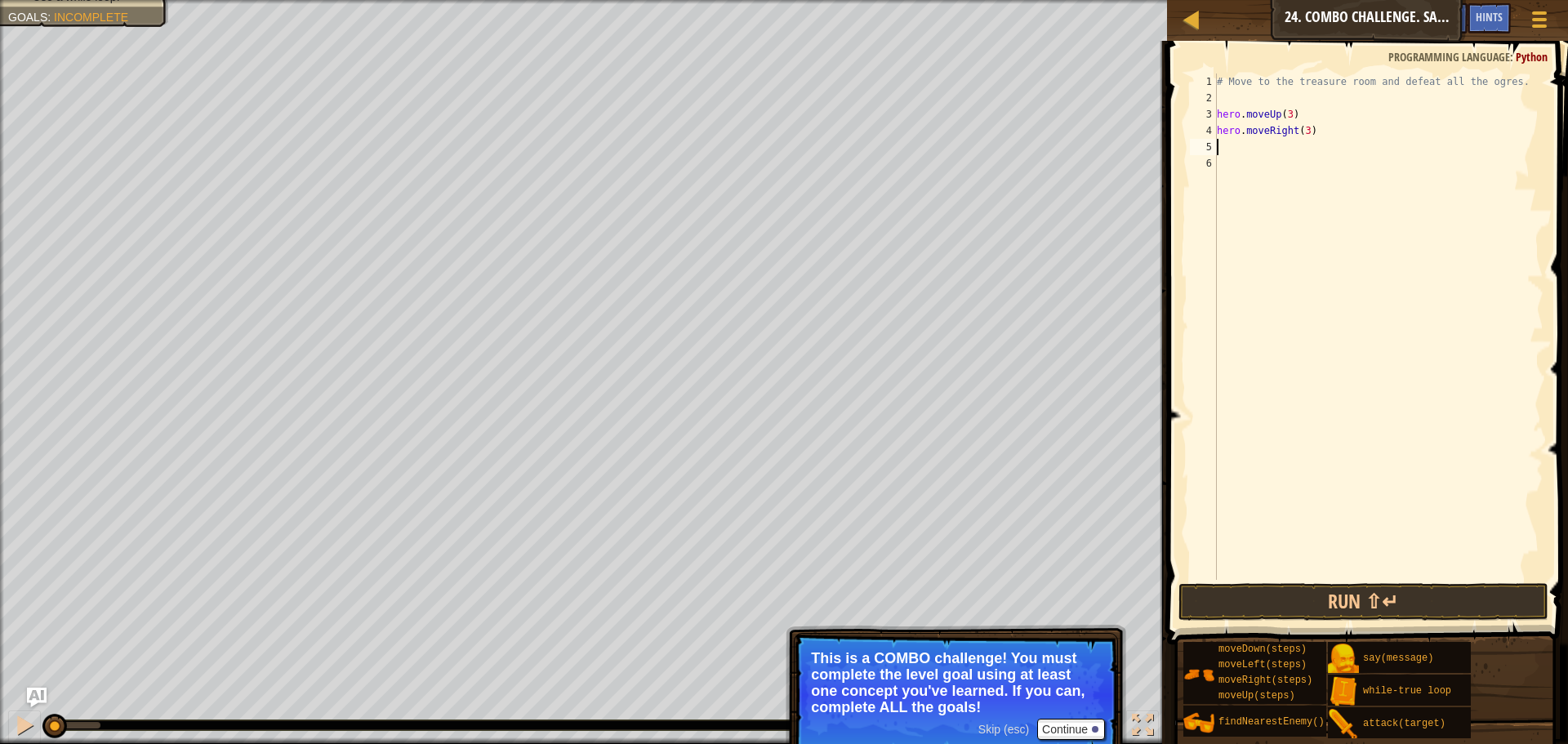
type textarea "d"
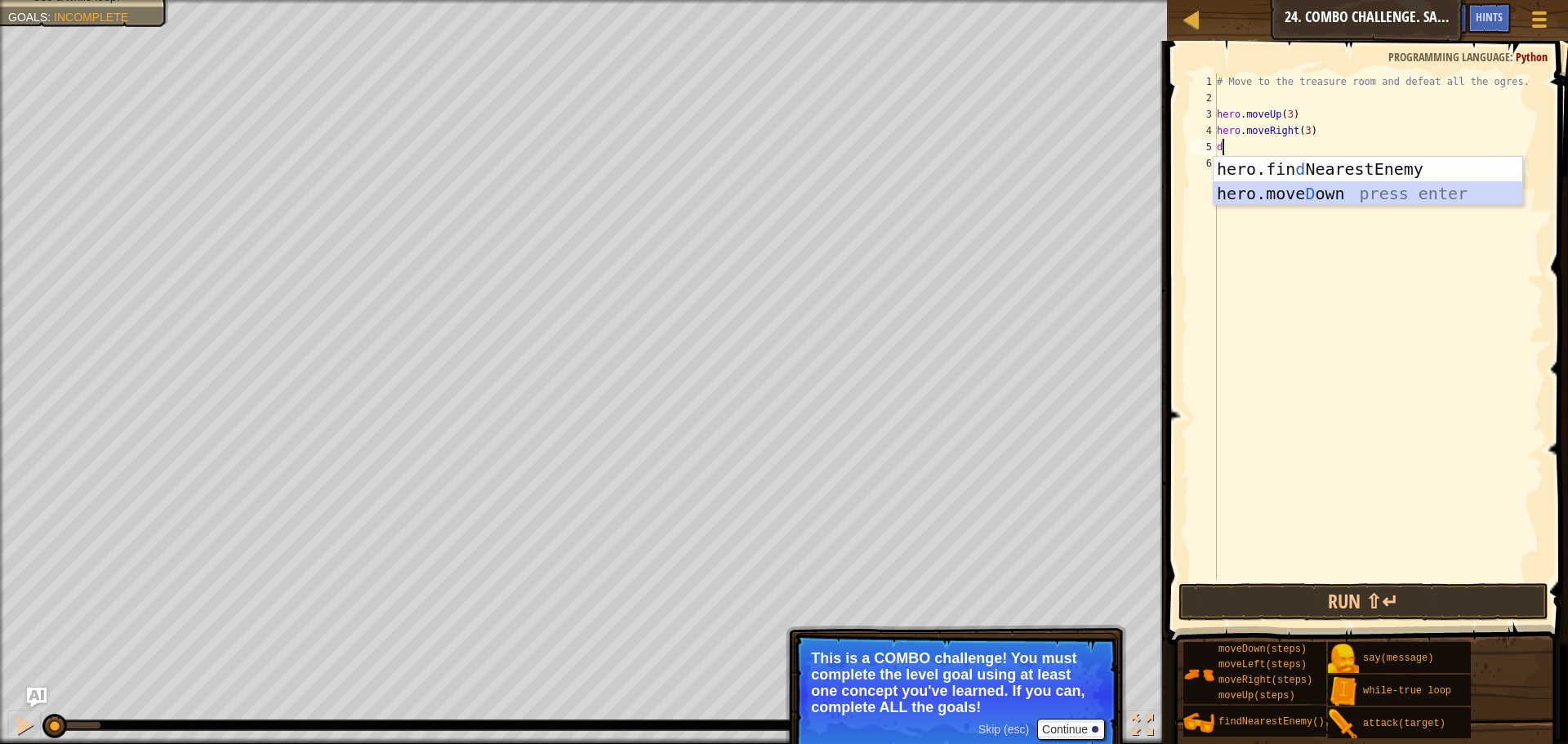
drag, startPoint x: 1364, startPoint y: 199, endPoint x: 1330, endPoint y: 172, distance: 43.4
click at [1363, 198] on div "hero.fin d NearestEnemy press enter hero.move D own press enter" at bounding box center [1367, 205] width 309 height 98
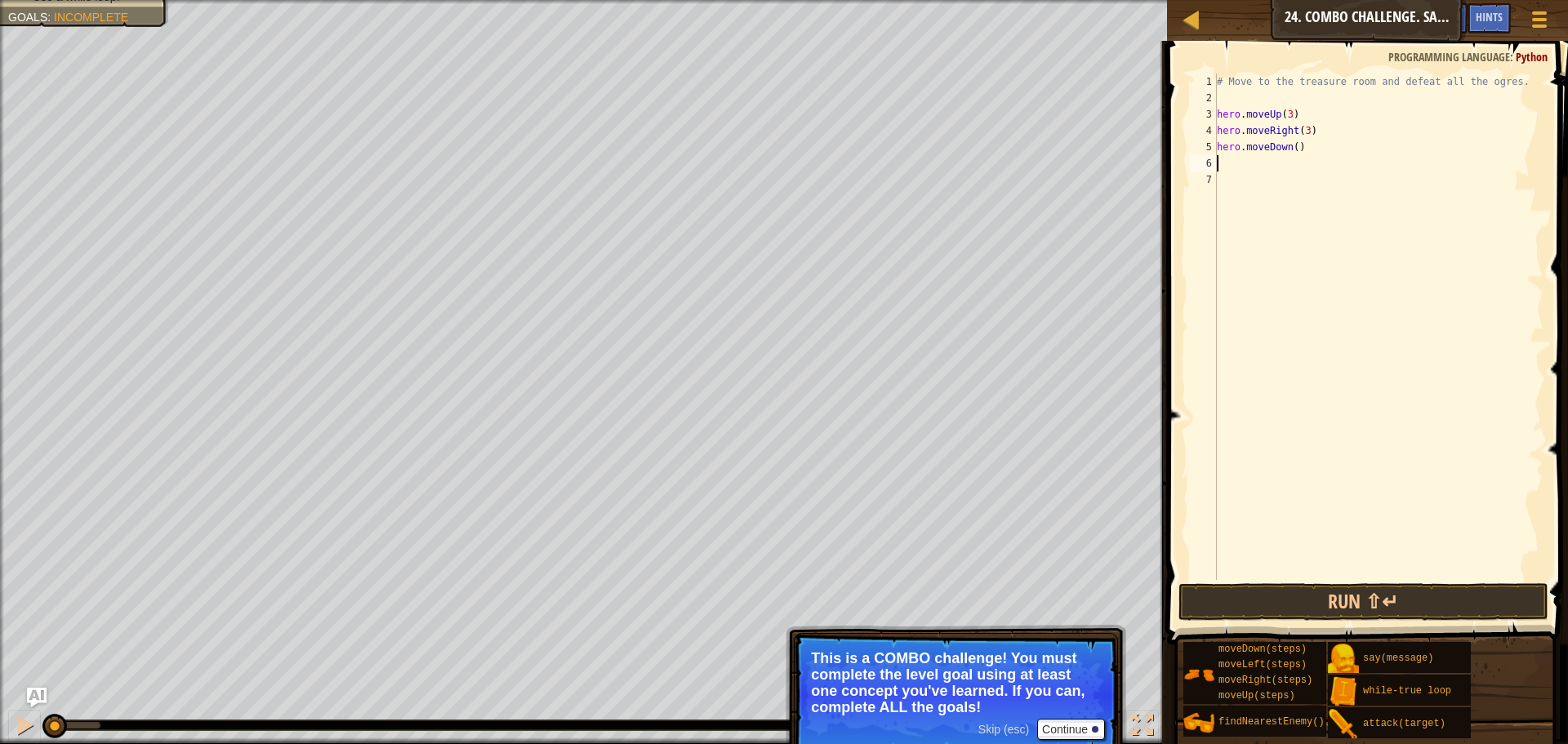
click at [1291, 149] on div "# Move to the treasure room and defeat all the ogres. hero . moveUp ( 3 ) hero …" at bounding box center [1378, 343] width 330 height 539
click at [1091, 722] on button "Continue" at bounding box center [1071, 730] width 68 height 21
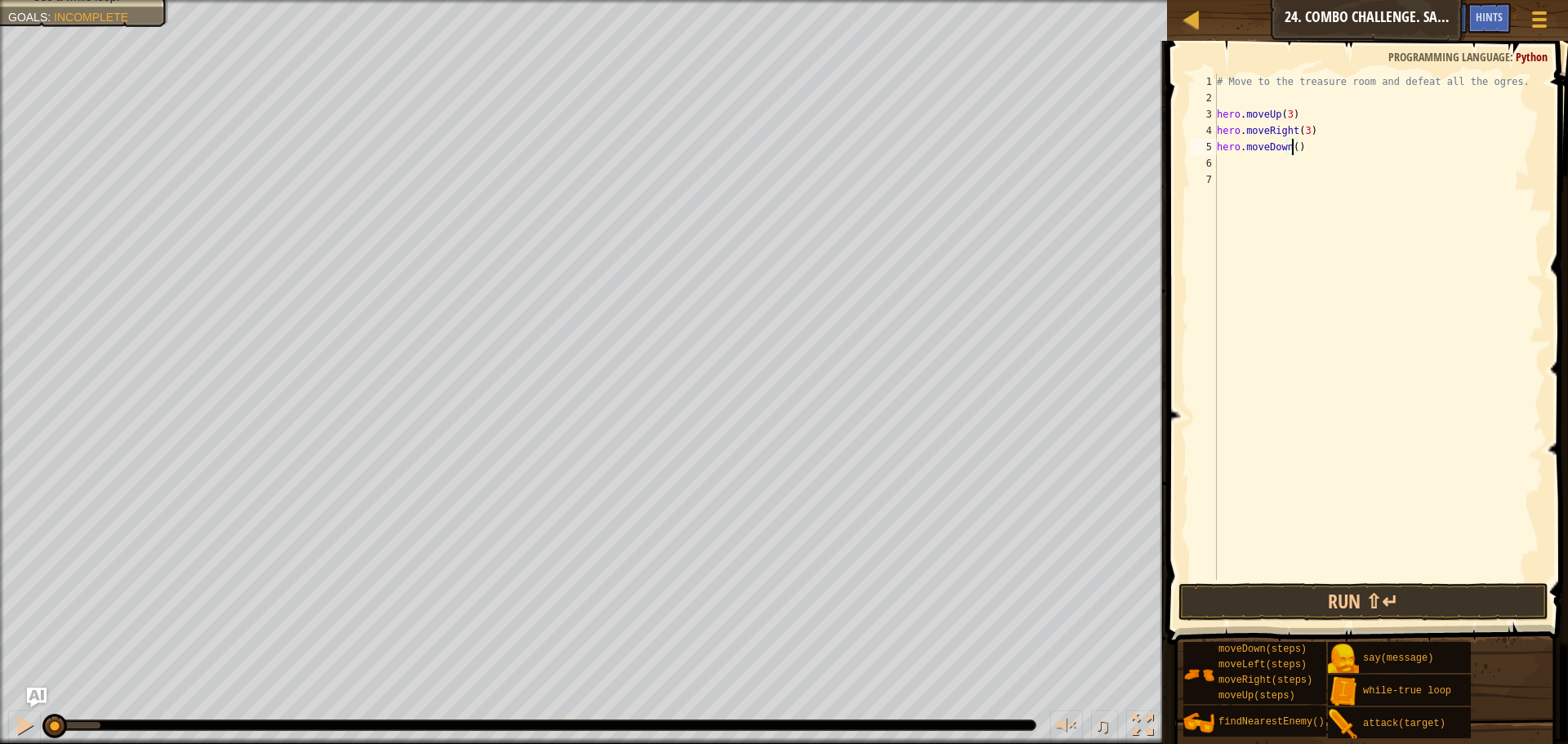
scroll to position [7, 6]
click at [1362, 593] on button "Run ⇧↵" at bounding box center [1363, 602] width 370 height 38
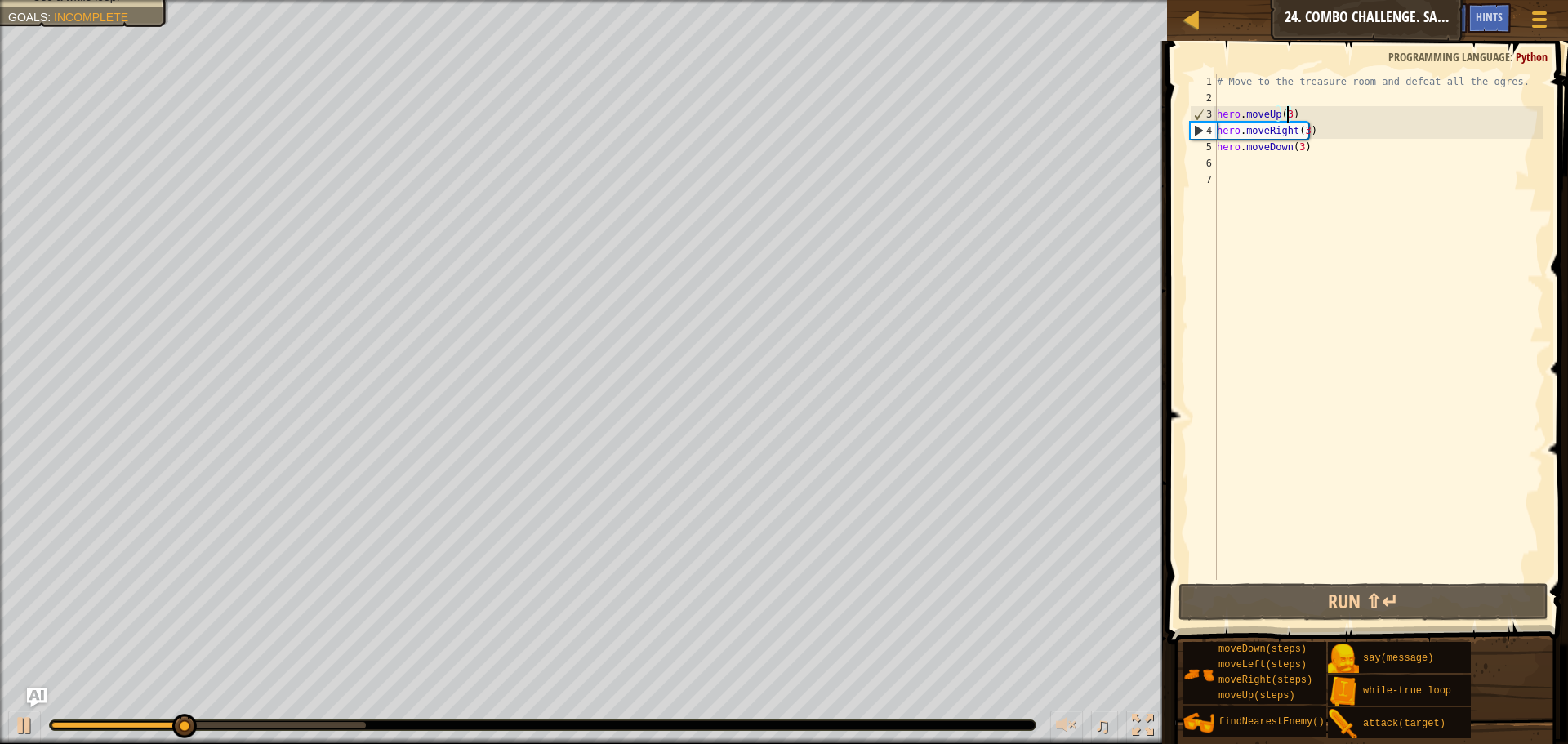
click at [1287, 115] on div "# Move to the treasure room and defeat all the ogres. hero . moveUp ( 3 ) hero …" at bounding box center [1378, 343] width 330 height 539
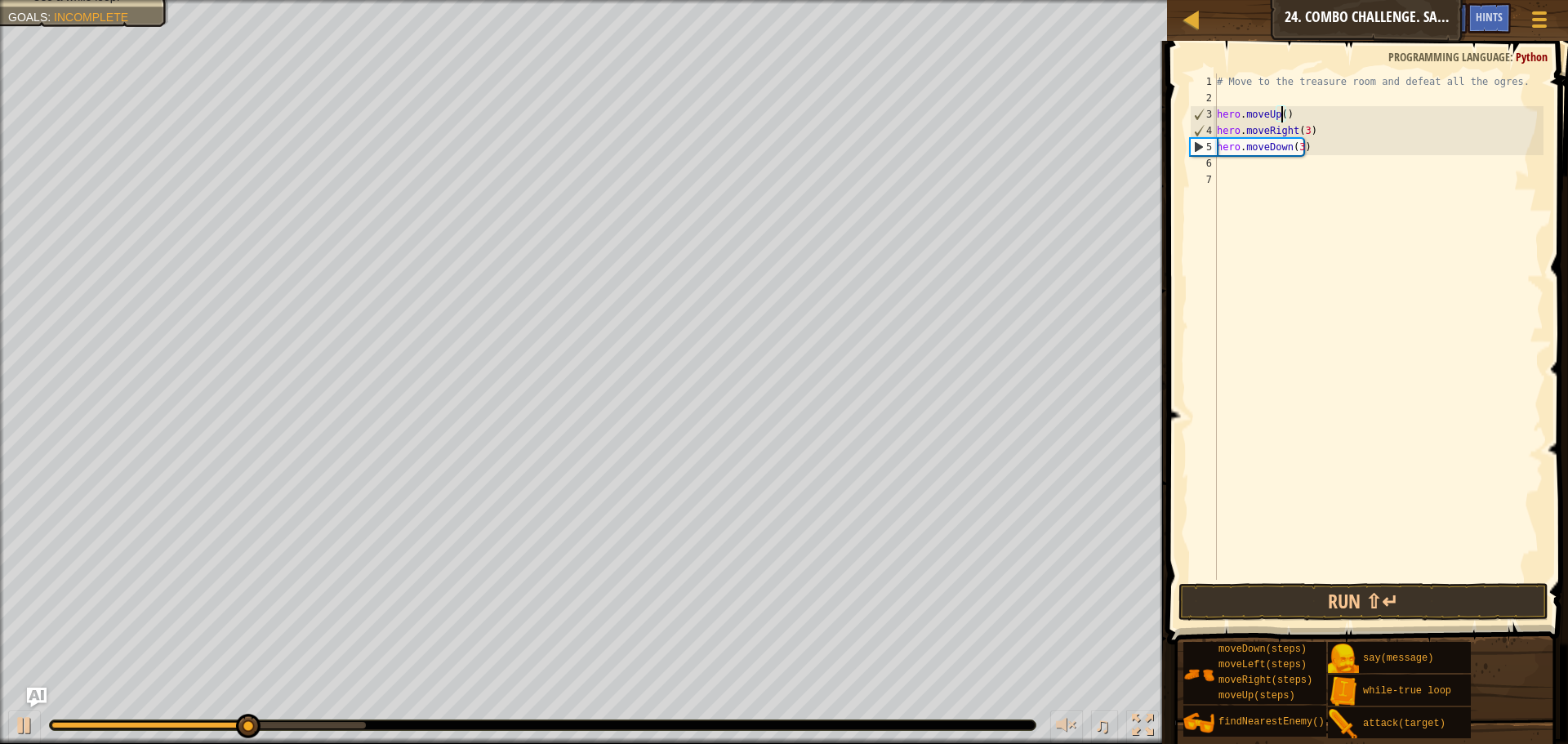
scroll to position [7, 5]
click at [1298, 133] on div "# Move to the treasure room and defeat all the ogres. hero . moveUp ( 4 ) hero …" at bounding box center [1378, 343] width 330 height 539
click at [1302, 132] on div "# Move to the treasure room and defeat all the ogres. hero . moveUp ( 4 ) hero …" at bounding box center [1378, 343] width 330 height 539
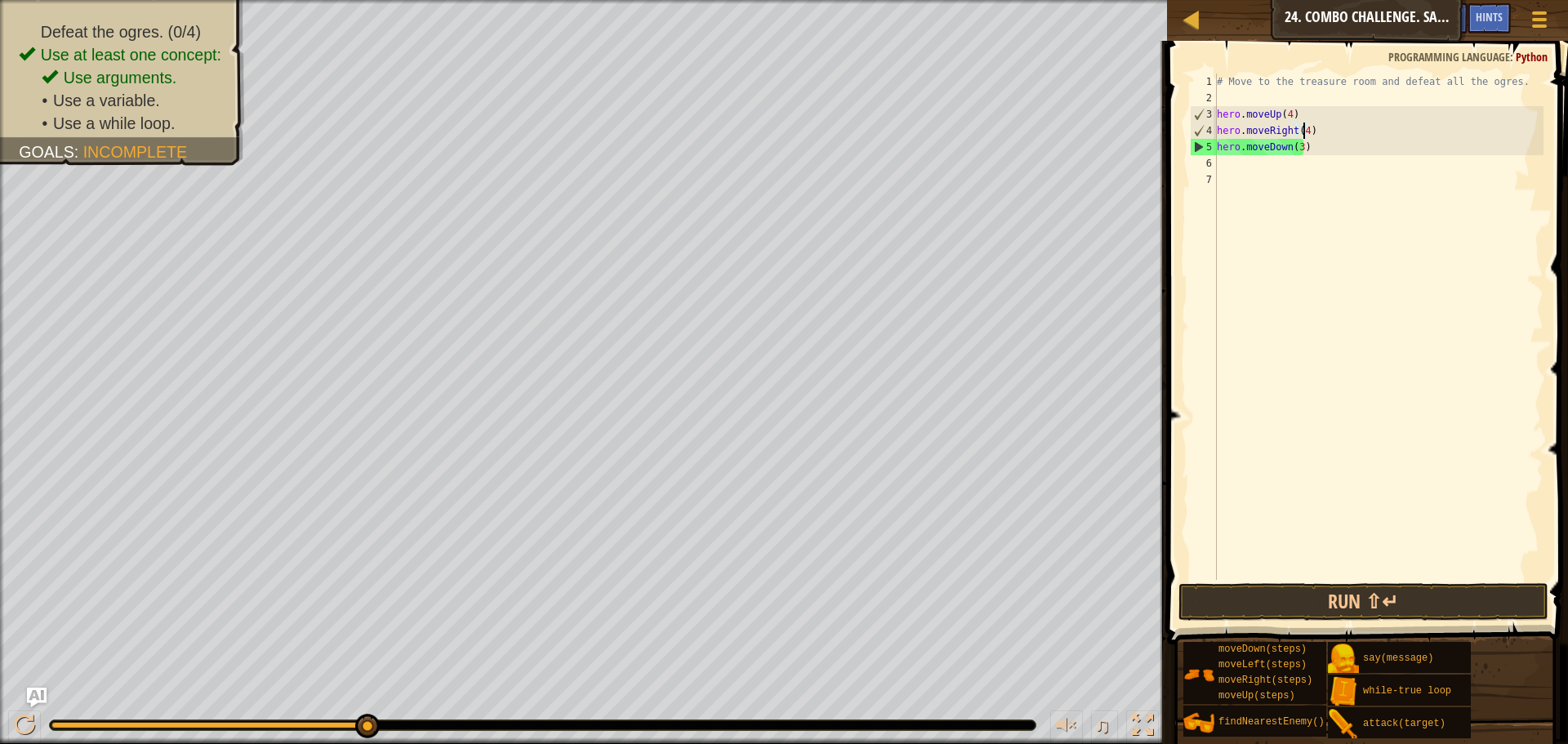
click at [1296, 147] on div "# Move to the treasure room and defeat all the ogres. hero . moveUp ( 4 ) hero …" at bounding box center [1378, 343] width 330 height 539
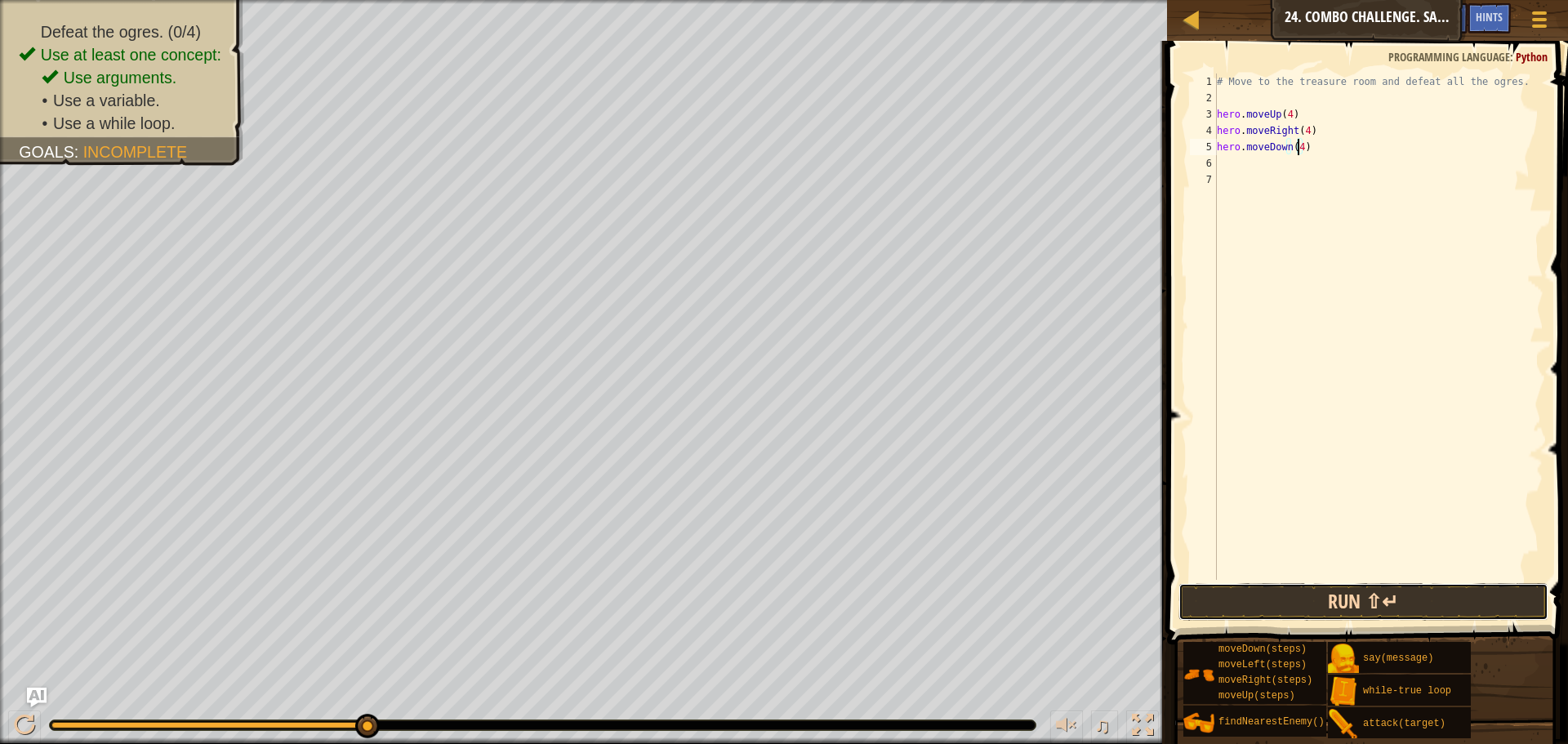
click at [1354, 599] on button "Run ⇧↵" at bounding box center [1363, 602] width 370 height 38
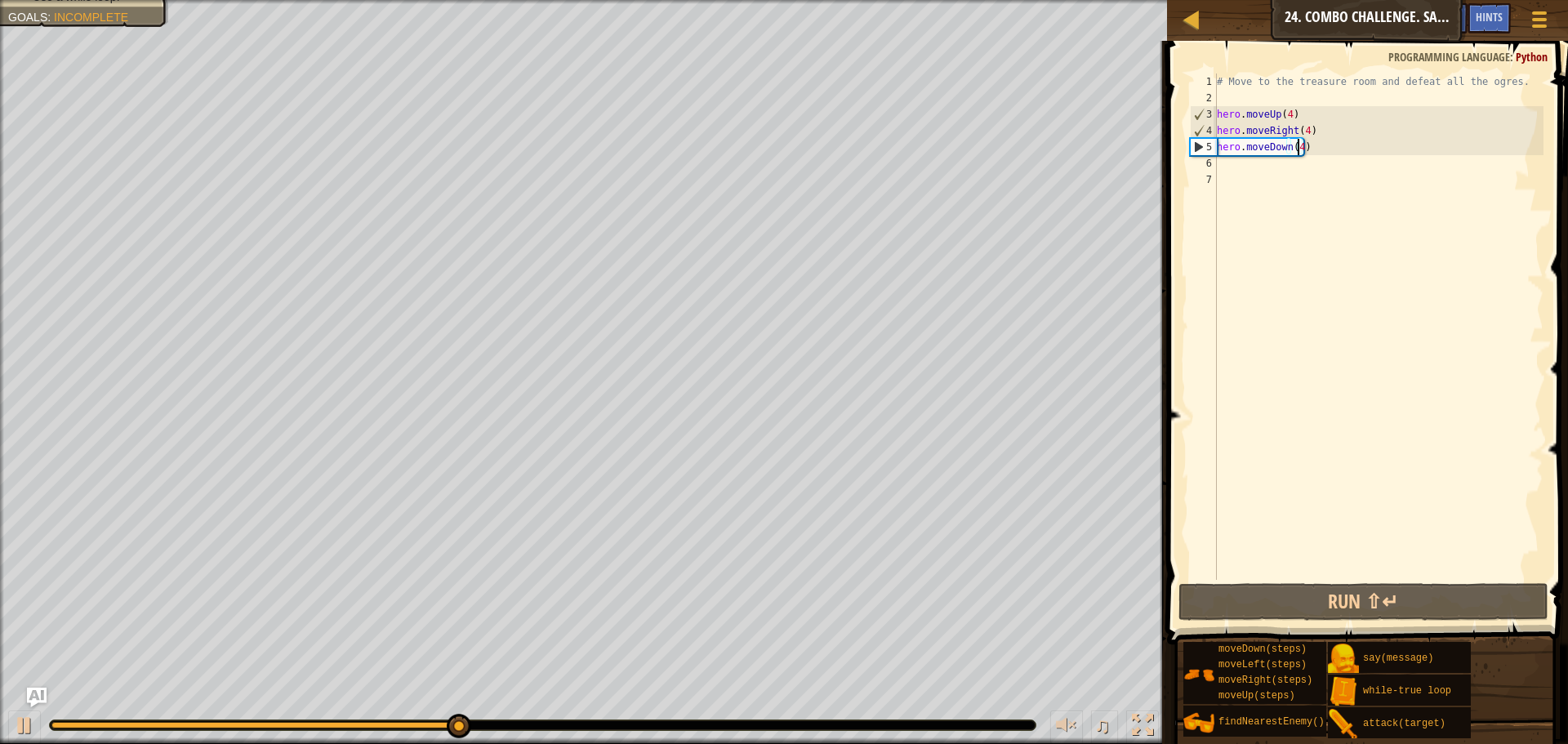
scroll to position [7, 5]
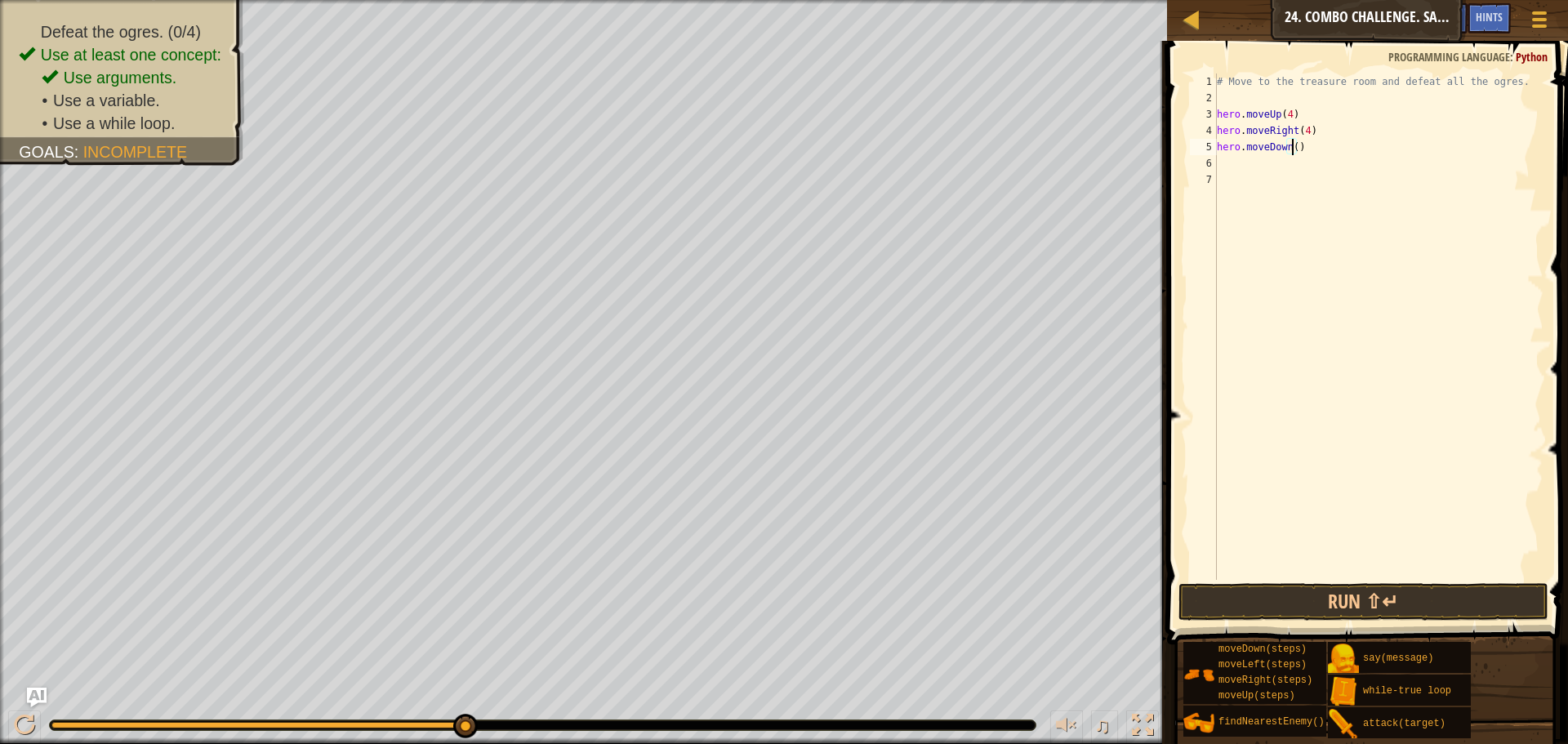
type textarea "hero.moveDown(3)"
click at [1258, 162] on div "# Move to the treasure room and defeat all the ogres. hero . moveUp ( 4 ) hero …" at bounding box center [1378, 343] width 330 height 539
type textarea "l"
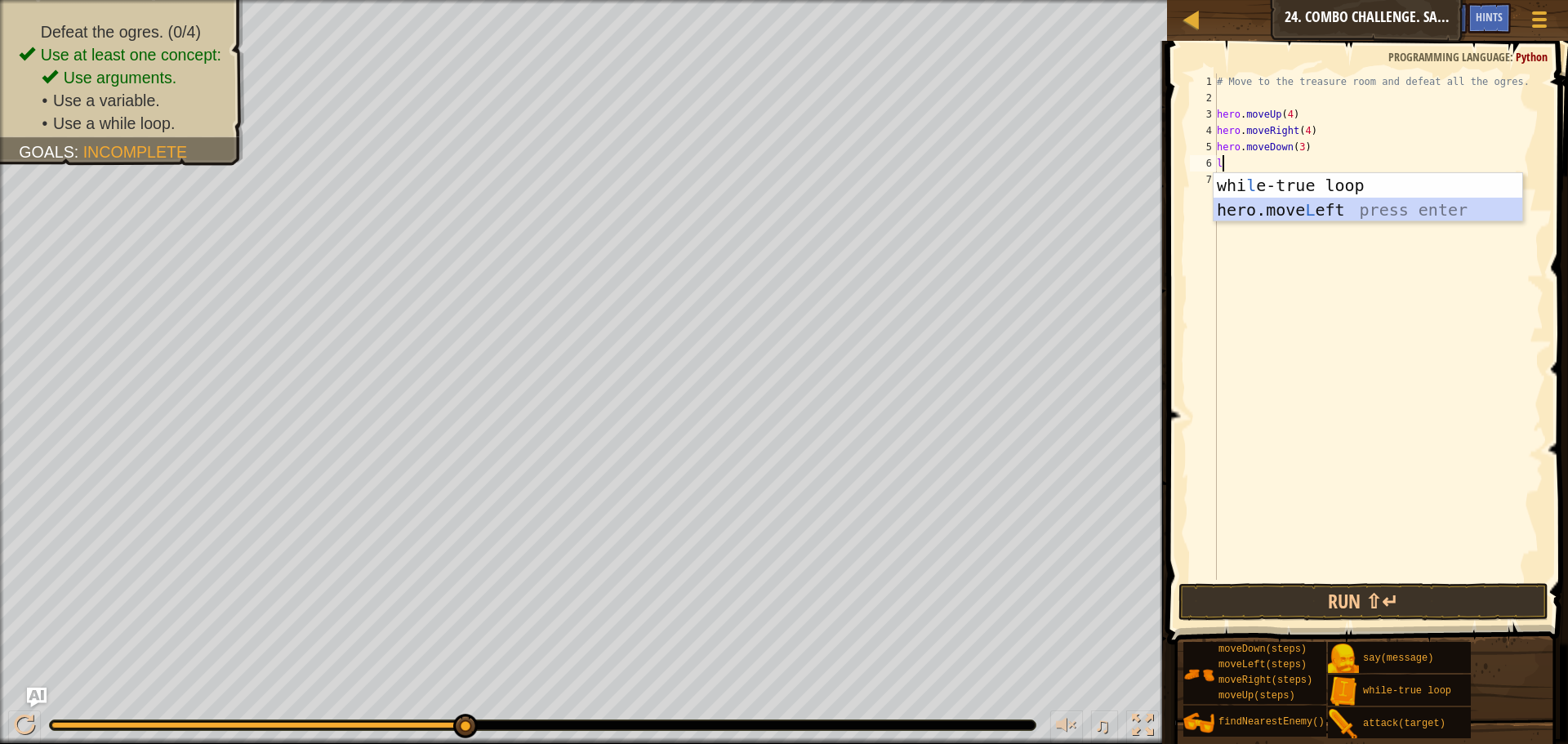
click at [1347, 200] on div "whi l e-true loop press enter hero.move L eft press enter" at bounding box center [1367, 221] width 309 height 98
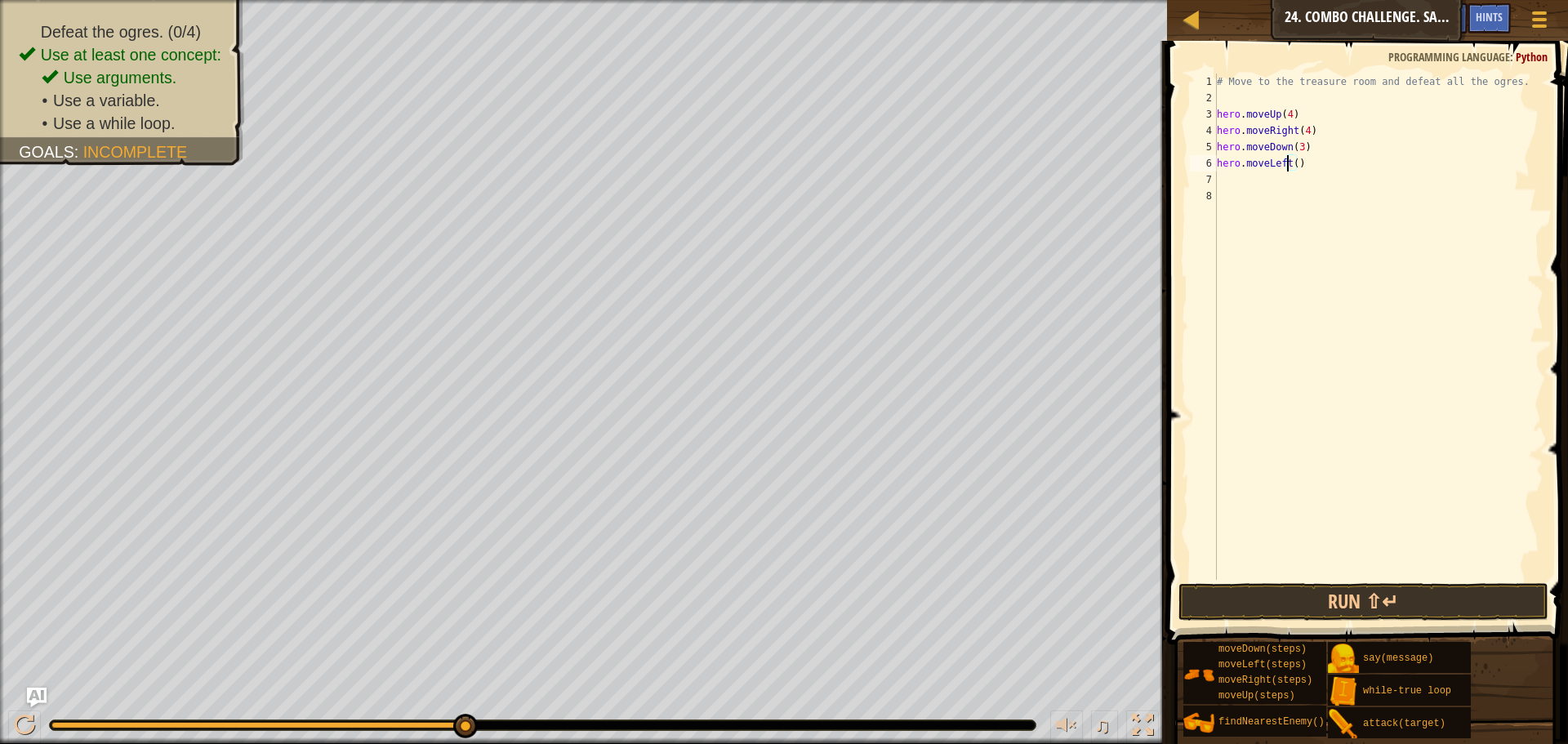
click at [1290, 170] on div "# Move to the treasure room and defeat all the ogres. hero . moveUp ( 4 ) hero …" at bounding box center [1378, 343] width 330 height 539
click at [1292, 159] on div "# Move to the treasure room and defeat all the ogres. hero . moveUp ( 4 ) hero …" at bounding box center [1378, 343] width 330 height 539
type textarea "hero.moveLeft(2)"
click at [1342, 606] on button "Run ⇧↵" at bounding box center [1363, 602] width 370 height 38
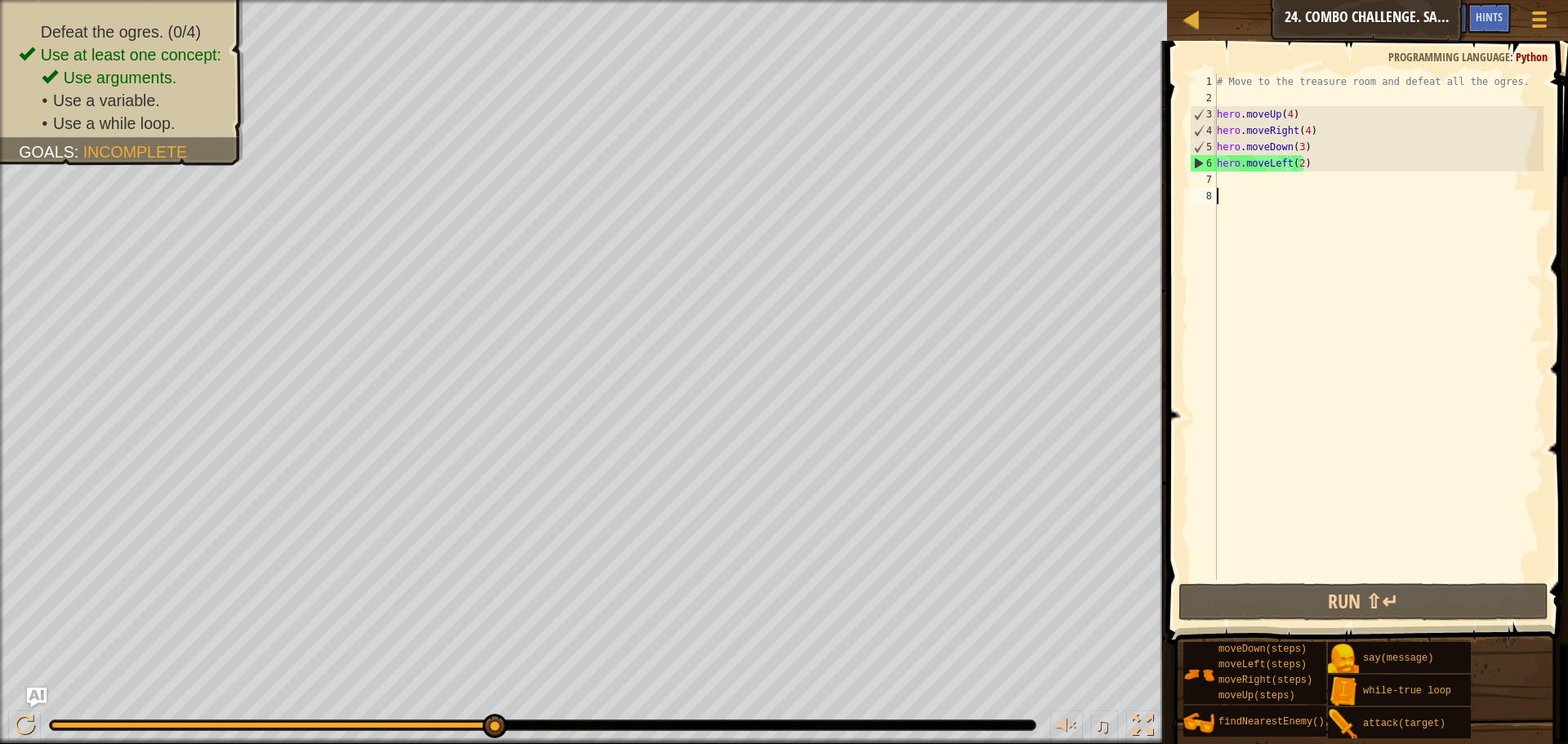
click at [1262, 192] on div "# Move to the treasure room and defeat all the ogres. hero . moveUp ( 4 ) hero …" at bounding box center [1378, 343] width 330 height 539
click at [1258, 181] on div "# Move to the treasure room and defeat all the ogres. hero . moveUp ( 4 ) hero …" at bounding box center [1378, 343] width 330 height 539
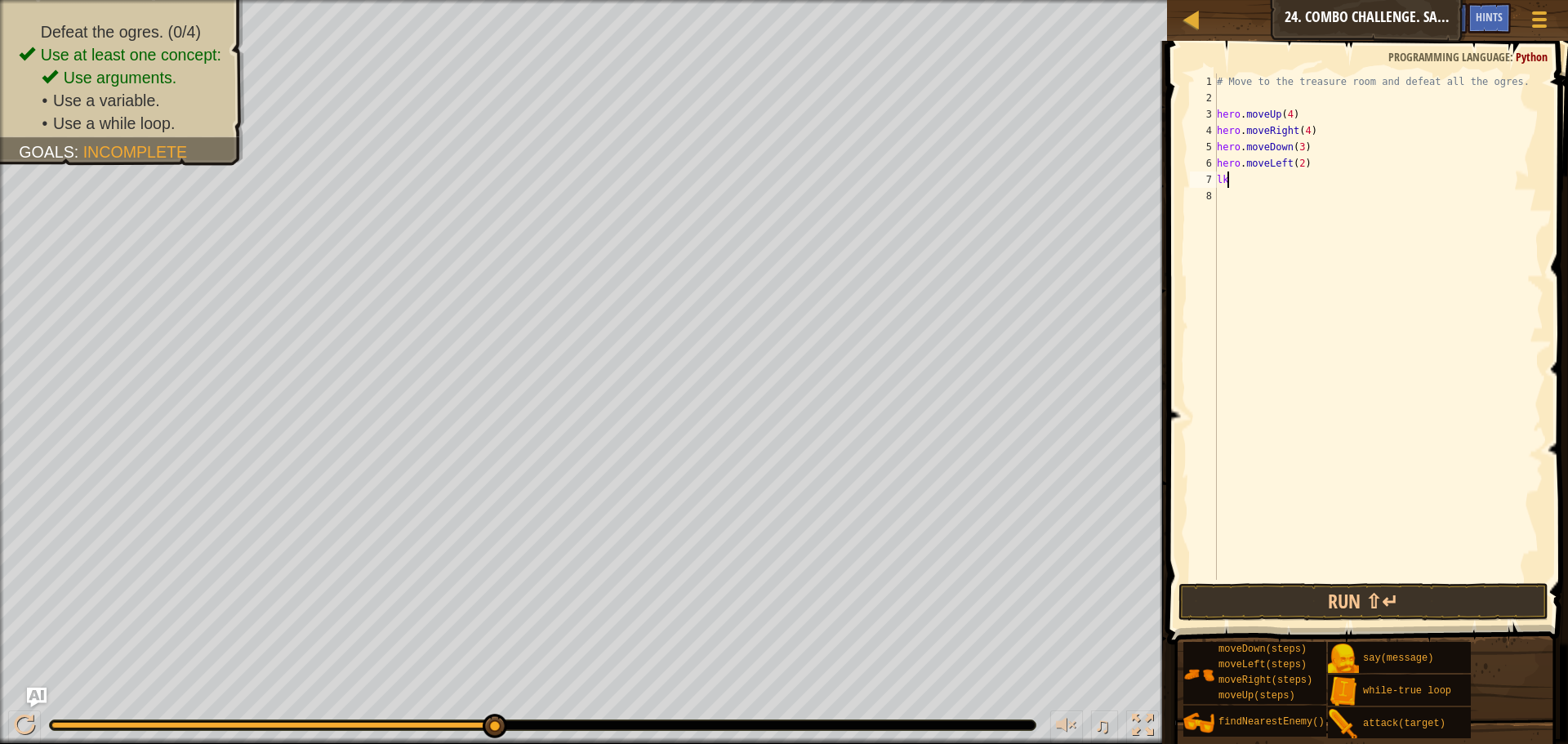
type textarea "l"
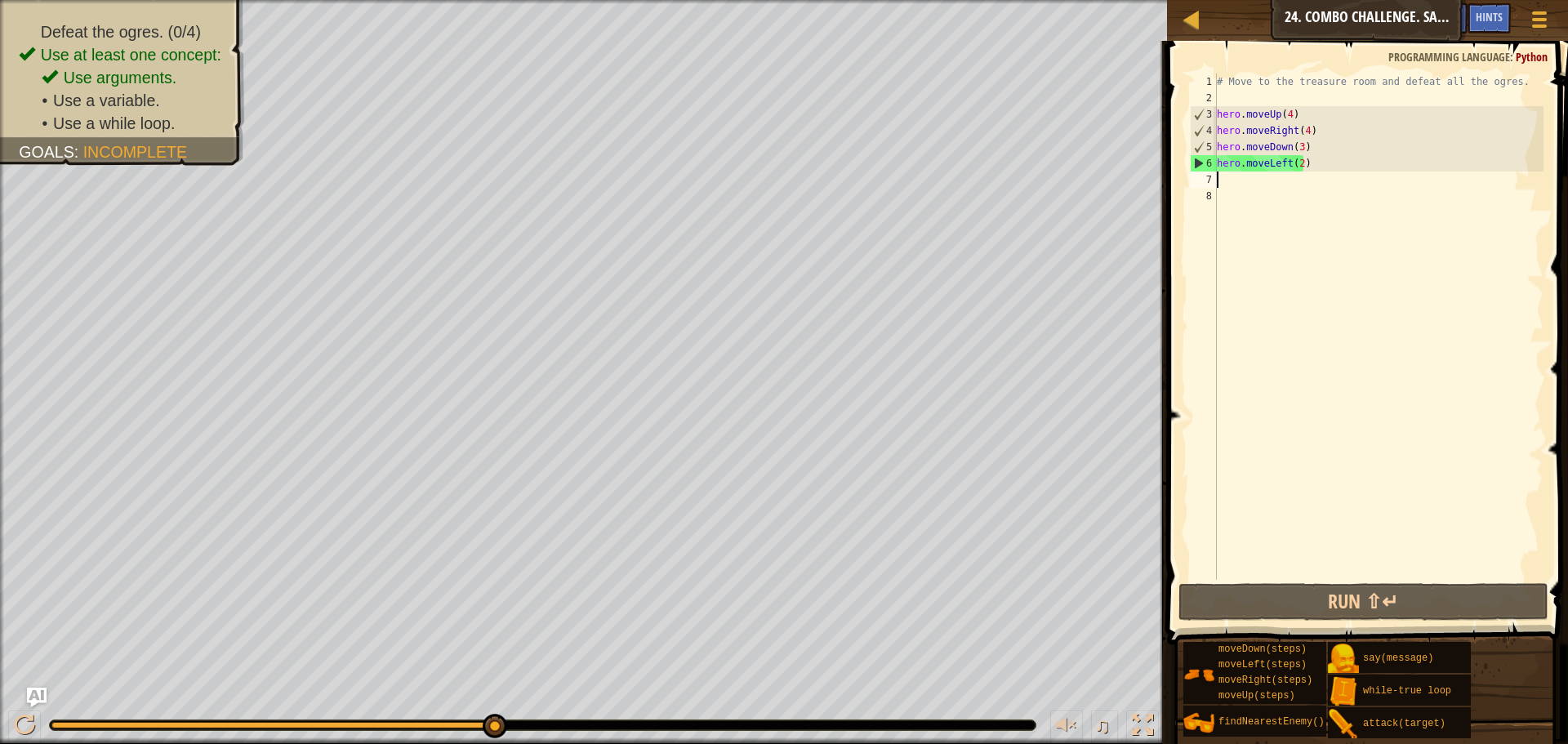
type textarea "l"
type textarea "f"
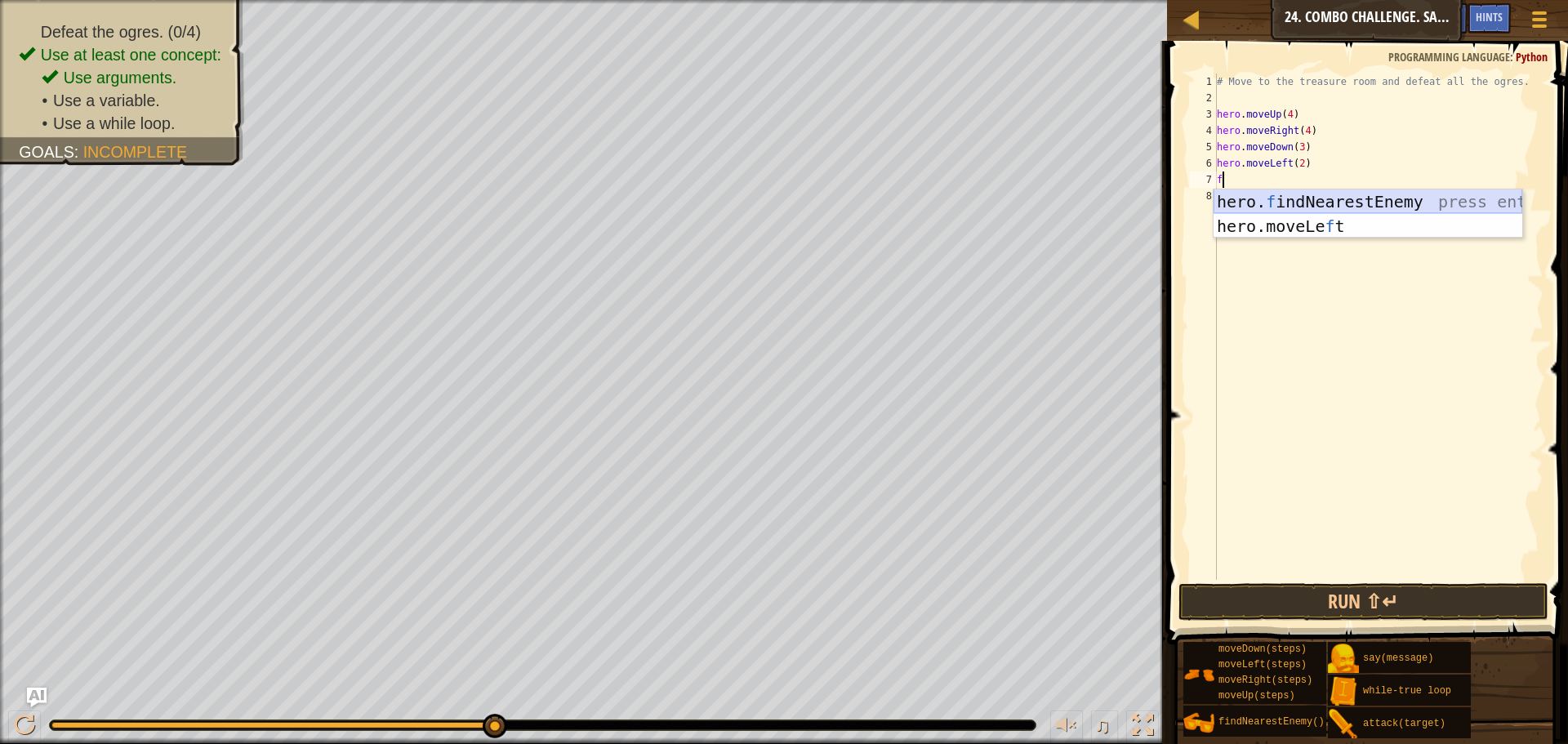
click at [1290, 209] on div "hero. f indNearestEnemy press enter hero.moveLe f t press enter" at bounding box center [1367, 238] width 309 height 98
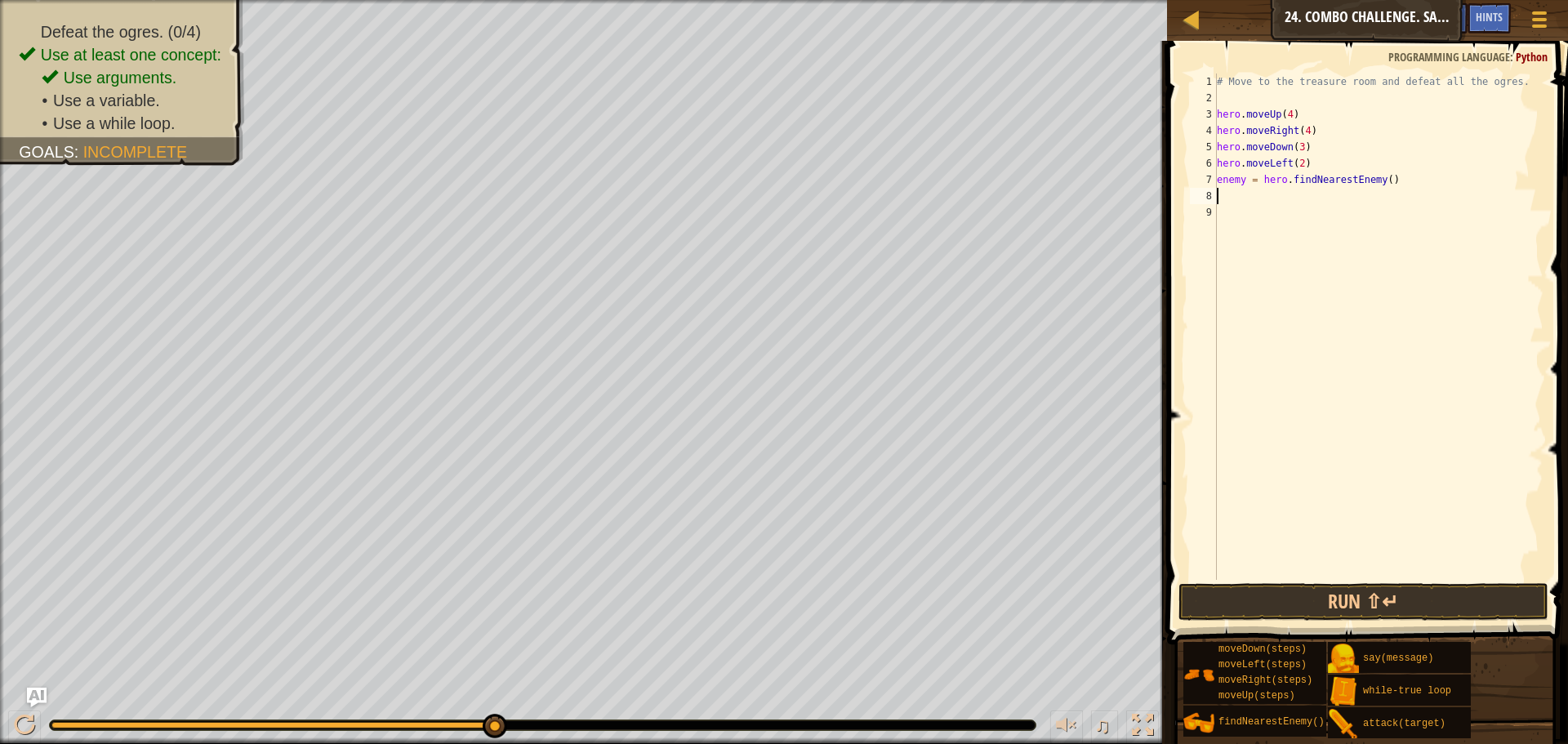
click at [1243, 180] on div "# Move to the treasure room and defeat all the ogres. hero . moveUp ( 4 ) hero …" at bounding box center [1378, 343] width 330 height 539
type textarea "enemy1 = hero.findNearestEnemy()"
click at [1246, 207] on div "# Move to the treasure room and defeat all the ogres. hero . moveUp ( 4 ) hero …" at bounding box center [1378, 343] width 330 height 539
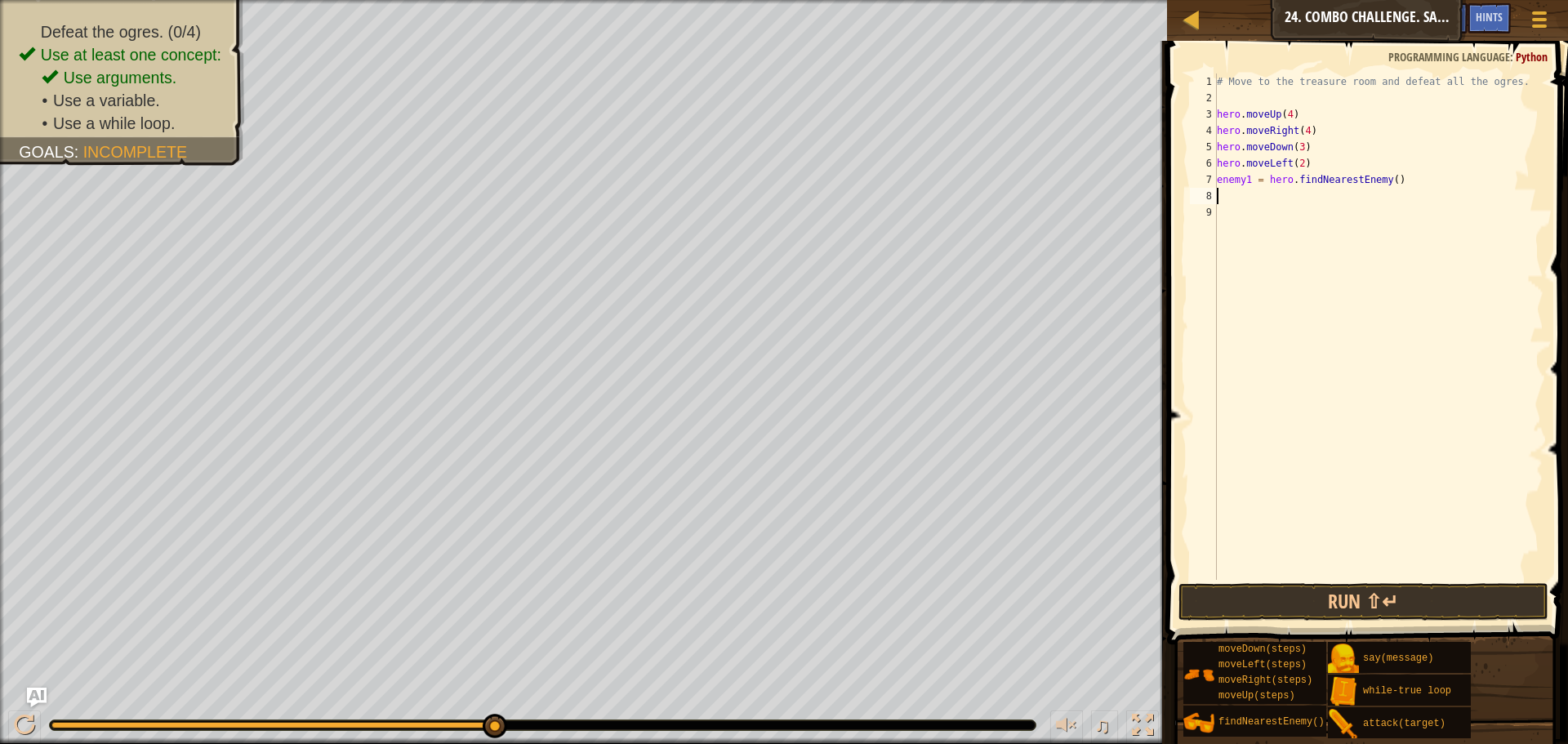
click at [1245, 193] on div "# Move to the treasure room and defeat all the ogres. hero . moveUp ( 4 ) hero …" at bounding box center [1378, 343] width 330 height 539
type textarea "s"
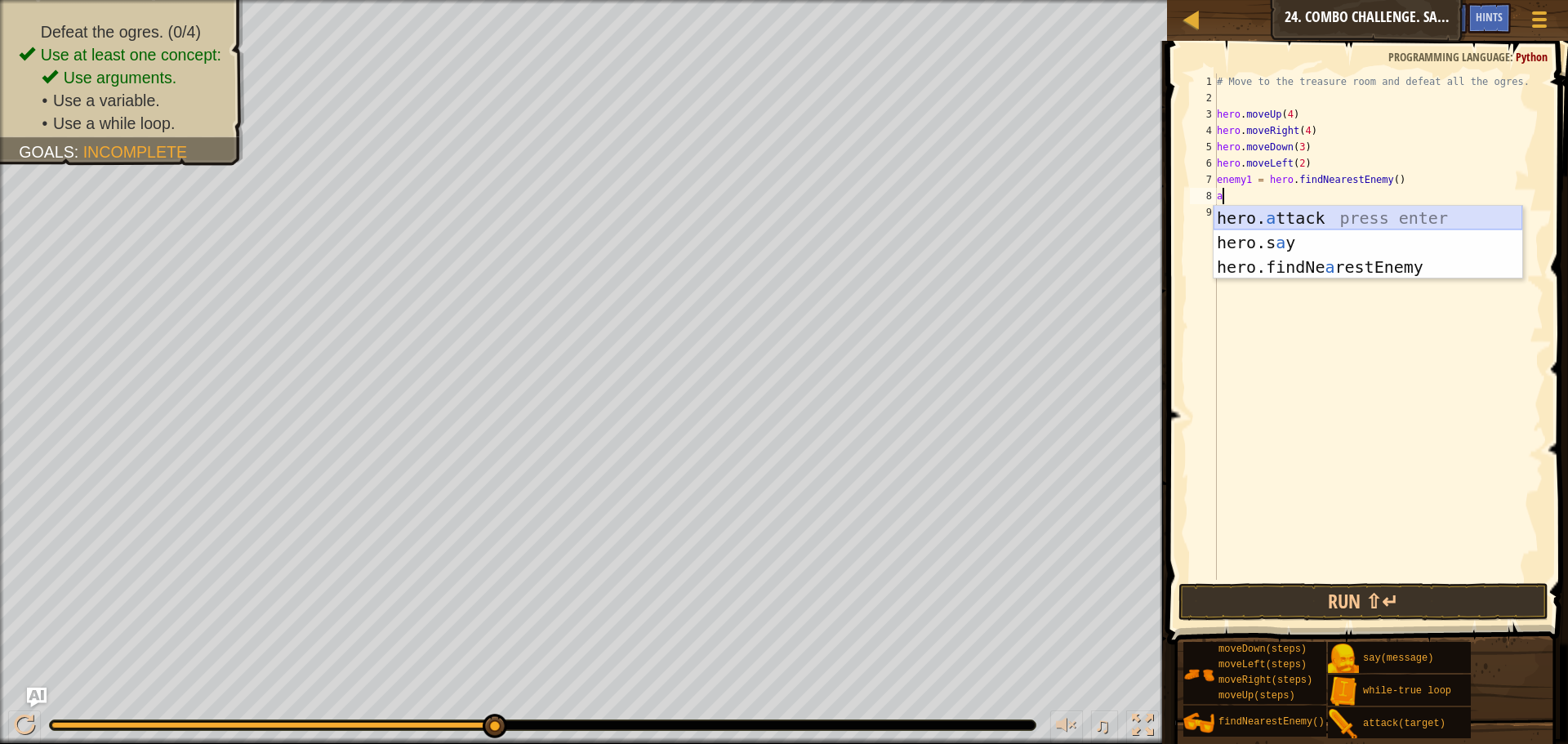
click at [1305, 214] on div "hero. a ttack press enter hero.s a y press enter hero.findNe a restEnemy press …" at bounding box center [1367, 267] width 309 height 123
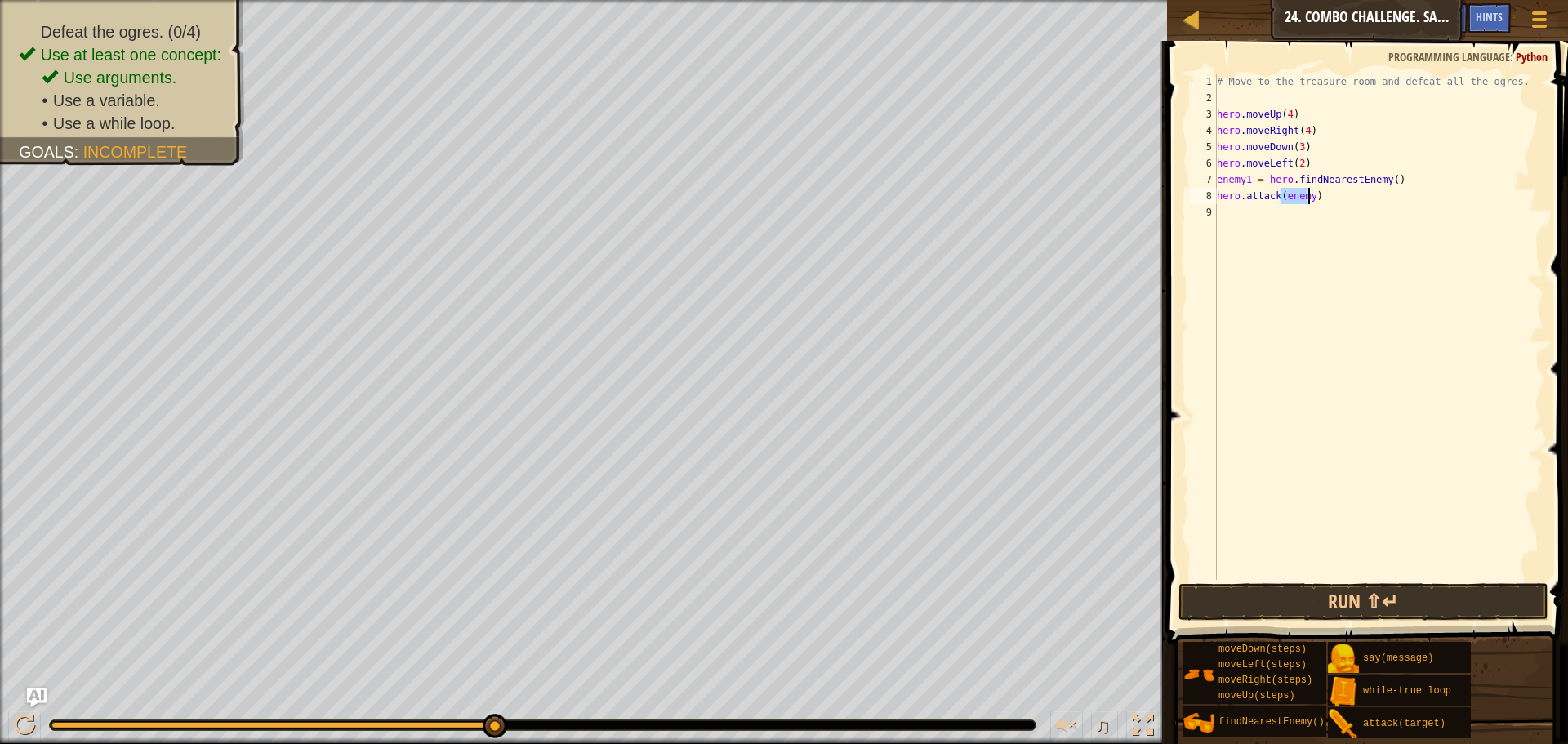
click at [1308, 195] on div "# Move to the treasure room and defeat all the ogres. hero . moveUp ( 4 ) hero …" at bounding box center [1378, 326] width 330 height 506
type textarea "hero.attack(enemy1)"
click at [1264, 227] on div "# Move to the treasure room and defeat all the ogres. hero . moveUp ( 4 ) hero …" at bounding box center [1378, 343] width 330 height 539
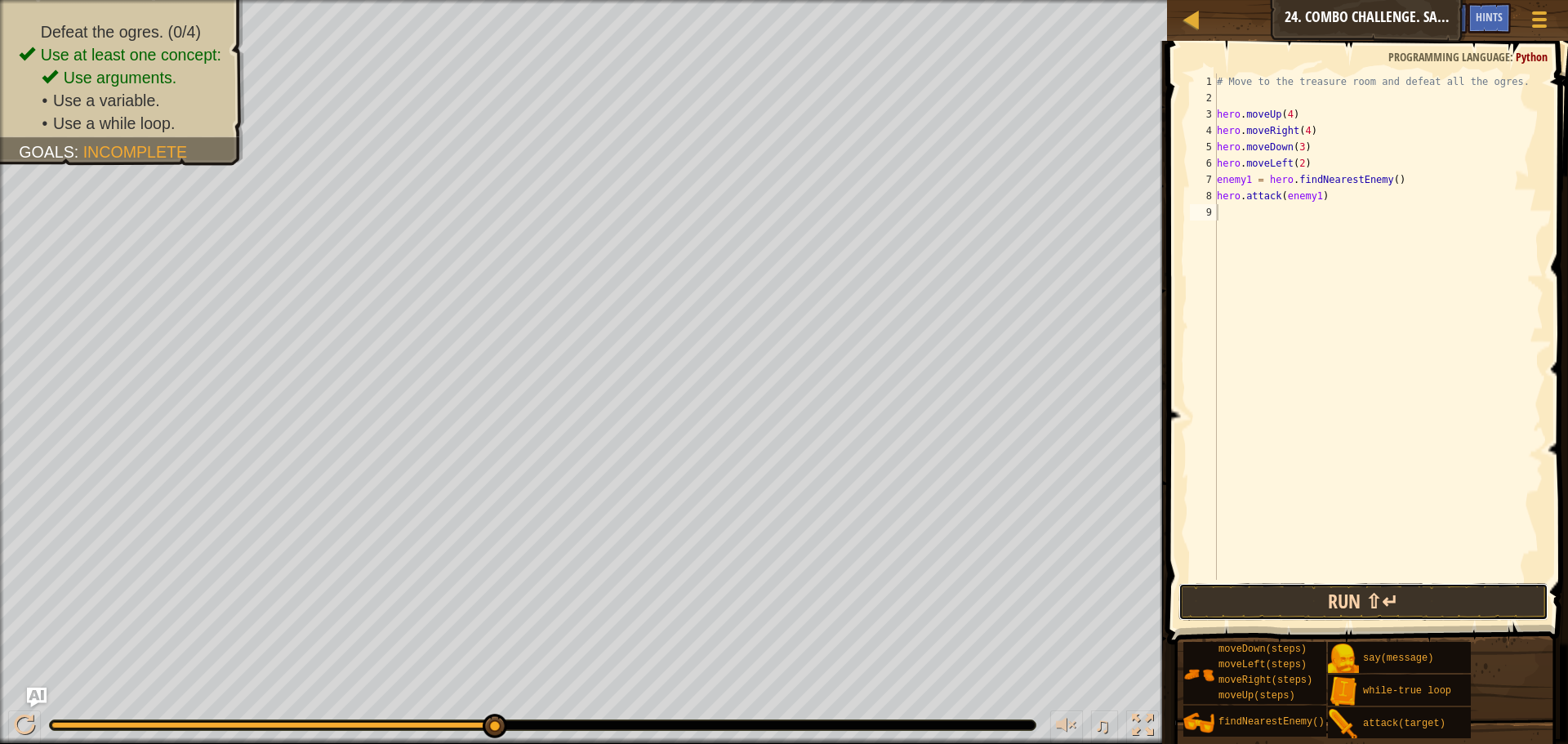
click at [1418, 601] on button "Run ⇧↵" at bounding box center [1363, 602] width 370 height 38
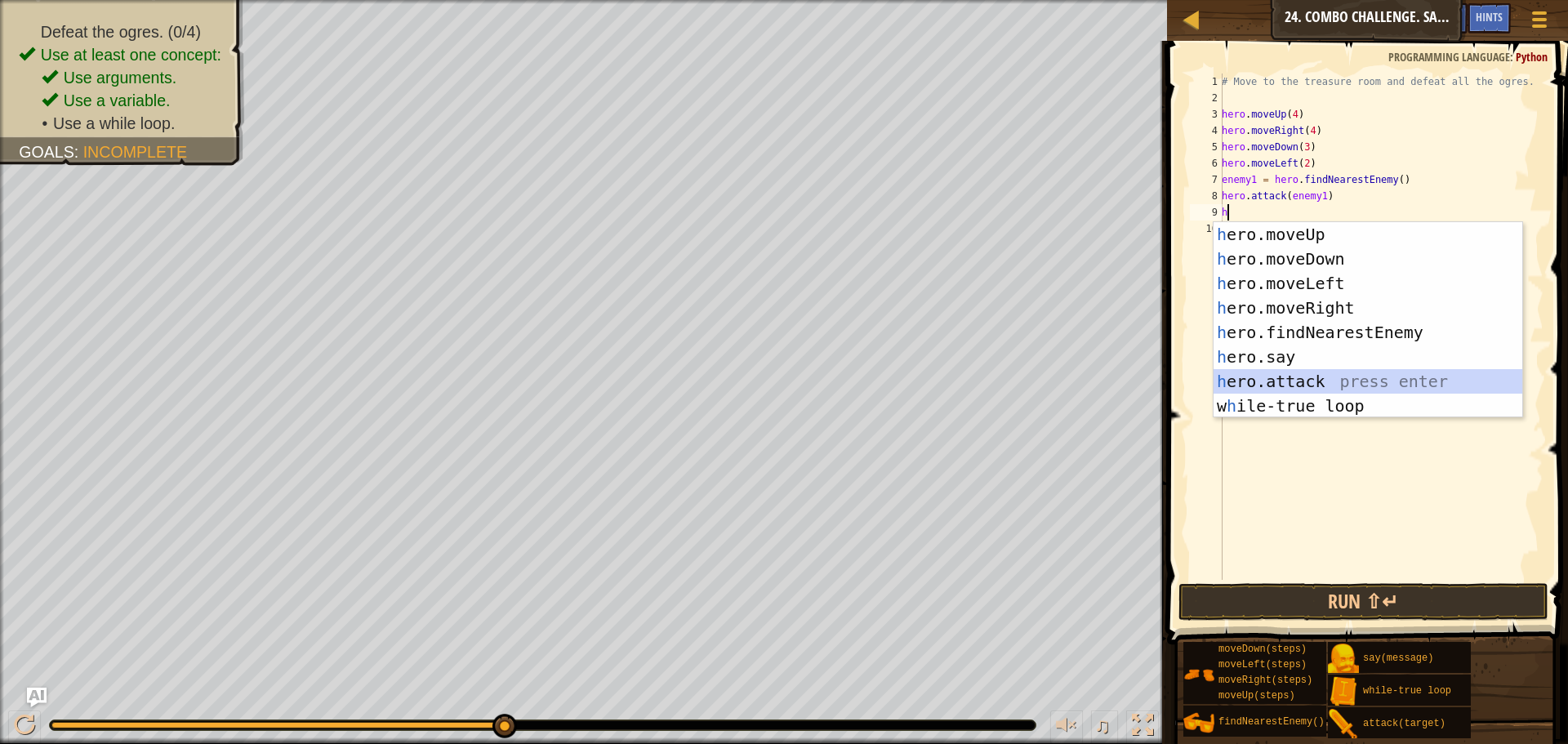
click at [1298, 369] on div "h ero.moveUp press enter h ero.moveDown press enter h ero.moveLeft press enter …" at bounding box center [1367, 345] width 309 height 245
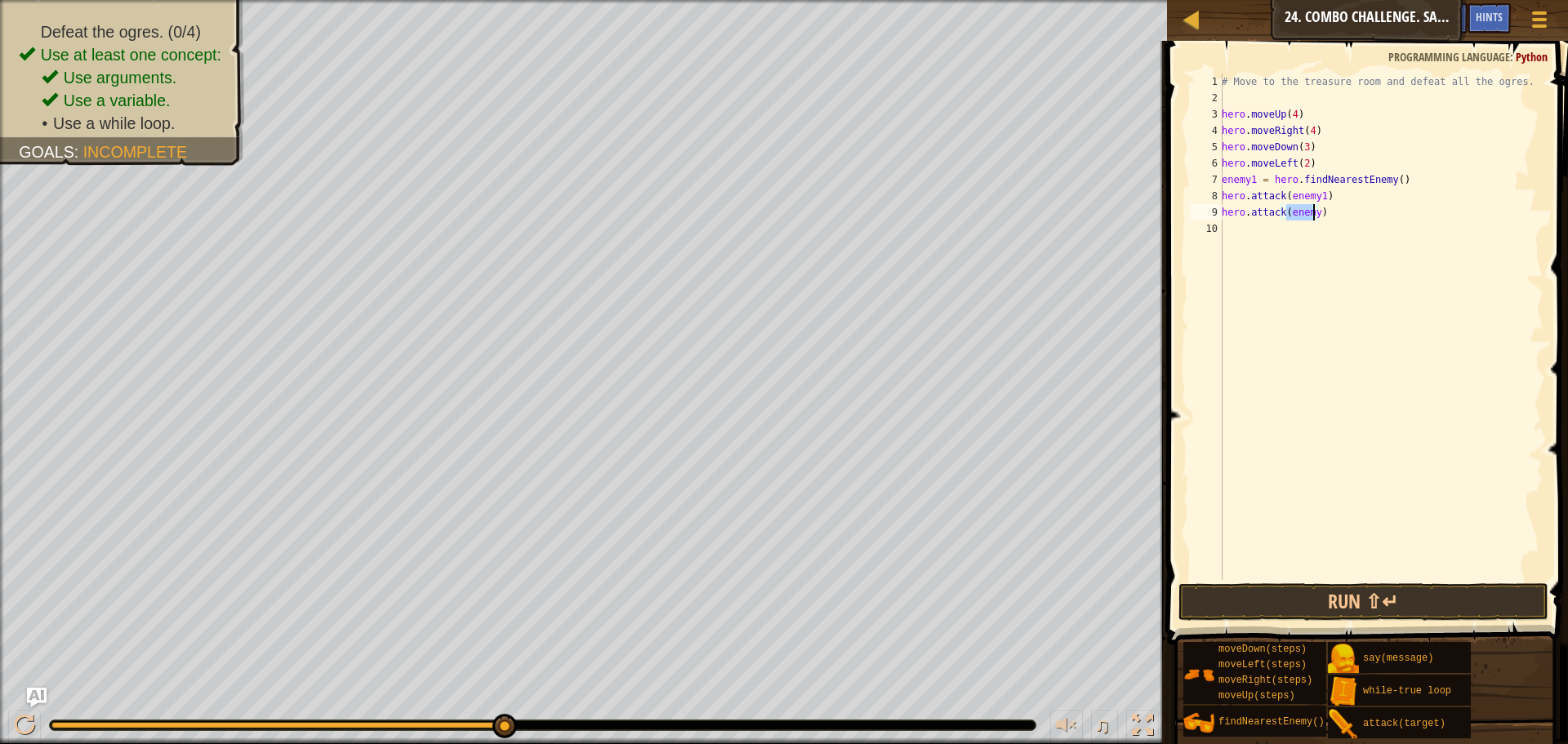
click at [1313, 214] on div "# Move to the treasure room and defeat all the ogres. hero . moveUp ( 4 ) hero …" at bounding box center [1381, 326] width 325 height 506
type textarea "hero.attack(enemy1)"
click at [1298, 220] on div "# Move to the treasure room and defeat all the ogres. hero . moveUp ( 4 ) hero …" at bounding box center [1381, 343] width 325 height 539
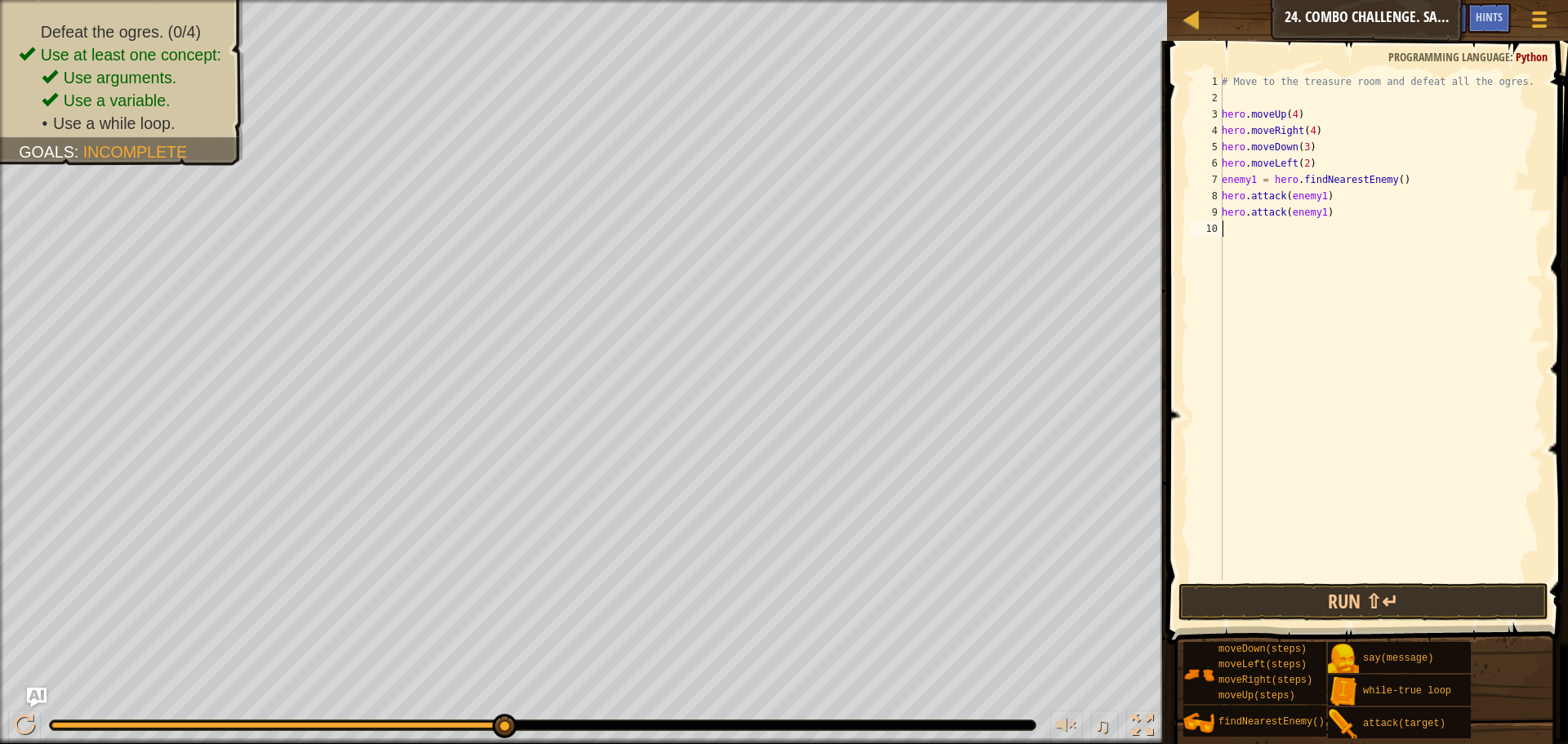
type textarea "f"
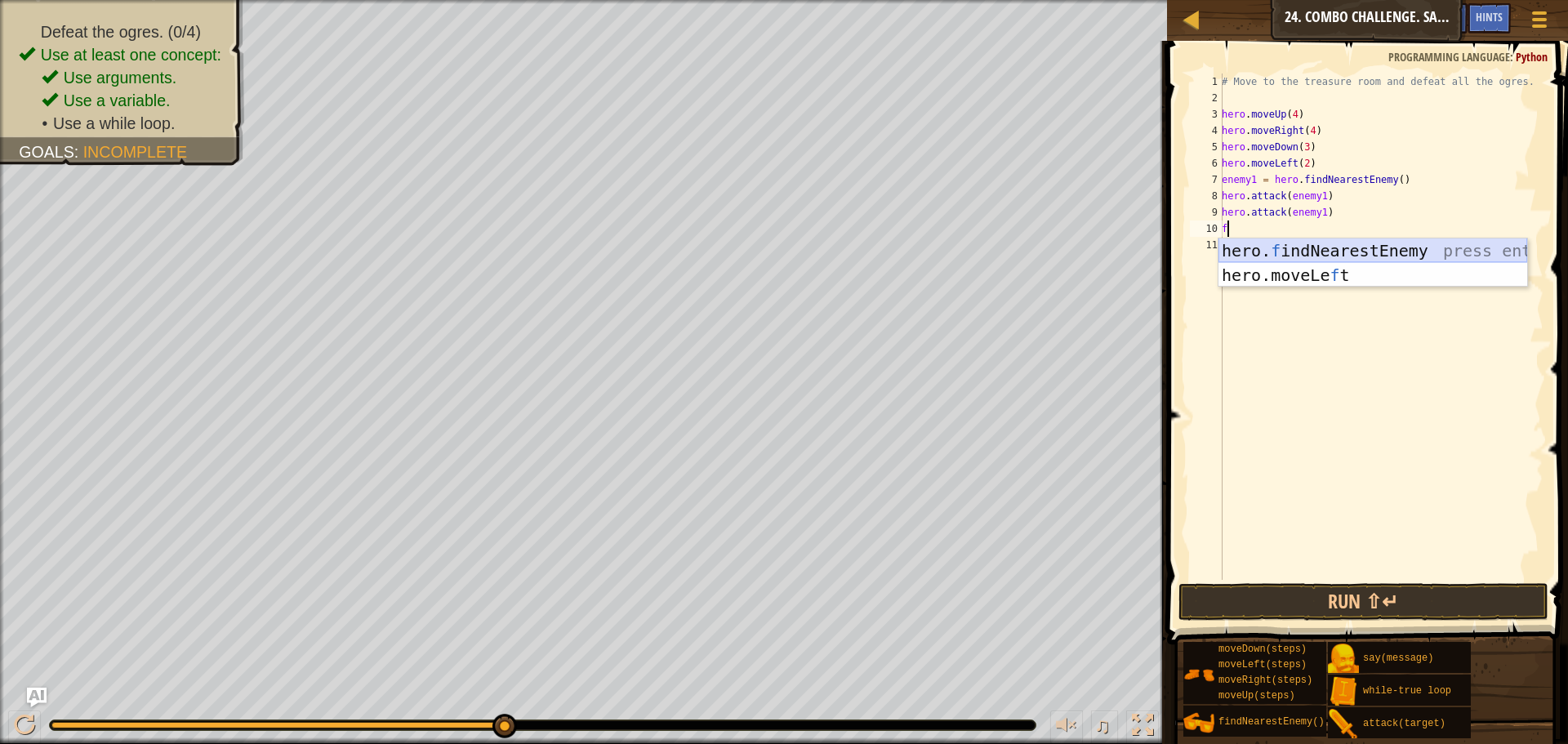
click at [1302, 252] on div "hero. f indNearestEnemy press enter hero.moveLe f t press enter" at bounding box center [1373, 286] width 309 height 98
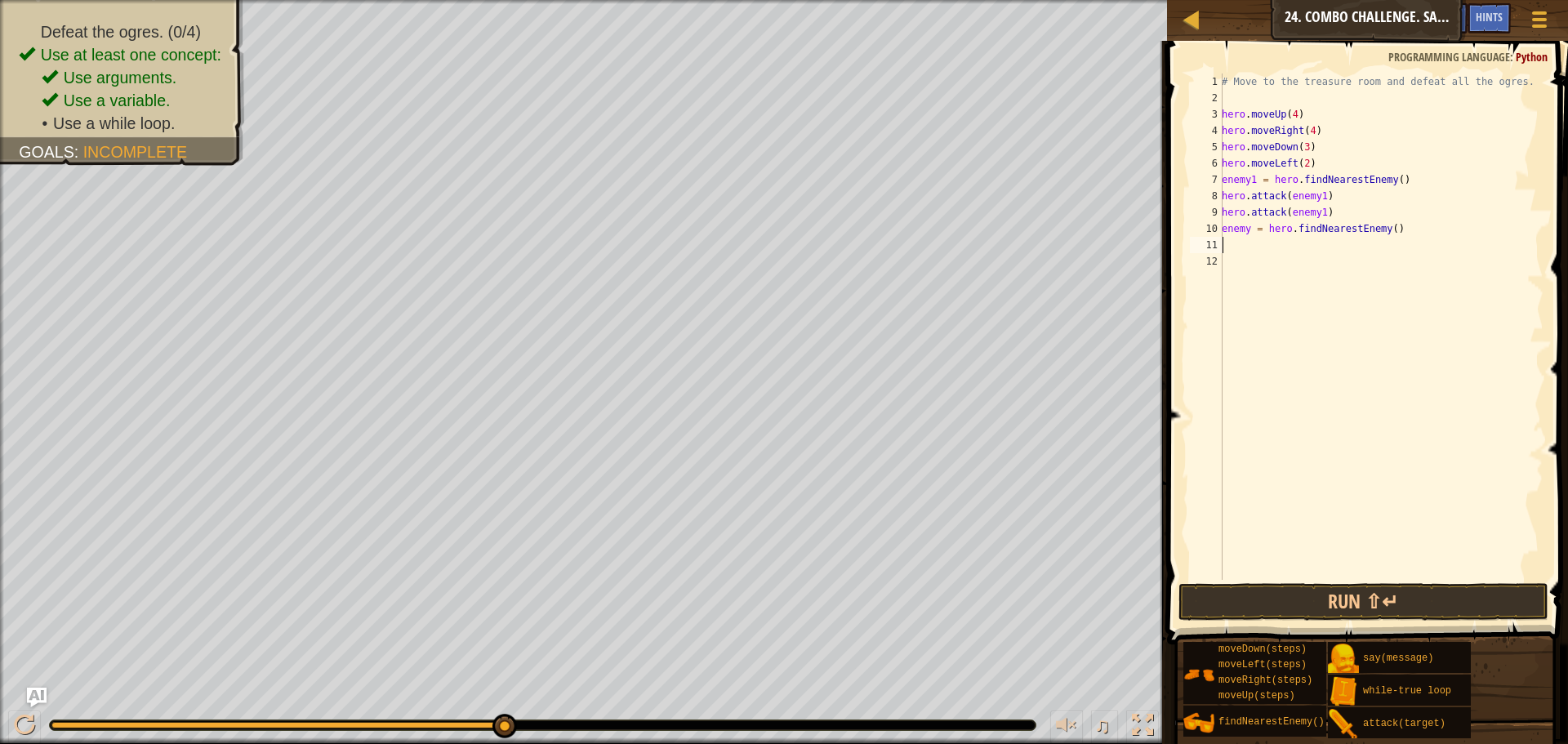
click at [1249, 232] on div "# Move to the treasure room and defeat all the ogres. hero . moveUp ( 4 ) hero …" at bounding box center [1381, 343] width 325 height 539
type textarea "enemy2 = hero.findNearestEnemy()"
click at [1256, 249] on div "# Move to the treasure room and defeat all the ogres. hero . moveUp ( 4 ) hero …" at bounding box center [1381, 343] width 325 height 539
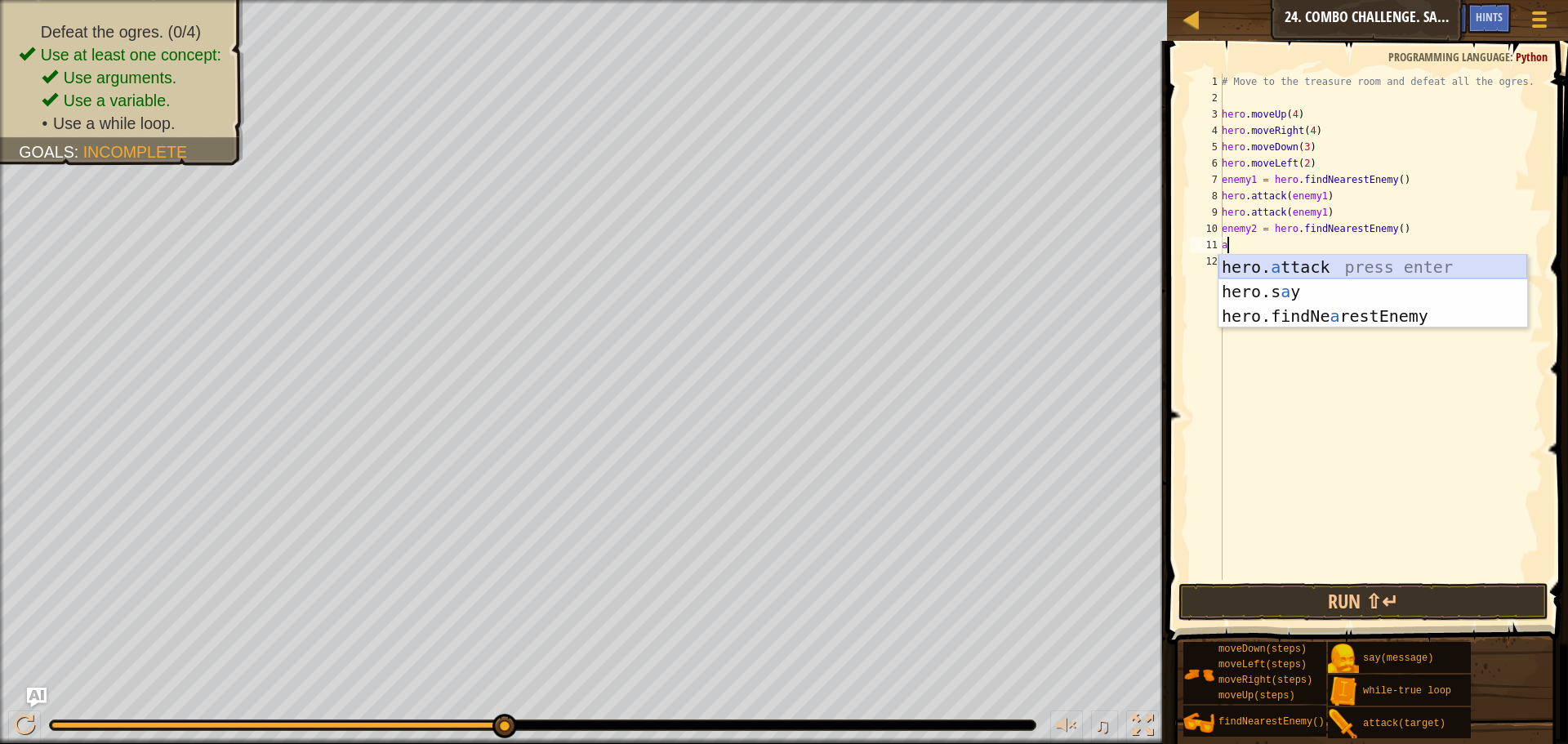
click at [1289, 266] on div "hero. a ttack press enter hero.s a y press enter hero.findNe a restEnemy press …" at bounding box center [1373, 316] width 309 height 123
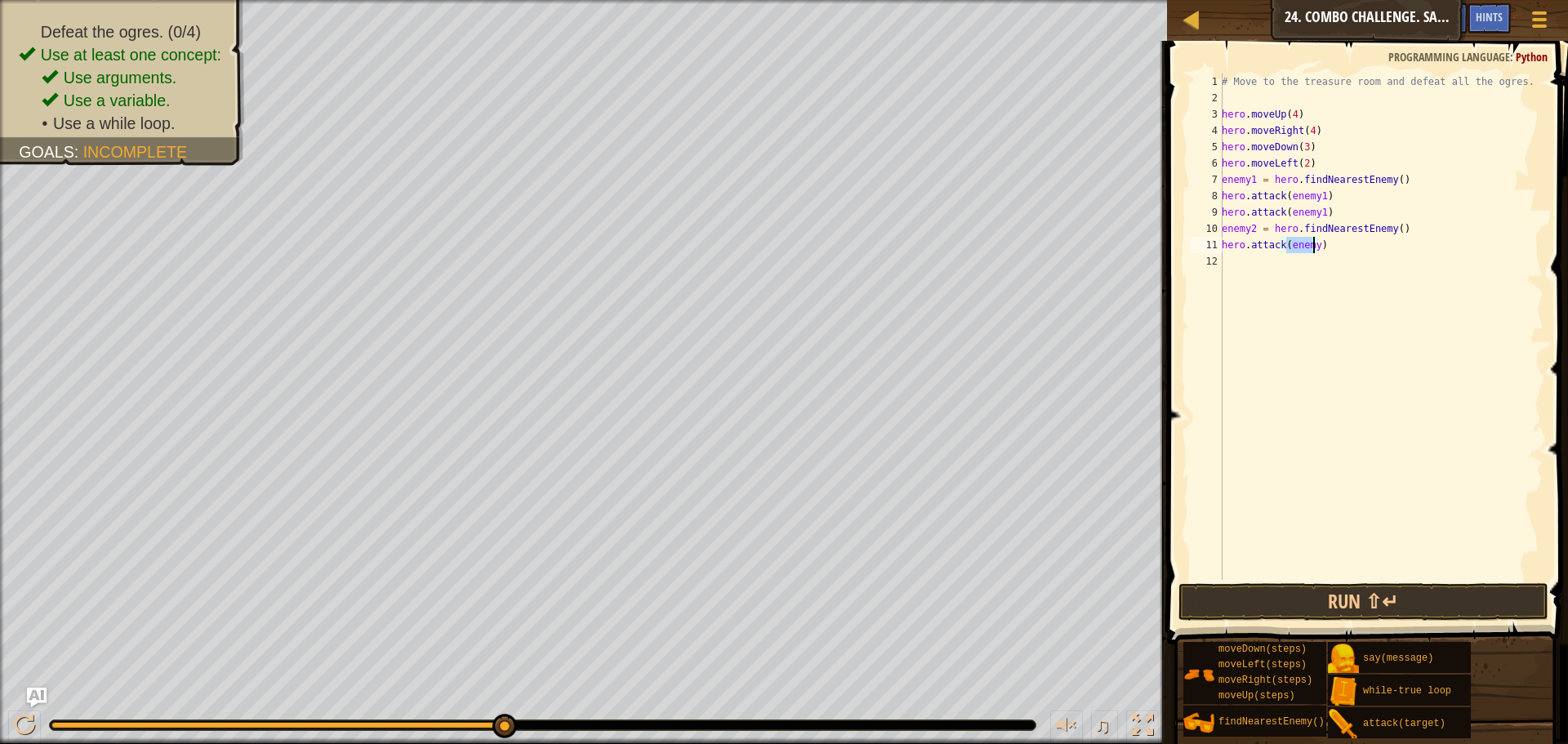
click at [1313, 244] on div "# Move to the treasure room and defeat all the ogres. hero . moveUp ( 4 ) hero …" at bounding box center [1381, 326] width 325 height 506
type textarea "hero.attack(enemy2)"
click at [1278, 254] on div "# Move to the treasure room and defeat all the ogres. hero . moveUp ( 4 ) hero …" at bounding box center [1381, 343] width 325 height 539
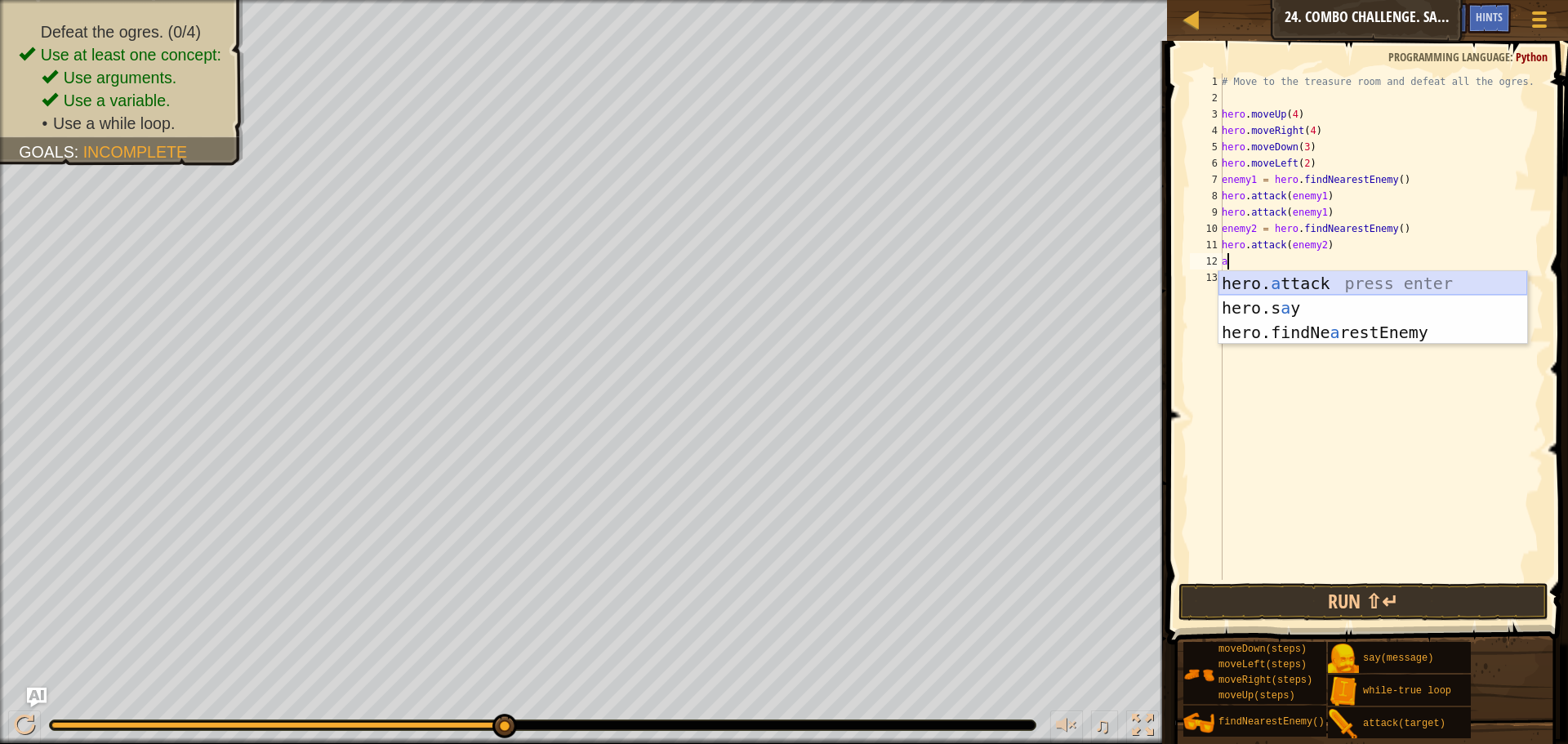
click at [1288, 278] on div "hero. a ttack press enter hero.s a y press enter hero.findNe a restEnemy press …" at bounding box center [1373, 332] width 309 height 123
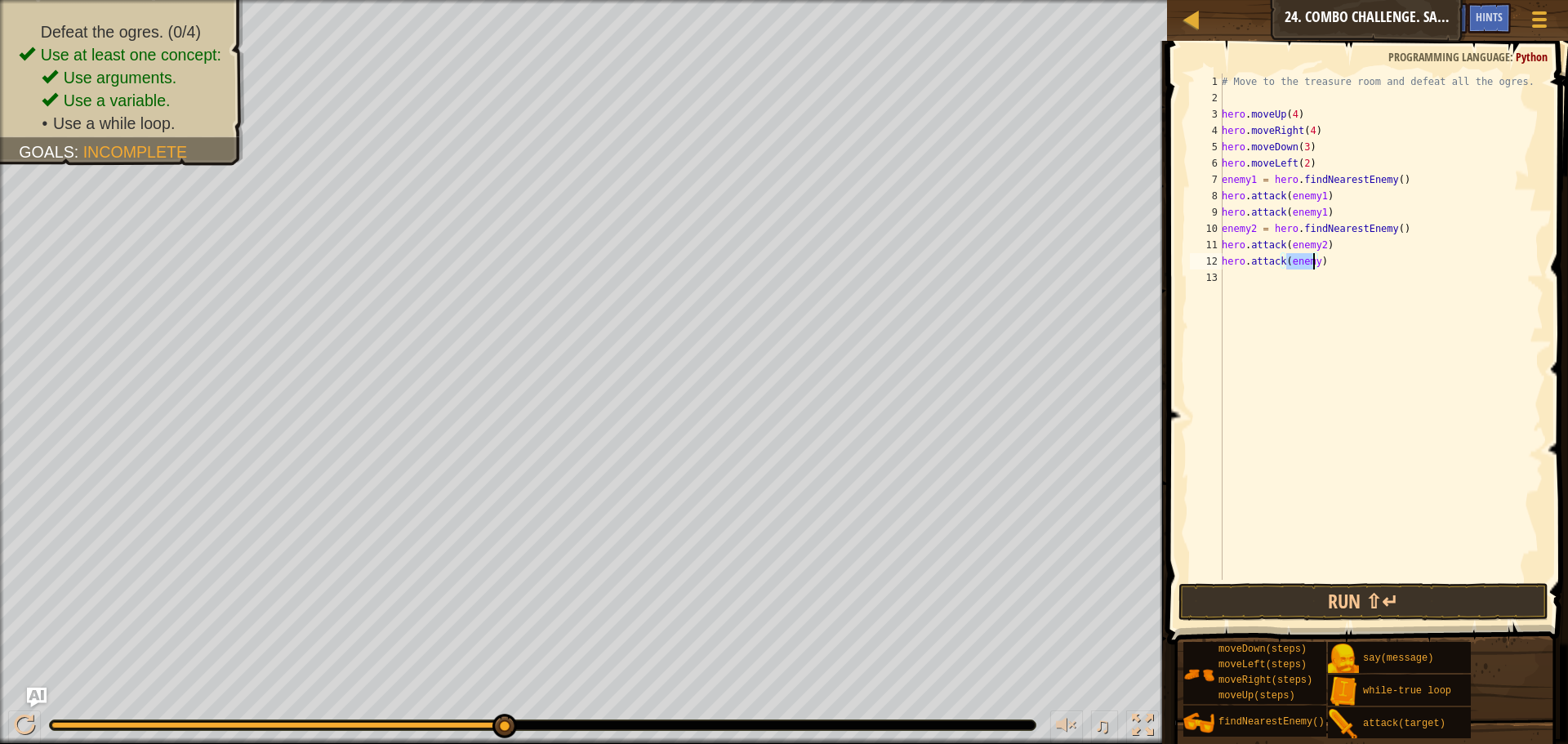
click at [1315, 256] on div "# Move to the treasure room and defeat all the ogres. hero . moveUp ( 4 ) hero …" at bounding box center [1381, 326] width 325 height 506
type textarea "hero.attack(enemy2)"
click at [1299, 282] on div "# Move to the treasure room and defeat all the ogres. hero . moveUp ( 4 ) hero …" at bounding box center [1381, 343] width 325 height 539
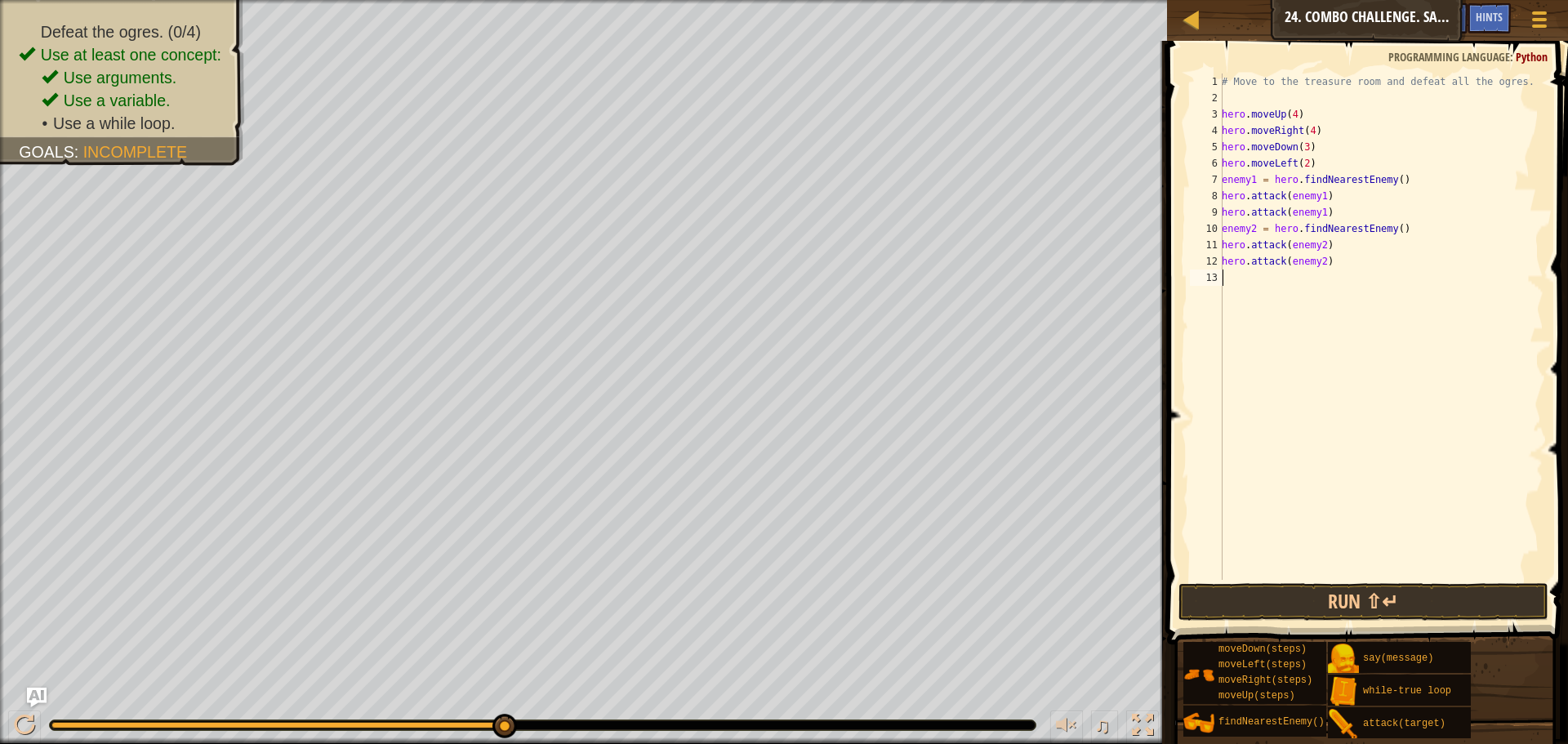
type textarea "h"
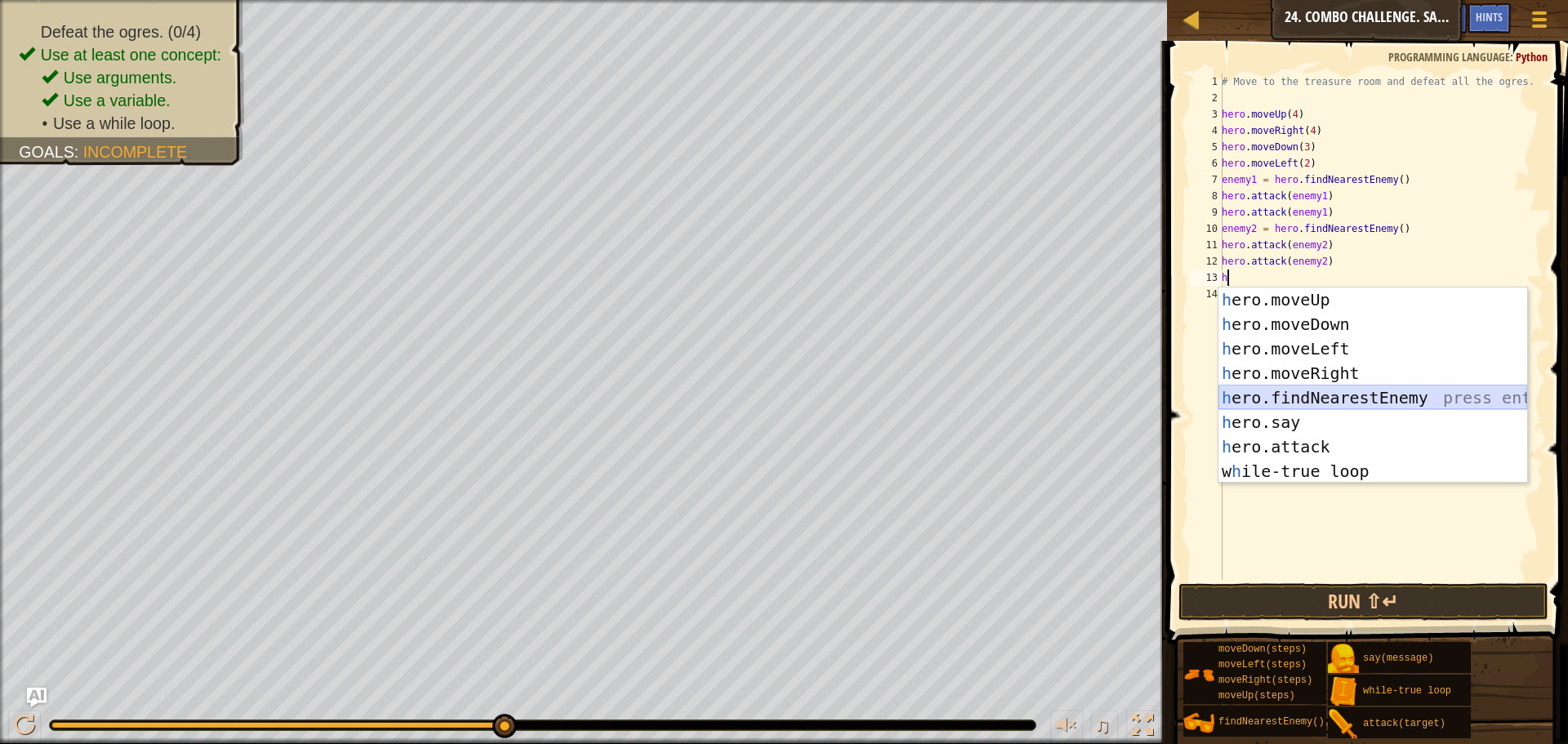
click at [1370, 405] on div "h ero.moveUp press enter h ero.moveDown press enter h ero.moveLeft press enter …" at bounding box center [1373, 410] width 309 height 245
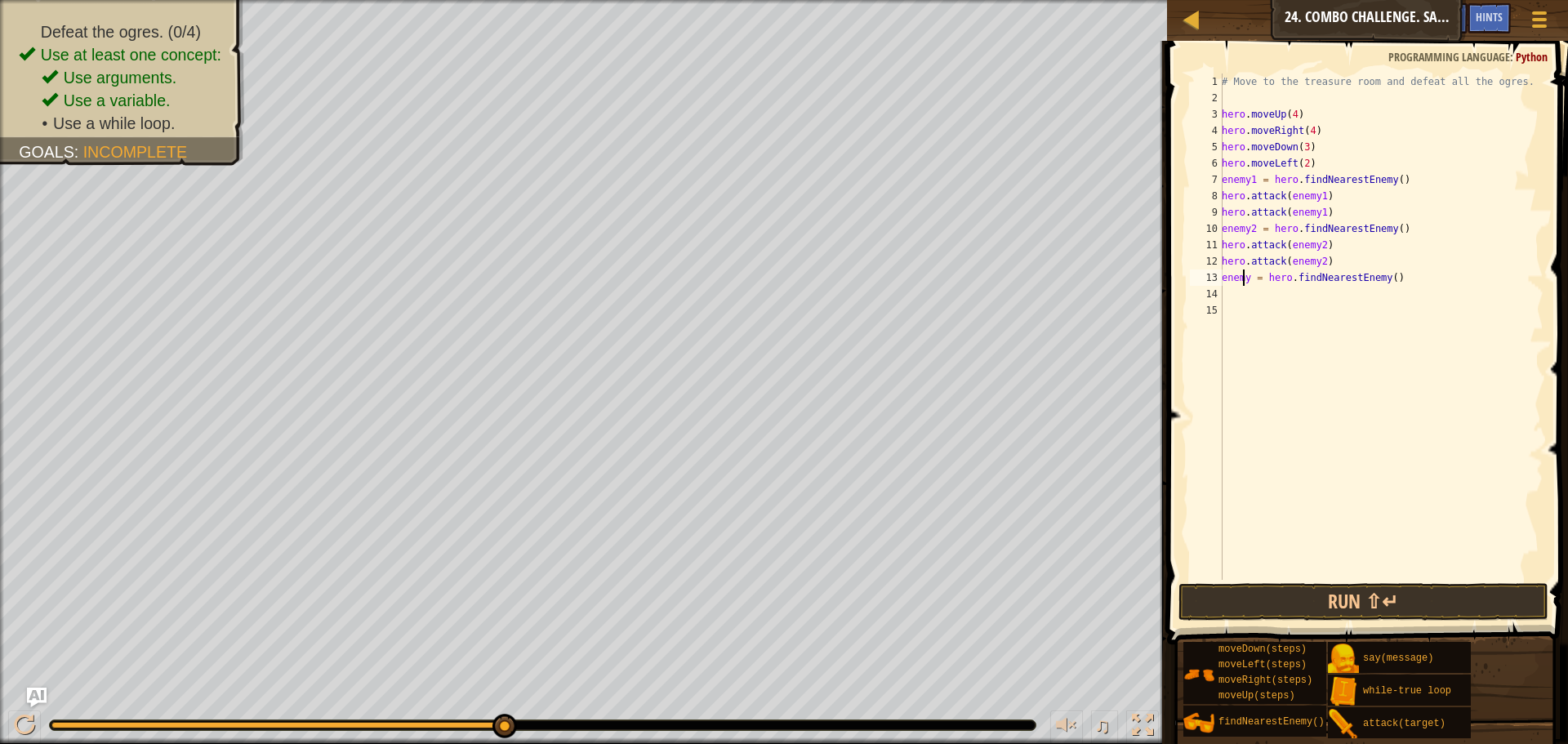
click at [1245, 278] on div "# Move to the treasure room and defeat all the ogres. hero . moveUp ( 4 ) hero …" at bounding box center [1381, 343] width 325 height 539
click at [1250, 276] on div "# Move to the treasure room and defeat all the ogres. hero . moveUp ( 4 ) hero …" at bounding box center [1381, 343] width 325 height 539
type textarea "enemy3 = hero.findNearestEnemy()"
click at [1238, 294] on div "# Move to the treasure room and defeat all the ogres. hero . moveUp ( 4 ) hero …" at bounding box center [1381, 343] width 325 height 539
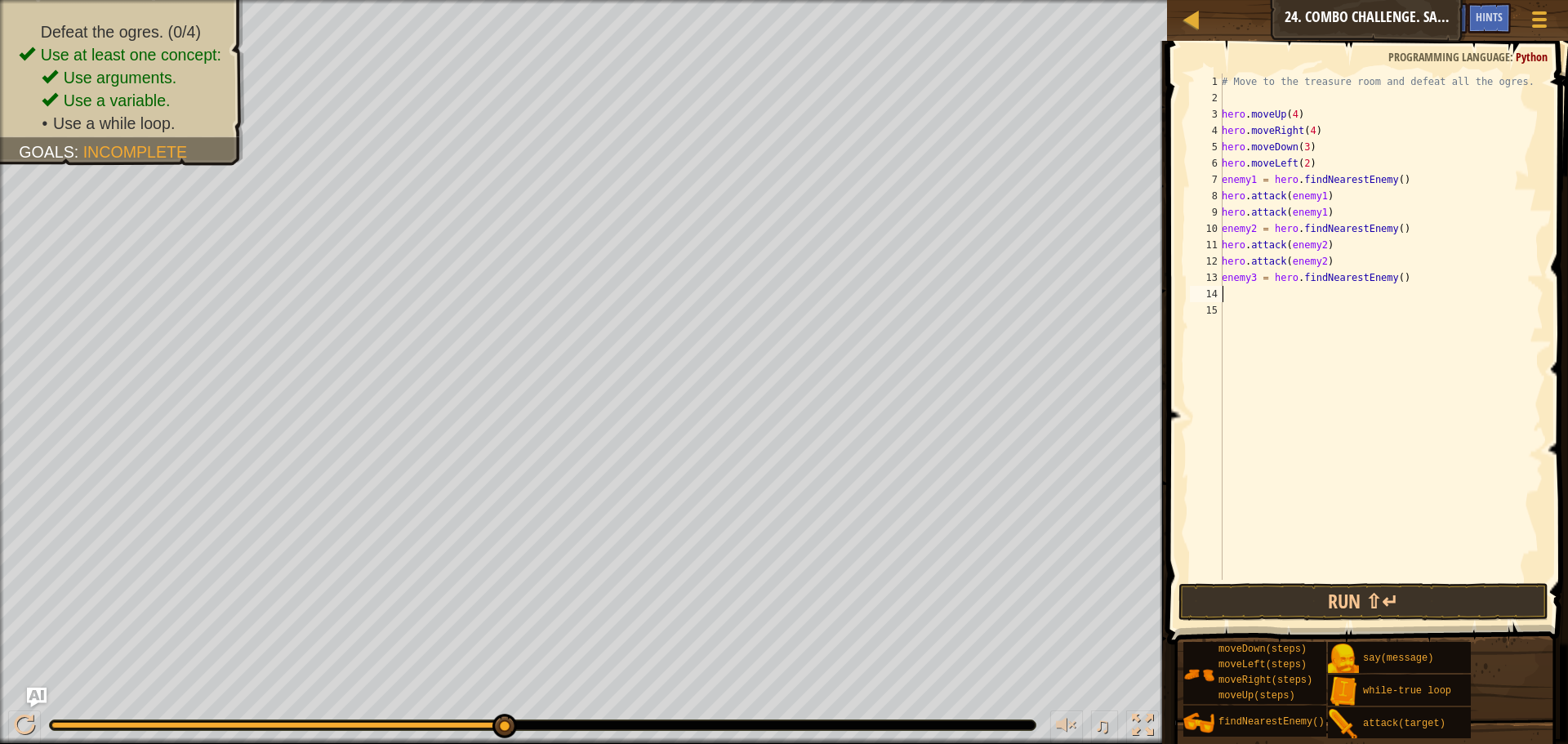
scroll to position [7, 0]
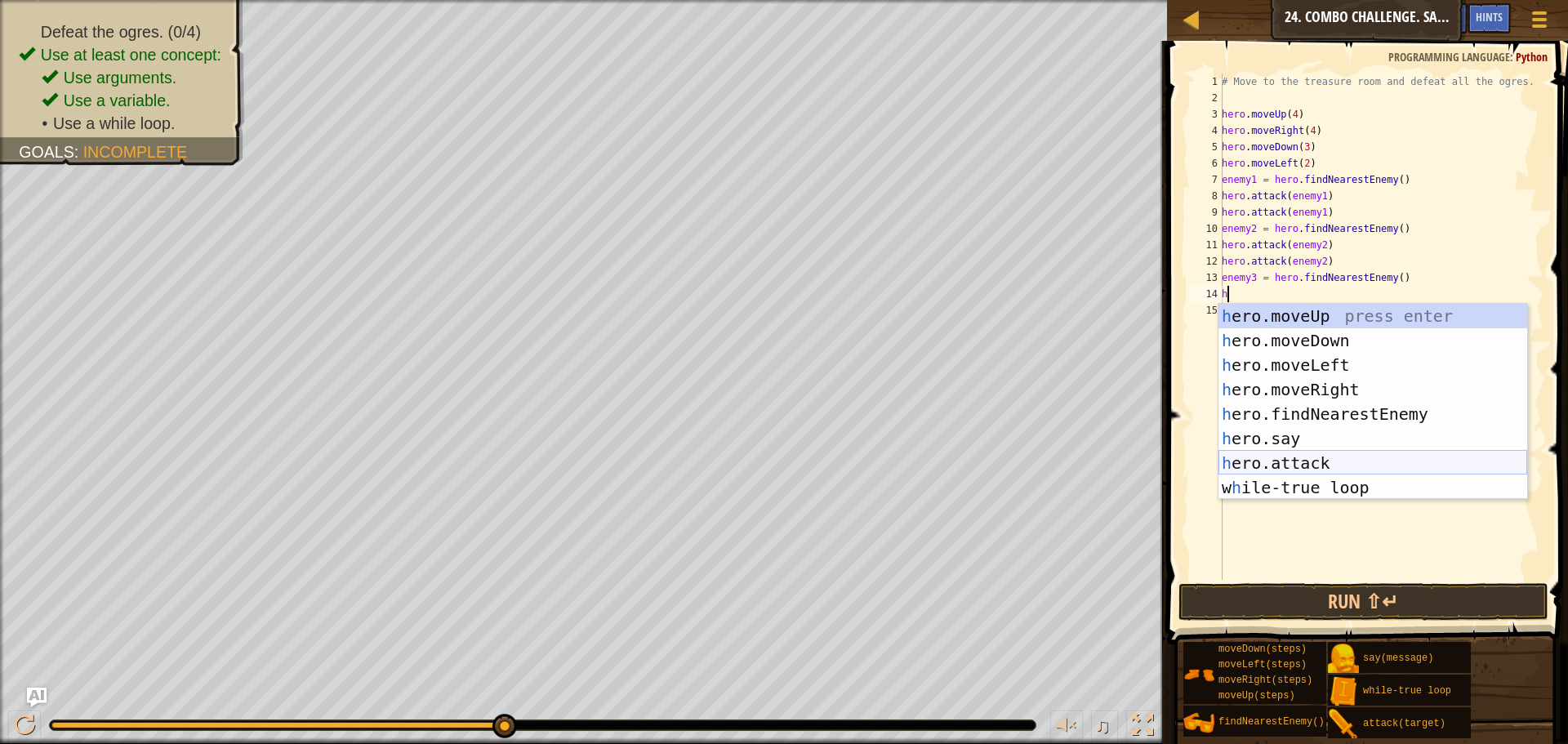
click at [1278, 454] on div "h ero.moveUp press enter h ero.moveDown press enter h ero.moveLeft press enter …" at bounding box center [1373, 426] width 309 height 245
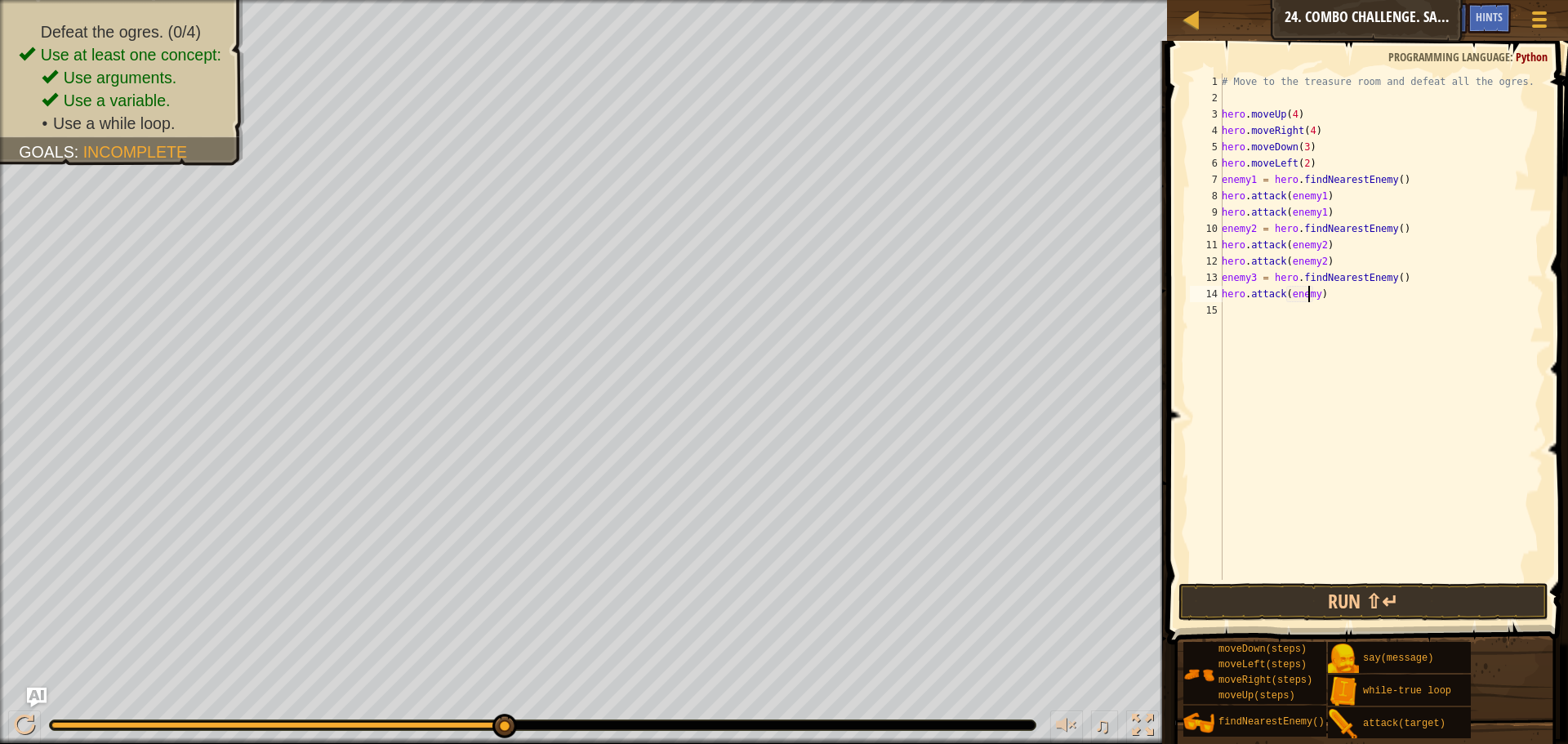
click at [1312, 292] on div "# Move to the treasure room and defeat all the ogres. hero . moveUp ( 4 ) hero …" at bounding box center [1381, 343] width 325 height 539
type textarea "hero.attack(enemy3)"
click at [1231, 307] on div "# Move to the treasure room and defeat all the ogres. hero . moveUp ( 4 ) hero …" at bounding box center [1381, 343] width 325 height 539
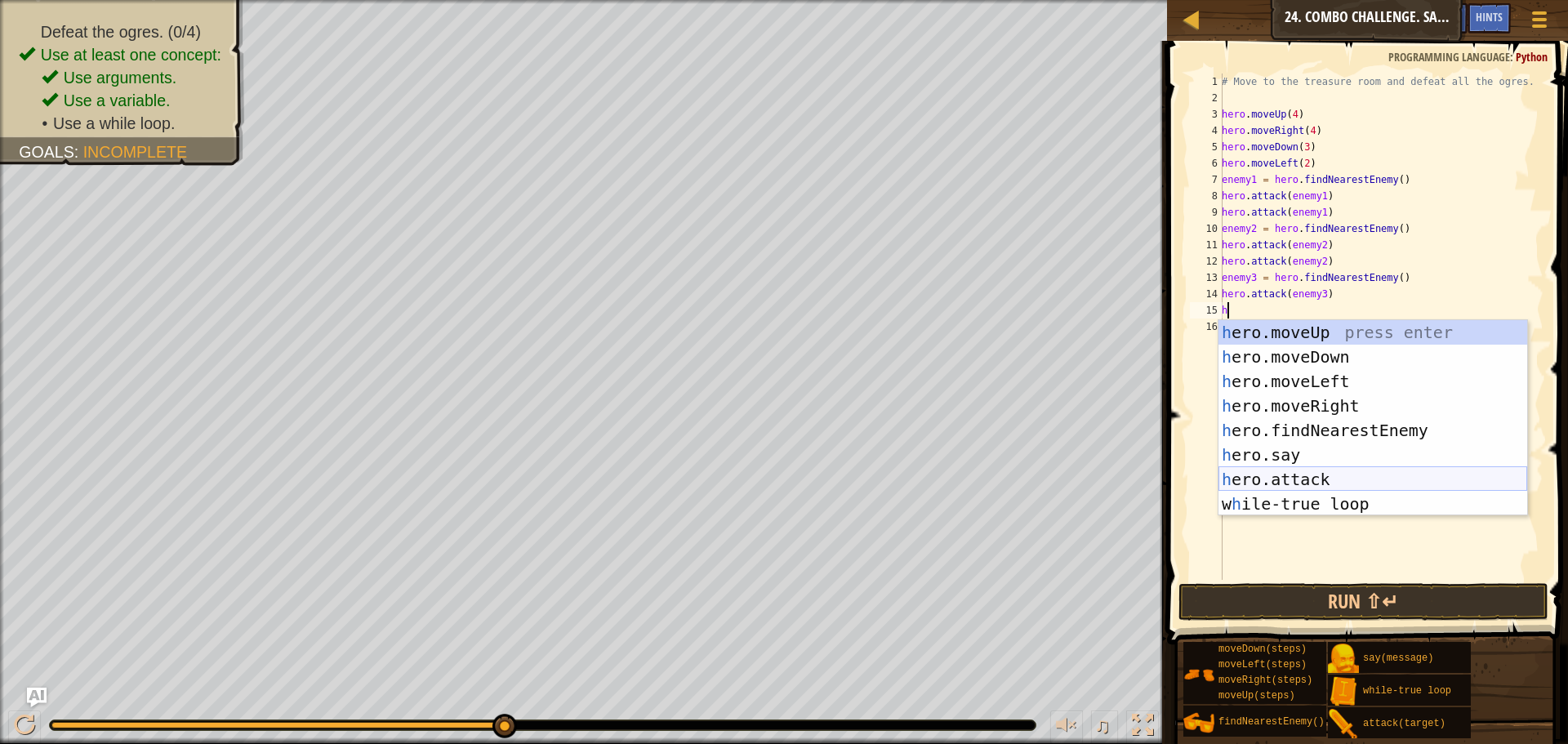
click at [1378, 481] on div "h ero.moveUp press enter h ero.moveDown press enter h ero.moveLeft press enter …" at bounding box center [1373, 443] width 309 height 245
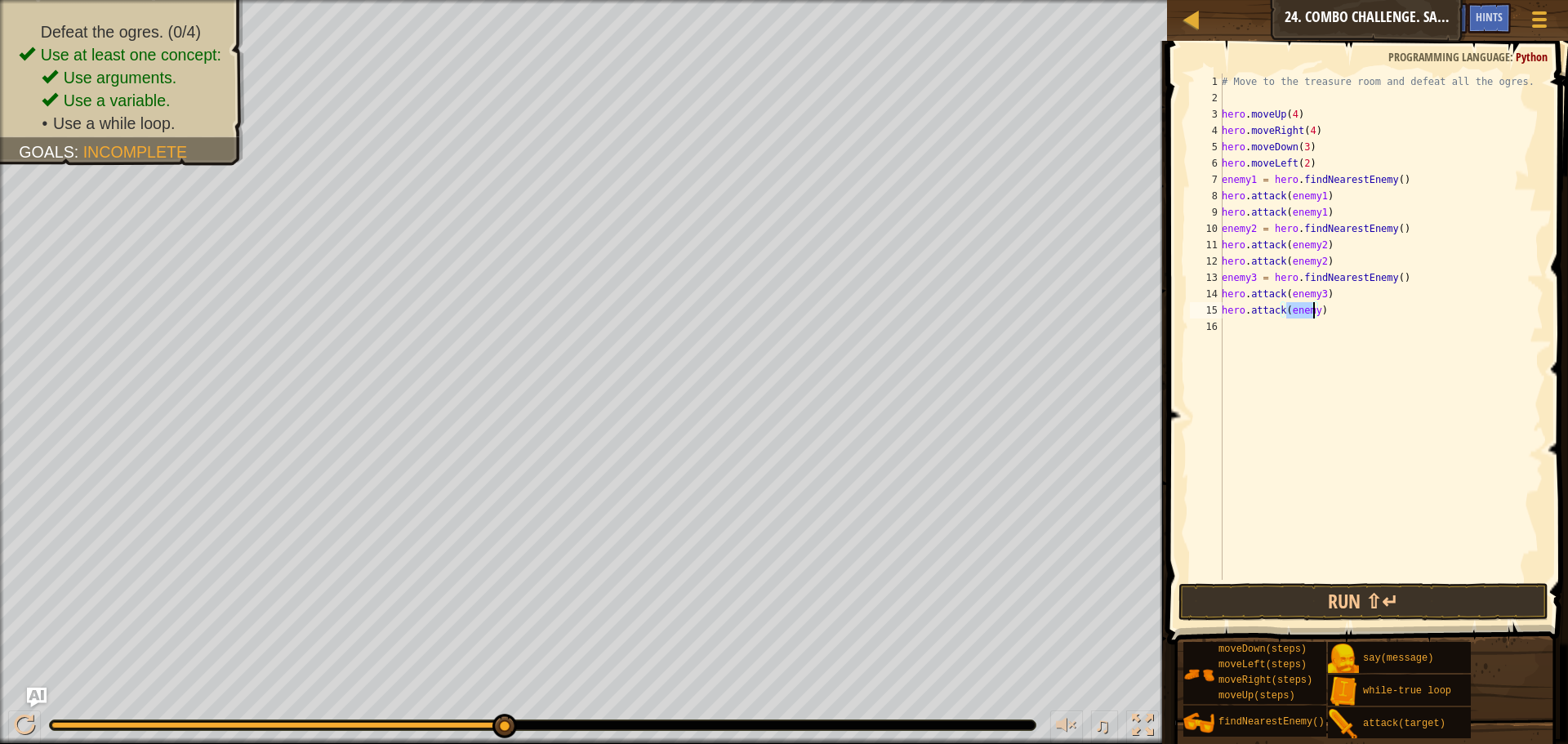
click at [1313, 308] on div "# Move to the treasure room and defeat all the ogres. hero . moveUp ( 4 ) hero …" at bounding box center [1381, 326] width 325 height 506
type textarea "hero.attack(enemy3)"
click at [1299, 586] on div "hero.attack(enemy3) 1 2 3 4 5 6 7 8 9 10 11 12 13 14 15 16 # Move to the treasu…" at bounding box center [1365, 375] width 406 height 652
click at [1298, 590] on button "Run ⇧↵" at bounding box center [1363, 602] width 370 height 38
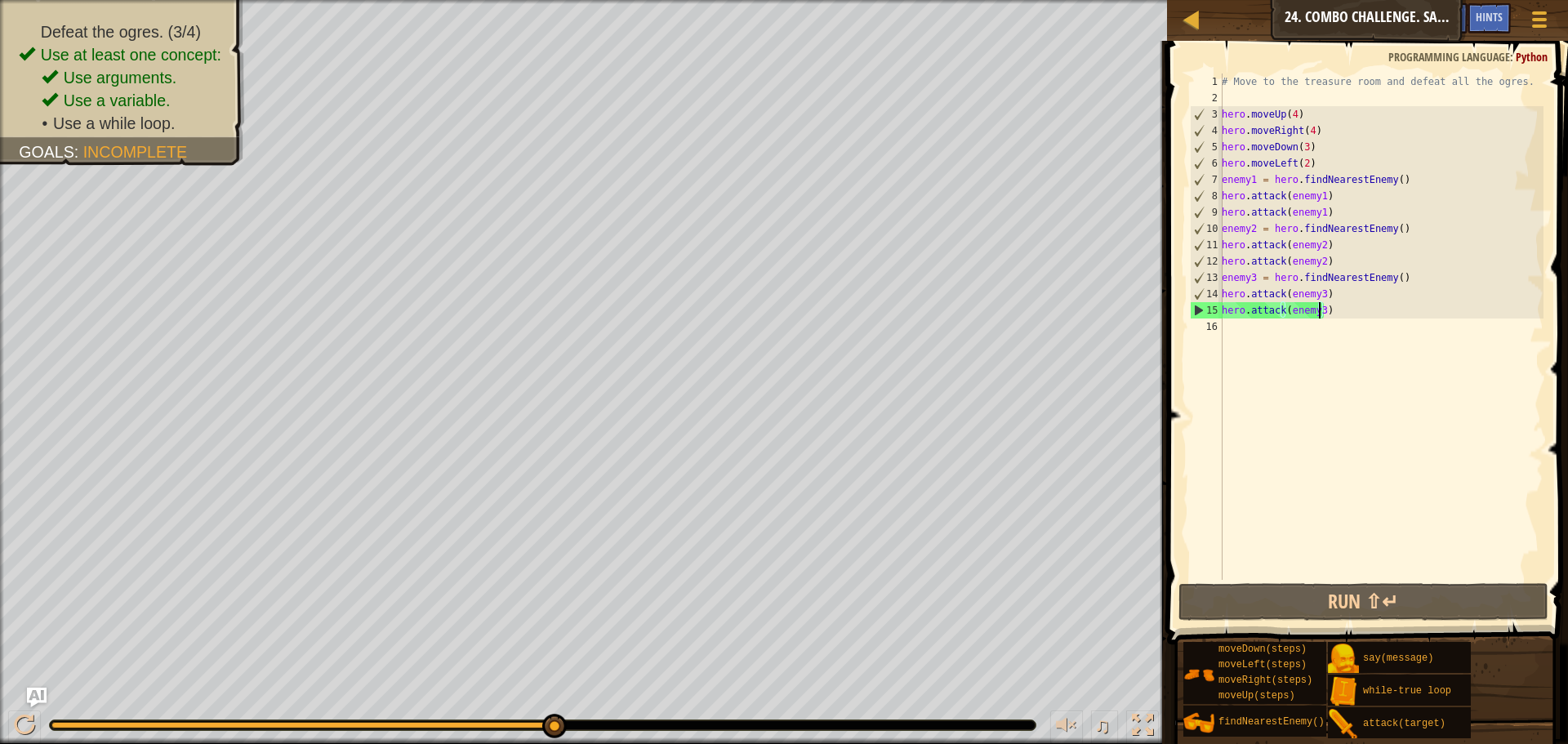
click at [1284, 372] on div "# Move to the treasure room and defeat all the ogres. hero . moveUp ( 4 ) hero …" at bounding box center [1381, 343] width 325 height 539
type textarea "f"
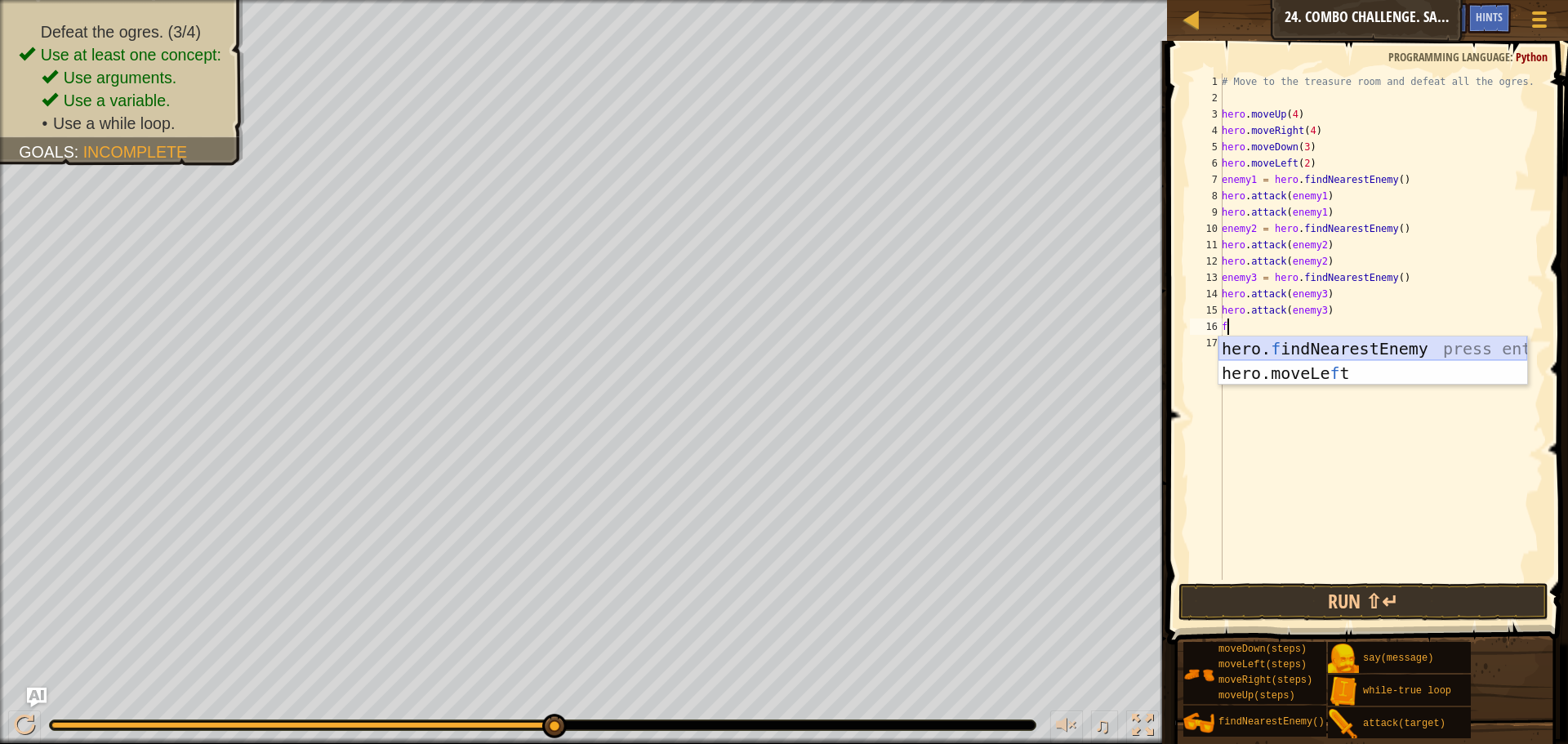
click at [1334, 351] on div "hero. f indNearestEnemy press enter hero.moveLe f t press enter" at bounding box center [1373, 385] width 309 height 98
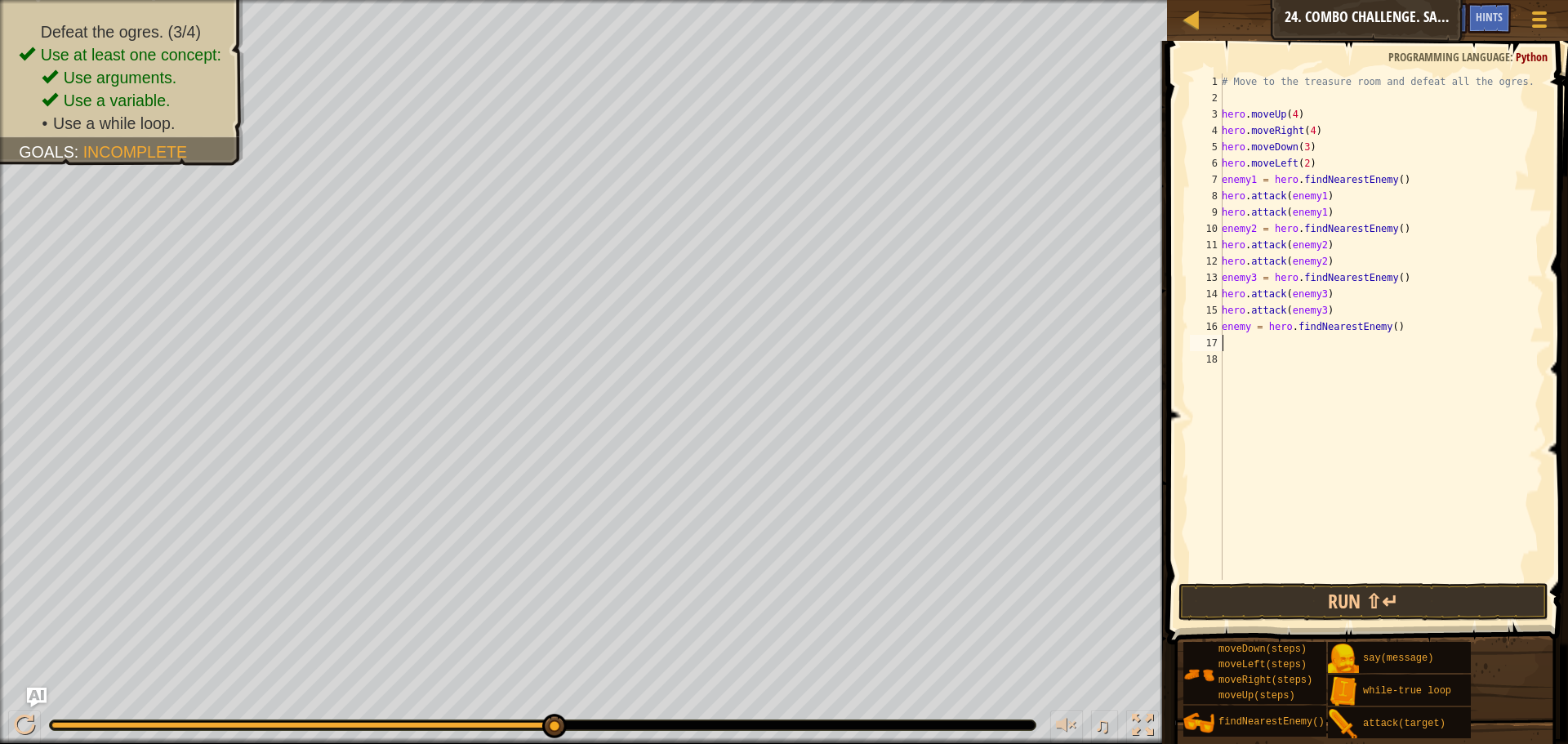
click at [1247, 329] on div "# Move to the treasure room and defeat all the ogres. hero . moveUp ( 4 ) hero …" at bounding box center [1381, 343] width 325 height 539
click at [1250, 329] on div "# Move to the treasure room and defeat all the ogres. hero . moveUp ( 4 ) hero …" at bounding box center [1381, 343] width 325 height 539
type textarea "enemy4 = hero.findNearestEnemy()"
click at [1287, 346] on div "# Move to the treasure room and defeat all the ogres. hero . moveUp ( 4 ) hero …" at bounding box center [1381, 343] width 325 height 539
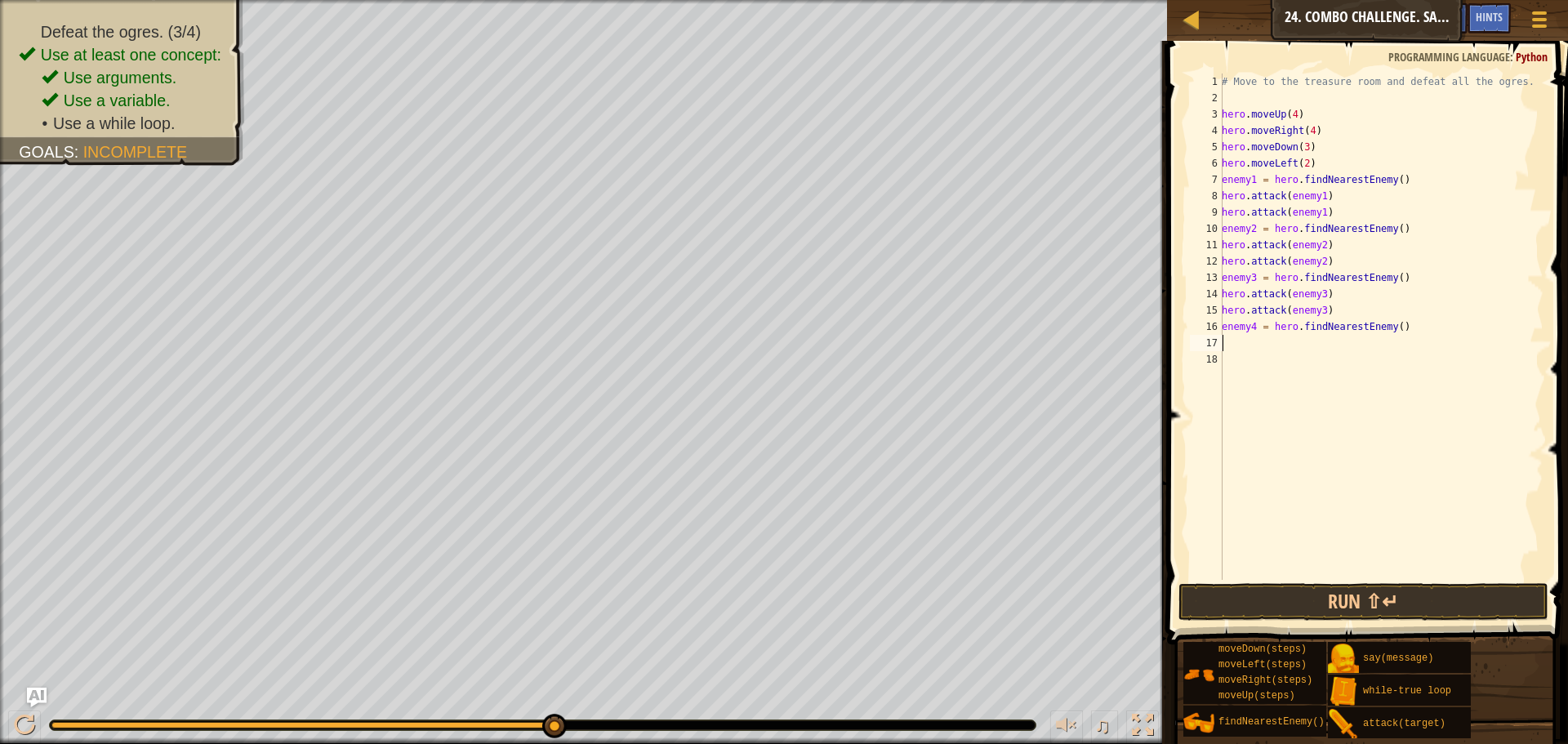
scroll to position [7, 0]
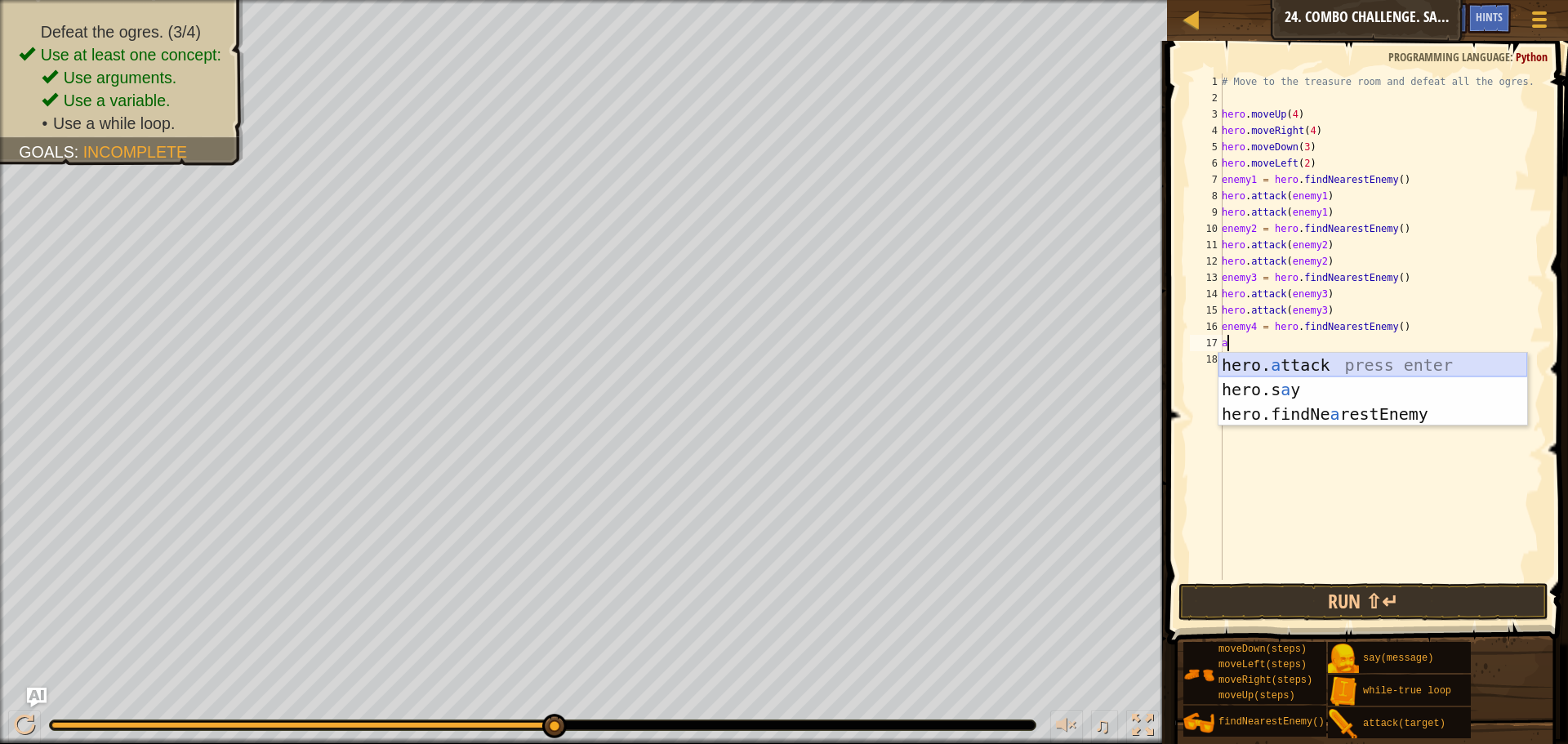
click at [1307, 367] on div "hero. a ttack press enter hero.s a y press enter hero.findNe a restEnemy press …" at bounding box center [1373, 414] width 309 height 123
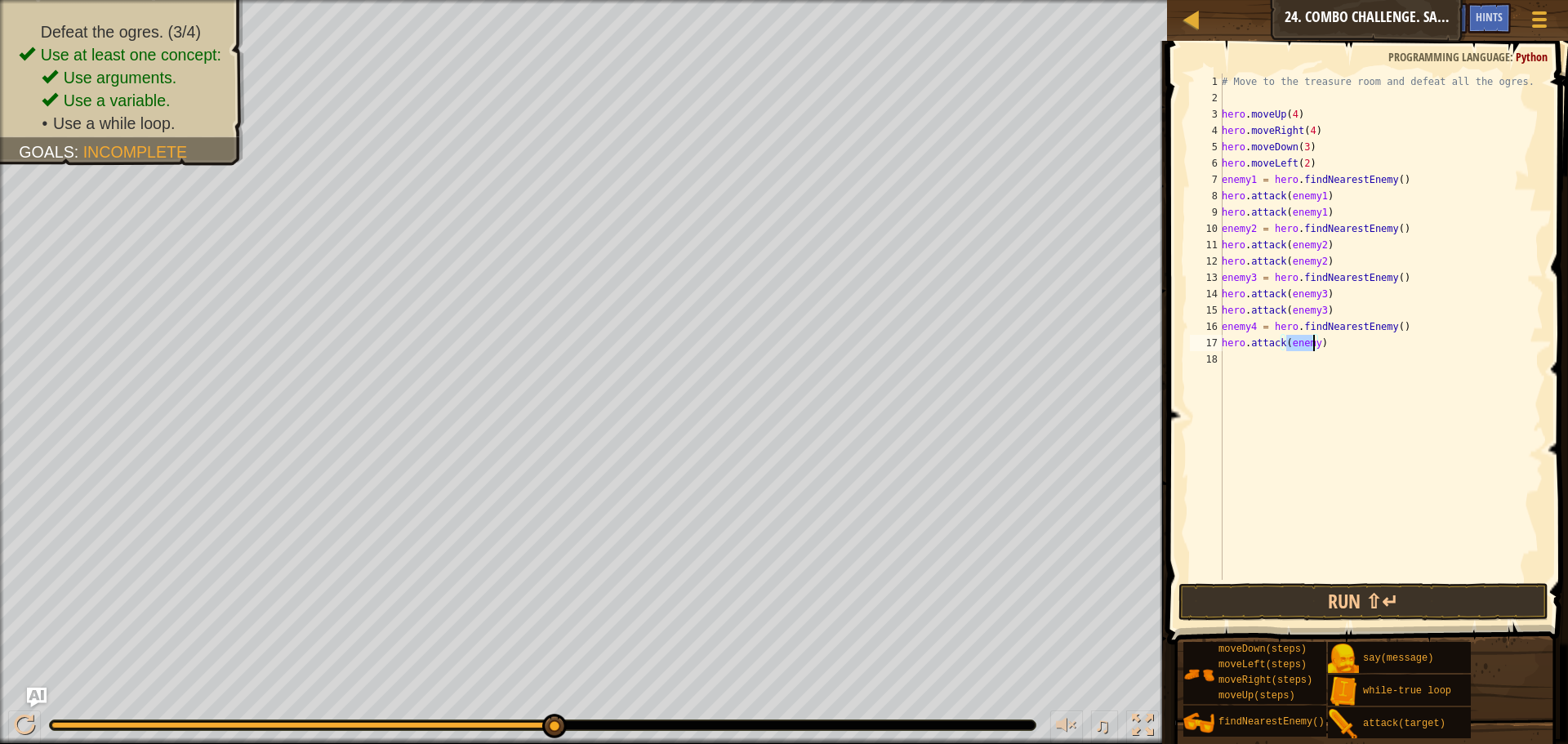
click at [1315, 341] on div "# Move to the treasure room and defeat all the ogres. hero . moveUp ( 4 ) hero …" at bounding box center [1381, 326] width 325 height 506
type textarea "hero.attack(enemy4)"
click at [1287, 392] on div "# Move to the treasure room and defeat all the ogres. hero . moveUp ( 4 ) hero …" at bounding box center [1381, 343] width 325 height 539
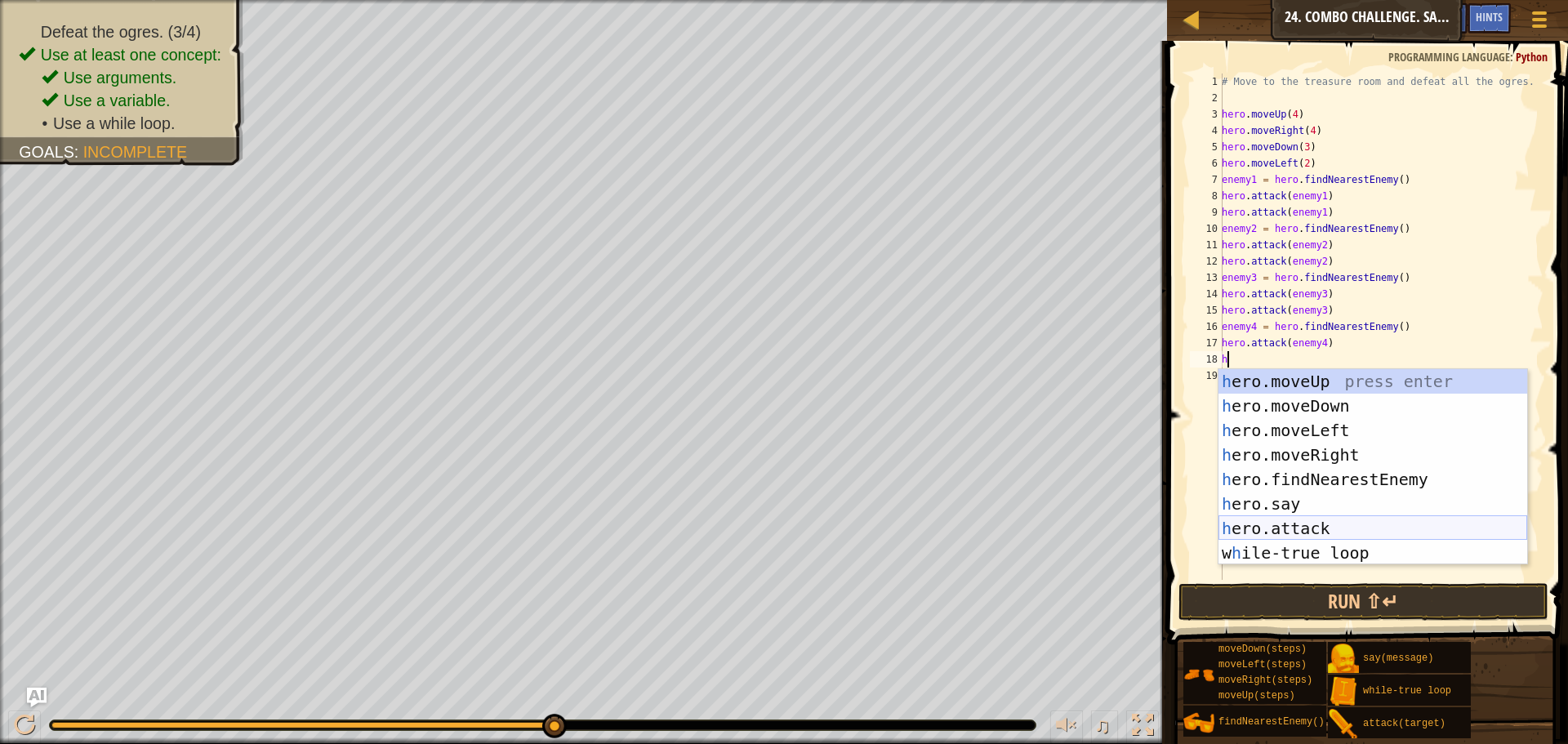
click at [1321, 516] on div "h ero.moveUp press enter h ero.moveDown press enter h ero.moveLeft press enter …" at bounding box center [1373, 492] width 309 height 245
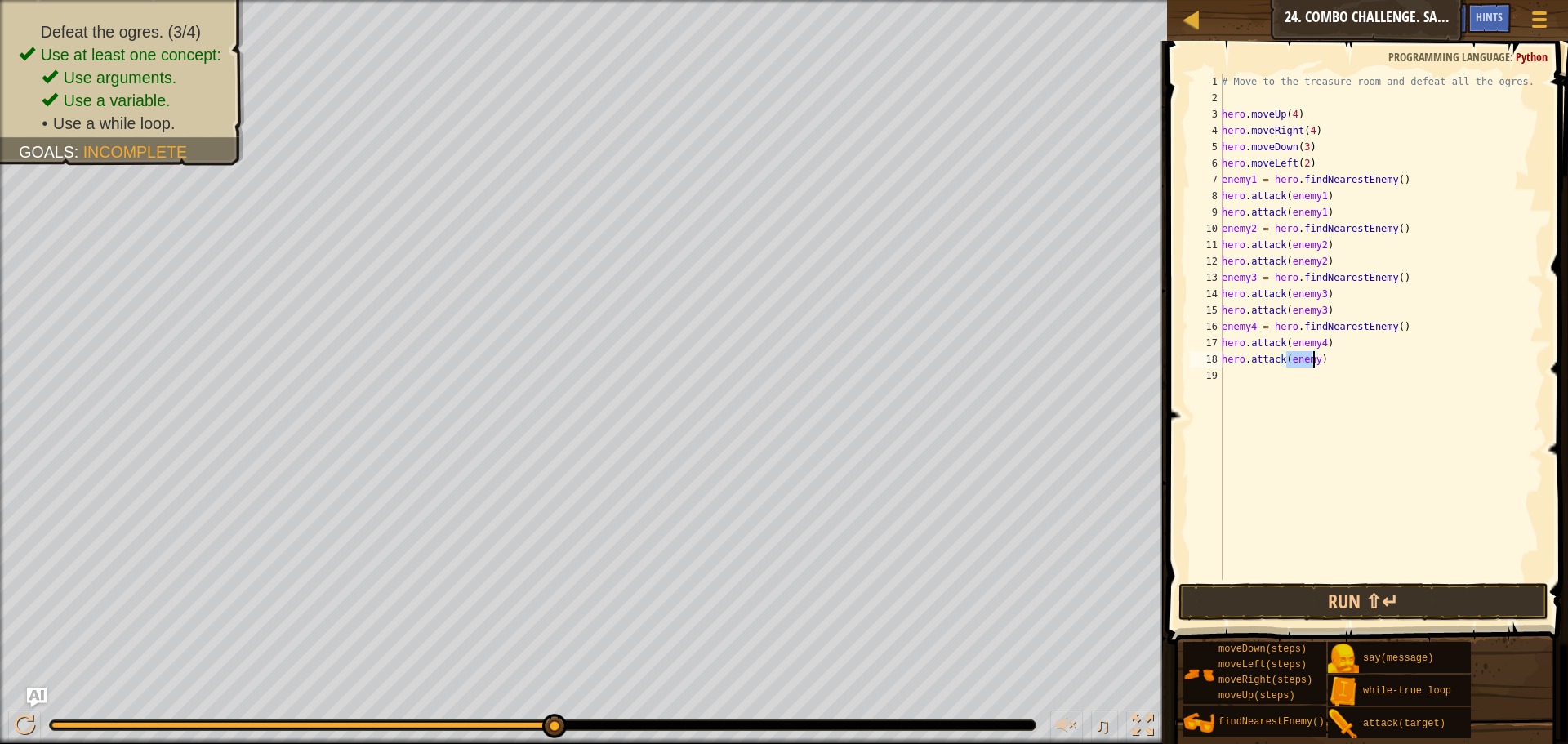
click at [1315, 357] on div "# Move to the treasure room and defeat all the ogres. hero . moveUp ( 4 ) hero …" at bounding box center [1381, 326] width 325 height 506
type textarea "hero.attack(enemy4)"
click at [1342, 618] on button "Run ⇧↵" at bounding box center [1363, 602] width 370 height 38
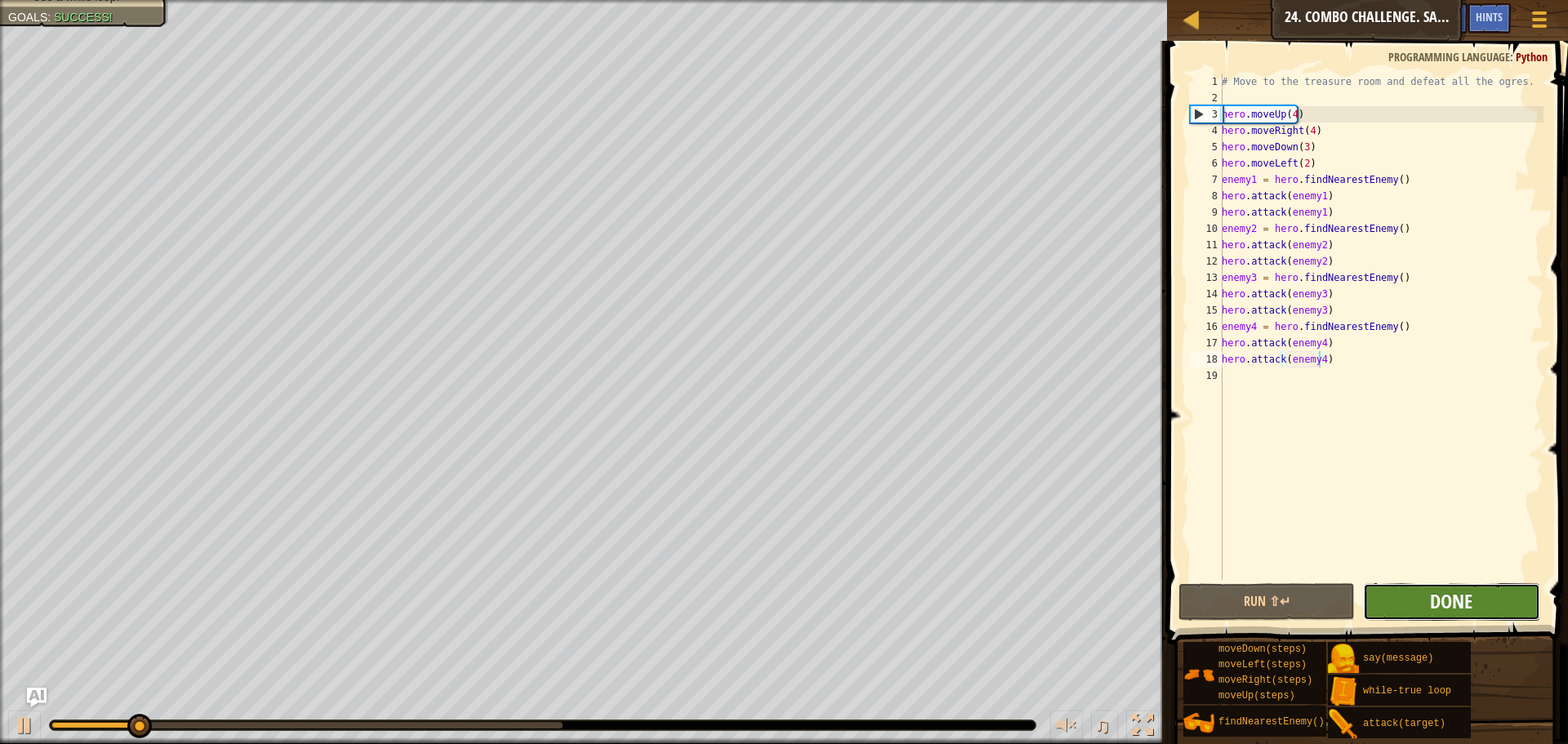
click at [1432, 606] on span "Done" at bounding box center [1451, 601] width 42 height 26
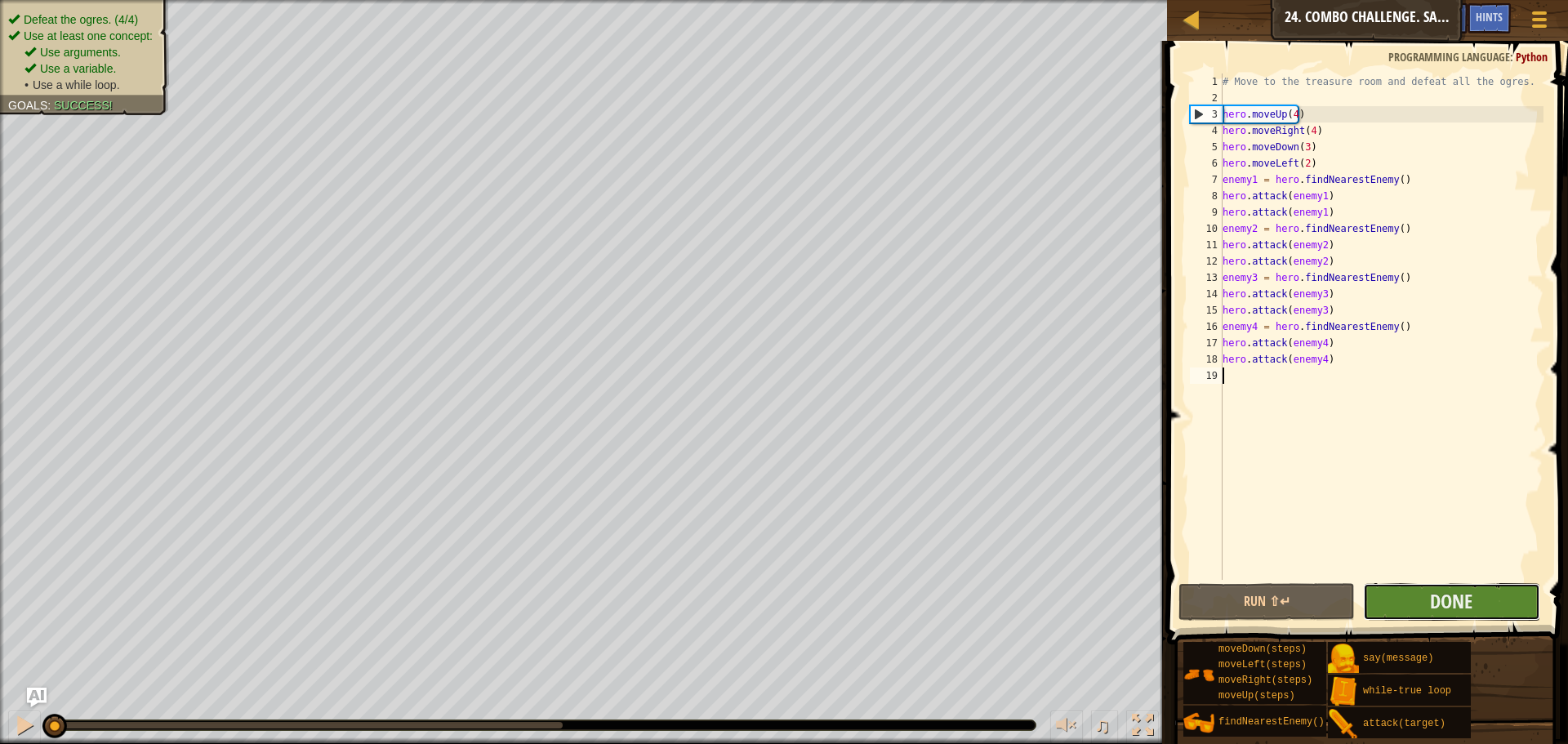
drag, startPoint x: 1452, startPoint y: 594, endPoint x: 1475, endPoint y: 608, distance: 26.9
click at [1475, 608] on button "Done" at bounding box center [1451, 602] width 176 height 38
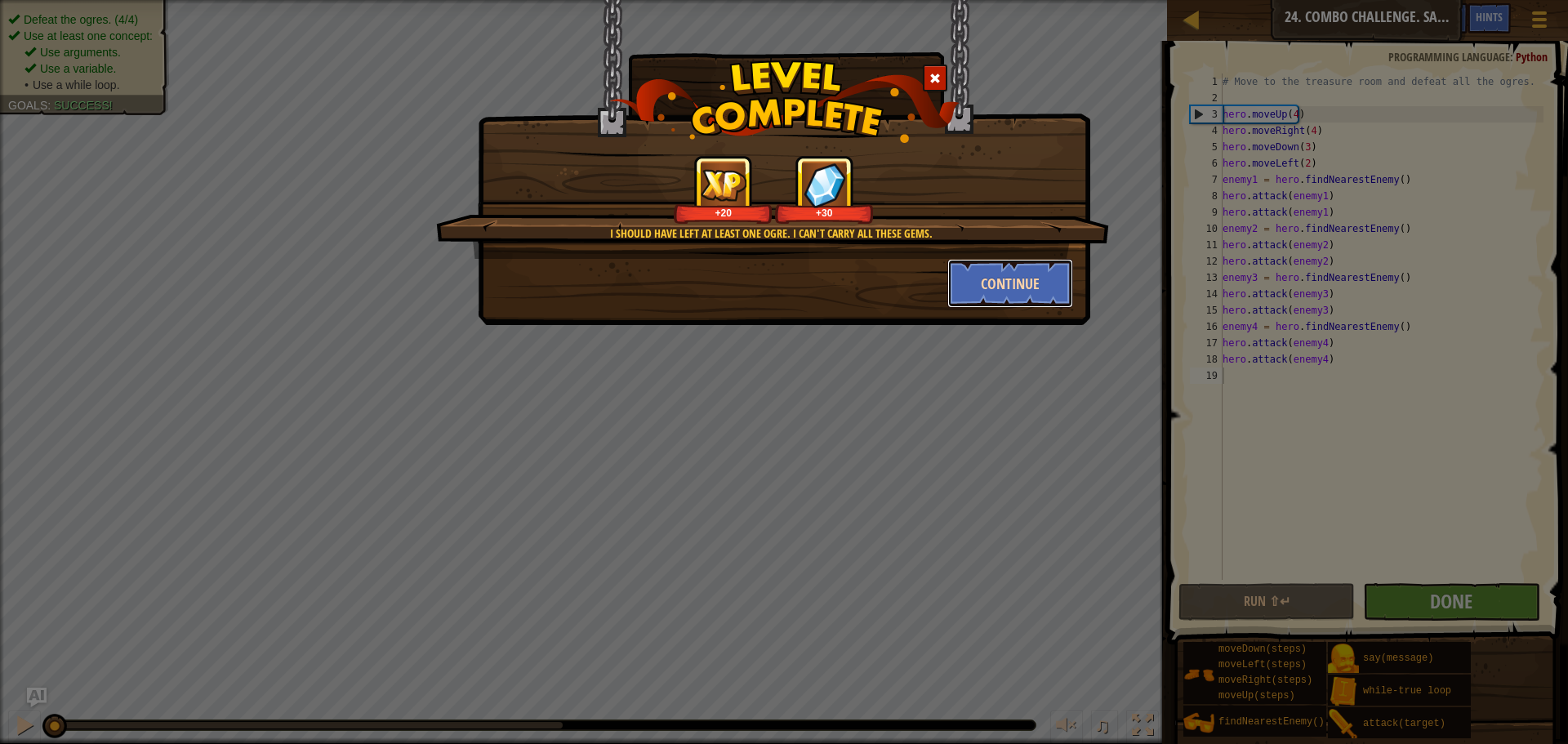
click at [1026, 264] on button "Continue" at bounding box center [1010, 283] width 126 height 49
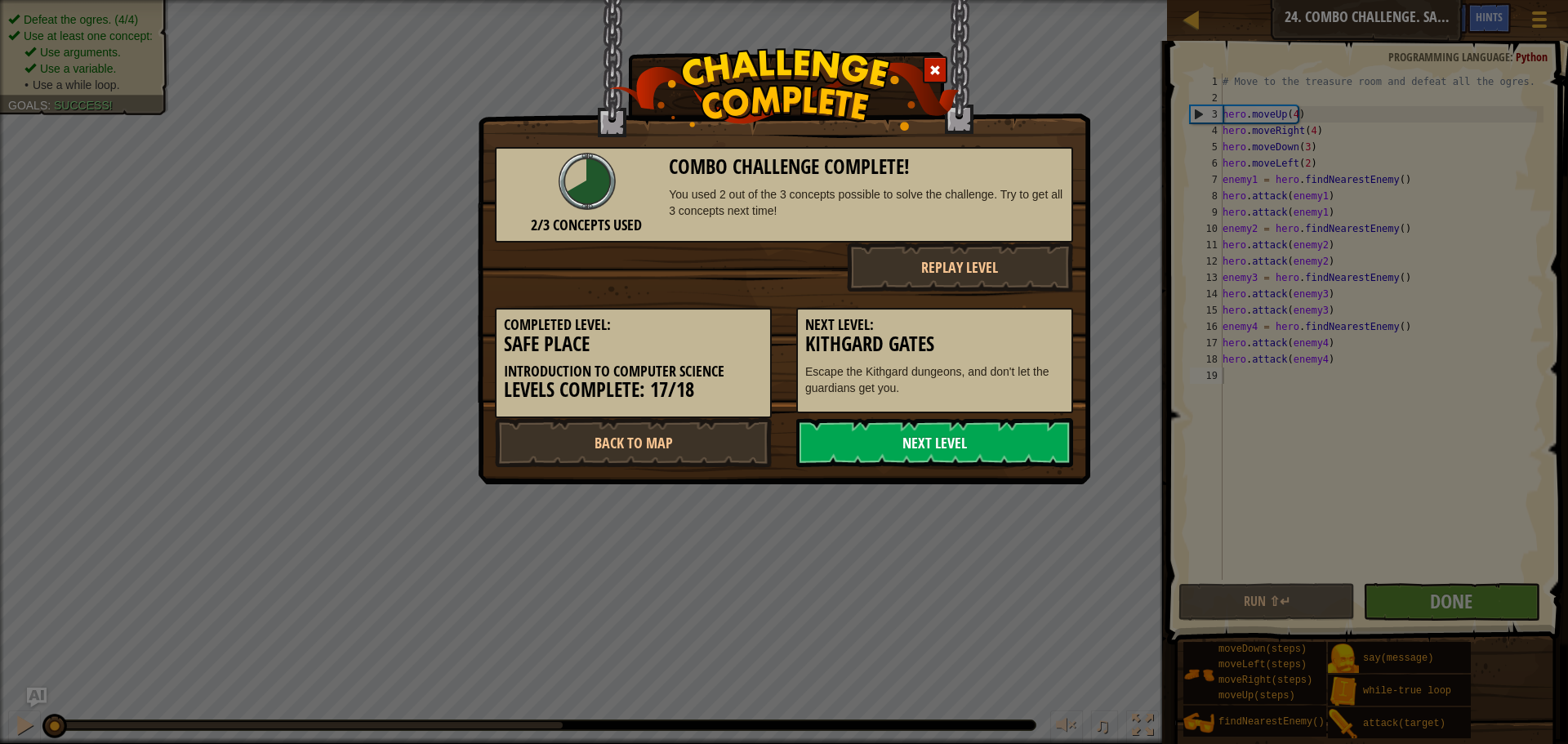
click at [994, 432] on link "Next Level" at bounding box center [934, 442] width 277 height 49
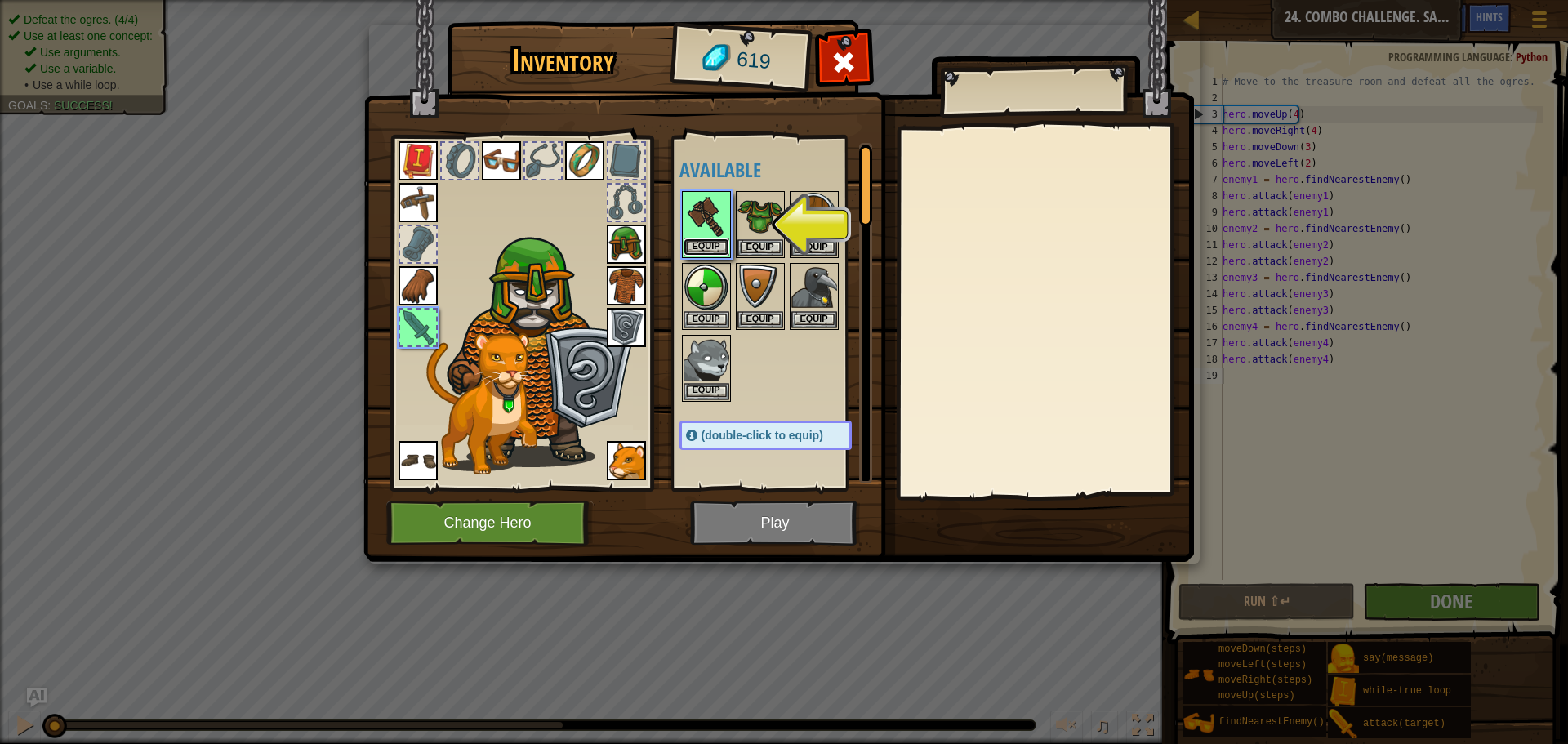
click at [711, 239] on button "Equip" at bounding box center [706, 246] width 46 height 17
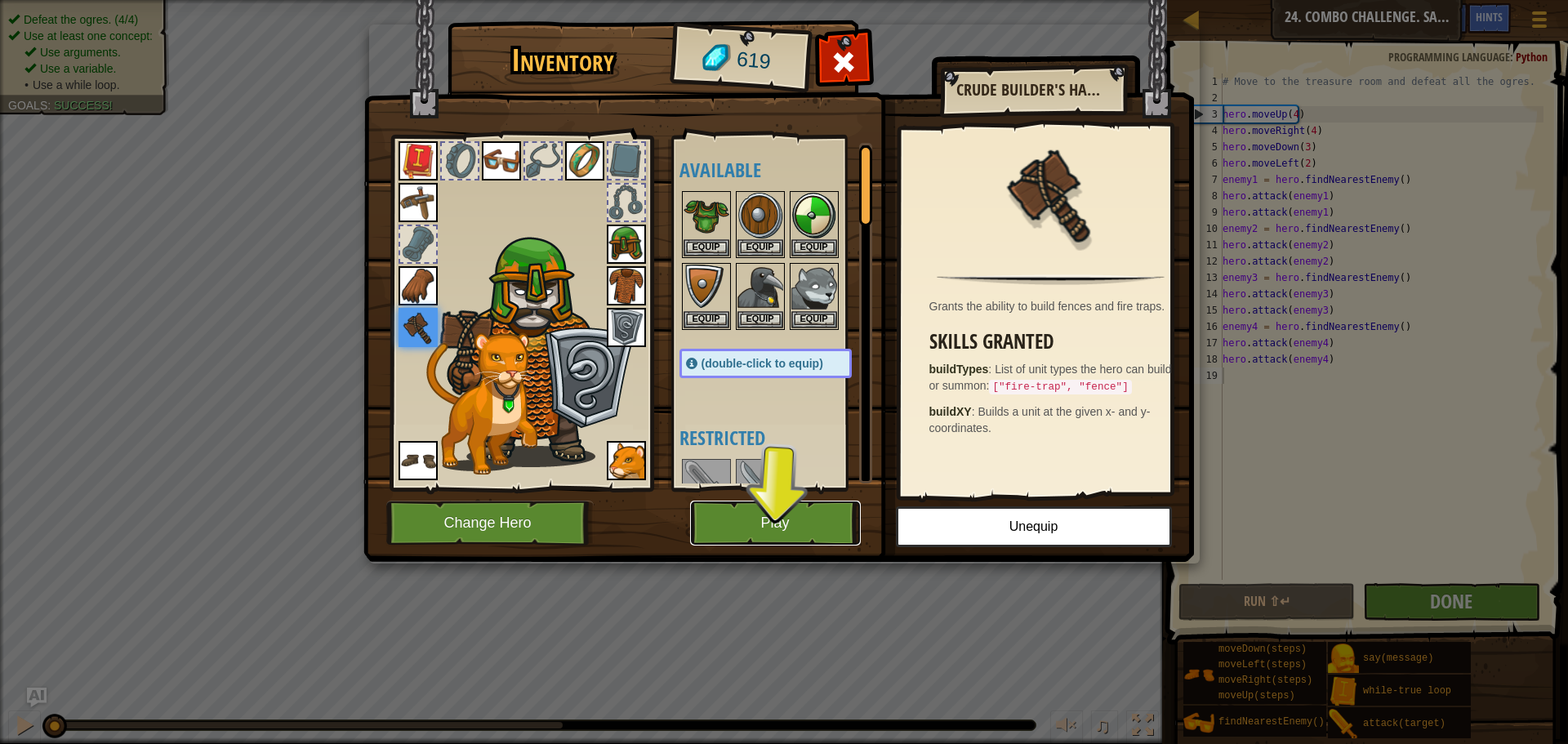
click at [719, 516] on button "Play" at bounding box center [775, 523] width 171 height 45
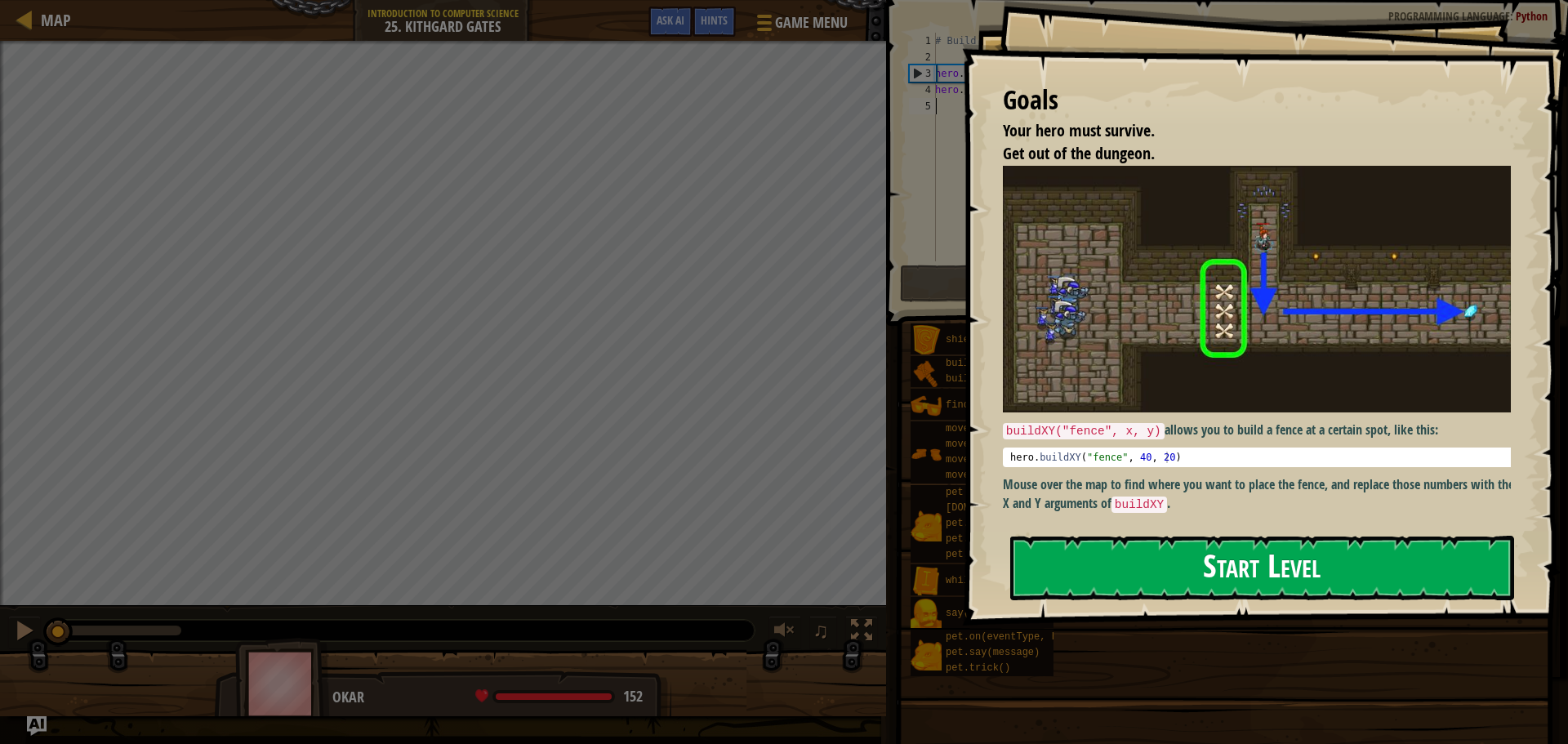
click at [1131, 561] on button "Start Level" at bounding box center [1262, 568] width 504 height 64
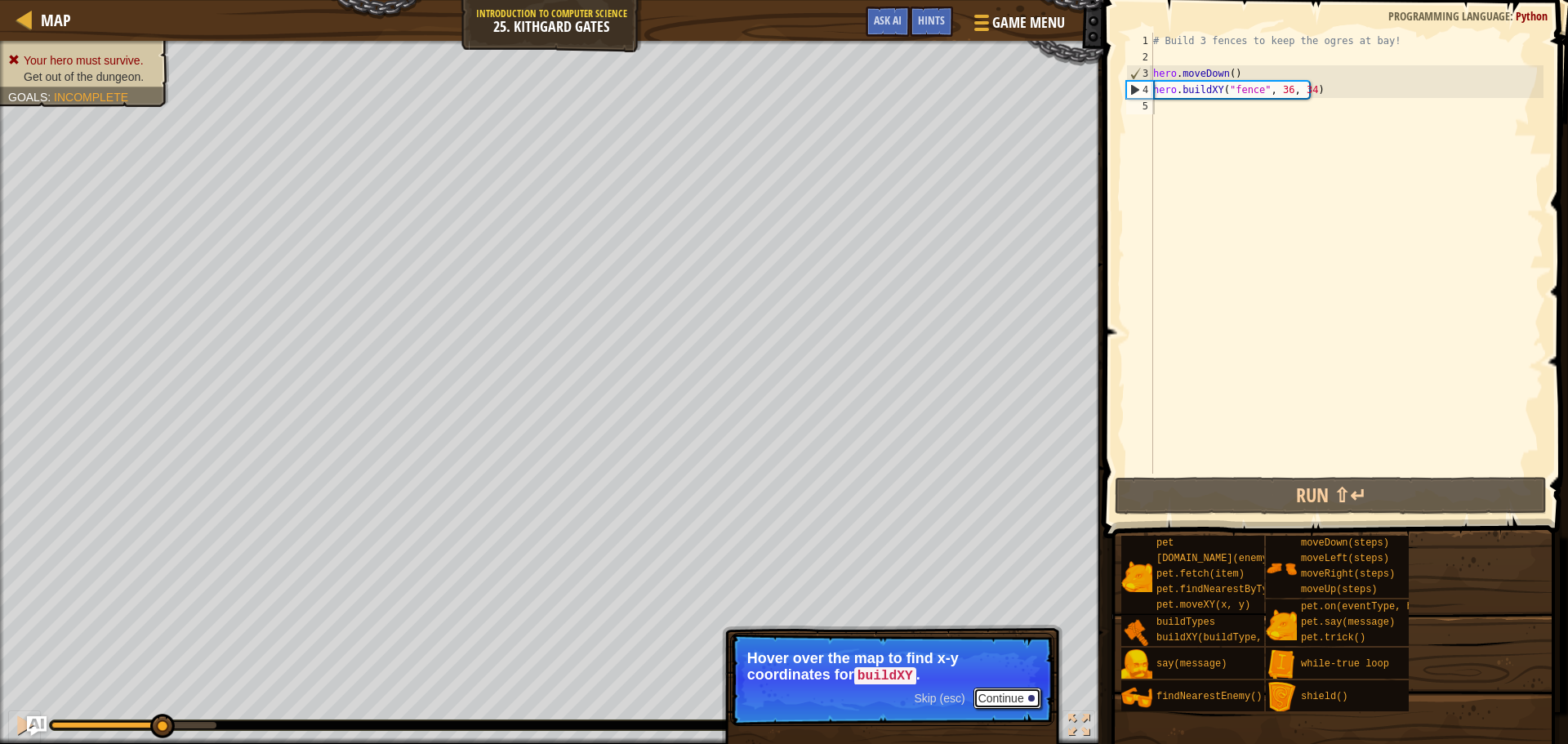
click at [998, 689] on button "Continue" at bounding box center [1007, 698] width 68 height 21
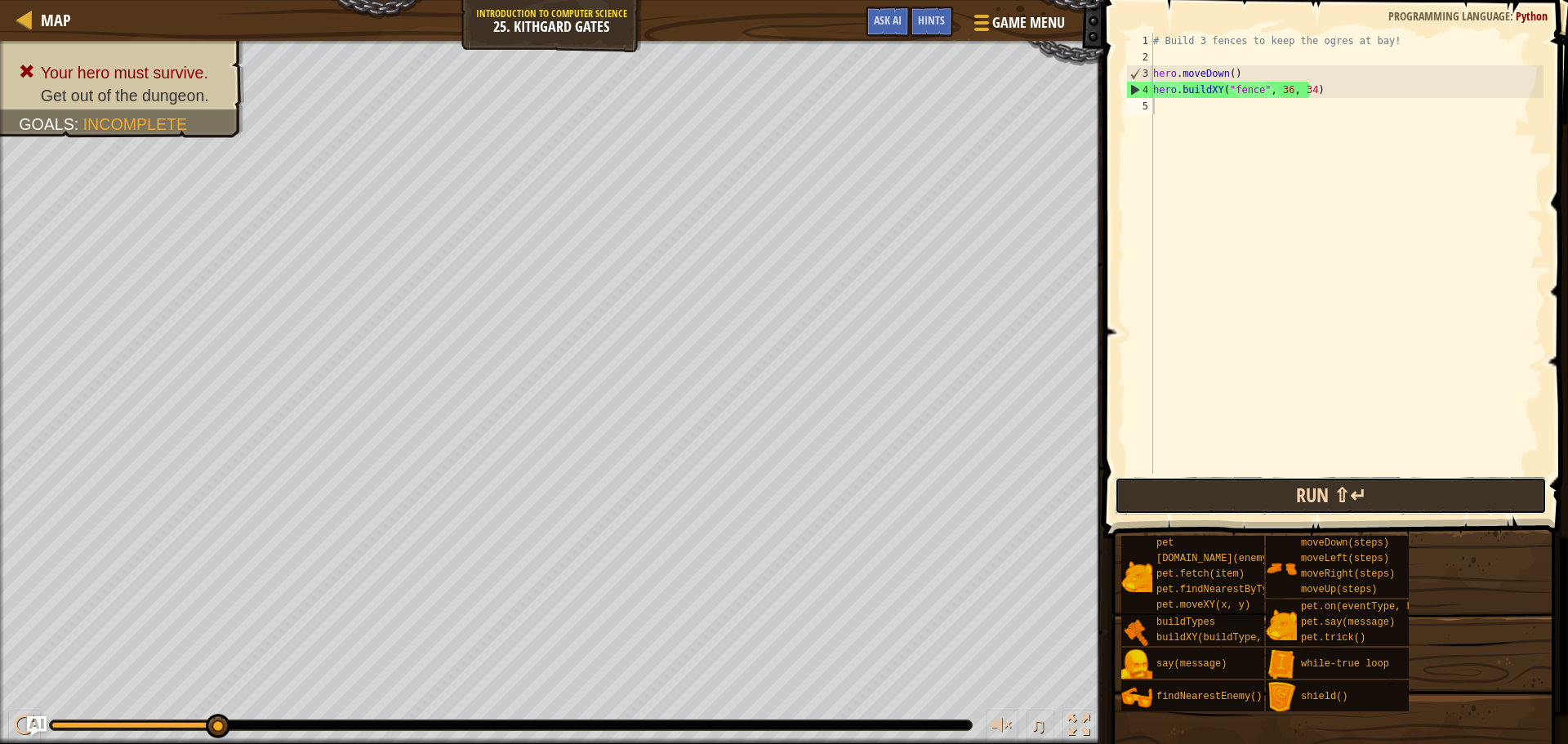
click at [1271, 484] on button "Run ⇧↵" at bounding box center [1331, 496] width 432 height 38
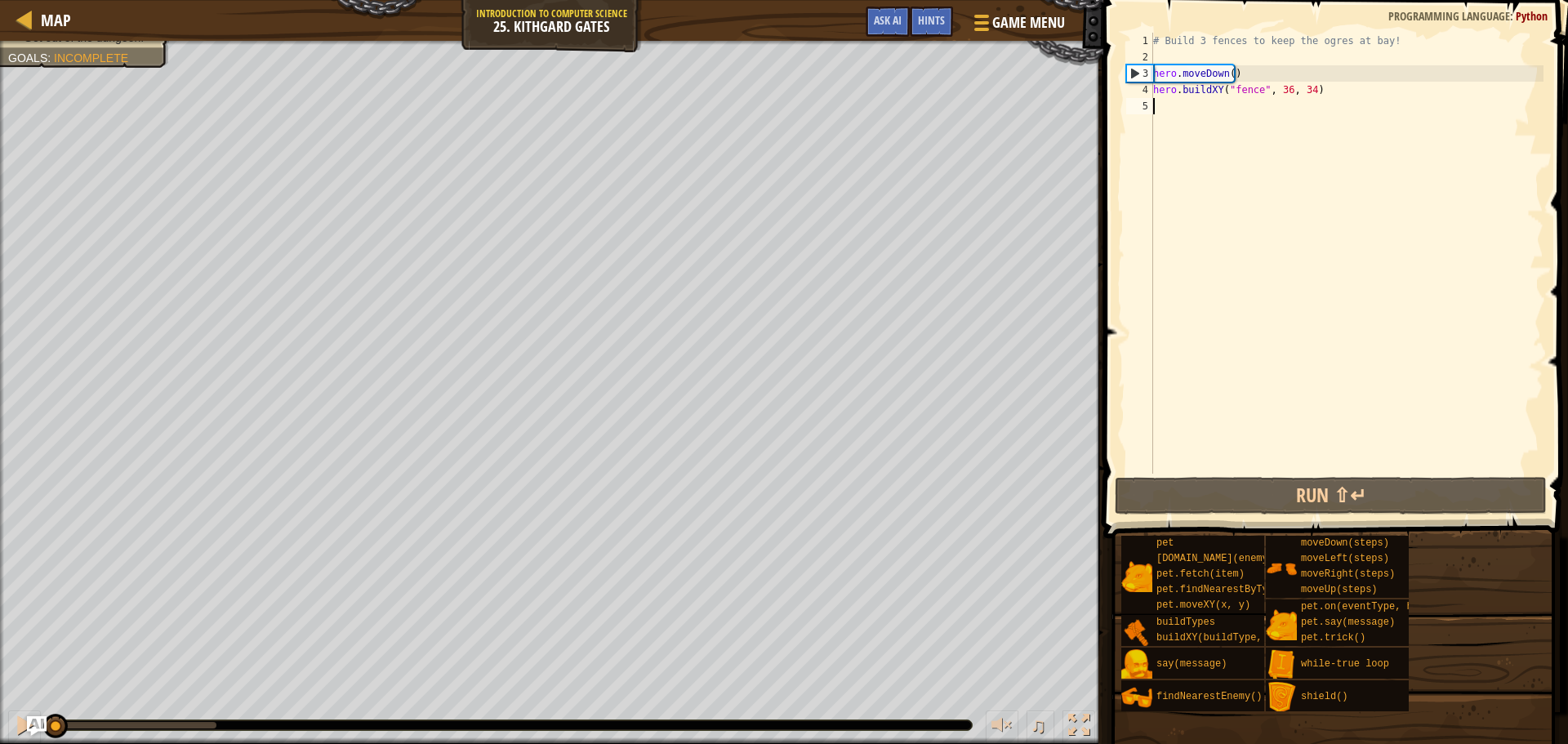
click at [27, 676] on div "Your hero must survive. Get out of the dungeon. Goals : Incomplete ♫ Okar 152 x…" at bounding box center [784, 392] width 1568 height 703
click at [144, 721] on div at bounding box center [511, 724] width 922 height 10
click at [144, 719] on div "♫" at bounding box center [552, 721] width 1103 height 49
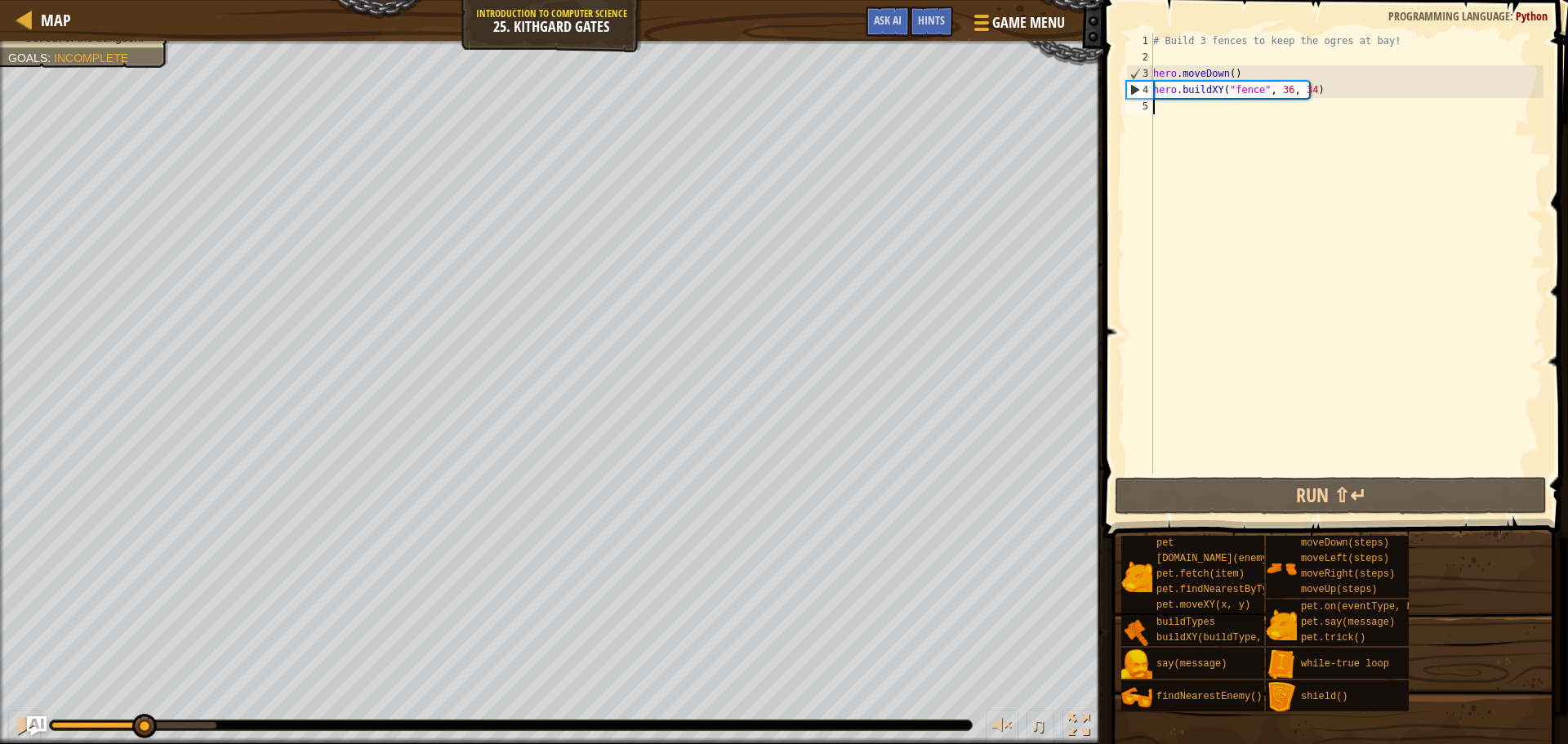
click at [144, 724] on div at bounding box center [133, 724] width 165 height 6
type textarea "h"
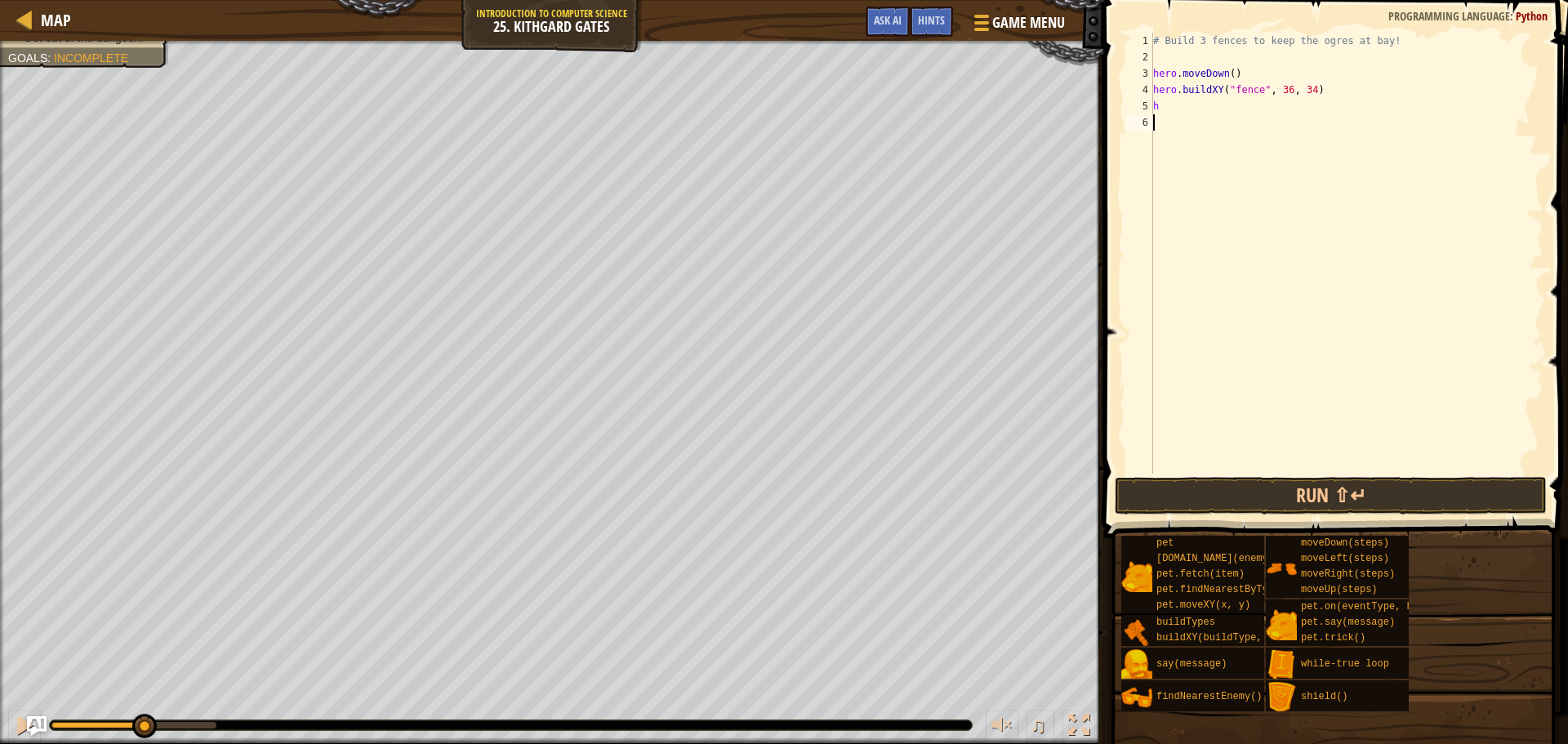
click at [1314, 314] on div "# Build 3 fences to keep the ogres at bay! hero . moveDown ( ) hero . buildXY (…" at bounding box center [1347, 269] width 394 height 474
click at [1177, 107] on div "# Build 3 fences to keep the ogres at bay! hero . moveDown ( ) hero . buildXY (…" at bounding box center [1347, 269] width 394 height 474
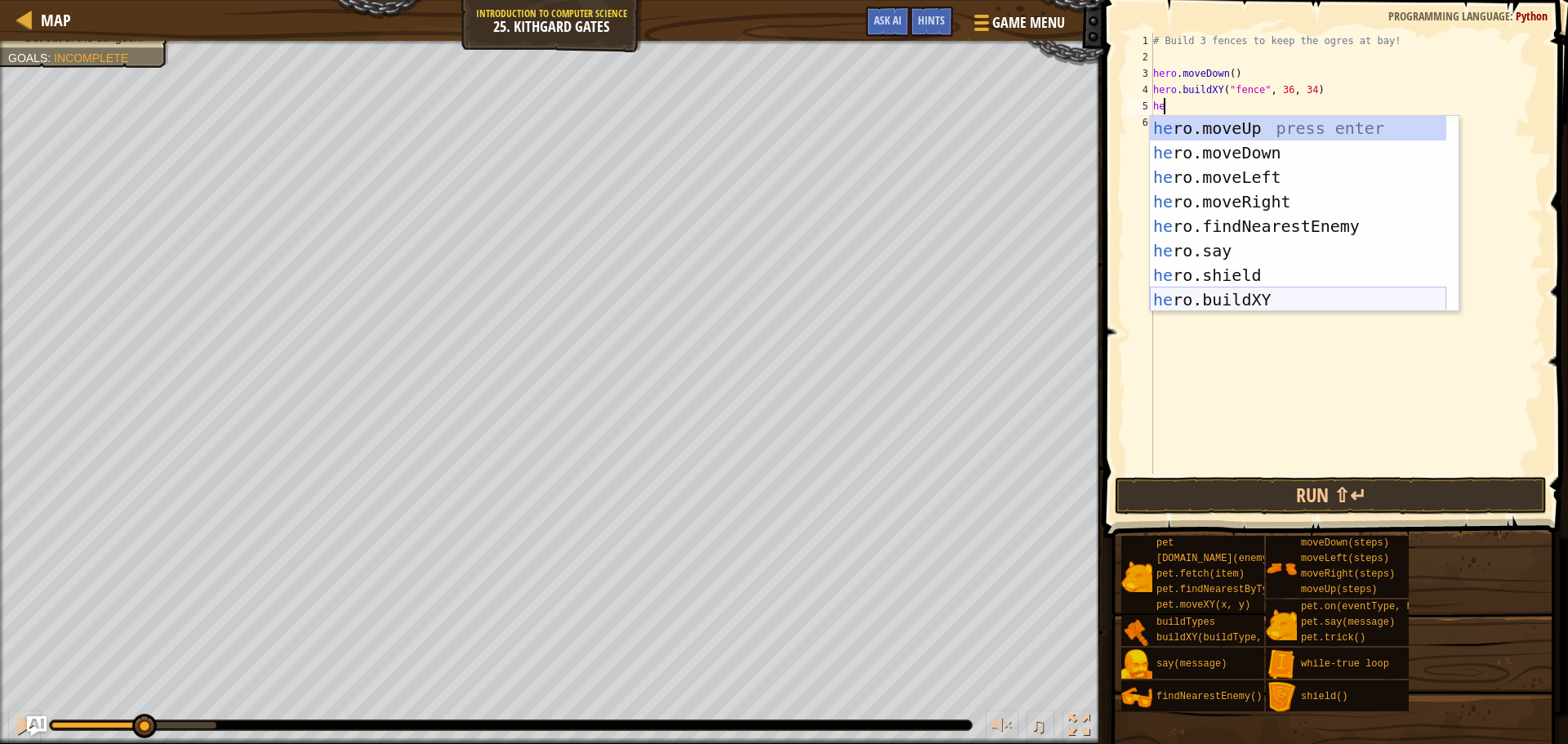
click at [1298, 293] on div "he ro.moveUp press enter he ro.moveDown press enter he ro.moveLeft press enter …" at bounding box center [1298, 239] width 296 height 245
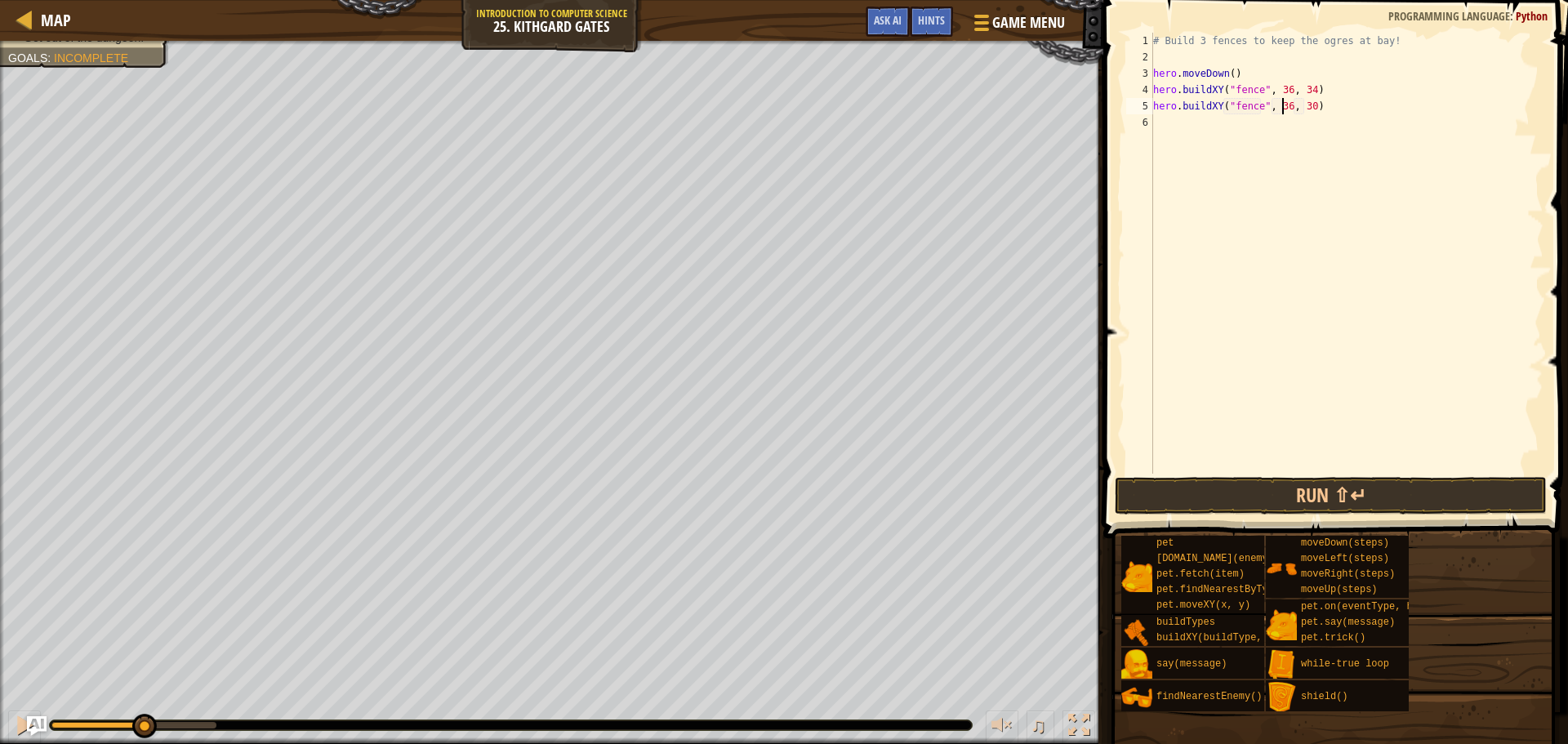
click at [1285, 108] on div "# Build 3 fences to keep the ogres at bay! hero . moveDown ( ) hero . buildXY (…" at bounding box center [1347, 269] width 394 height 474
click at [1303, 107] on div "# Build 3 fences to keep the ogres at bay! hero . moveDown ( ) hero . buildXY (…" at bounding box center [1347, 269] width 394 height 474
type textarea "hero.buildXY("fence", 36, 31)"
click at [1281, 482] on button "Run ⇧↵" at bounding box center [1331, 496] width 432 height 38
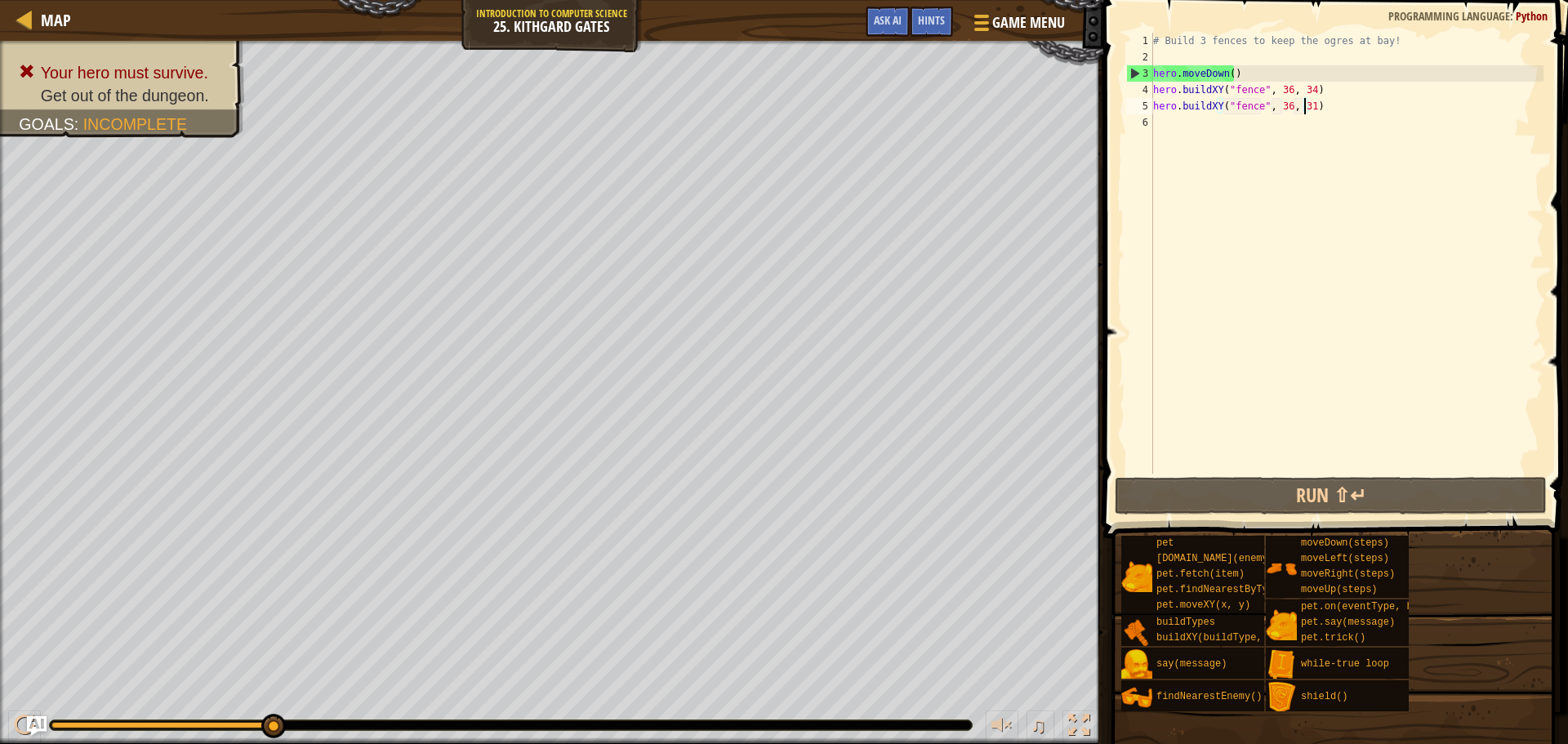
click at [1276, 157] on div "# Build 3 fences to keep the ogres at bay! hero . moveDown ( ) hero . buildXY (…" at bounding box center [1347, 269] width 394 height 474
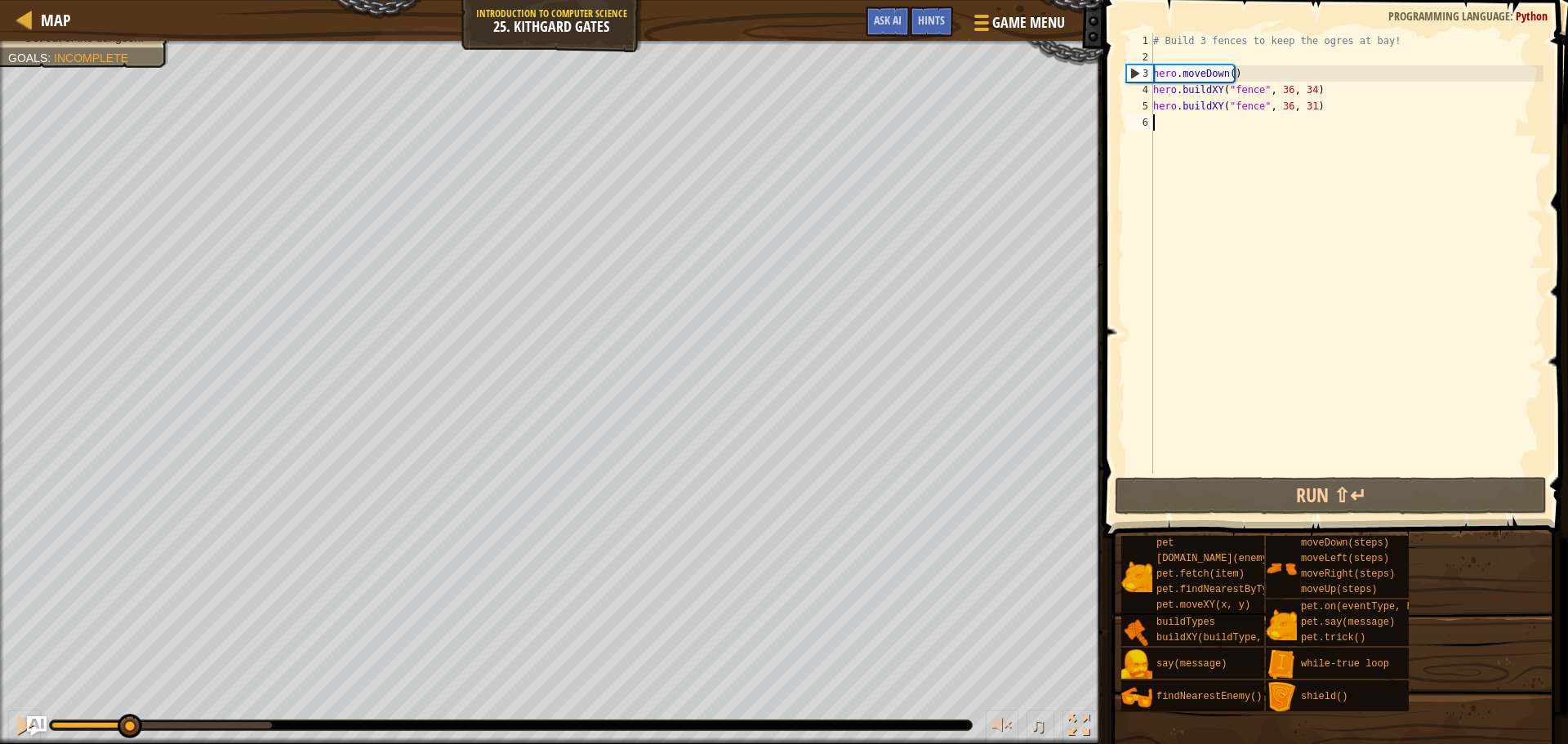
drag, startPoint x: 271, startPoint y: 731, endPoint x: 4, endPoint y: 749, distance: 267.6
click at [4, 0] on html "Map Introduction to Computer Science 25. Kithgard Gates Game Menu Done Hints As…" at bounding box center [784, 0] width 1568 height 0
type textarea "hr"
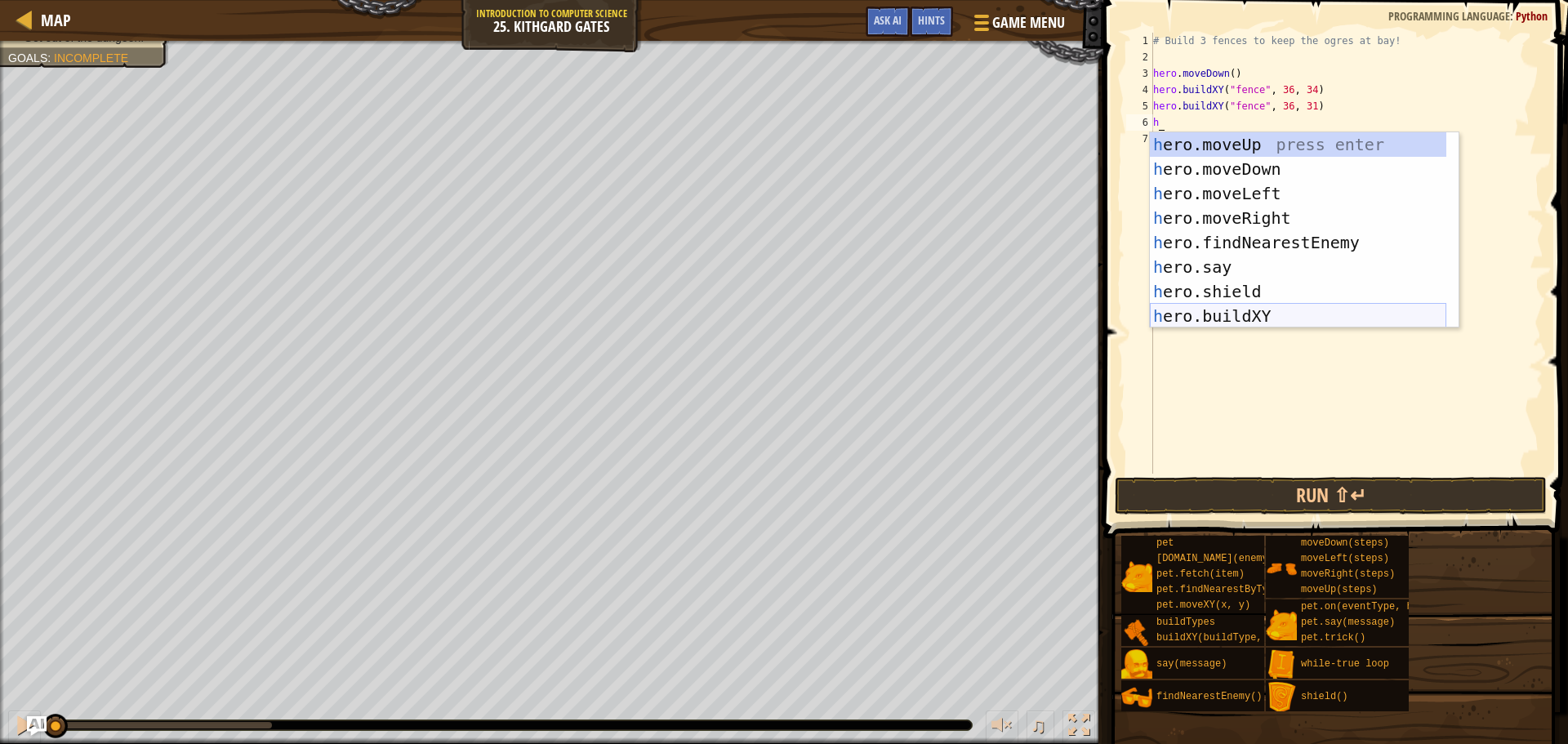
click at [1232, 312] on div "h ero.moveUp press enter h ero.moveDown press enter h ero.moveLeft press enter …" at bounding box center [1298, 255] width 296 height 245
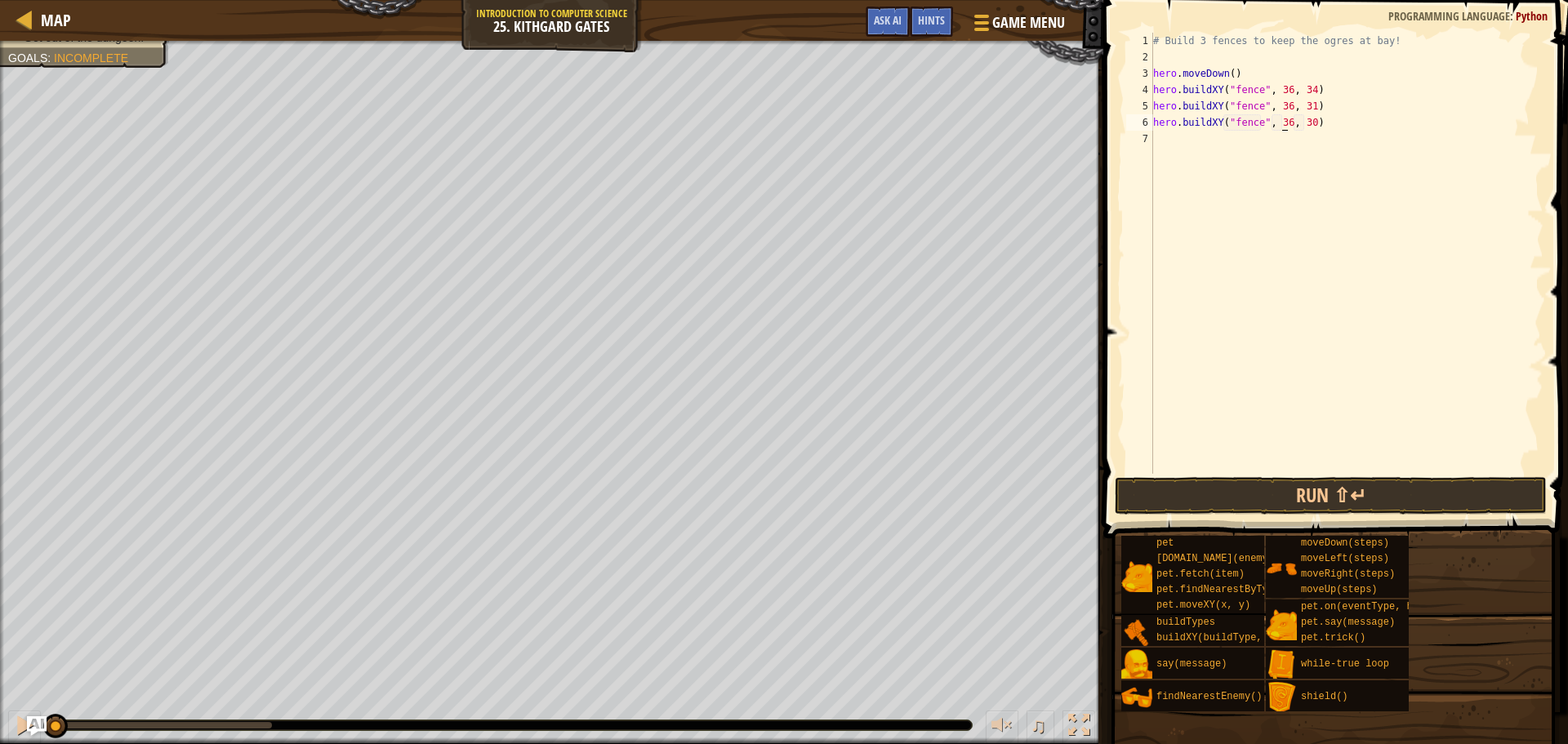
click at [1281, 122] on div "# Build 3 fences to keep the ogres at bay! hero . moveDown ( ) hero . buildXY (…" at bounding box center [1347, 269] width 394 height 474
click at [1297, 124] on div "# Build 3 fences to keep the ogres at bay! hero . moveDown ( ) hero . buildXY (…" at bounding box center [1347, 269] width 394 height 474
type textarea "h"
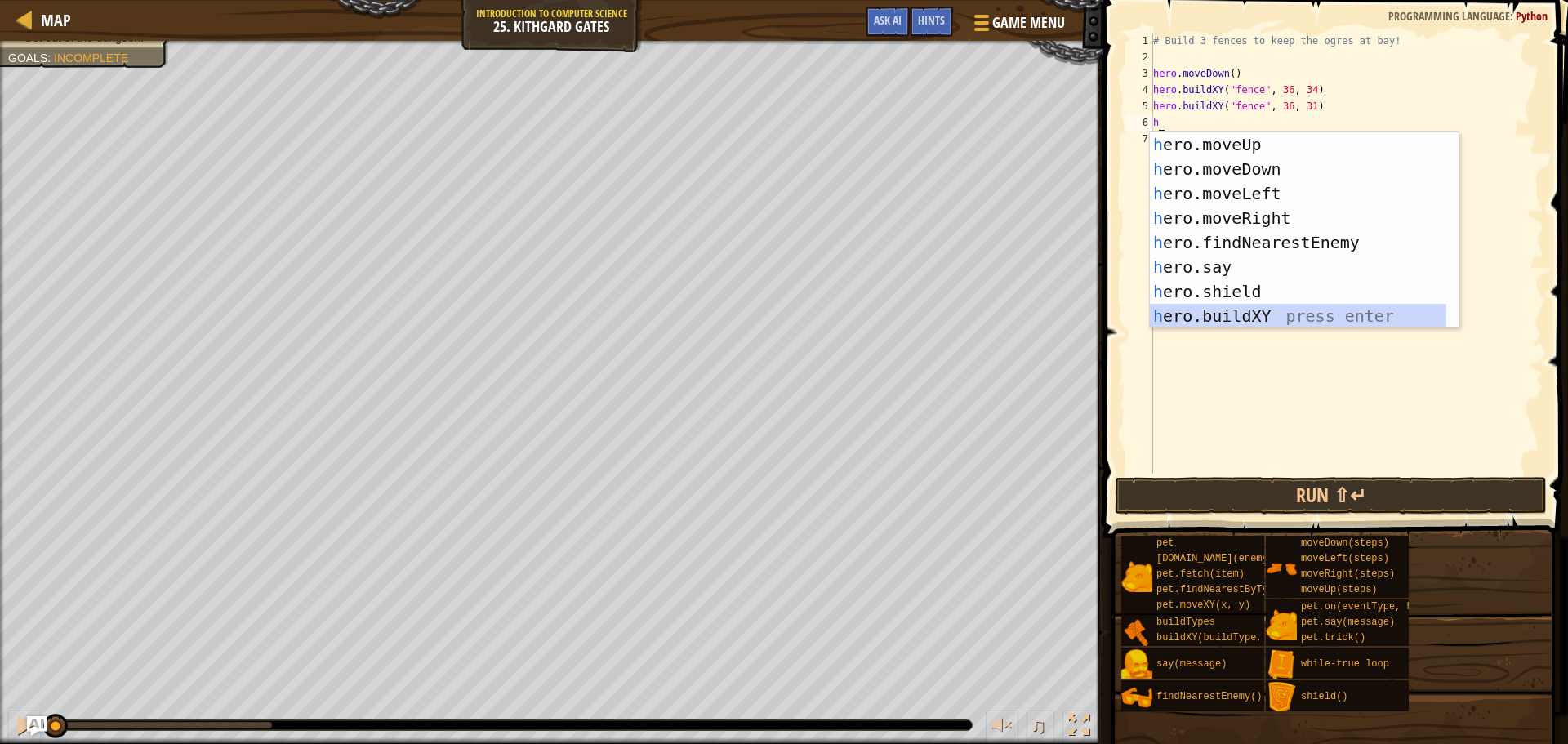
click at [1230, 311] on div "h ero.moveUp press enter h ero.moveDown press enter h ero.moveLeft press enter …" at bounding box center [1298, 255] width 296 height 245
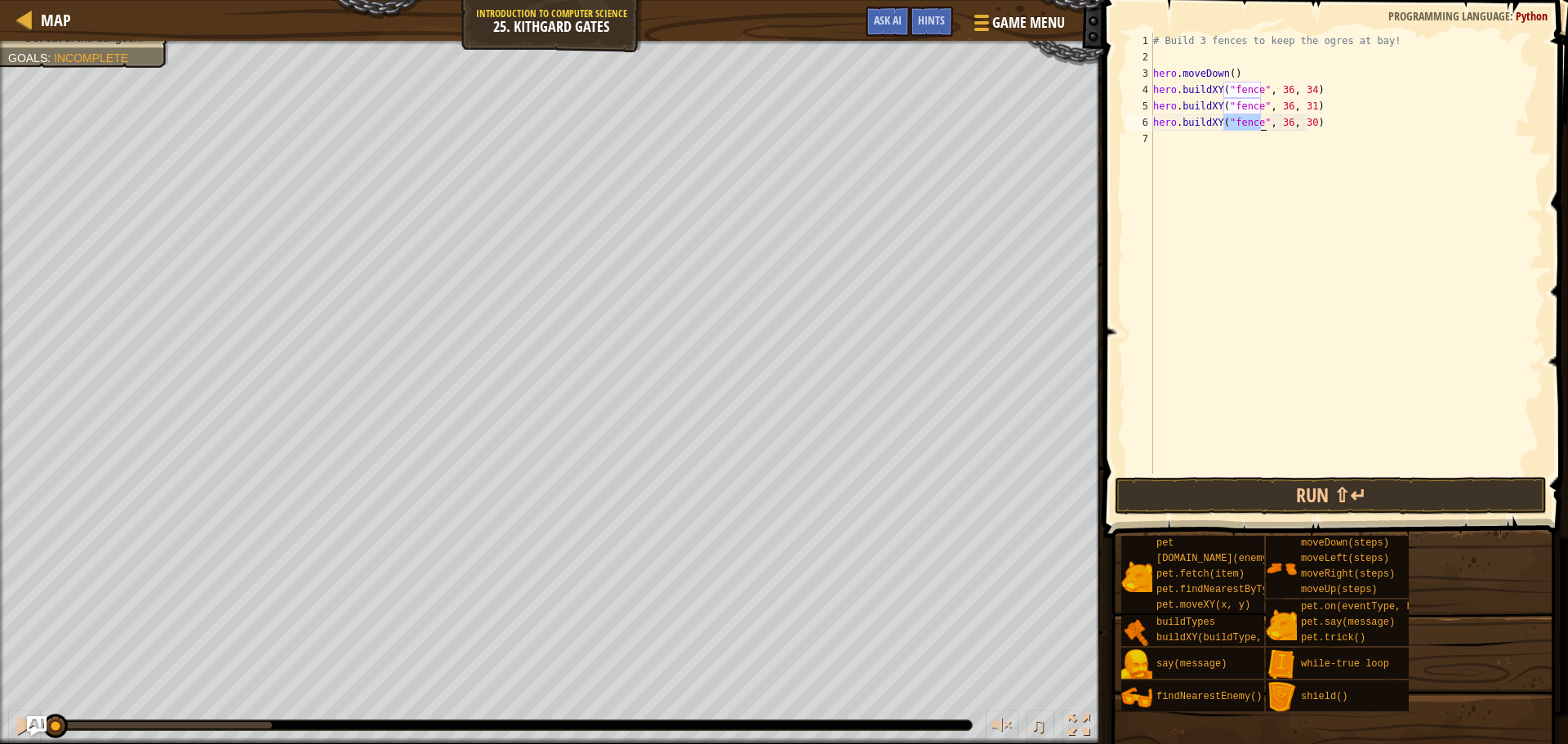
click at [1301, 124] on div "# Build 3 fences to keep the ogres at bay! hero . moveDown ( ) hero . buildXY (…" at bounding box center [1347, 269] width 394 height 474
click at [1290, 122] on div "# Build 3 fences to keep the ogres at bay! hero . moveDown ( ) hero . buildXY (…" at bounding box center [1347, 269] width 394 height 474
click at [1313, 125] on div "# Build 3 fences to keep the ogres at bay! hero . moveDown ( ) hero . buildXY (…" at bounding box center [1347, 269] width 394 height 474
type textarea "hero.buildXY("fence", 36, 27)"
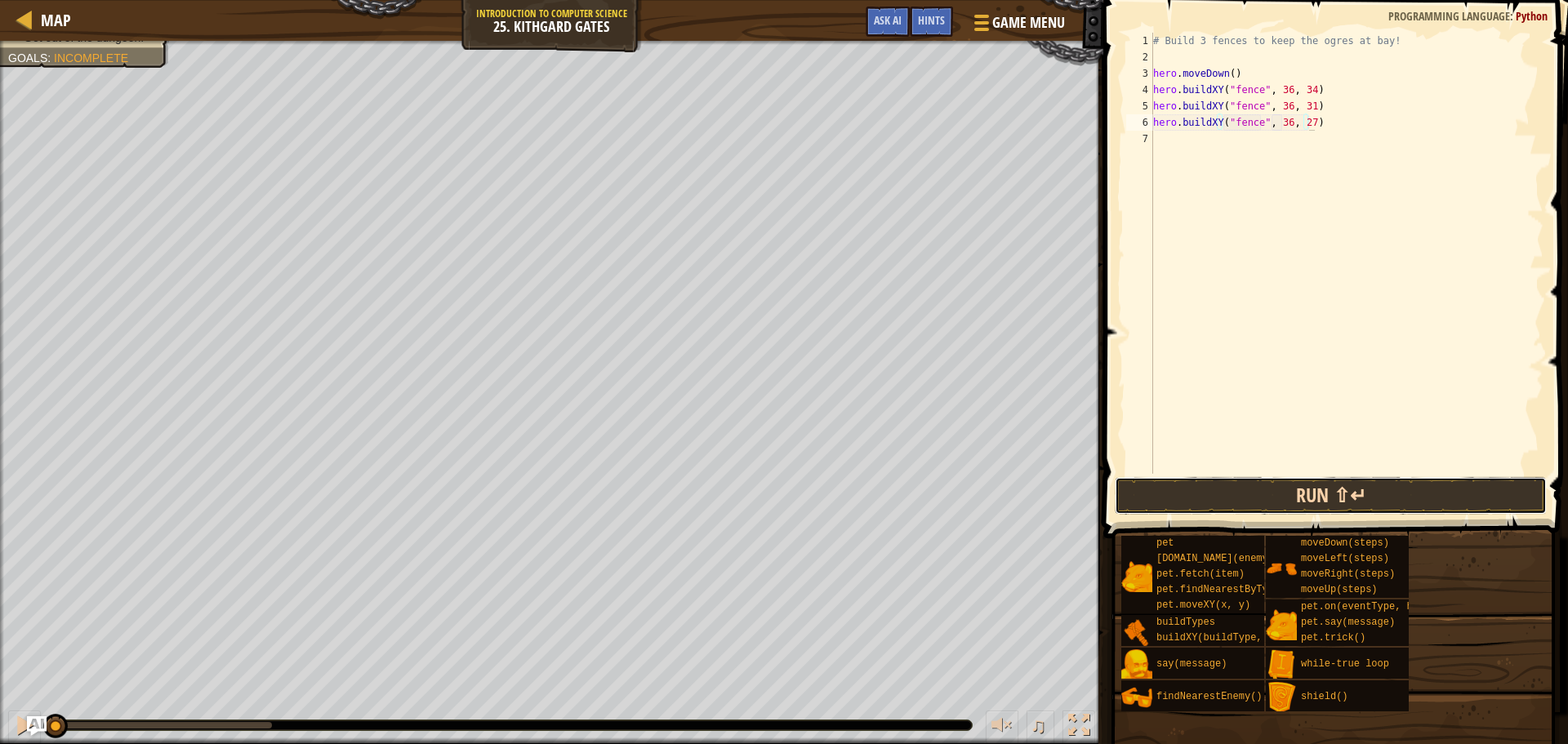
click at [1176, 508] on button "Run ⇧↵" at bounding box center [1331, 496] width 432 height 38
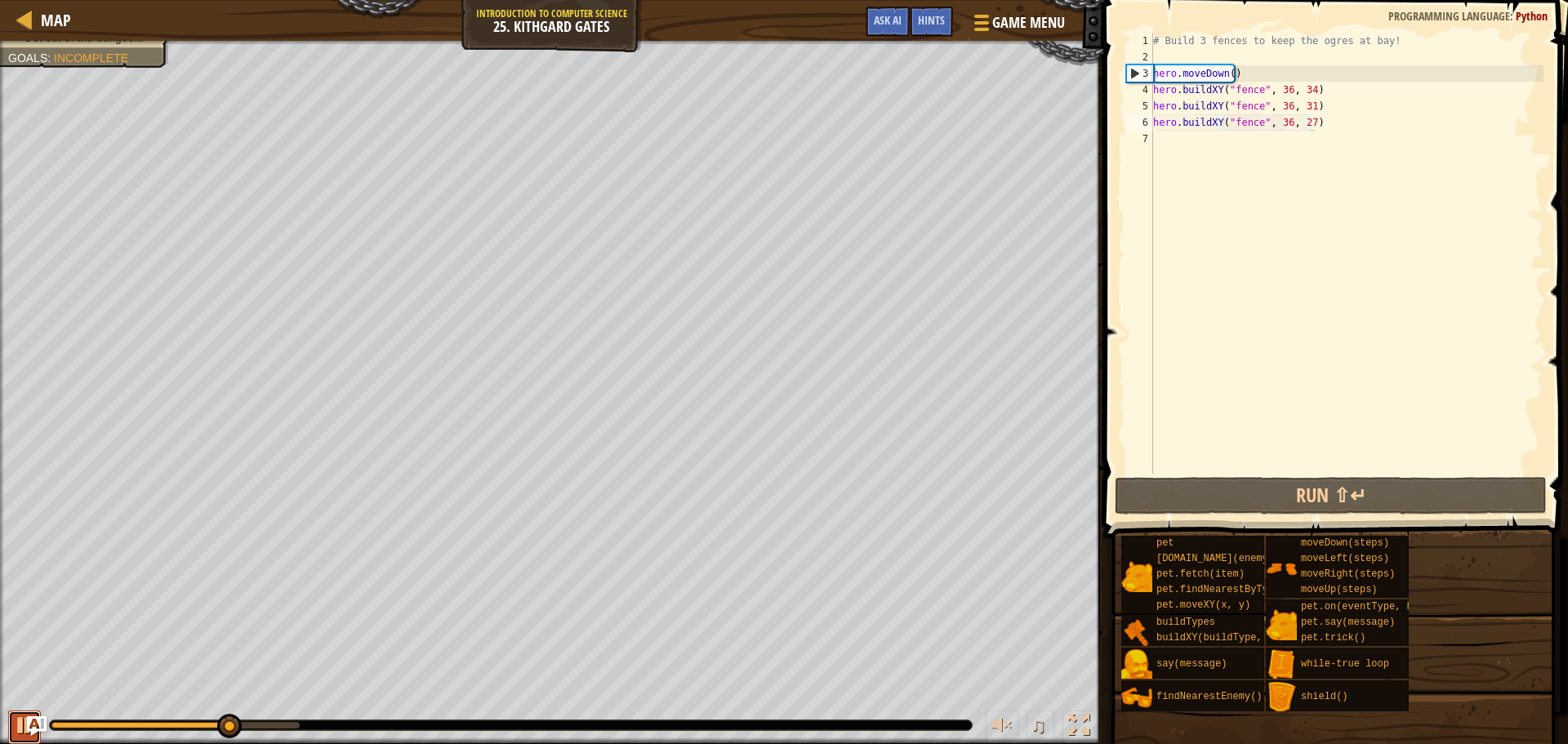
click at [24, 720] on div at bounding box center [25, 725] width 21 height 21
click at [1161, 149] on div "# Build 3 fences to keep the ogres at bay! hero . moveDown ( ) hero . buildXY (…" at bounding box center [1347, 269] width 394 height 474
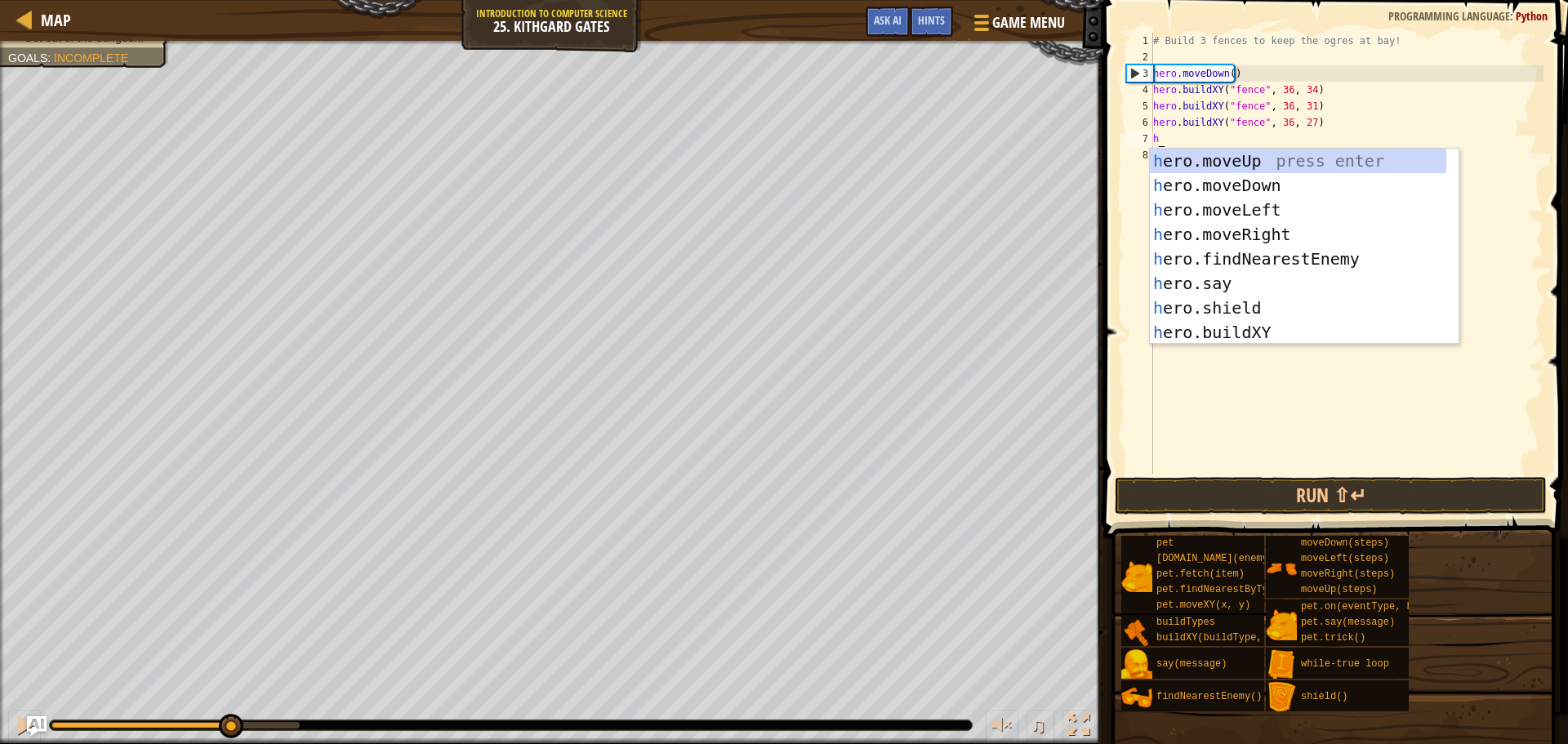
type textarea "he"
click at [1239, 227] on div "he ro.moveUp press enter he ro.moveDown press enter he ro.moveLeft press enter …" at bounding box center [1298, 271] width 296 height 245
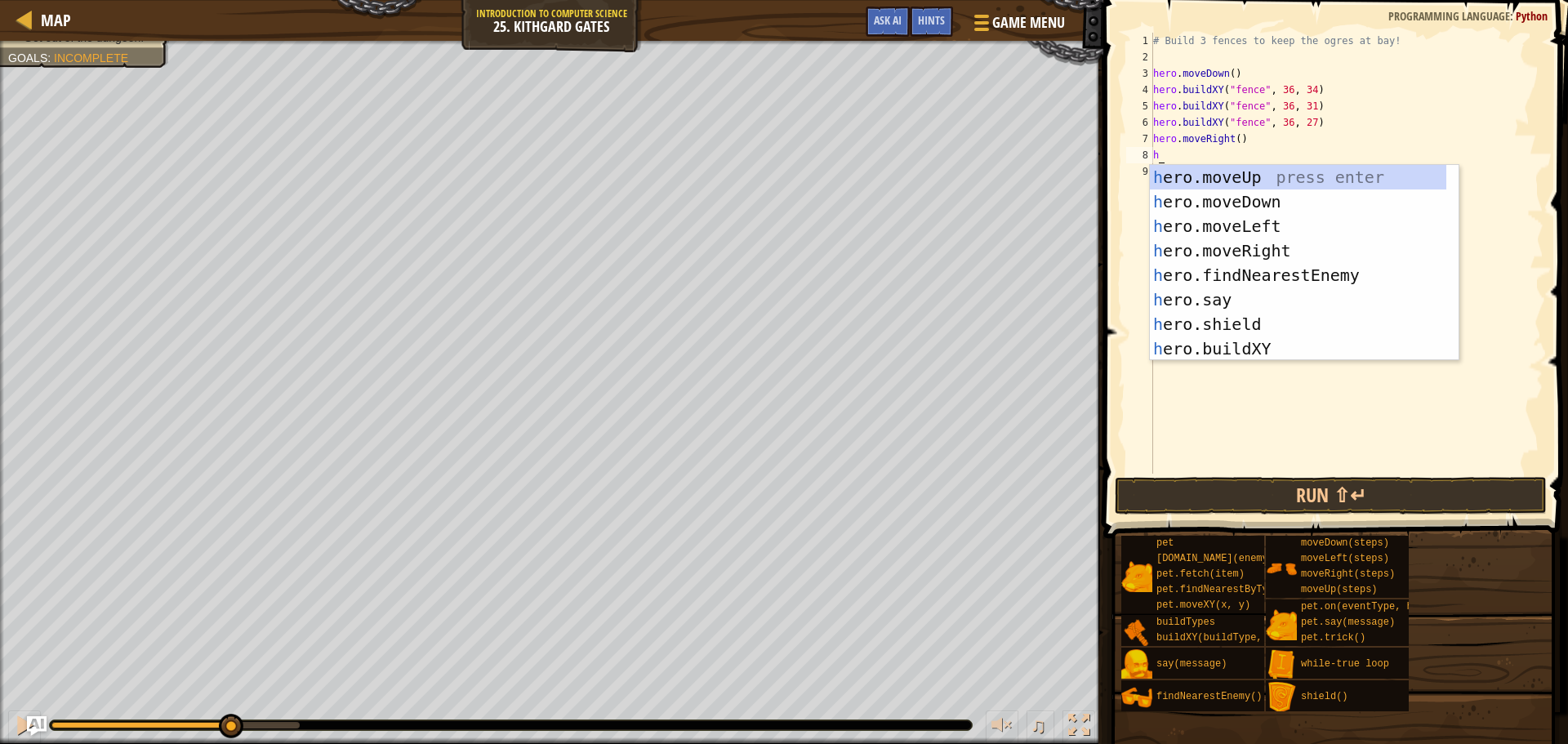
type textarea "he"
click at [1264, 241] on div "he ro.moveUp press enter he ro.moveDown press enter he ro.moveLeft press enter …" at bounding box center [1298, 287] width 296 height 245
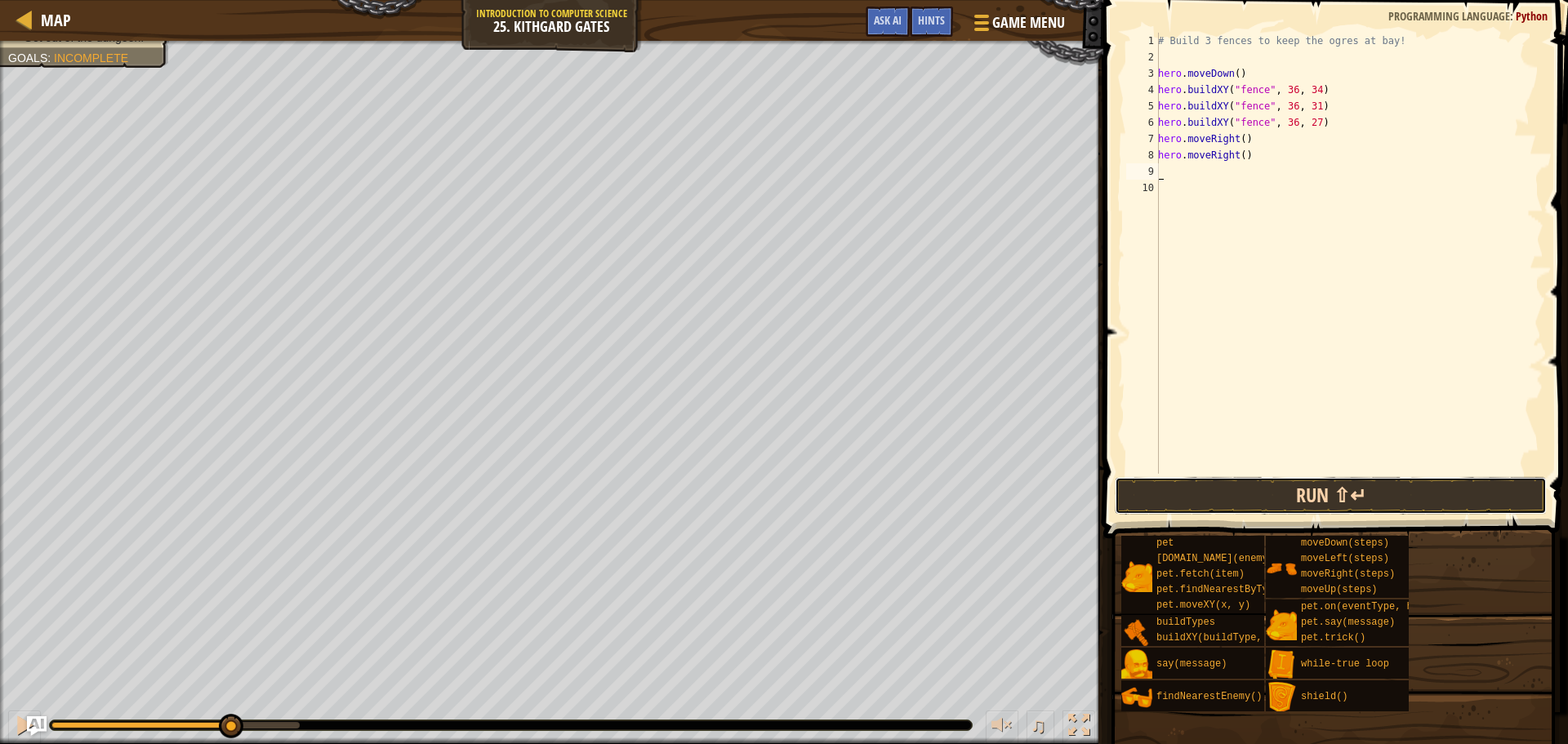
click at [1254, 491] on button "Run ⇧↵" at bounding box center [1331, 496] width 432 height 38
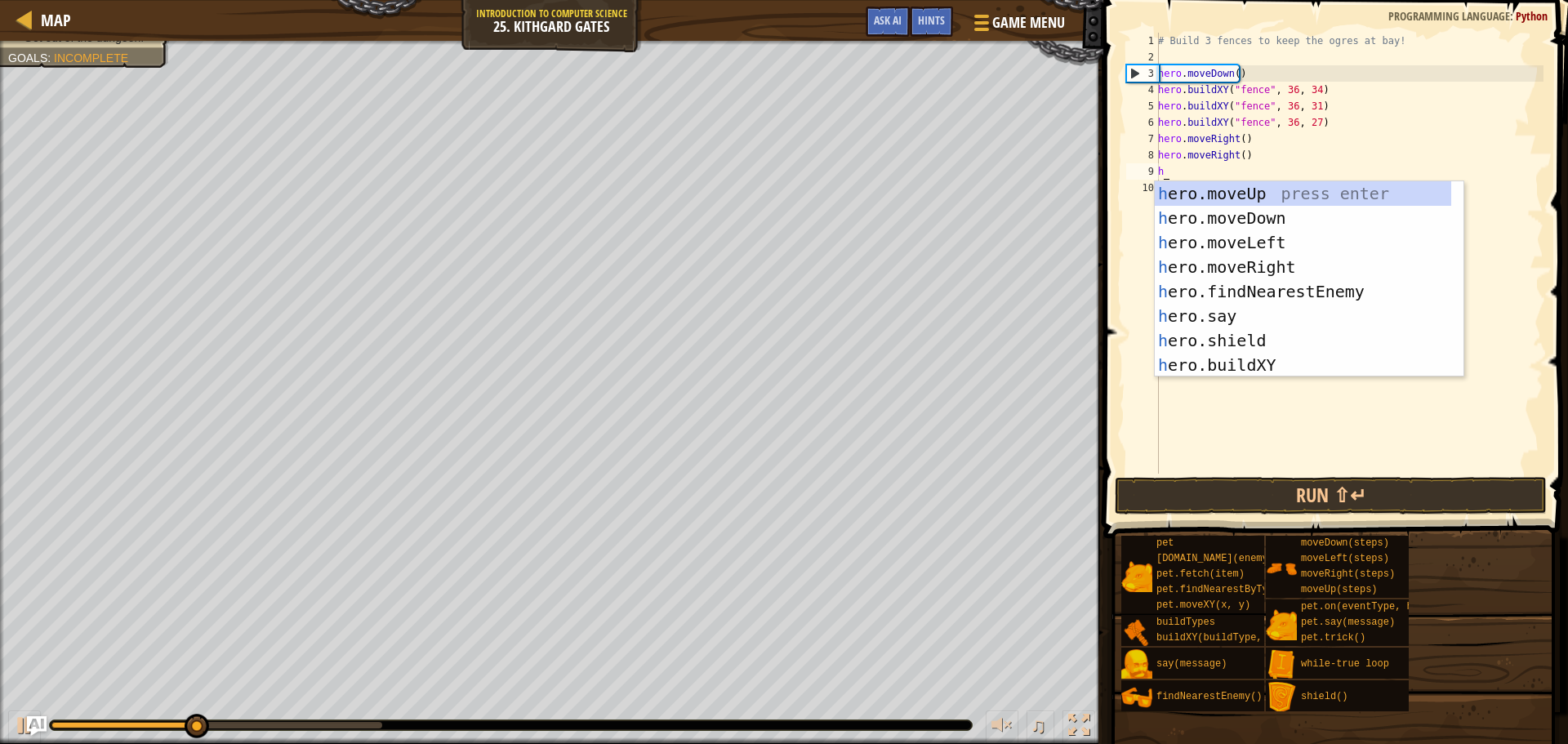
type textarea "hr"
click at [1260, 261] on div "h e r o.moveUp press enter h e r o.moveDown press enter h e r o.moveLeft press …" at bounding box center [1303, 304] width 296 height 245
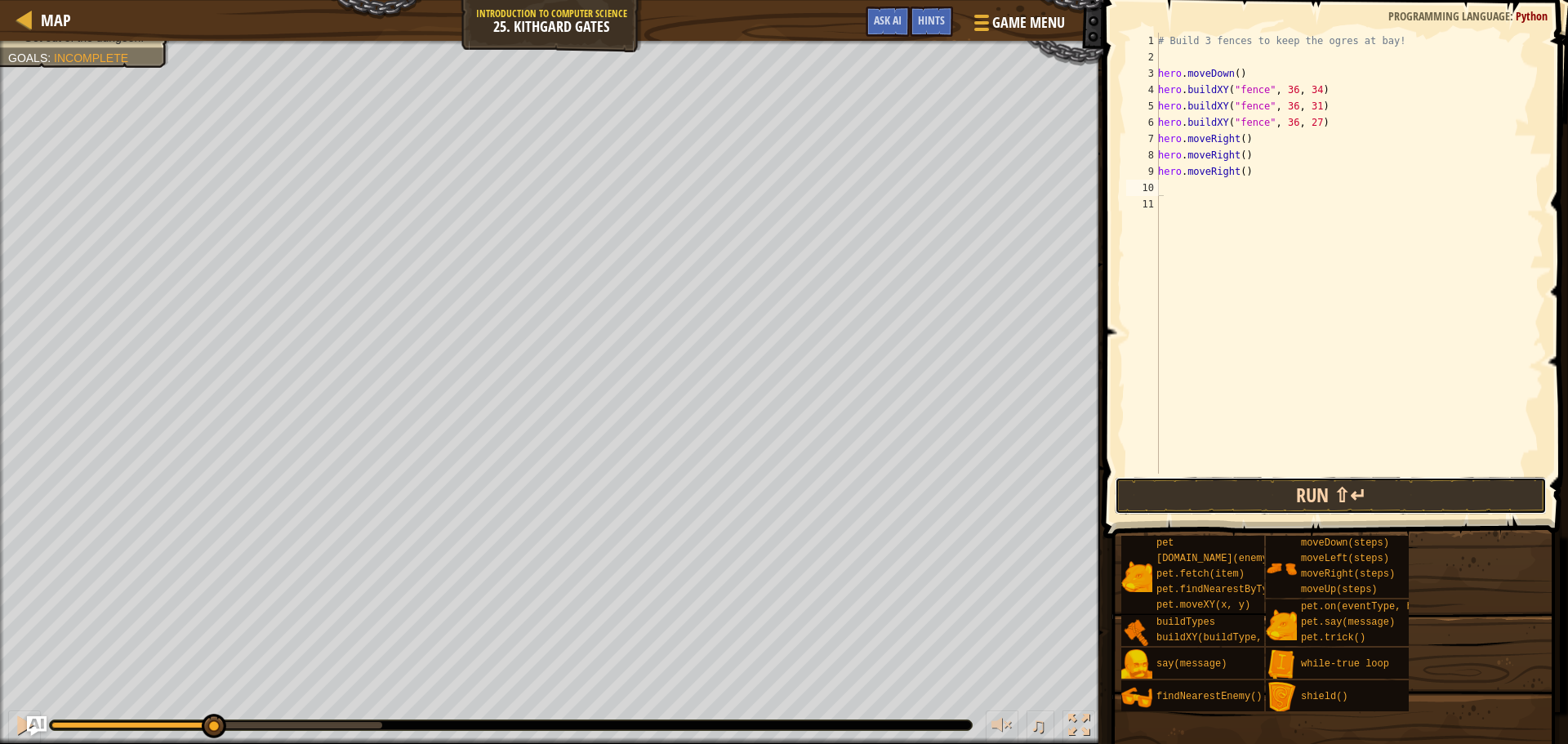
click at [1215, 483] on button "Run ⇧↵" at bounding box center [1331, 496] width 432 height 38
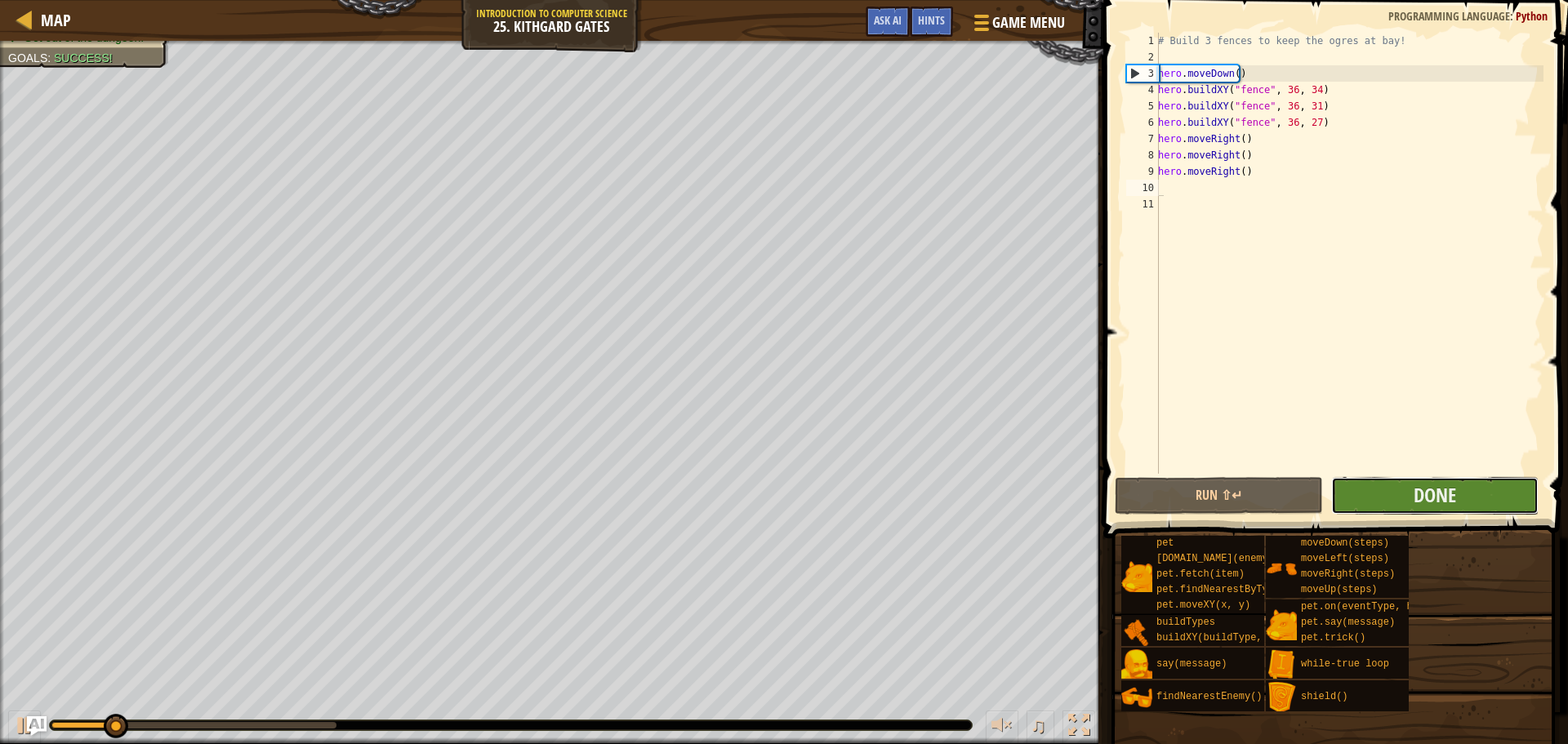
click at [1477, 496] on button "Done" at bounding box center [1435, 496] width 208 height 38
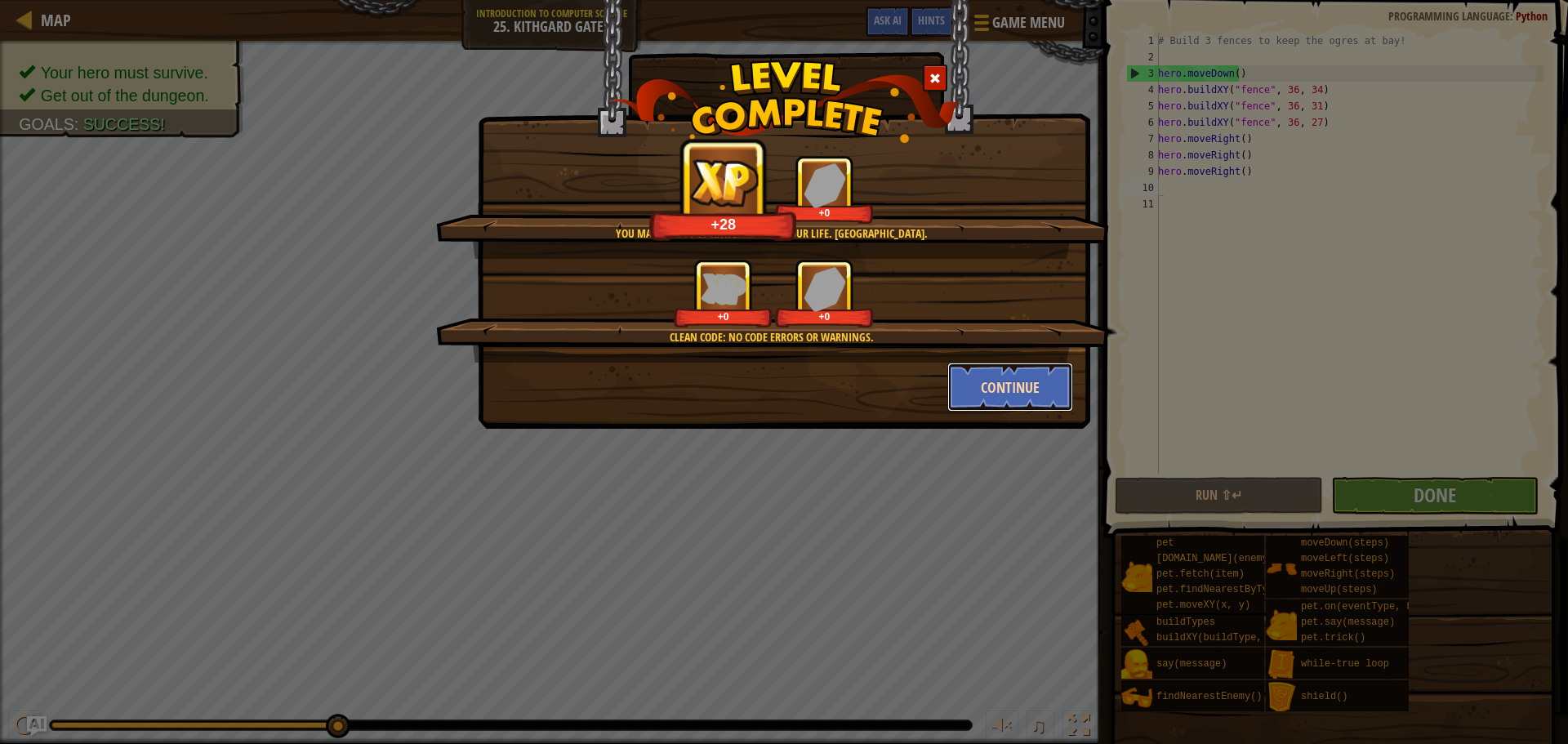
click at [1014, 383] on button "Continue" at bounding box center [1010, 387] width 126 height 49
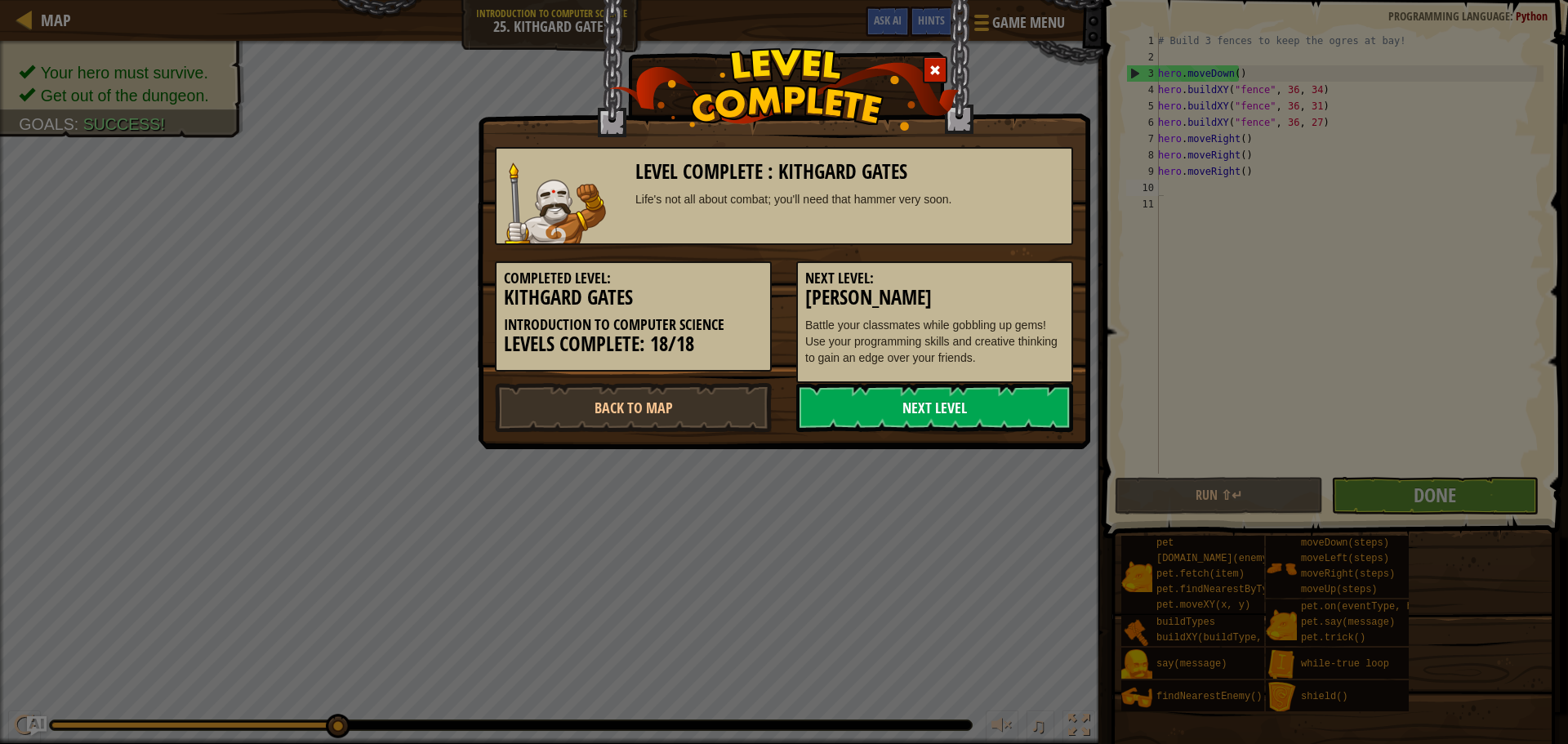
click at [960, 421] on link "Next Level" at bounding box center [934, 407] width 277 height 49
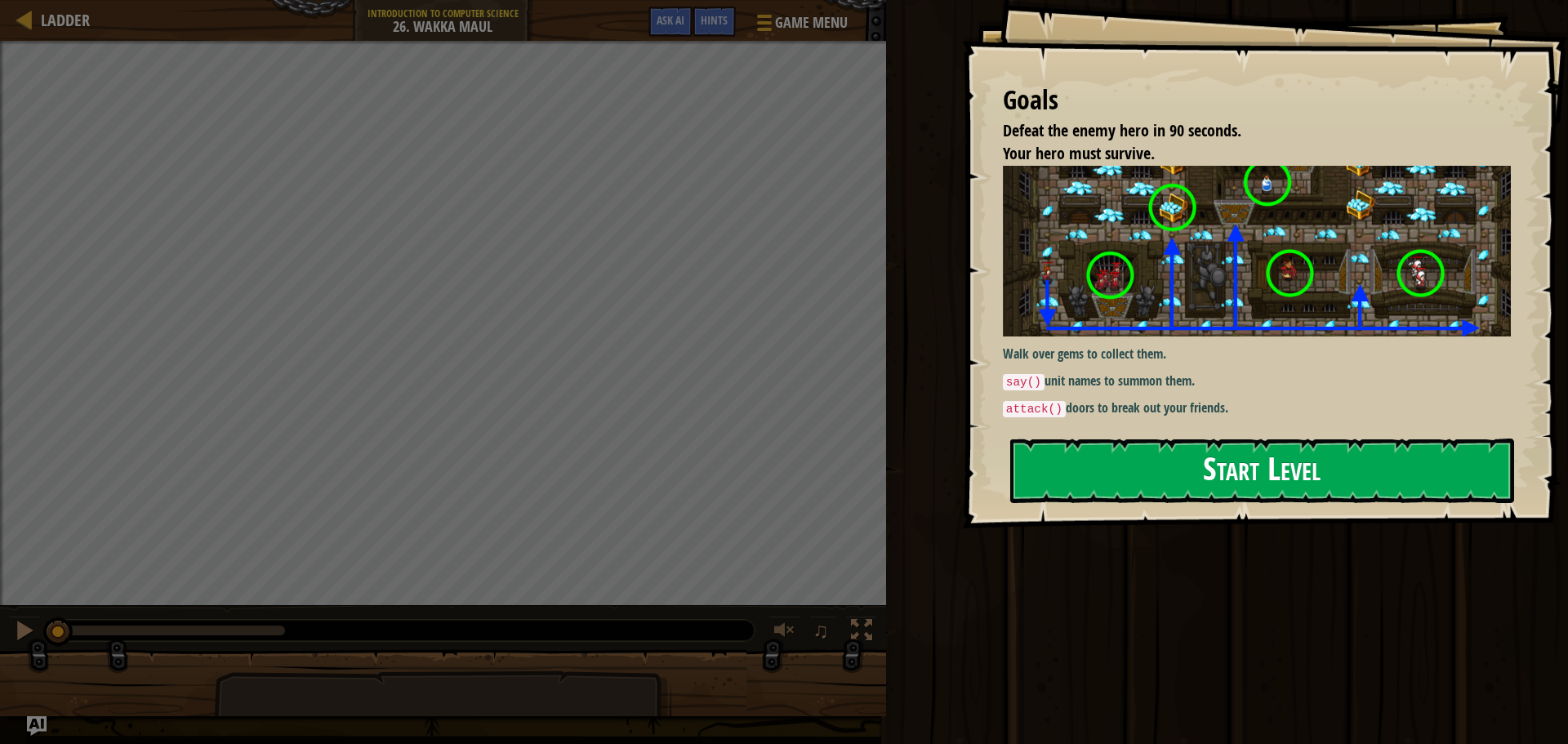
drag, startPoint x: 1157, startPoint y: 476, endPoint x: 1138, endPoint y: 475, distance: 19.0
click at [1152, 476] on button "Start Level" at bounding box center [1262, 471] width 504 height 64
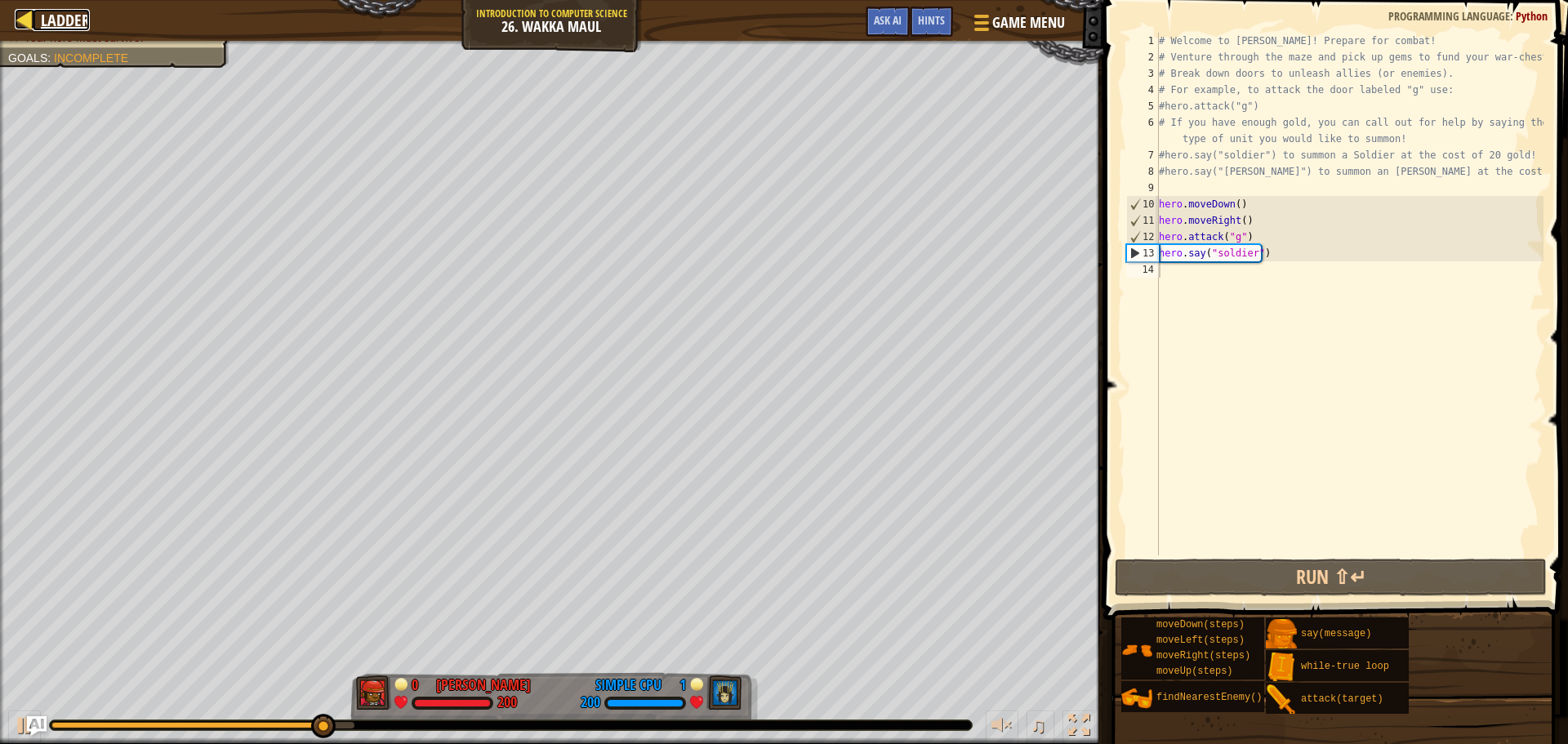
click at [26, 18] on div at bounding box center [24, 19] width 21 height 21
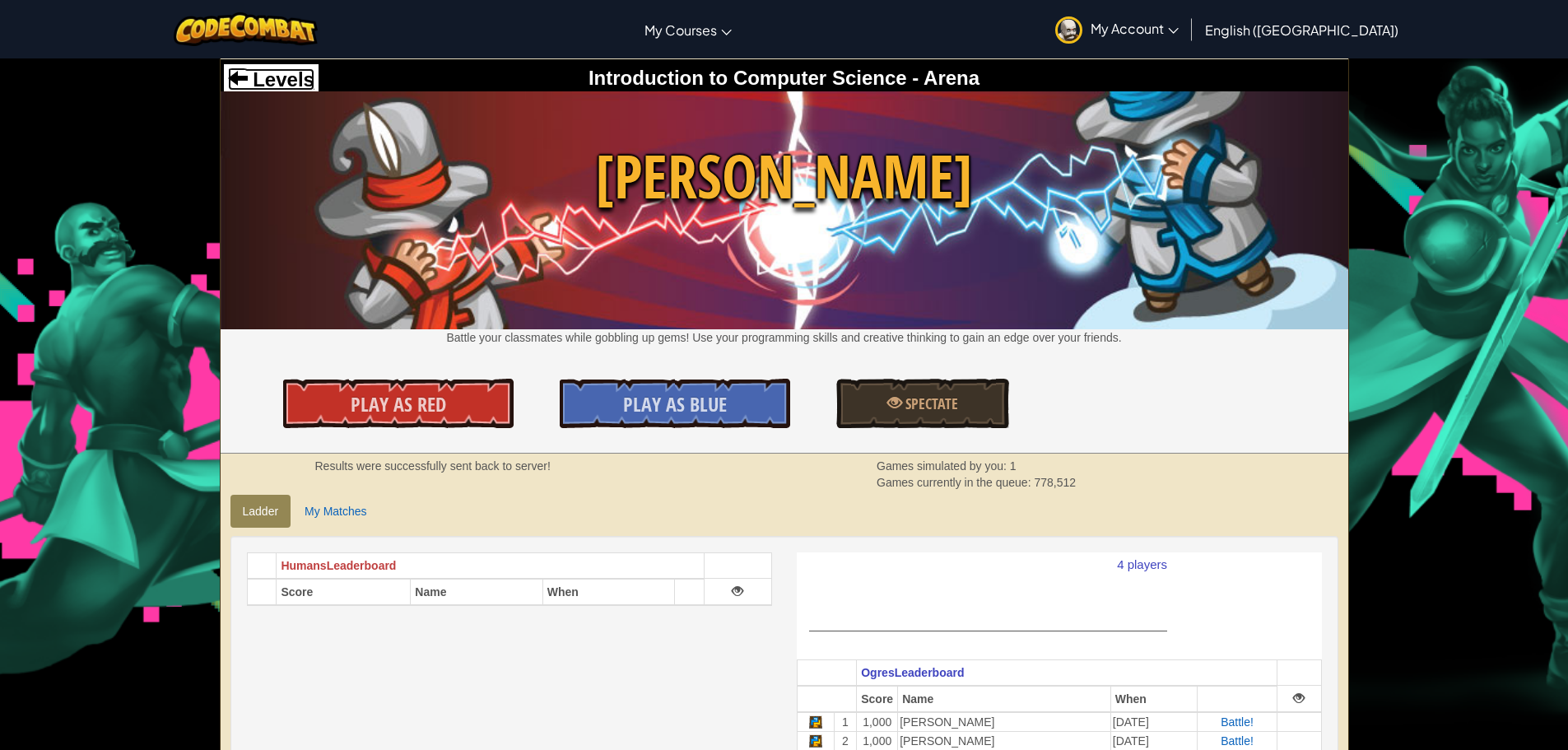
click at [250, 69] on span "Levels" at bounding box center [281, 79] width 67 height 23
